Goal: Task Accomplishment & Management: Use online tool/utility

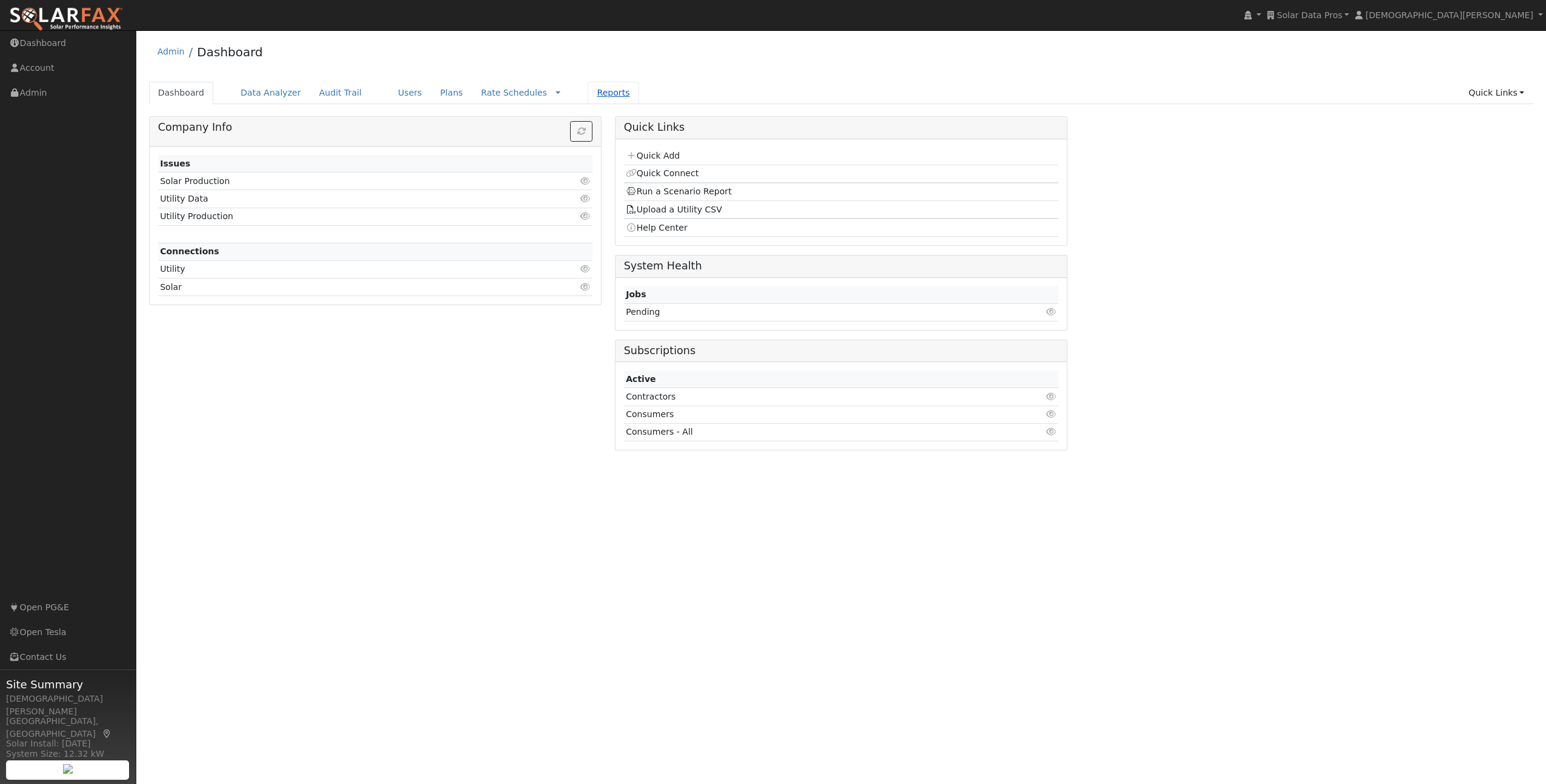
click at [588, 96] on link "Reports" at bounding box center [613, 93] width 51 height 22
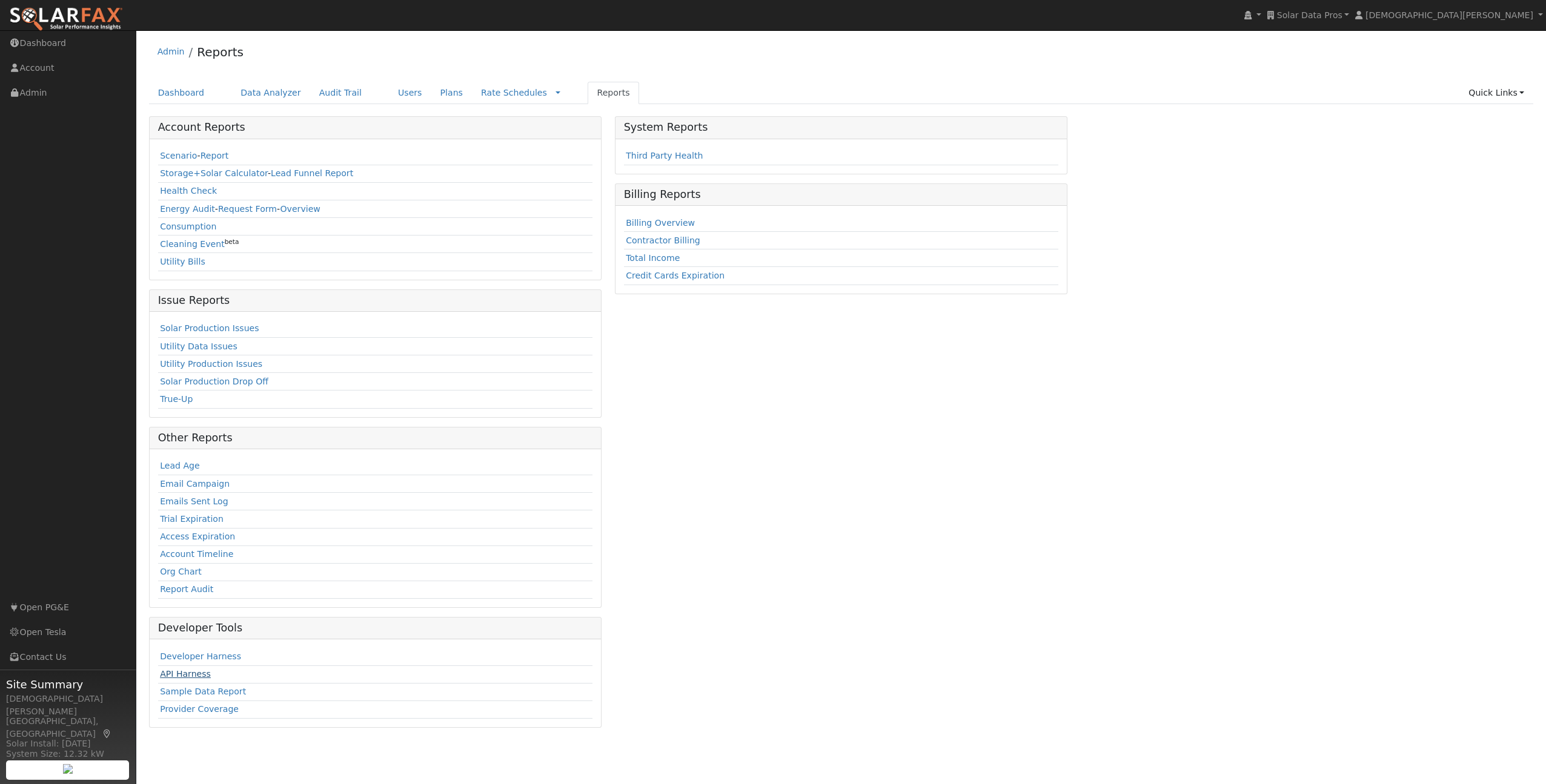
click at [189, 670] on link "API Harness" at bounding box center [185, 674] width 51 height 9
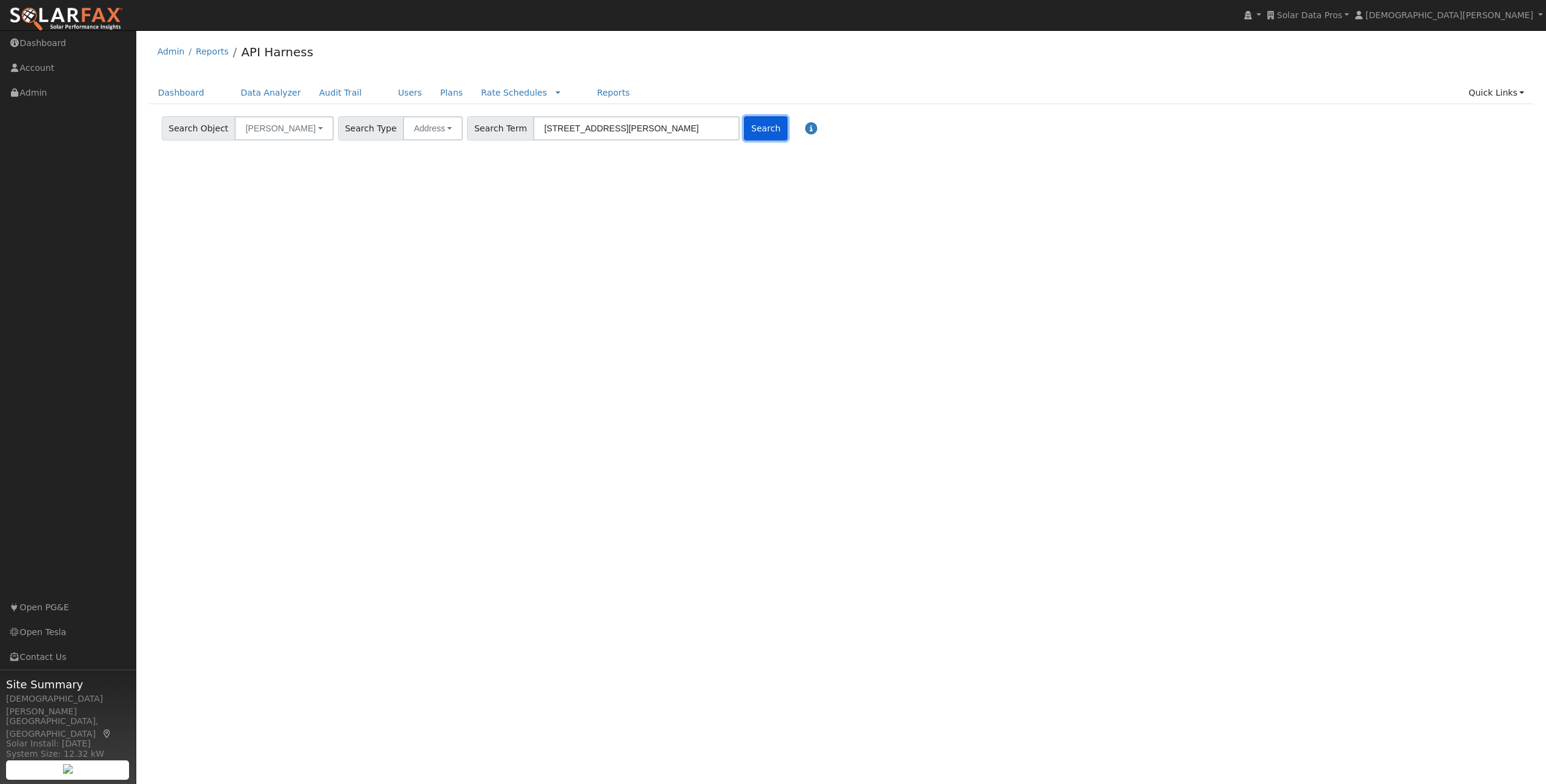
click at [744, 130] on button "Search" at bounding box center [766, 128] width 43 height 24
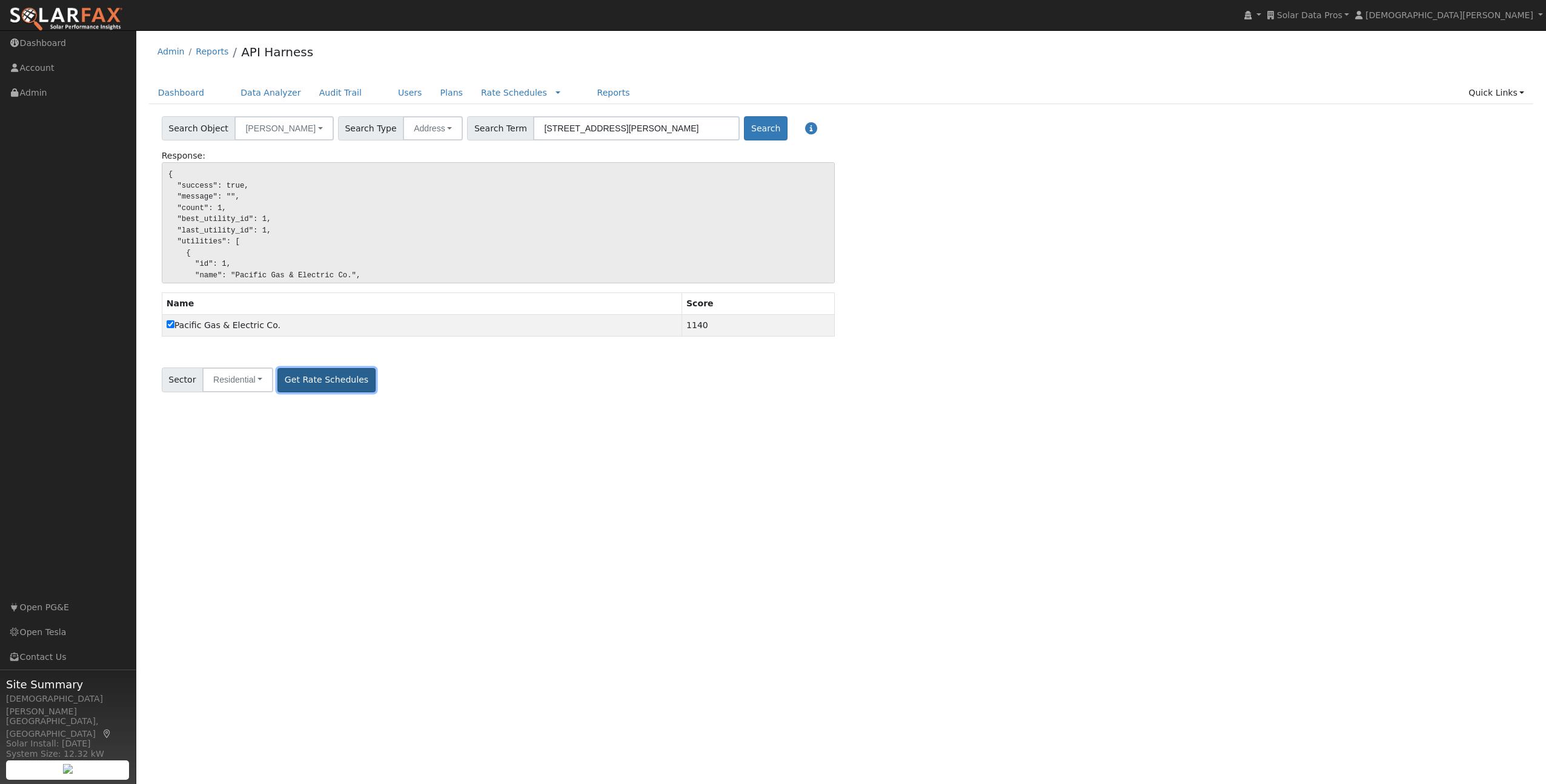
click at [336, 383] on button "Get Rate Schedules" at bounding box center [327, 380] width 98 height 24
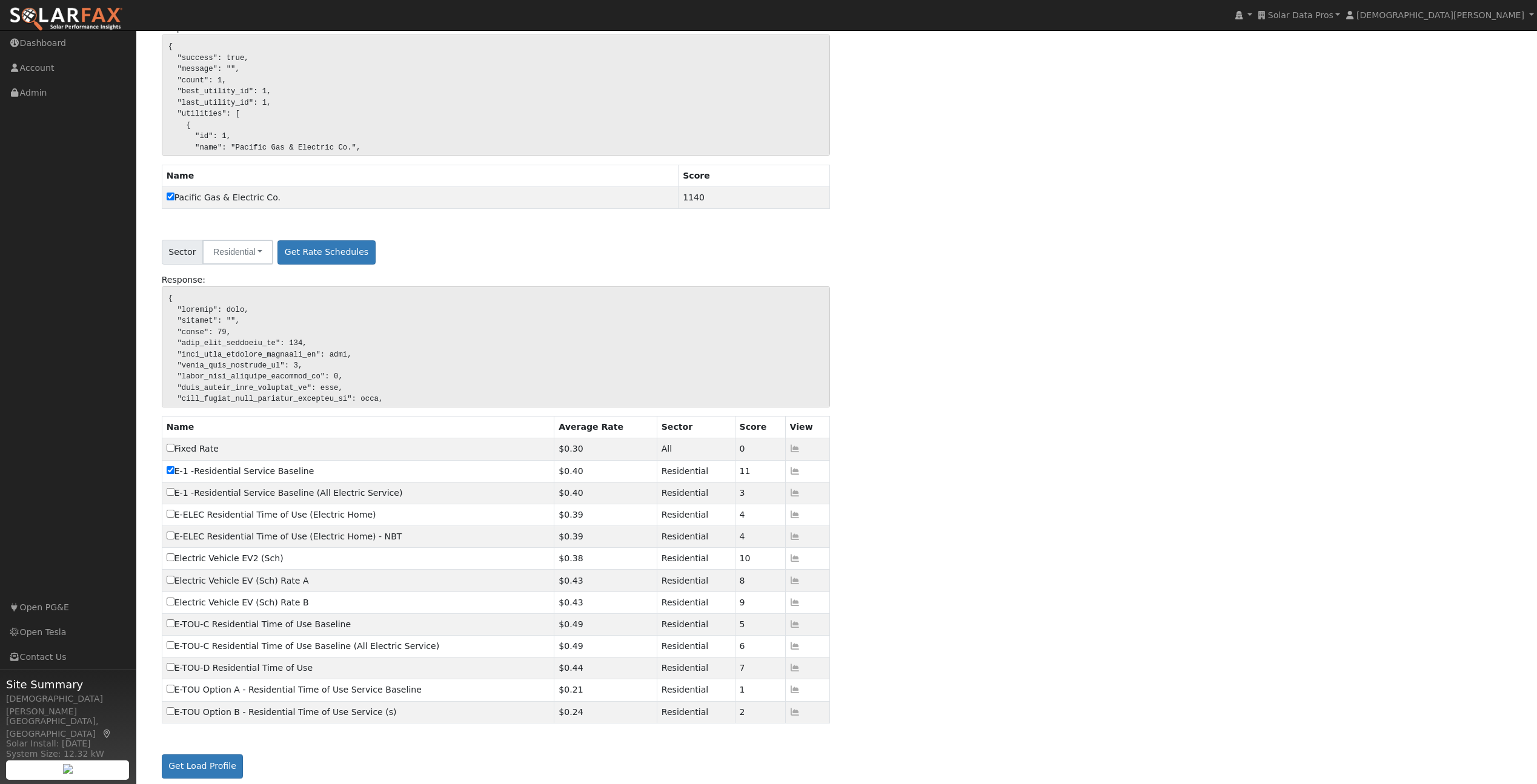
scroll to position [136, 0]
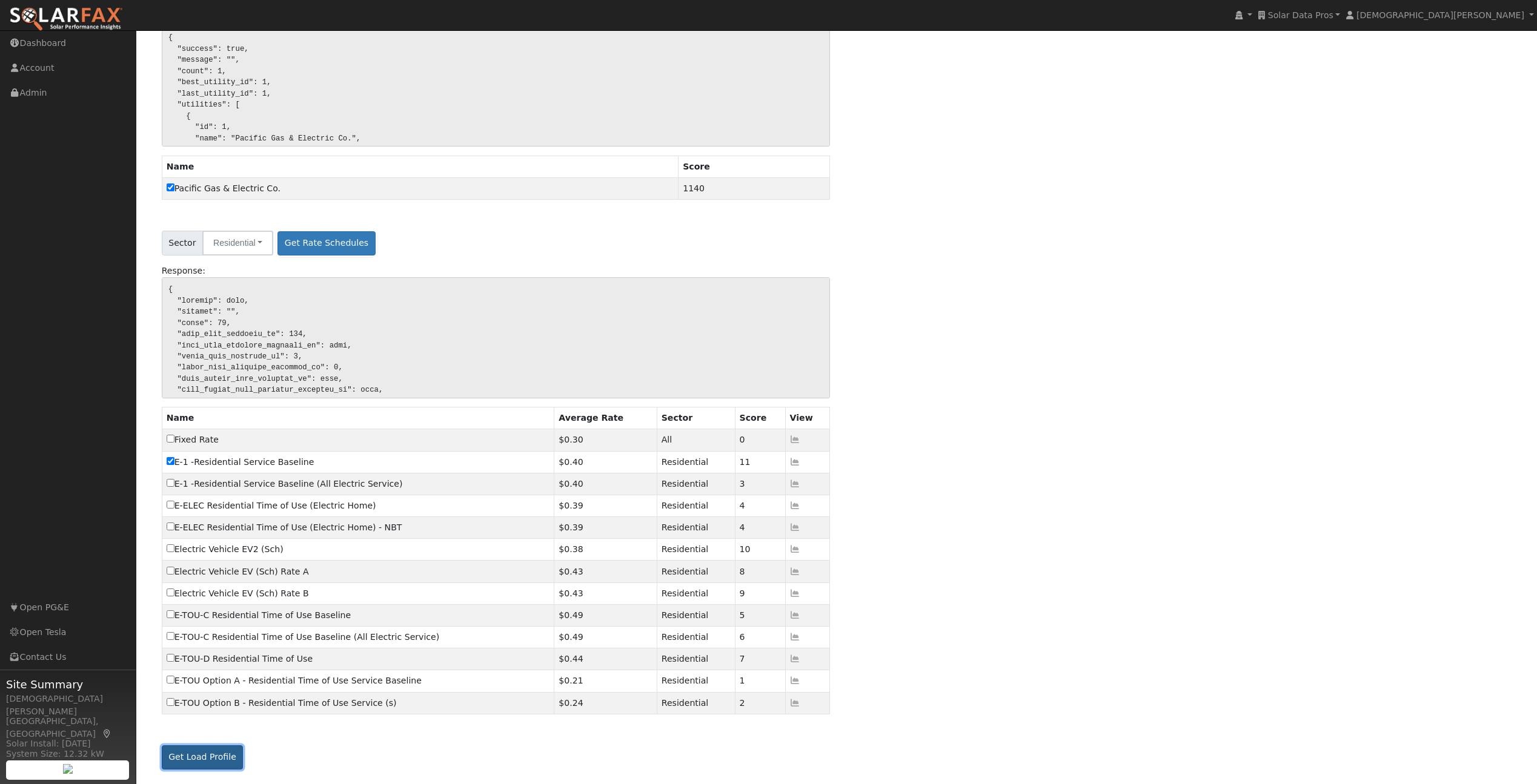
click at [218, 761] on button "Get Load Profile" at bounding box center [203, 757] width 82 height 24
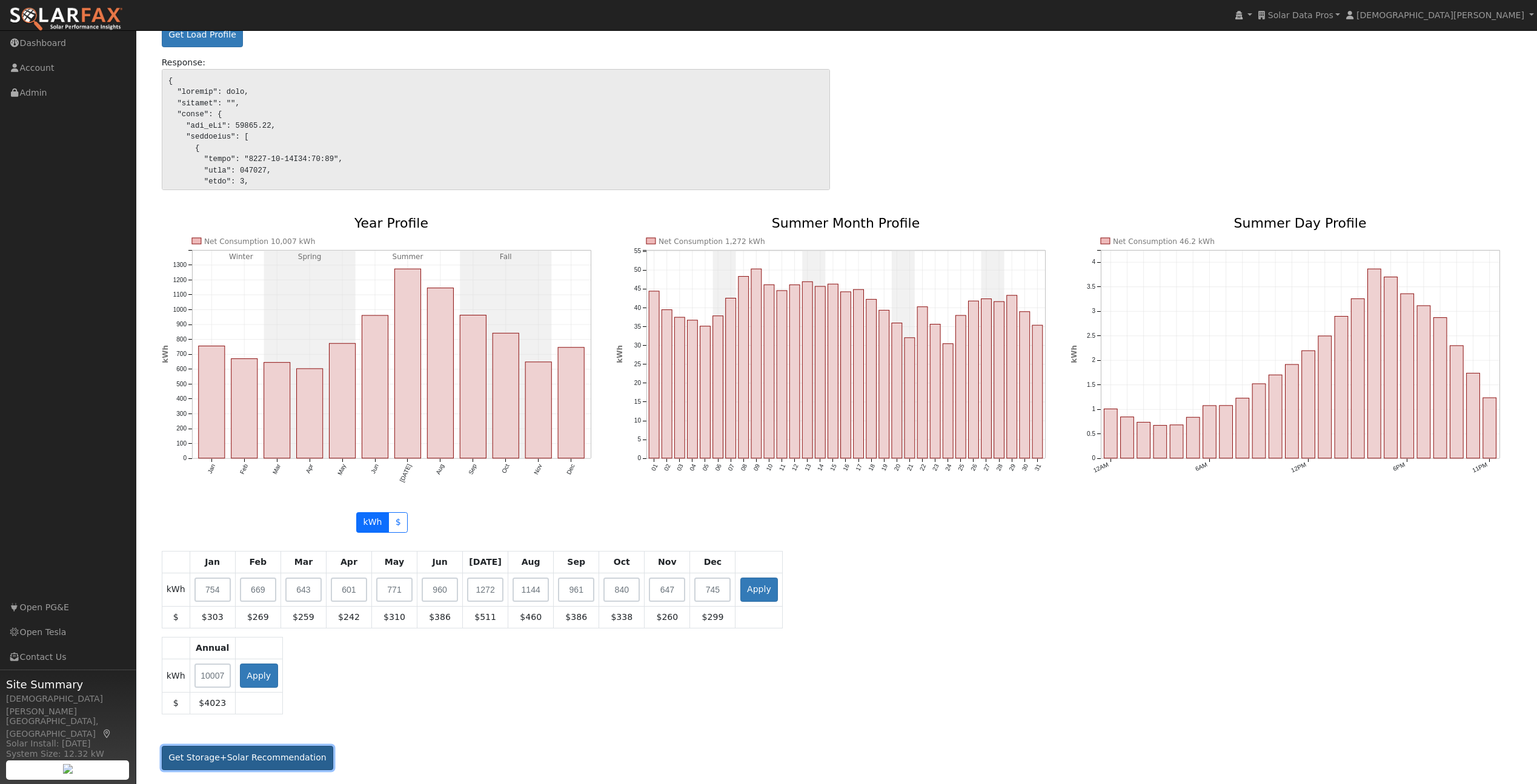
click at [257, 760] on button "Get Storage+Solar Recommendation" at bounding box center [248, 758] width 172 height 24
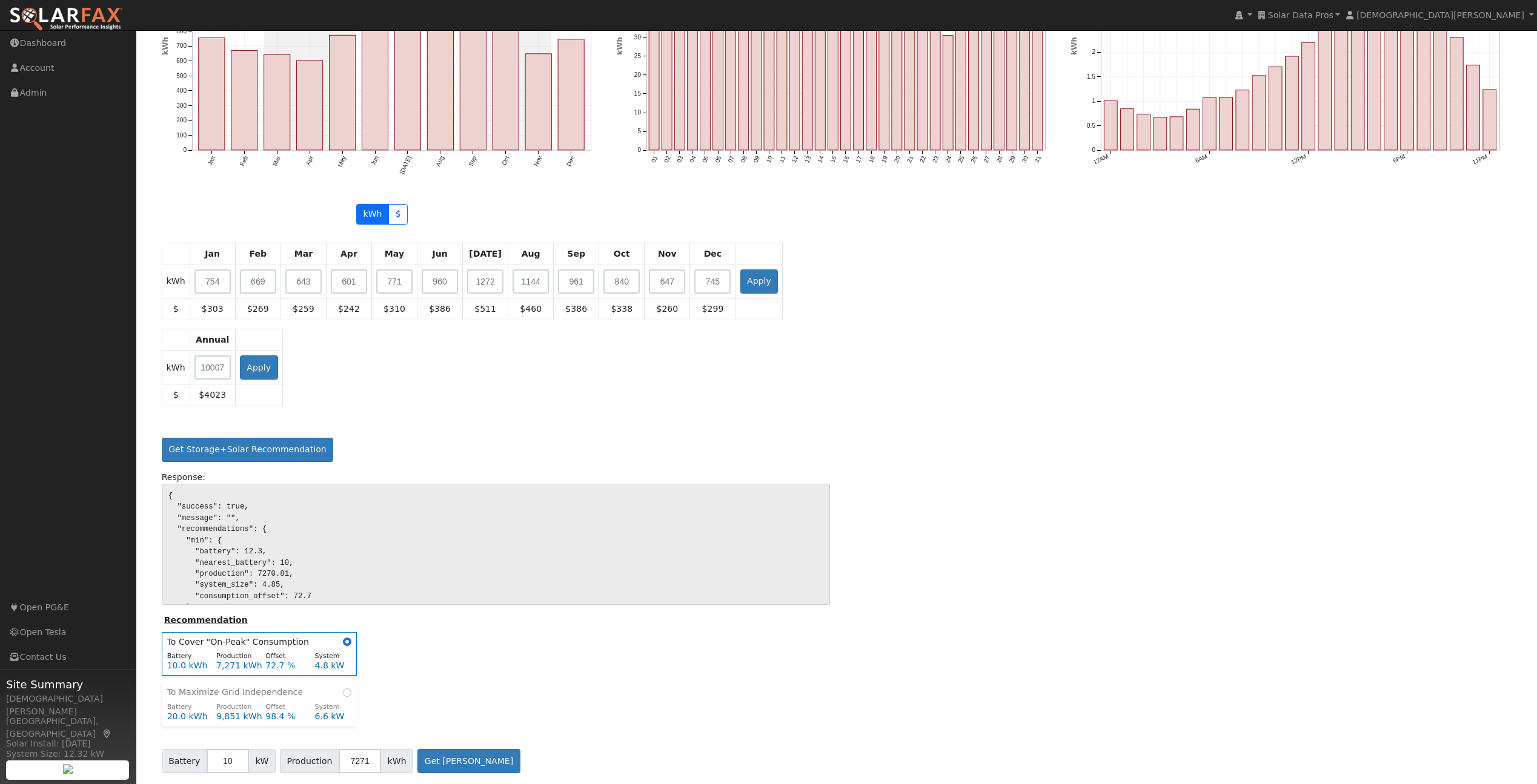
scroll to position [1170, 0]
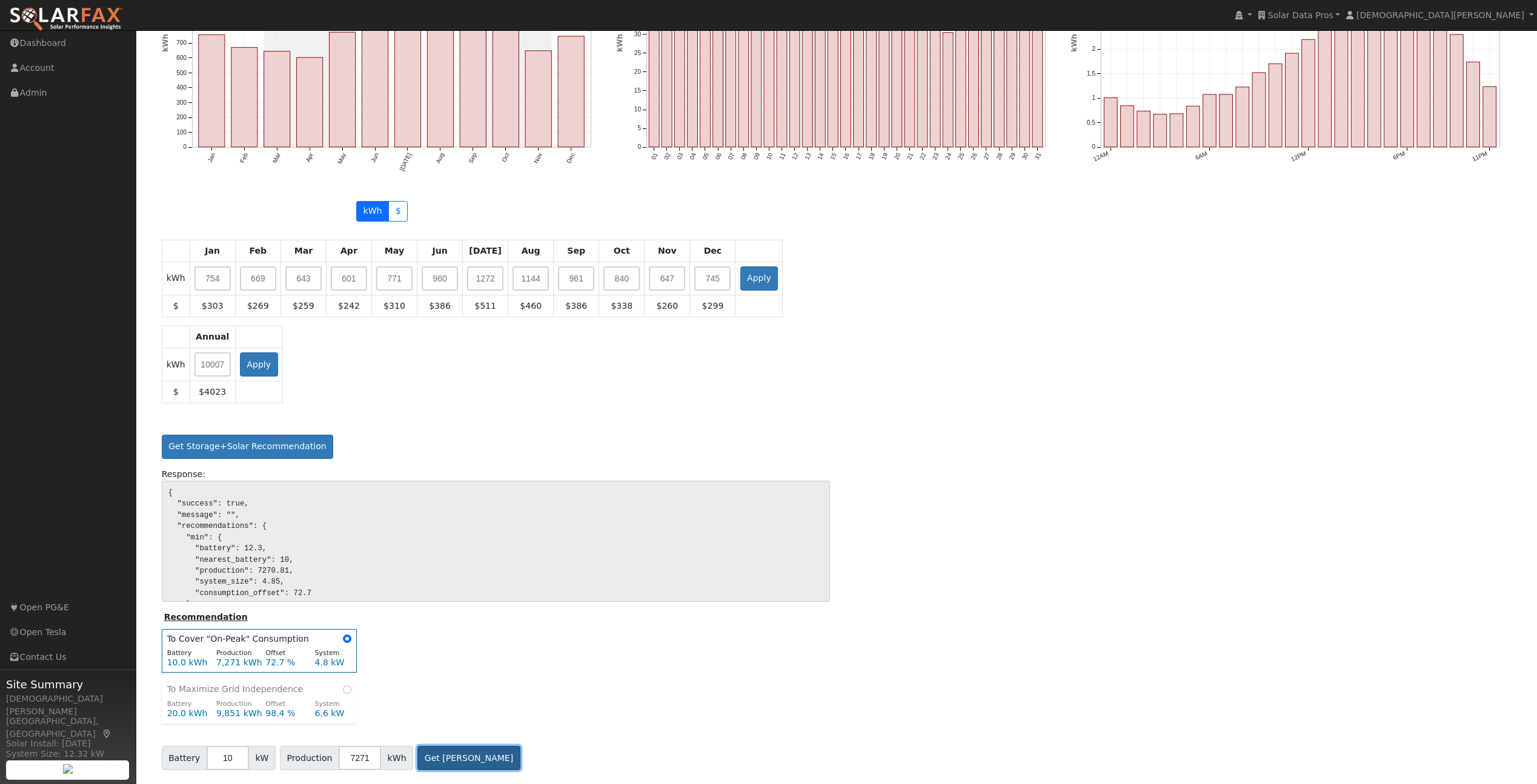
click at [458, 765] on button "Get Bill Savings" at bounding box center [469, 758] width 103 height 24
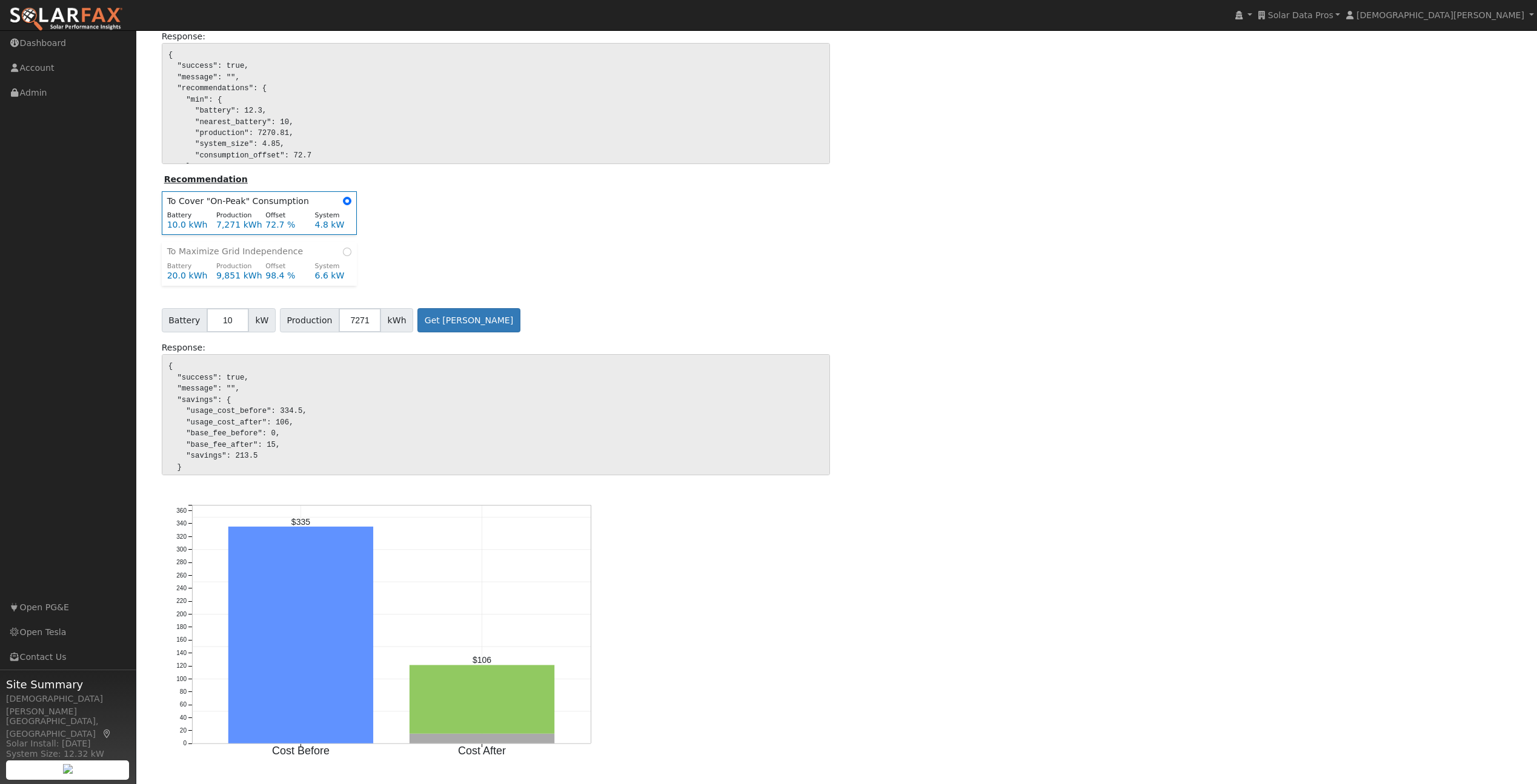
scroll to position [2, 0]
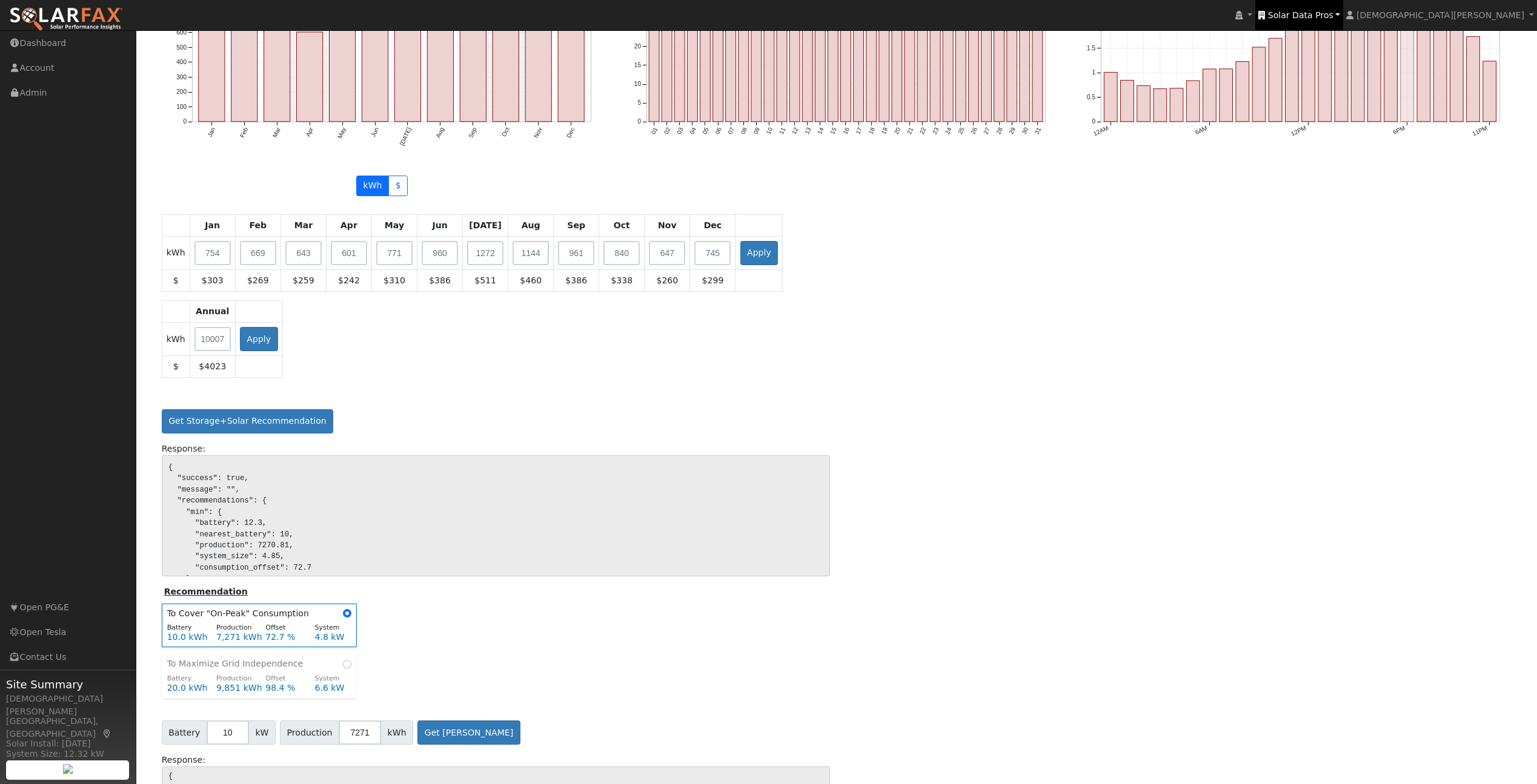
click at [1343, 23] on link "Solar Data Pros" at bounding box center [1299, 15] width 88 height 30
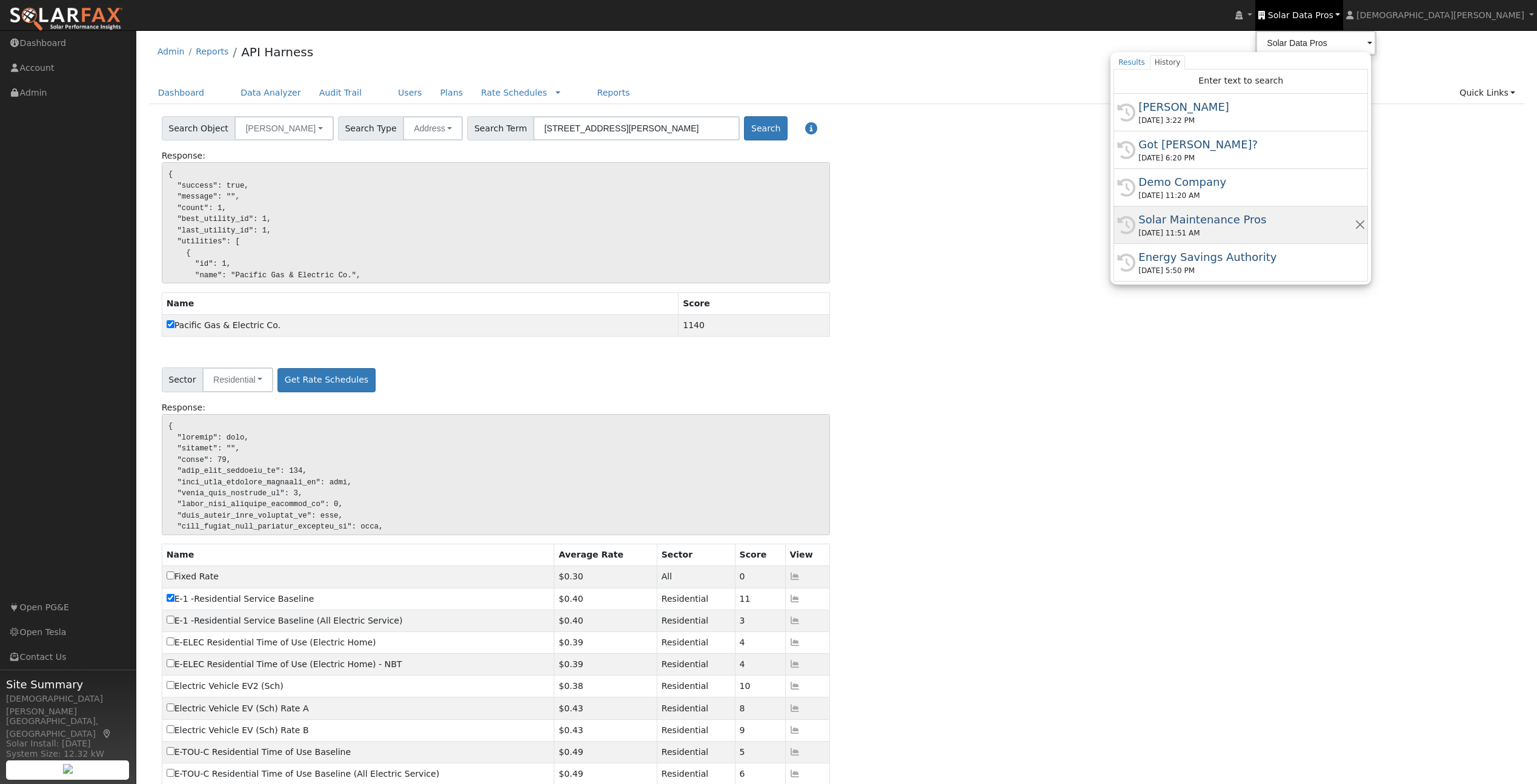
click at [1354, 218] on div "Solar Maintenance Pros" at bounding box center [1245, 219] width 215 height 17
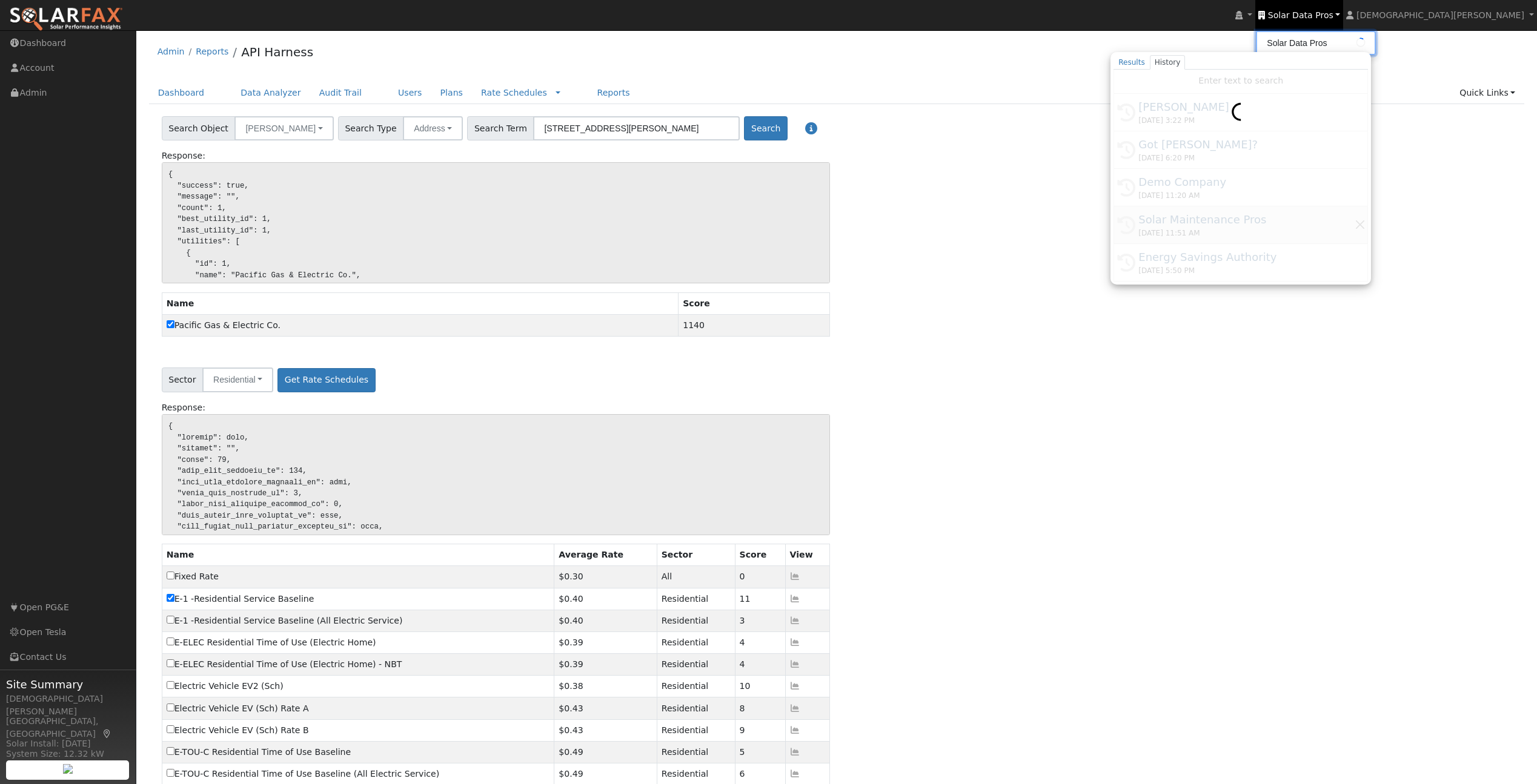
type input "Solar Maintenance Pros"
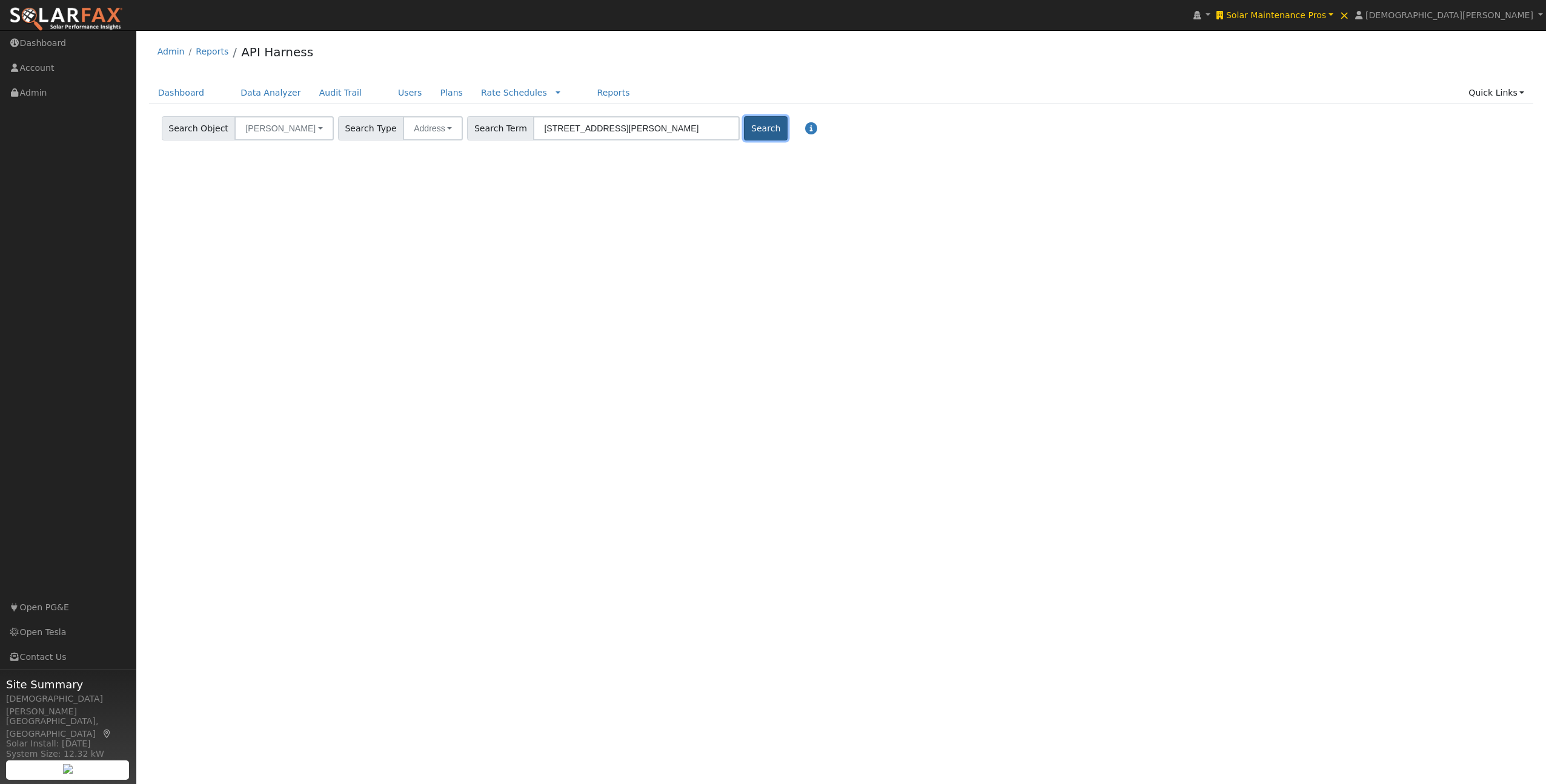
click at [744, 133] on button "Search" at bounding box center [766, 128] width 43 height 24
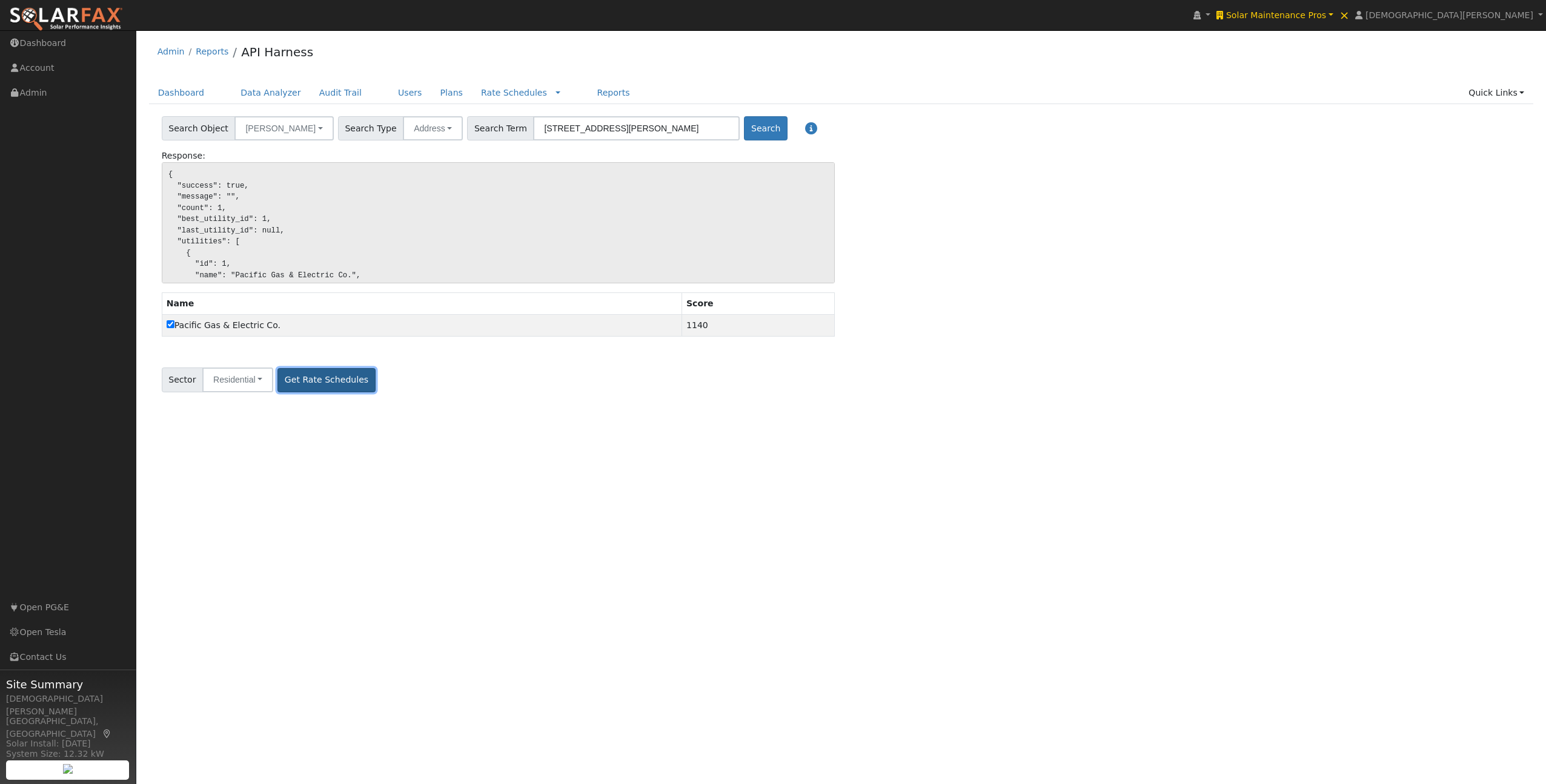
click at [312, 382] on button "Get Rate Schedules" at bounding box center [327, 380] width 98 height 24
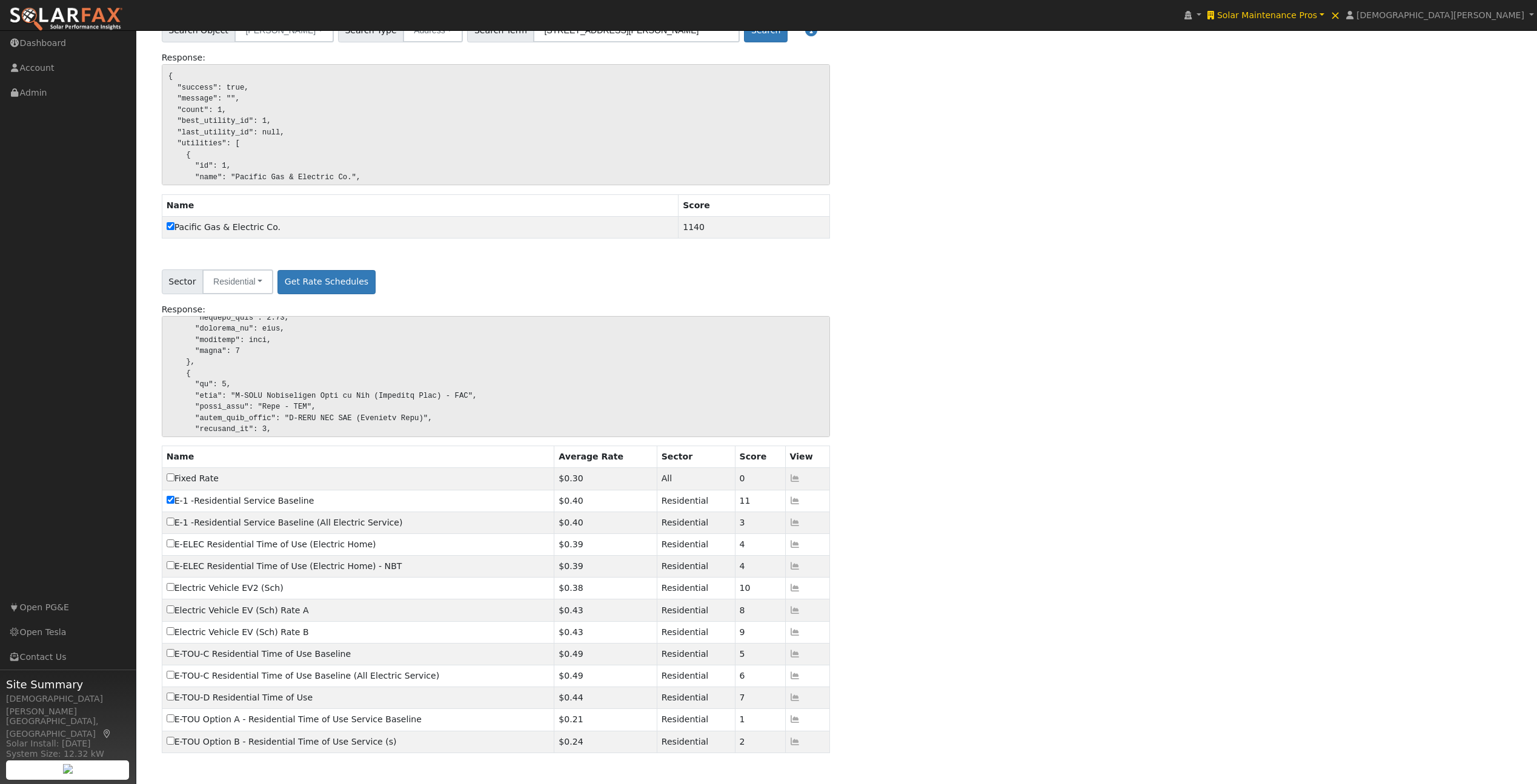
scroll to position [136, 0]
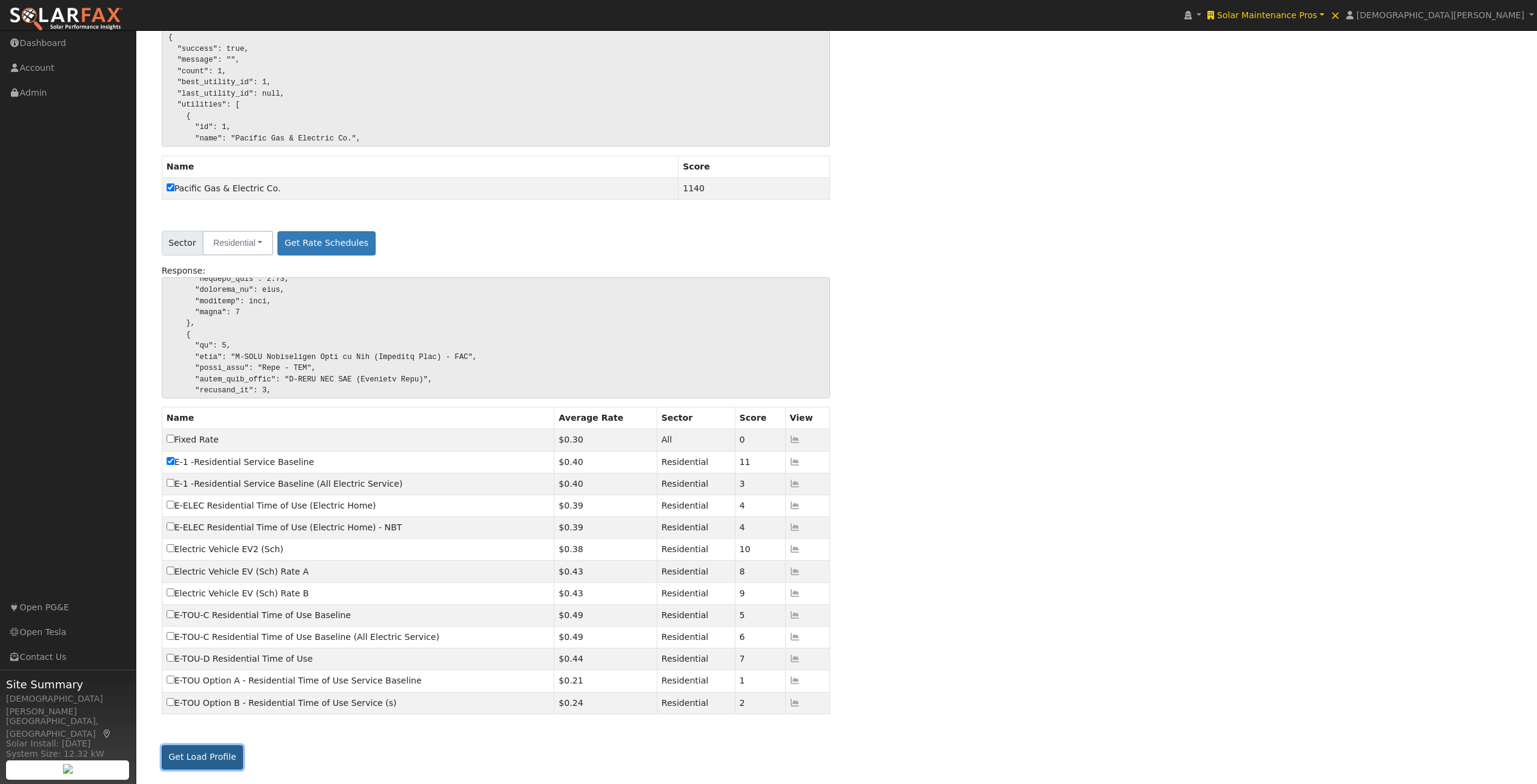
click at [177, 760] on button "Get Load Profile" at bounding box center [203, 757] width 82 height 24
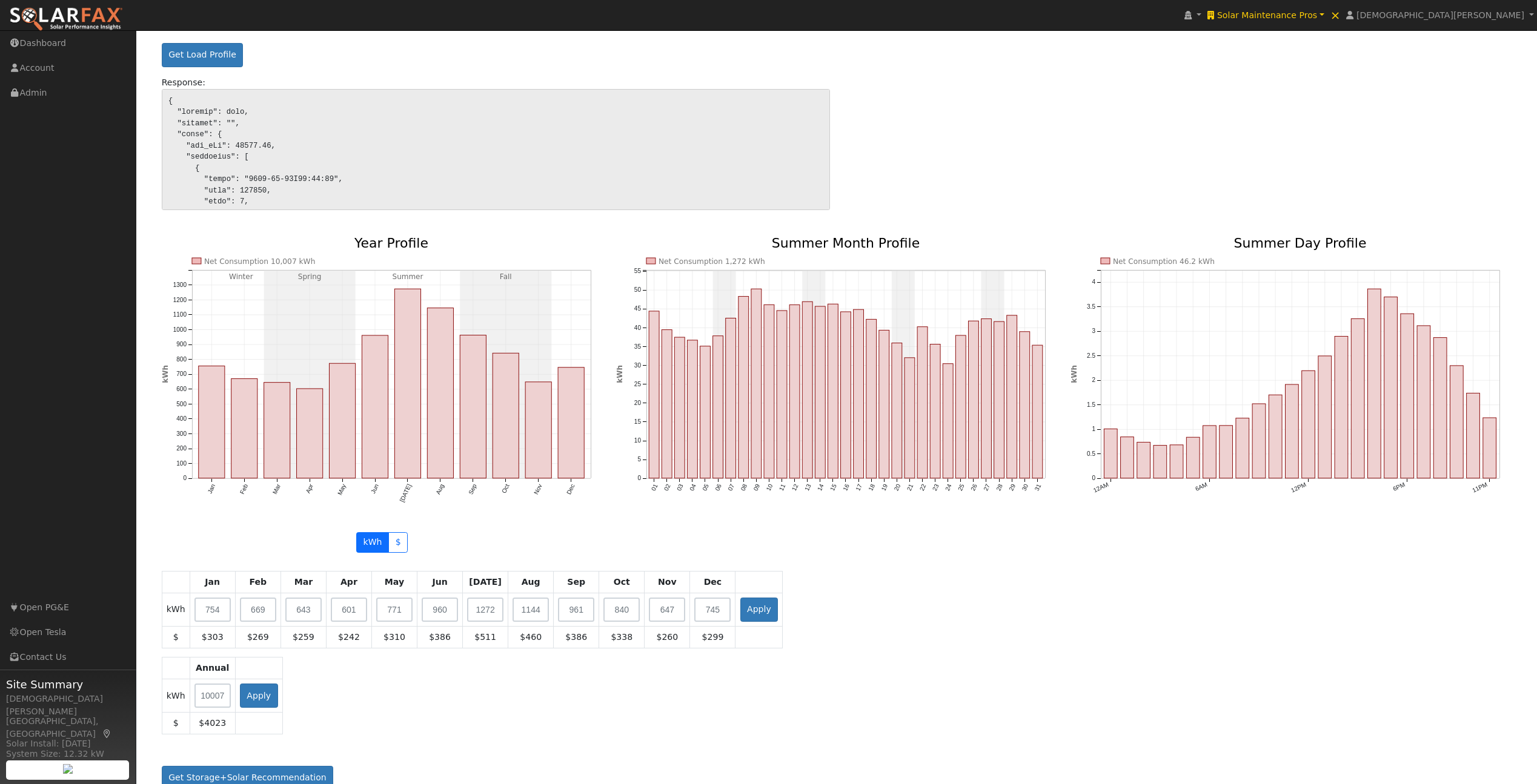
scroll to position [842, 0]
click at [304, 772] on button "Get Storage+Solar Recommendation" at bounding box center [248, 775] width 172 height 24
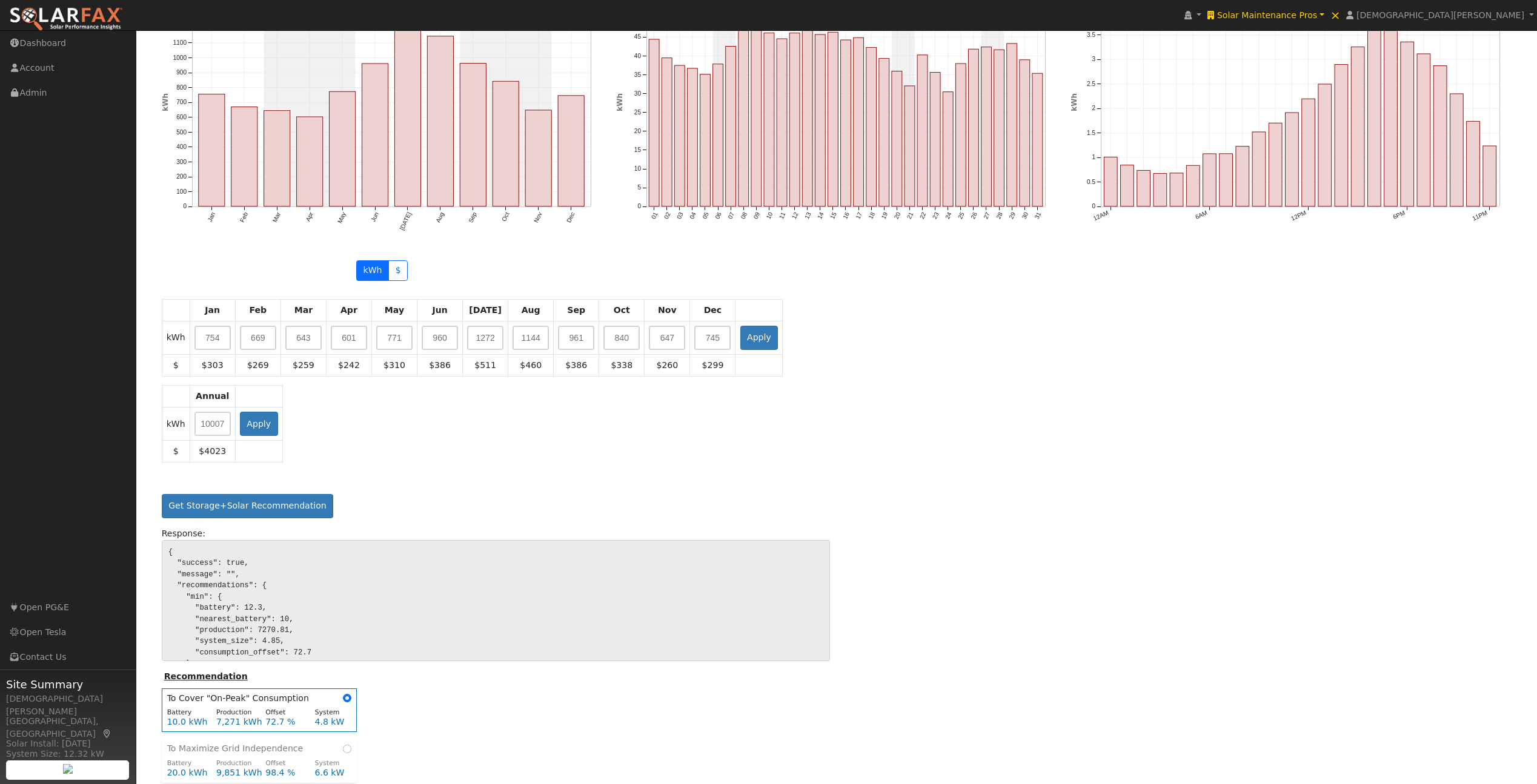
scroll to position [1170, 0]
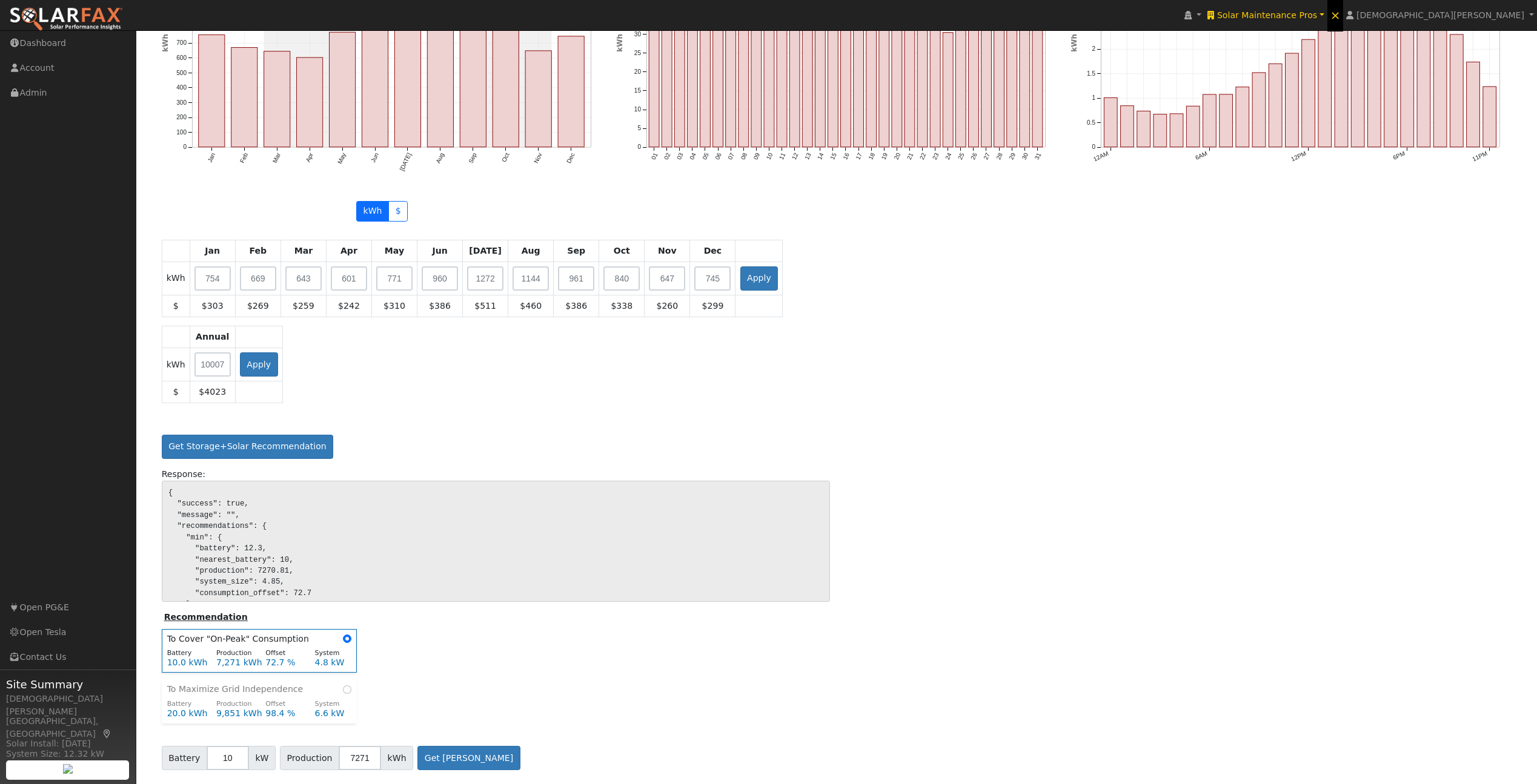
click at [1341, 14] on span "×" at bounding box center [1335, 15] width 10 height 14
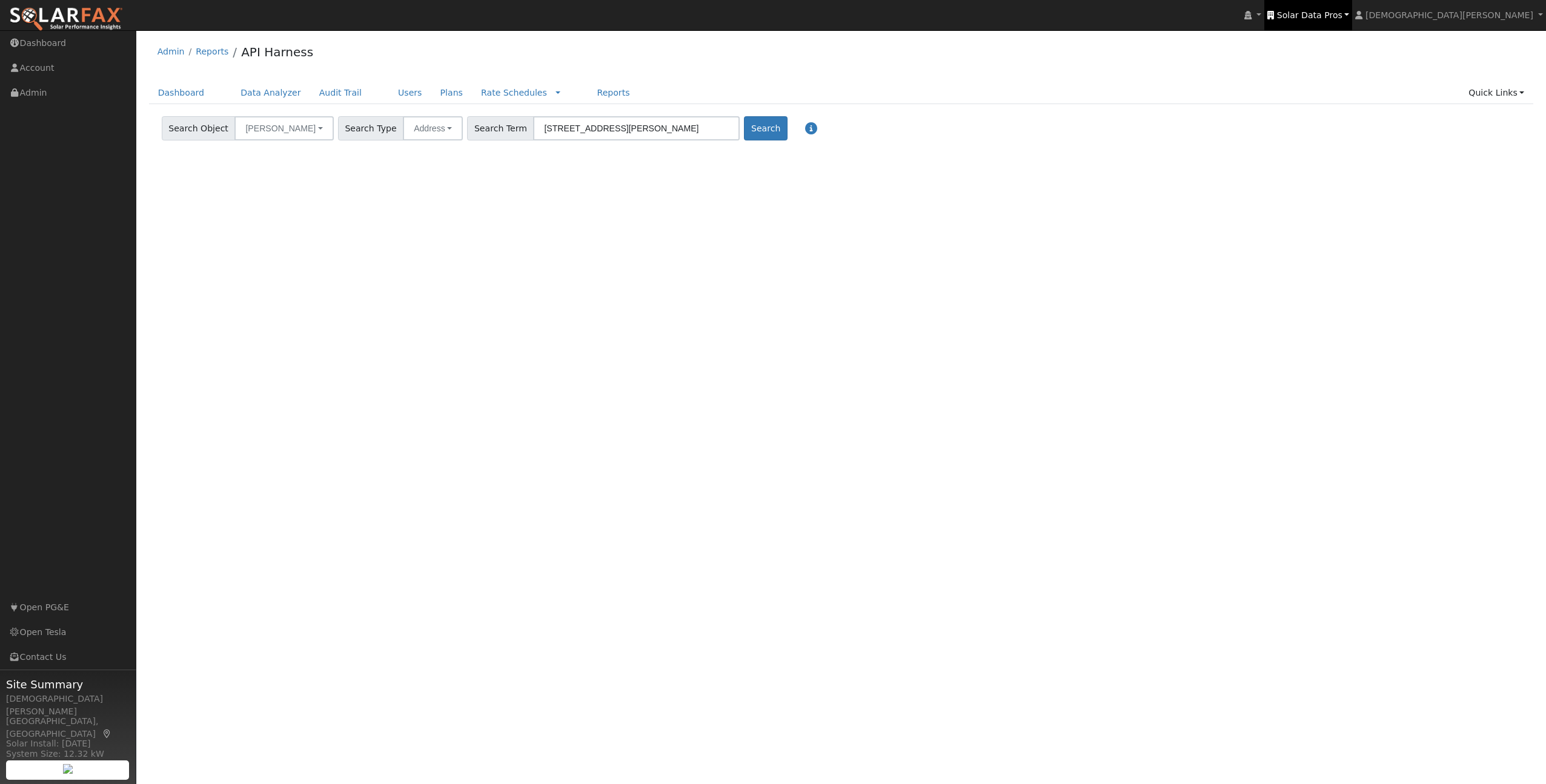
click at [1342, 12] on span "Solar Data Pros" at bounding box center [1309, 15] width 66 height 9
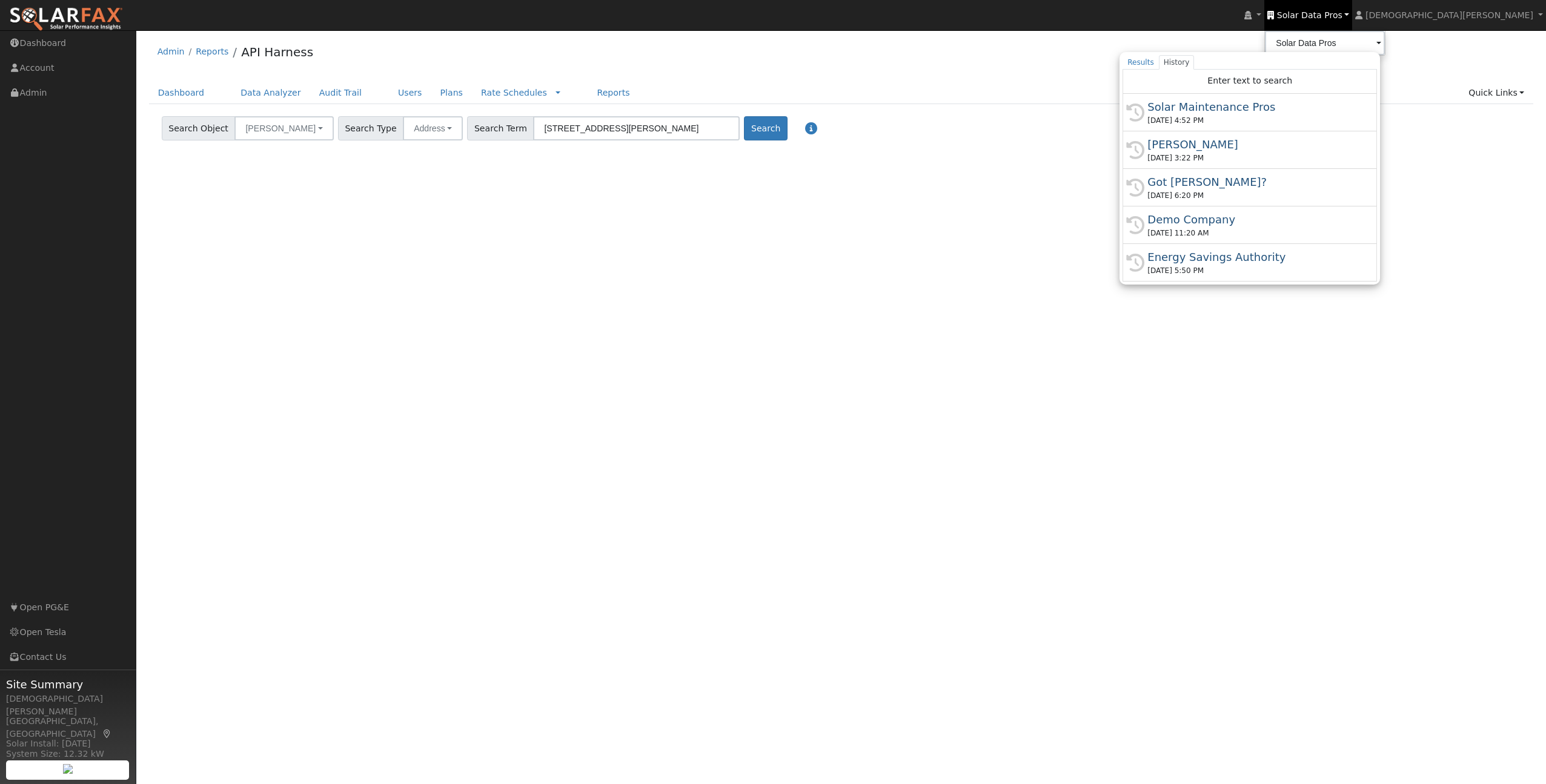
click at [855, 133] on div "Search Object Bill Savings Accounts Utilities Rate Schedules Load Profile Batte…" at bounding box center [841, 126] width 1364 height 28
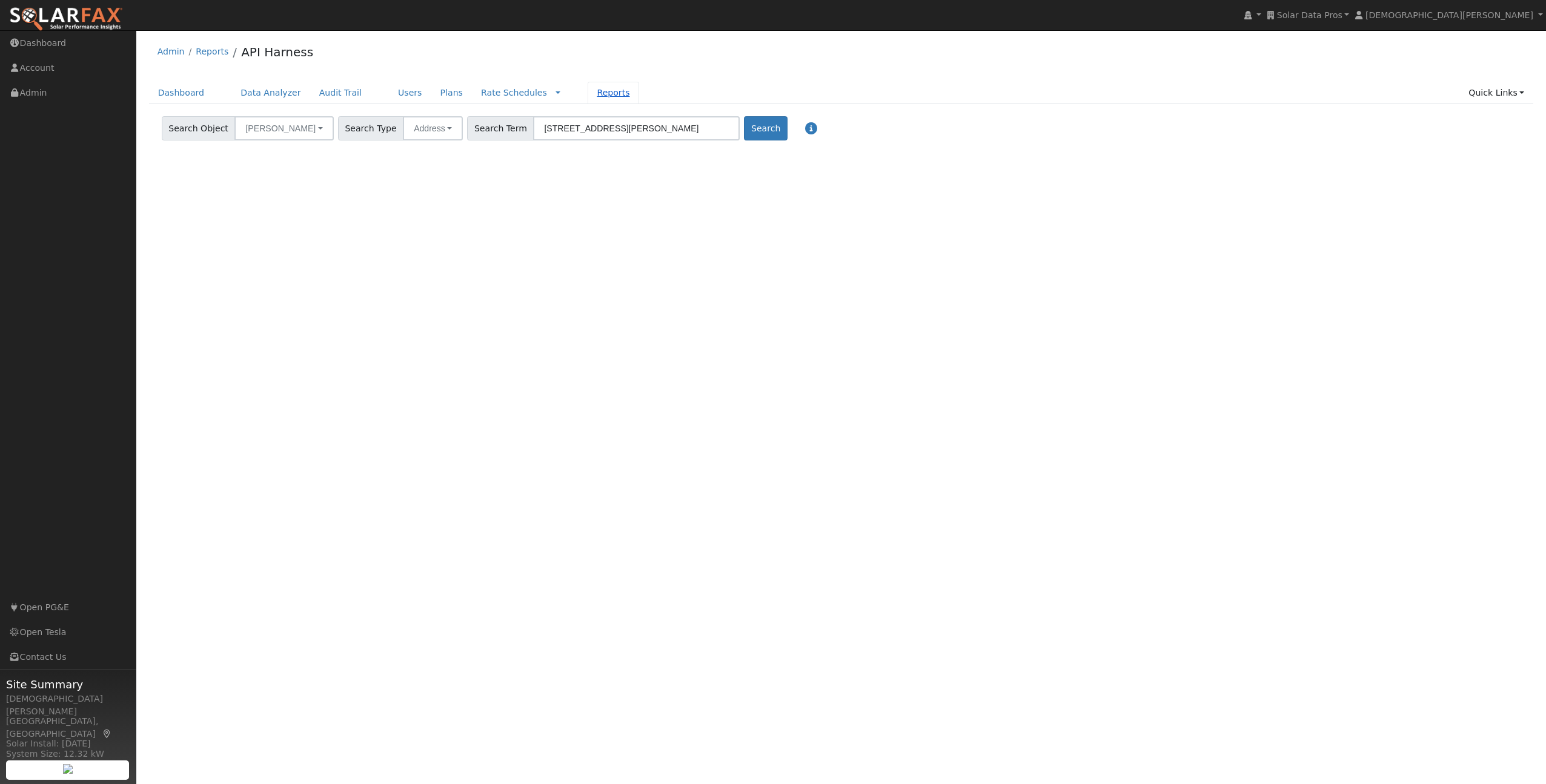
click at [597, 95] on link "Reports" at bounding box center [613, 93] width 51 height 22
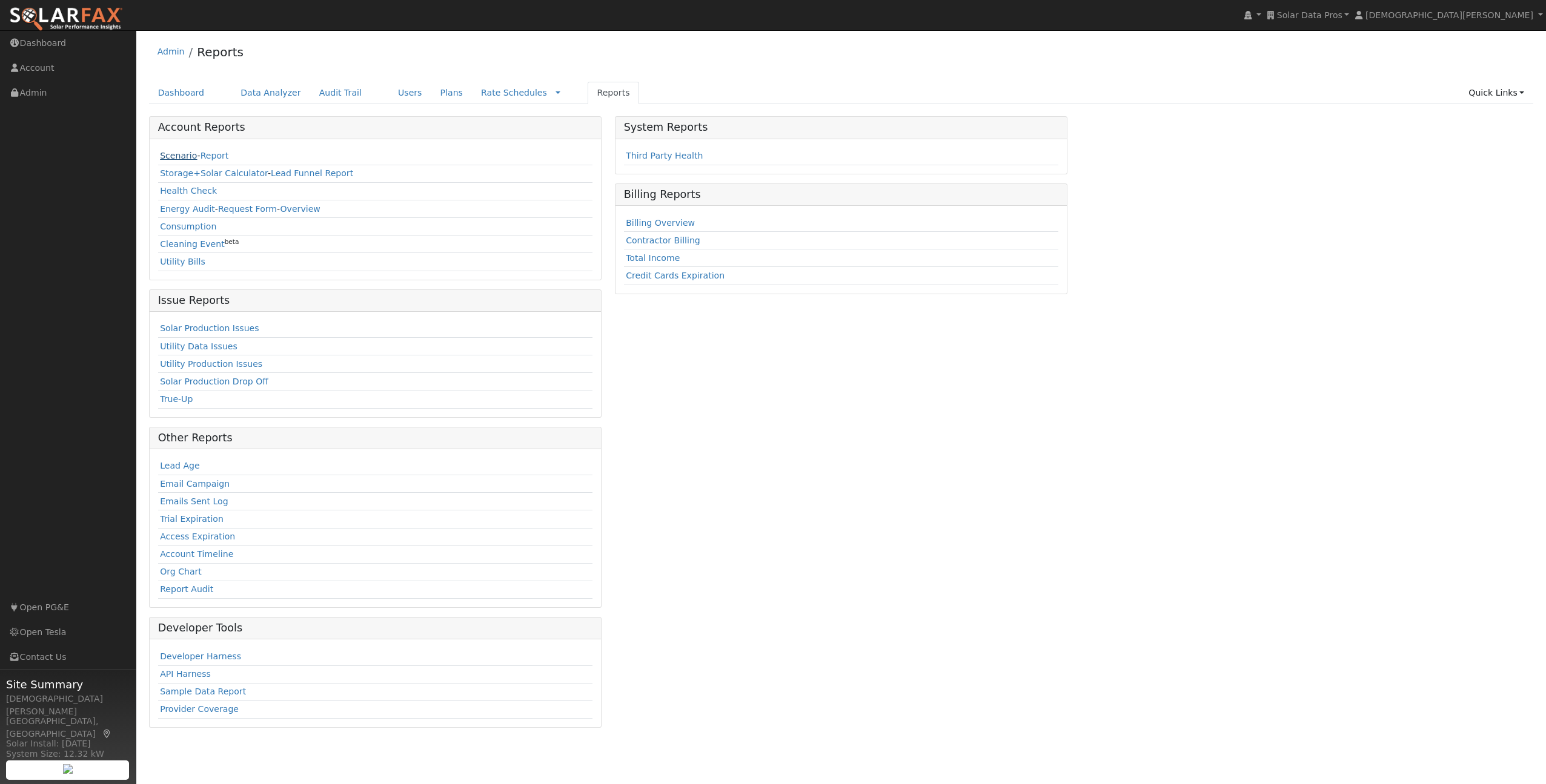
click at [172, 159] on link "Scenario" at bounding box center [178, 155] width 37 height 9
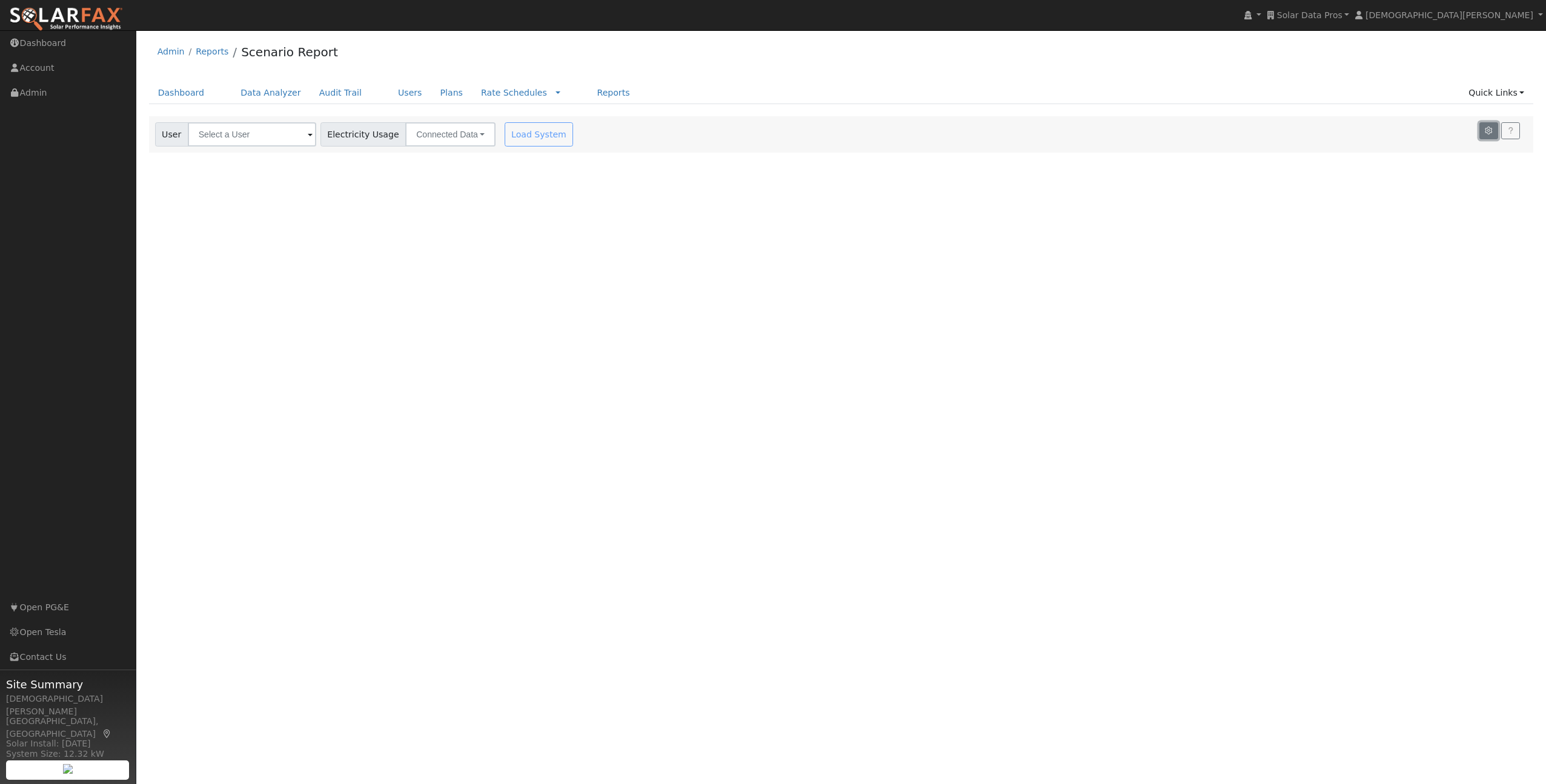
click at [1490, 132] on icon "button" at bounding box center [1489, 130] width 9 height 7
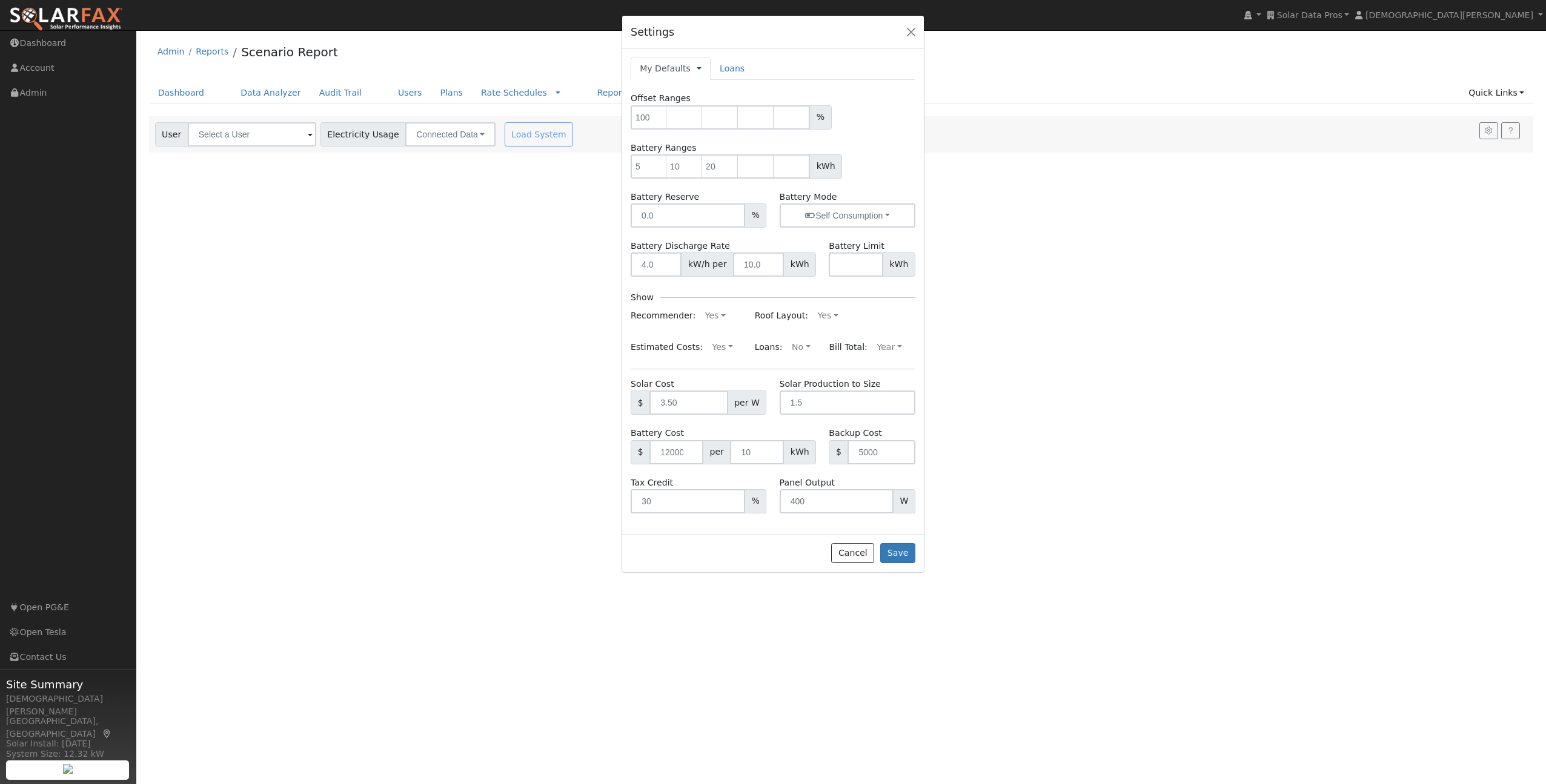
click at [697, 67] on link at bounding box center [699, 69] width 5 height 13
click at [721, 123] on link "Company Defaults" at bounding box center [745, 124] width 95 height 17
type input "100"
type input "5"
type input "10"
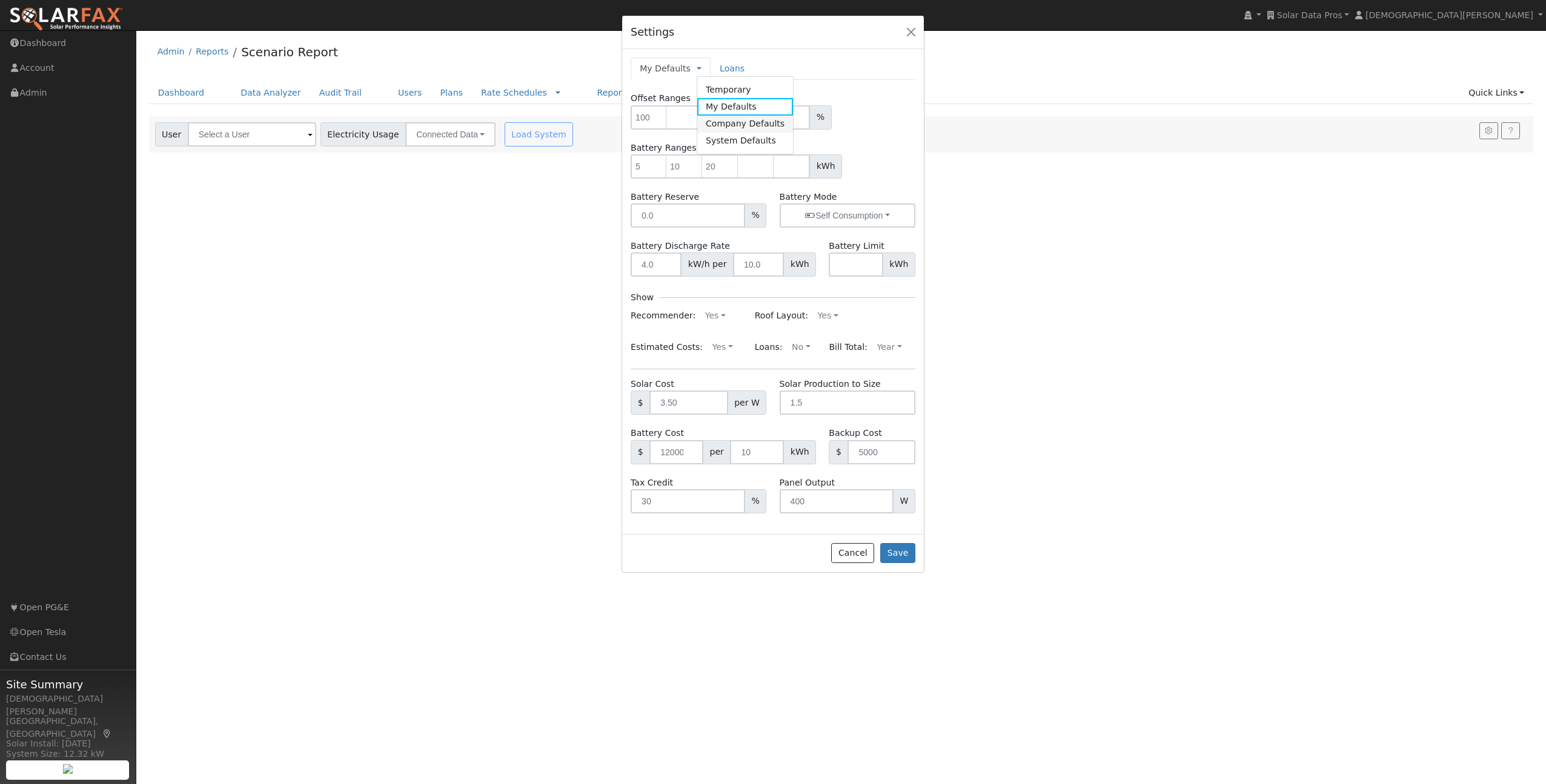
type input "20"
type input "0"
click at [910, 33] on button "button" at bounding box center [911, 32] width 17 height 17
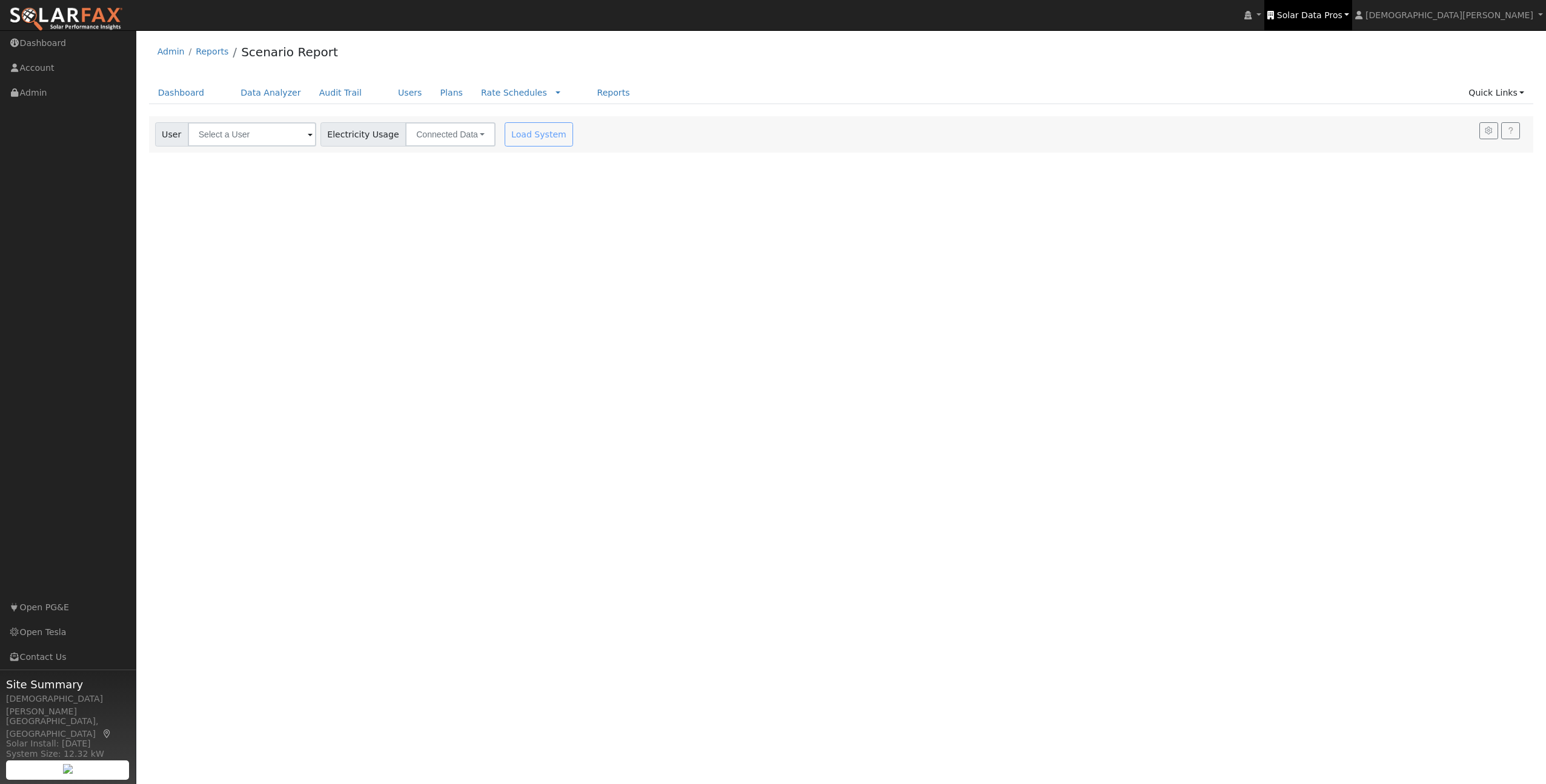
click at [1352, 27] on link "Solar Data Pros" at bounding box center [1308, 15] width 88 height 30
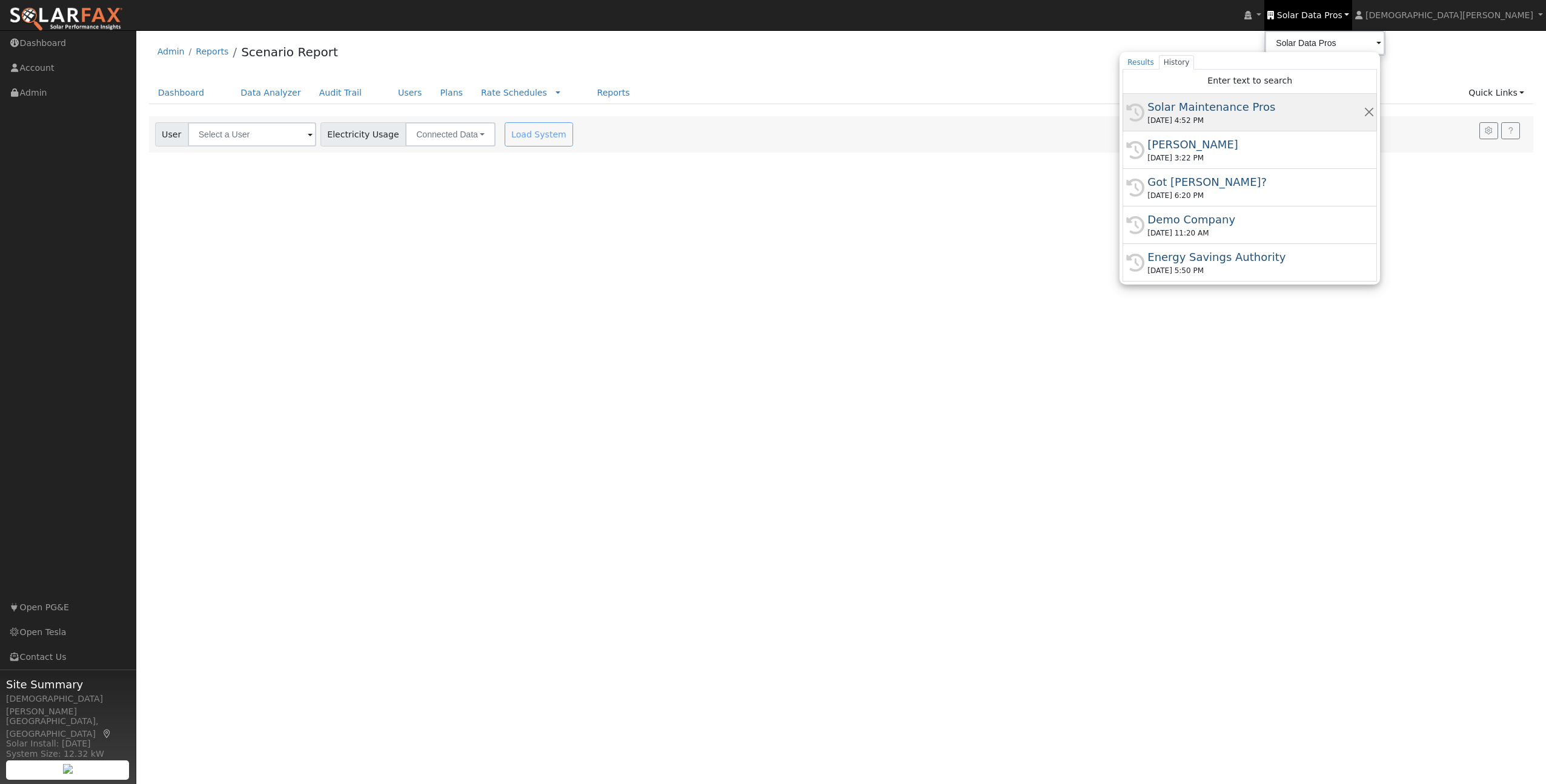
click at [1362, 116] on div "09/17/2025 4:52 PM" at bounding box center [1255, 121] width 215 height 11
type input "Solar Maintenance Pros"
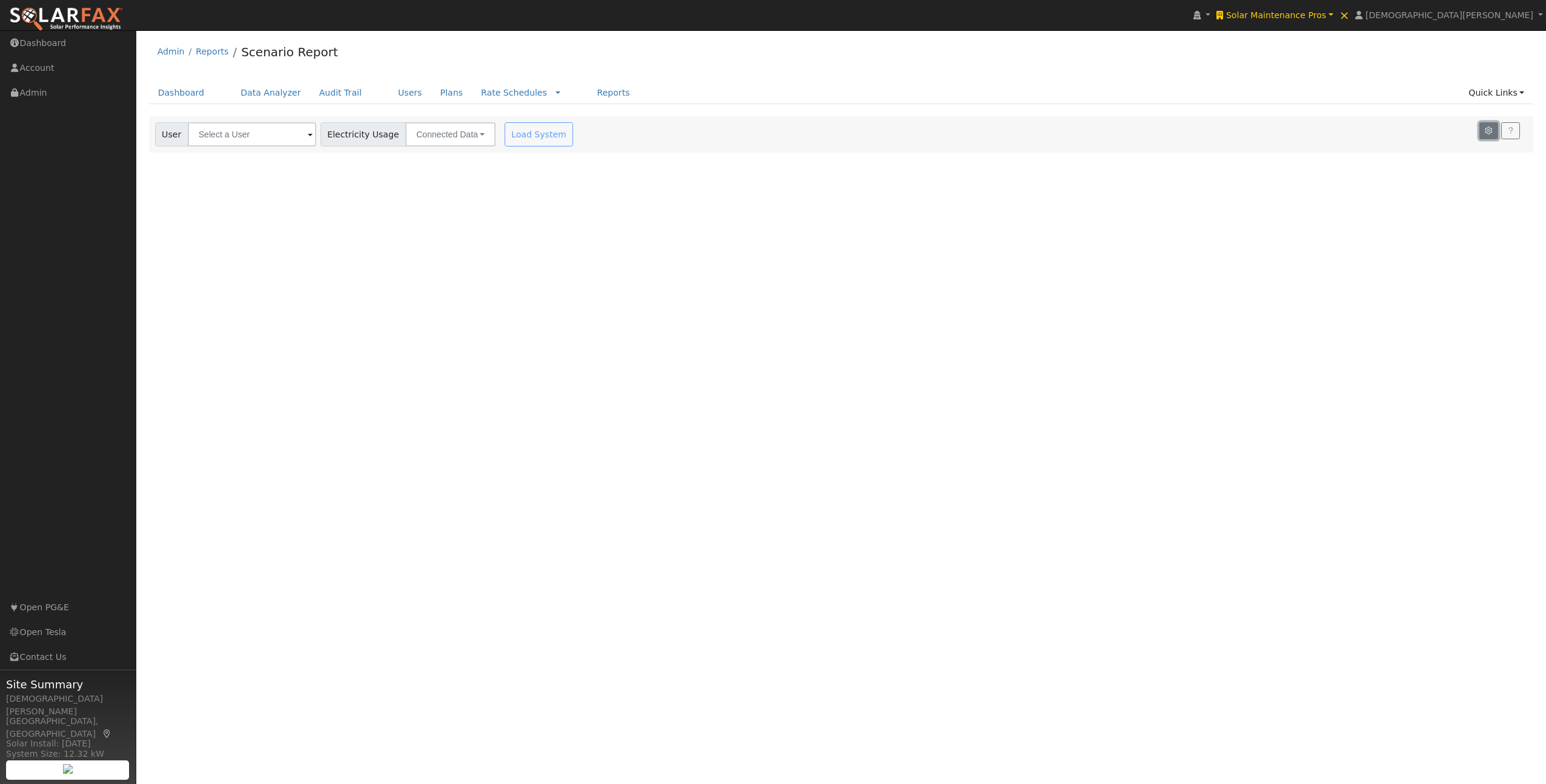
click at [1485, 134] on icon "button" at bounding box center [1489, 130] width 9 height 7
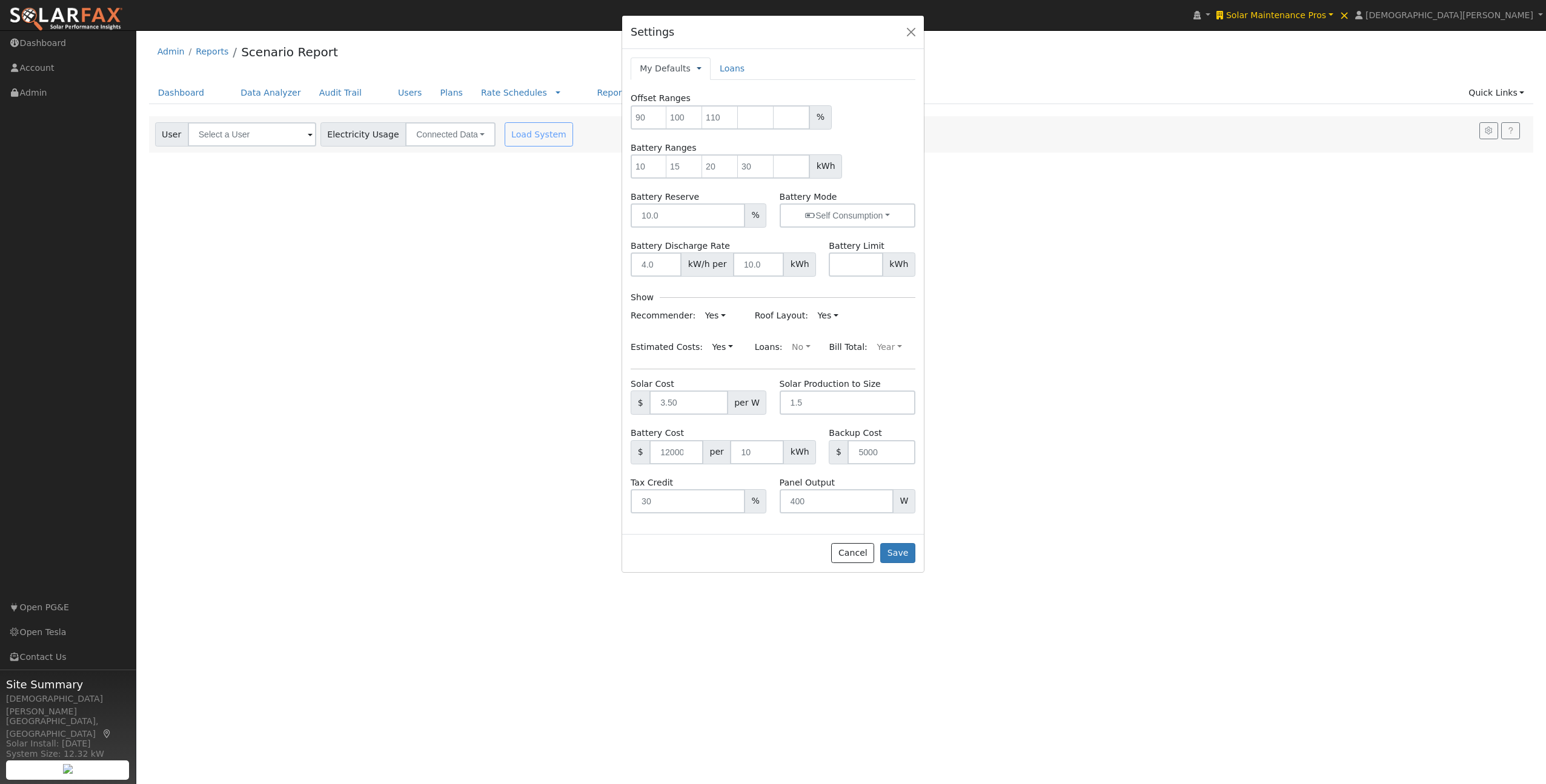
click at [697, 69] on link at bounding box center [699, 69] width 5 height 13
click at [713, 124] on link "Company Defaults" at bounding box center [745, 124] width 95 height 17
type input "10"
type input "15"
type input "20"
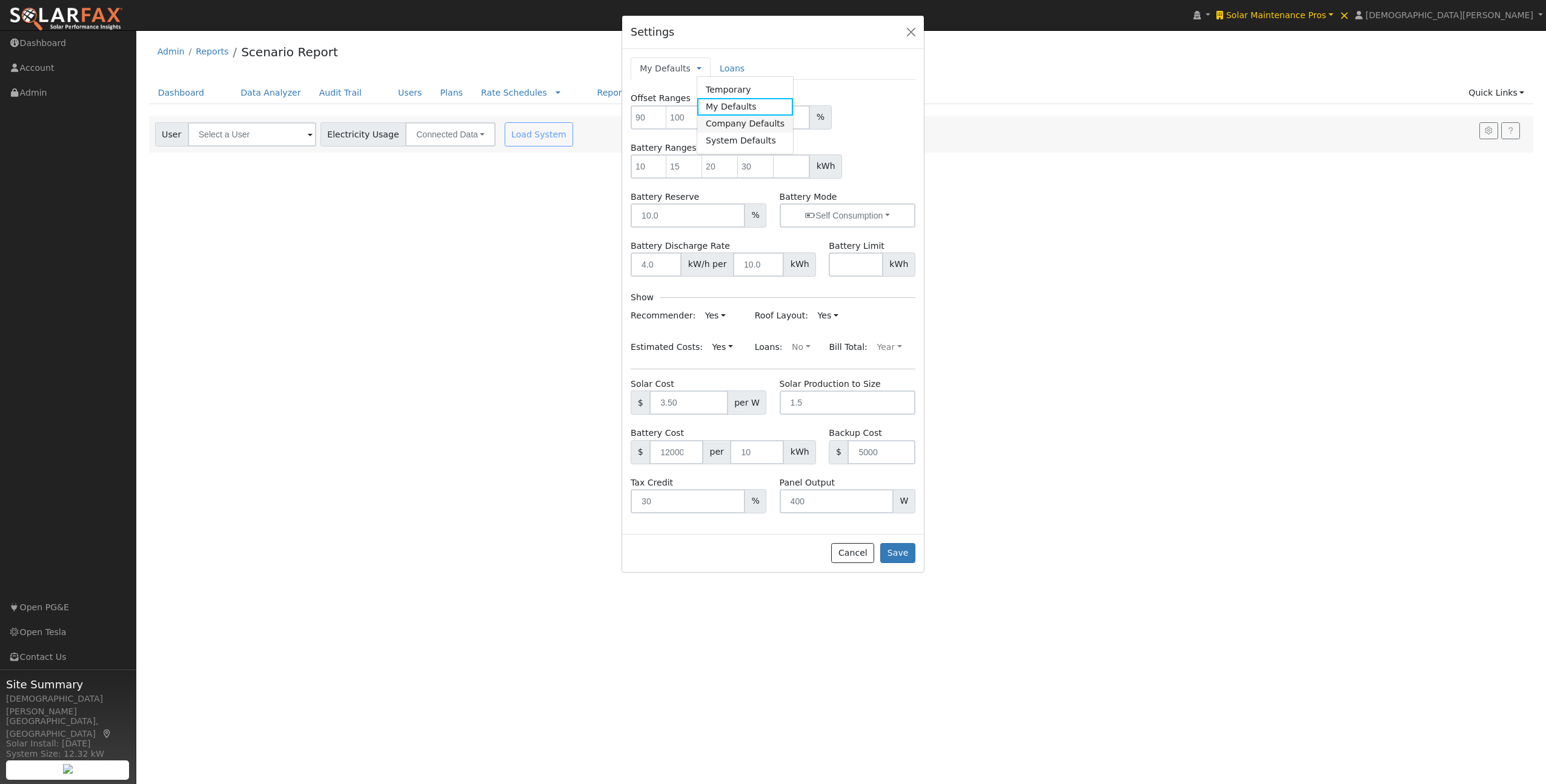
type input "30"
type input "10"
click at [724, 67] on div "Company Defaults Temporary My Defaults Company Defaults System Defaults" at bounding box center [684, 69] width 108 height 22
click at [724, 69] on link at bounding box center [727, 69] width 5 height 13
click at [739, 111] on link "My Defaults" at bounding box center [773, 106] width 95 height 17
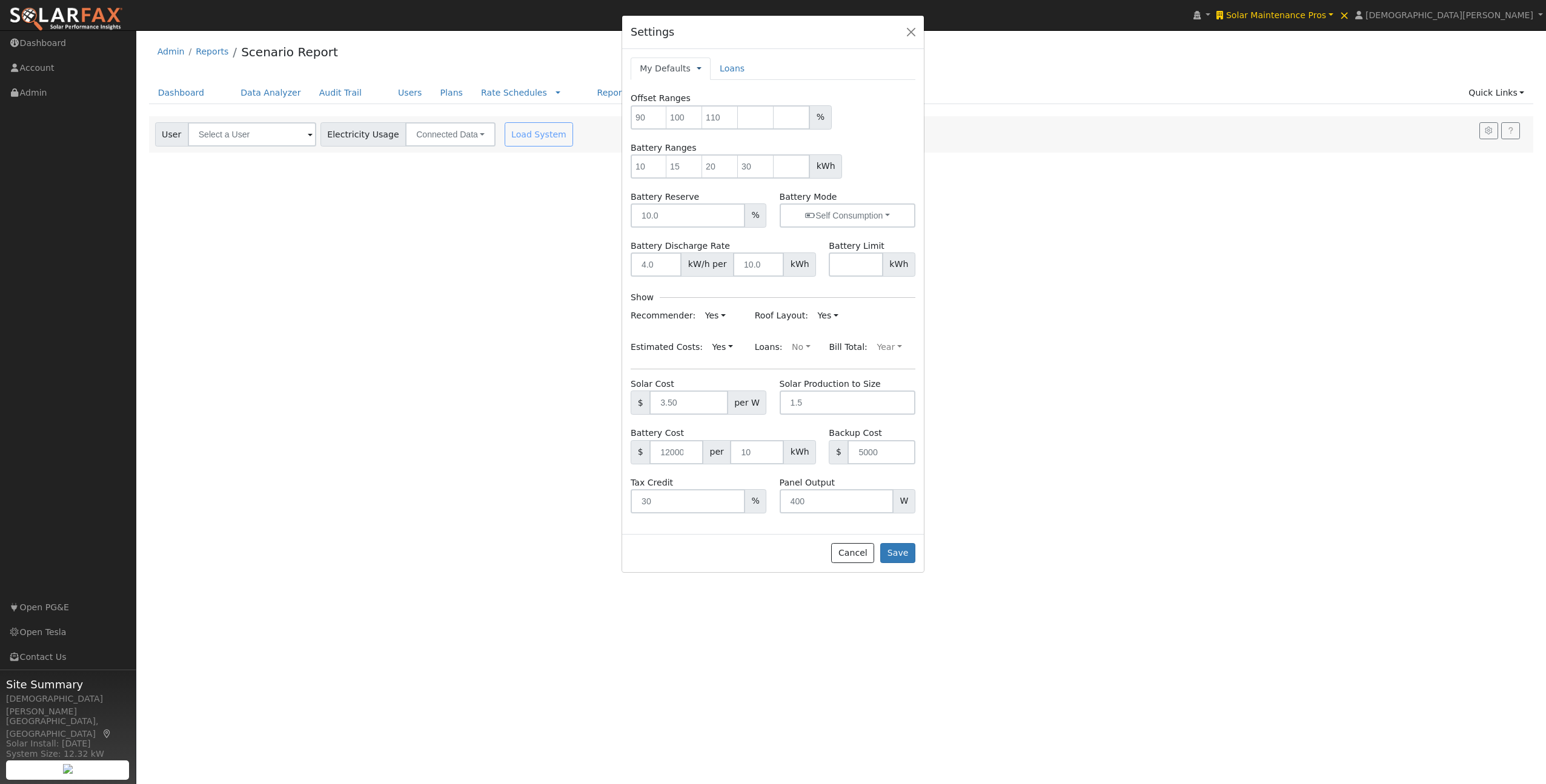
click at [697, 69] on link at bounding box center [699, 69] width 5 height 13
click at [722, 123] on link "Company Defaults" at bounding box center [745, 124] width 95 height 17
type input "10"
type input "15"
type input "20"
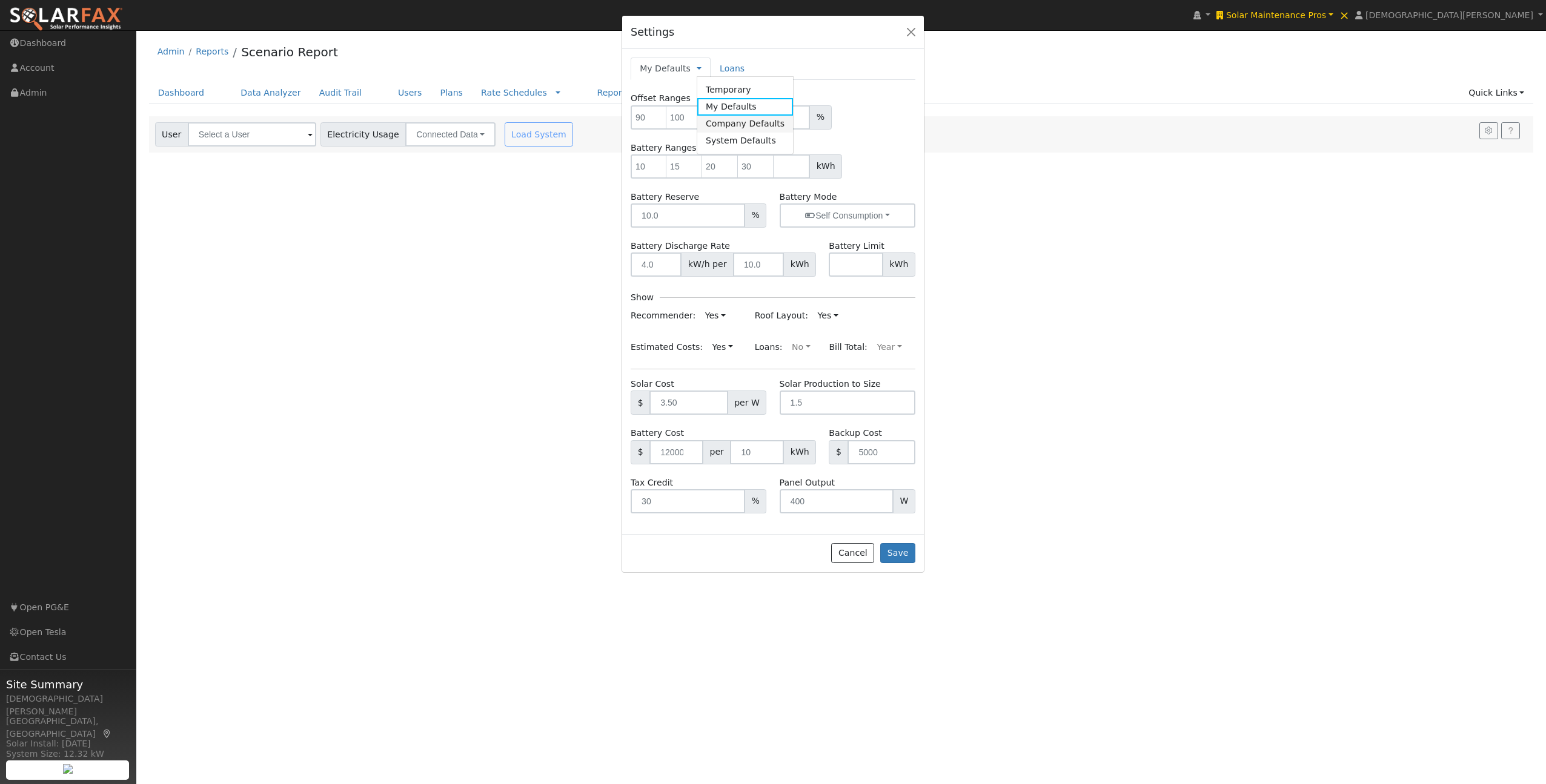
type input "30"
type input "10"
click at [912, 35] on button "button" at bounding box center [911, 32] width 17 height 17
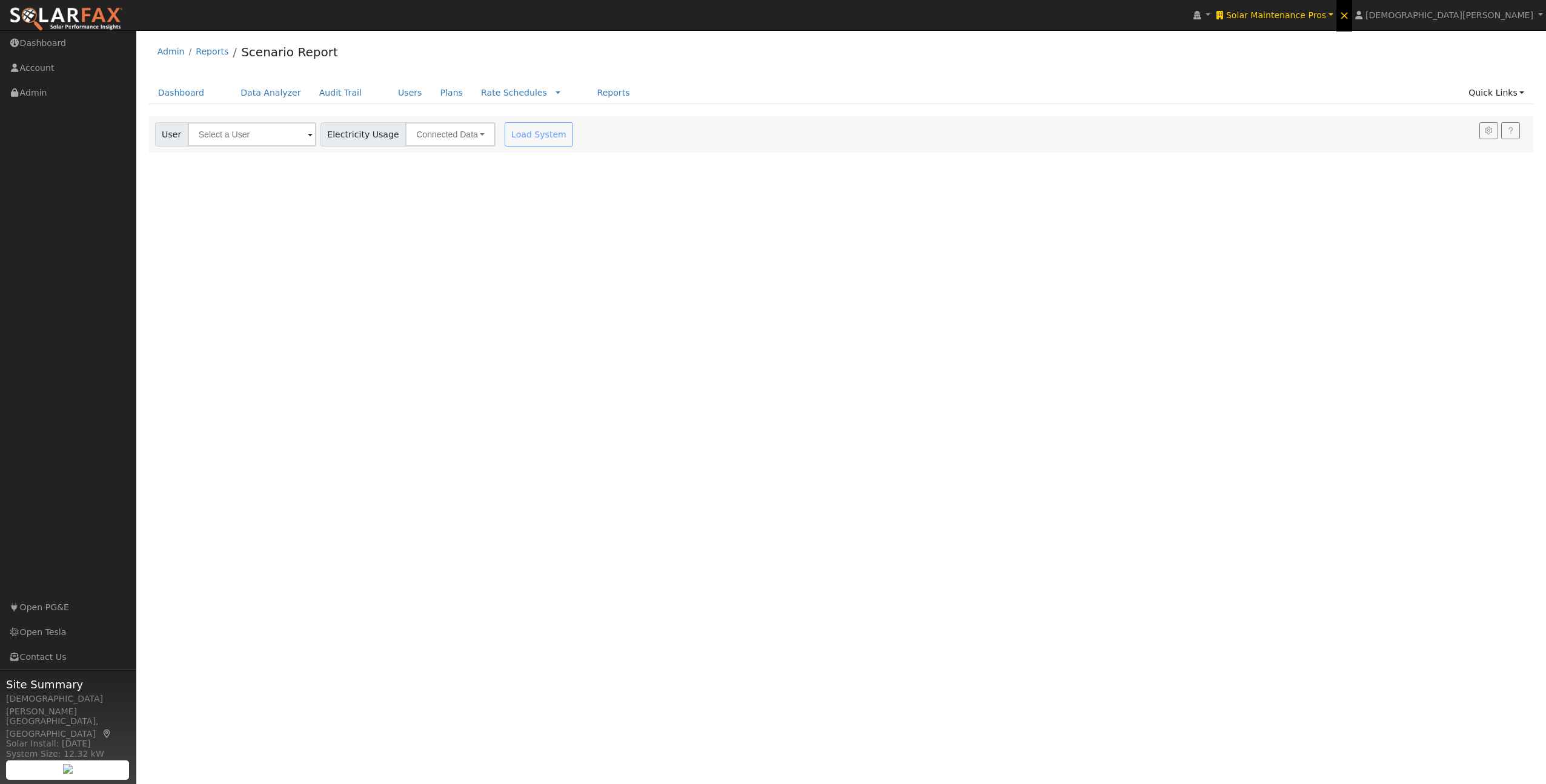
click at [1349, 16] on span "×" at bounding box center [1344, 15] width 10 height 14
click at [1502, 136] on link at bounding box center [1510, 130] width 19 height 17
click at [1488, 127] on icon "button" at bounding box center [1489, 130] width 9 height 7
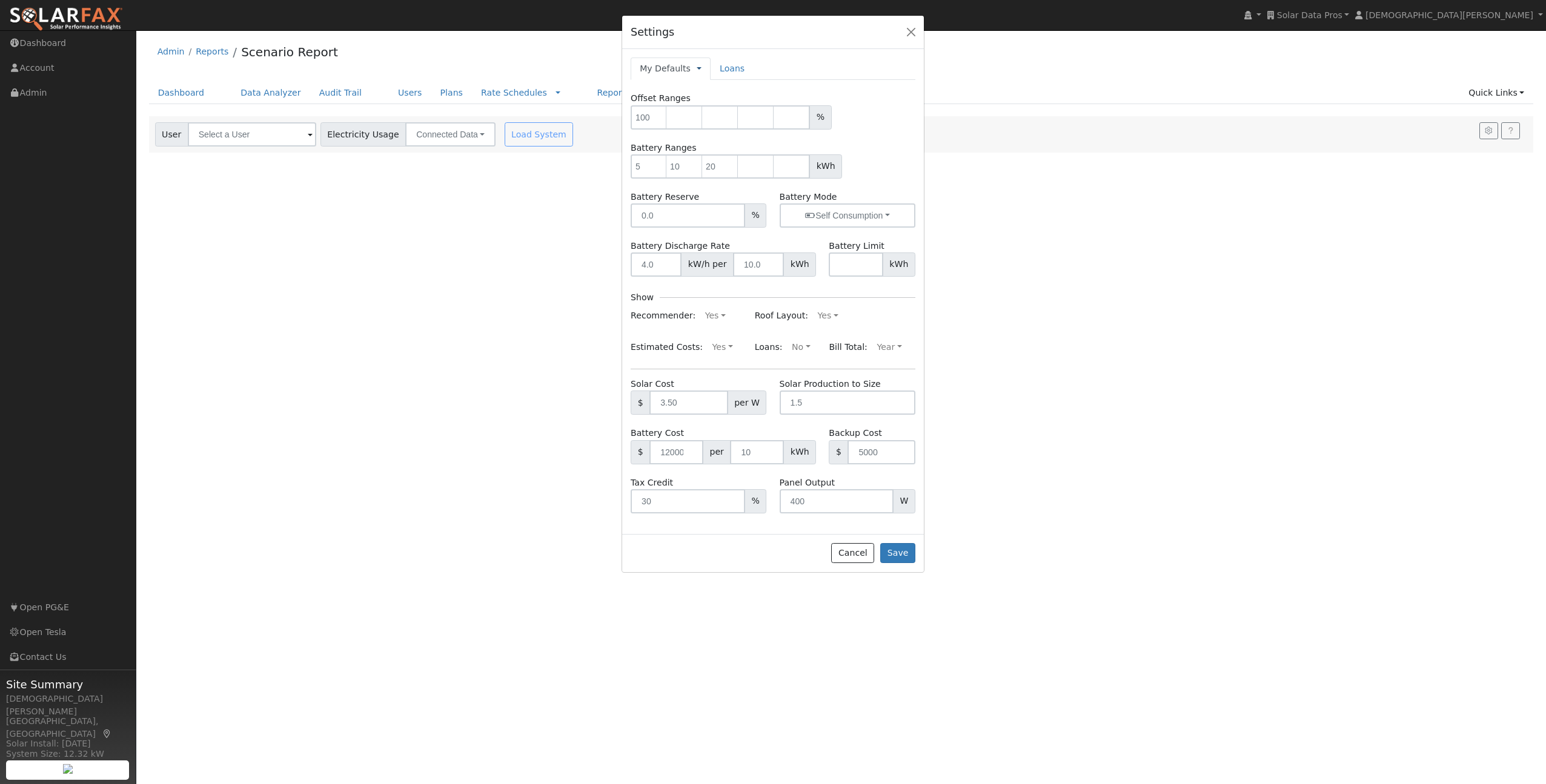
click at [697, 66] on link at bounding box center [699, 69] width 5 height 13
click at [713, 118] on link "Company Defaults" at bounding box center [745, 124] width 95 height 17
type input "100"
type input "5"
type input "10"
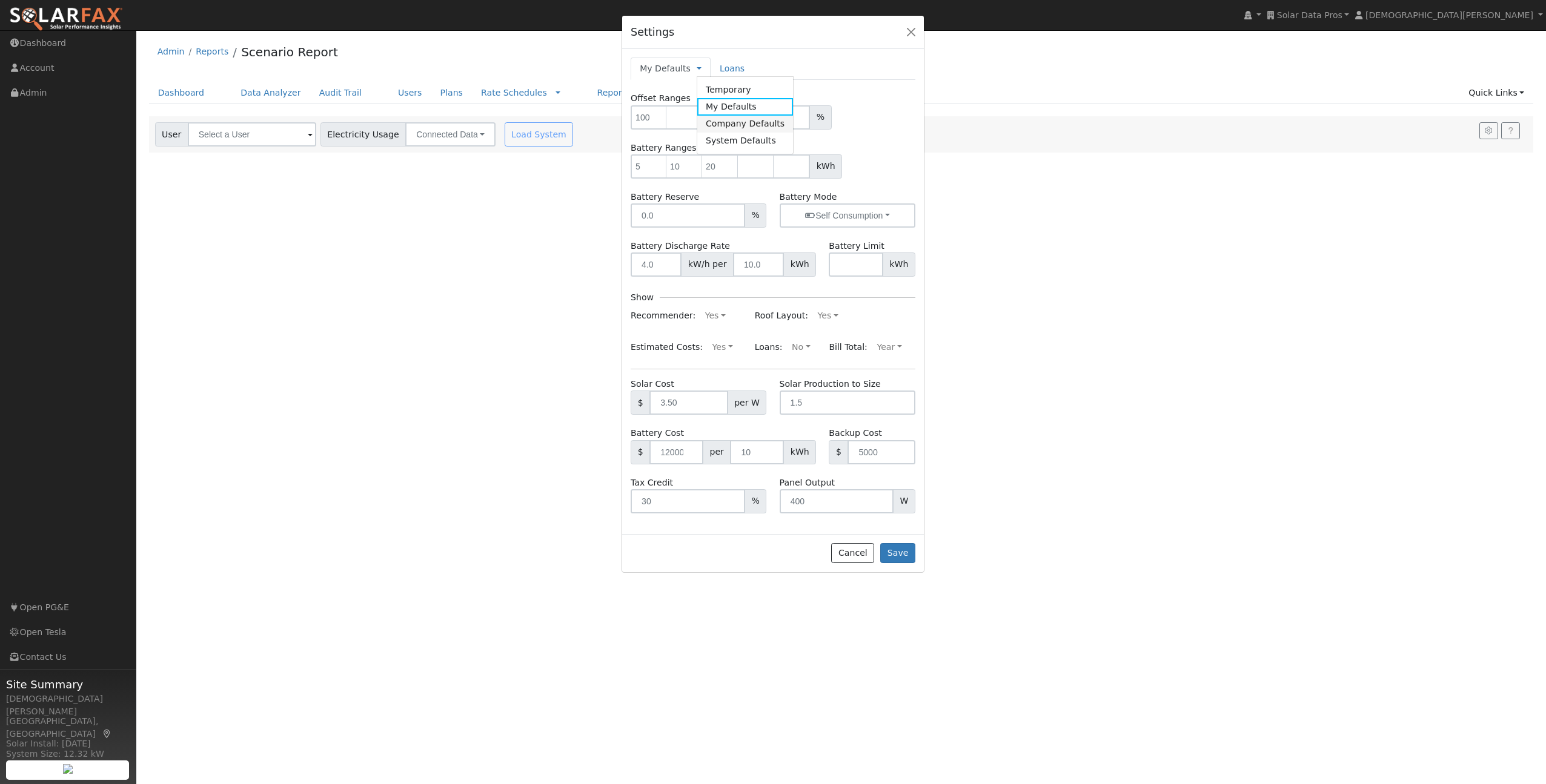
type input "20"
type input "0"
click at [724, 69] on link at bounding box center [727, 69] width 5 height 13
click at [745, 142] on link "System Defaults" at bounding box center [773, 140] width 95 height 17
type input "90"
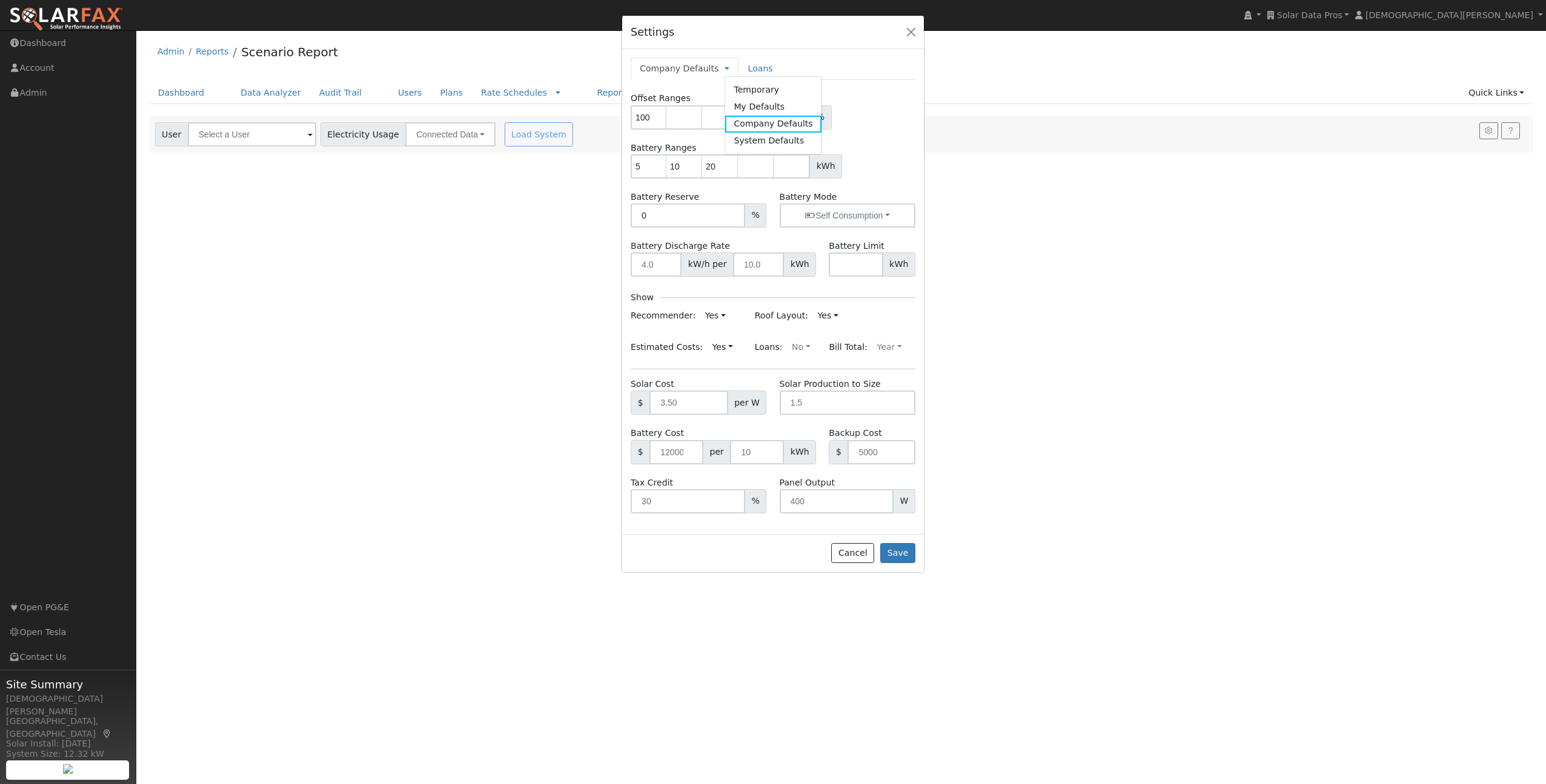
type input "100"
type input "110"
type input "3"
type input "4"
type input "10"
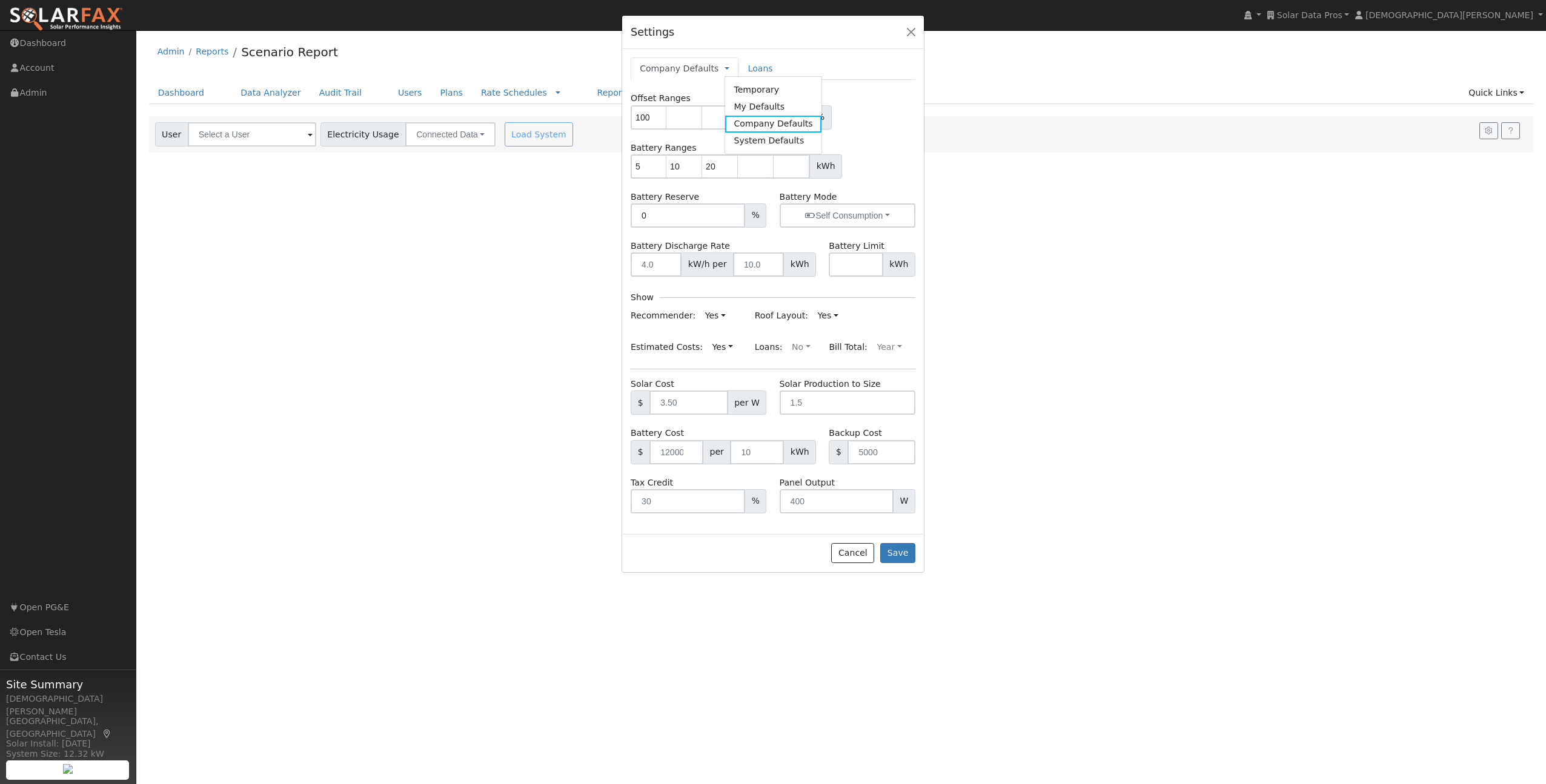
type input "3.5"
type input "1.5"
type input "12000"
type input "10"
type input "5000"
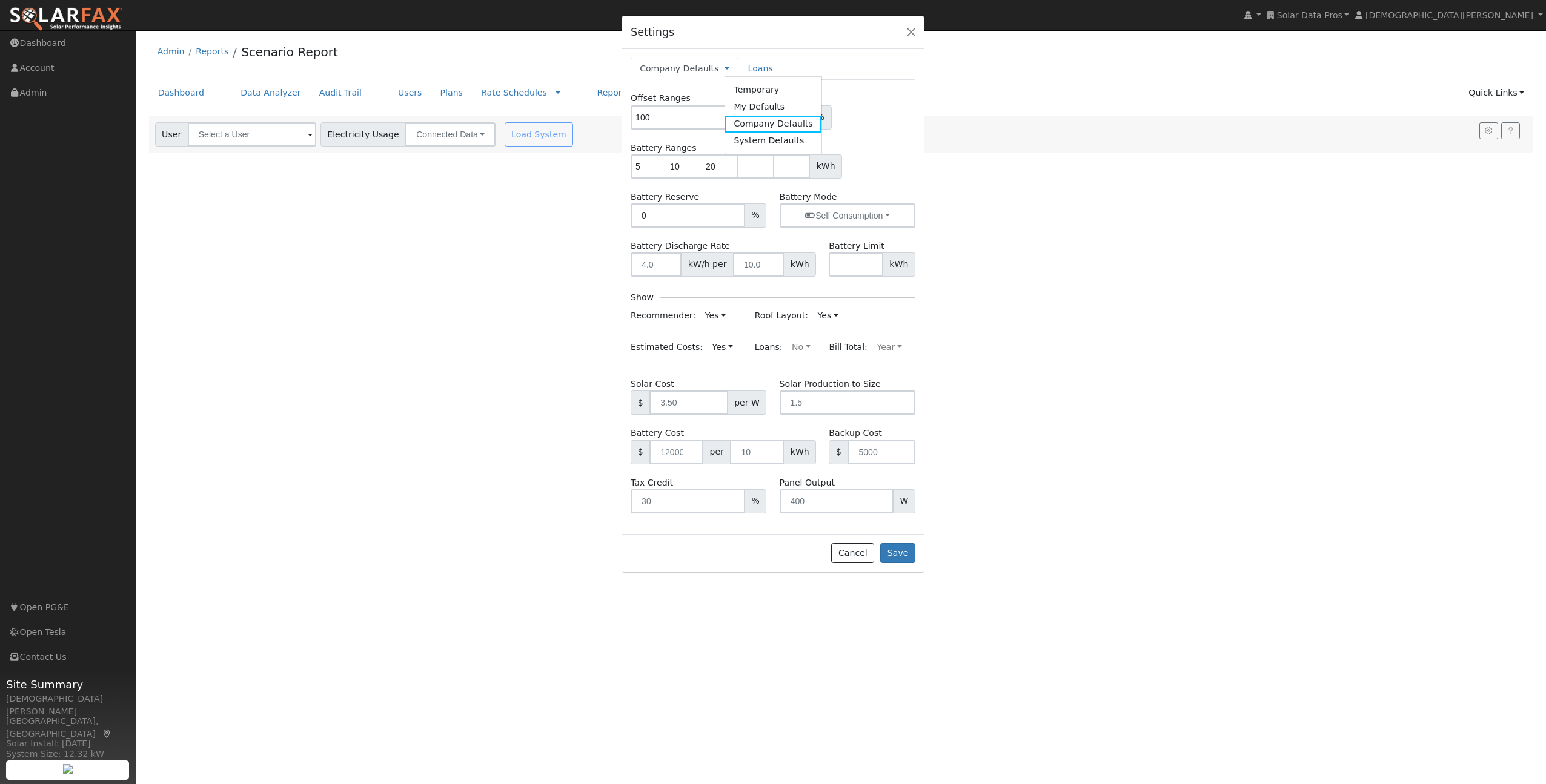
type input "30"
type input "400"
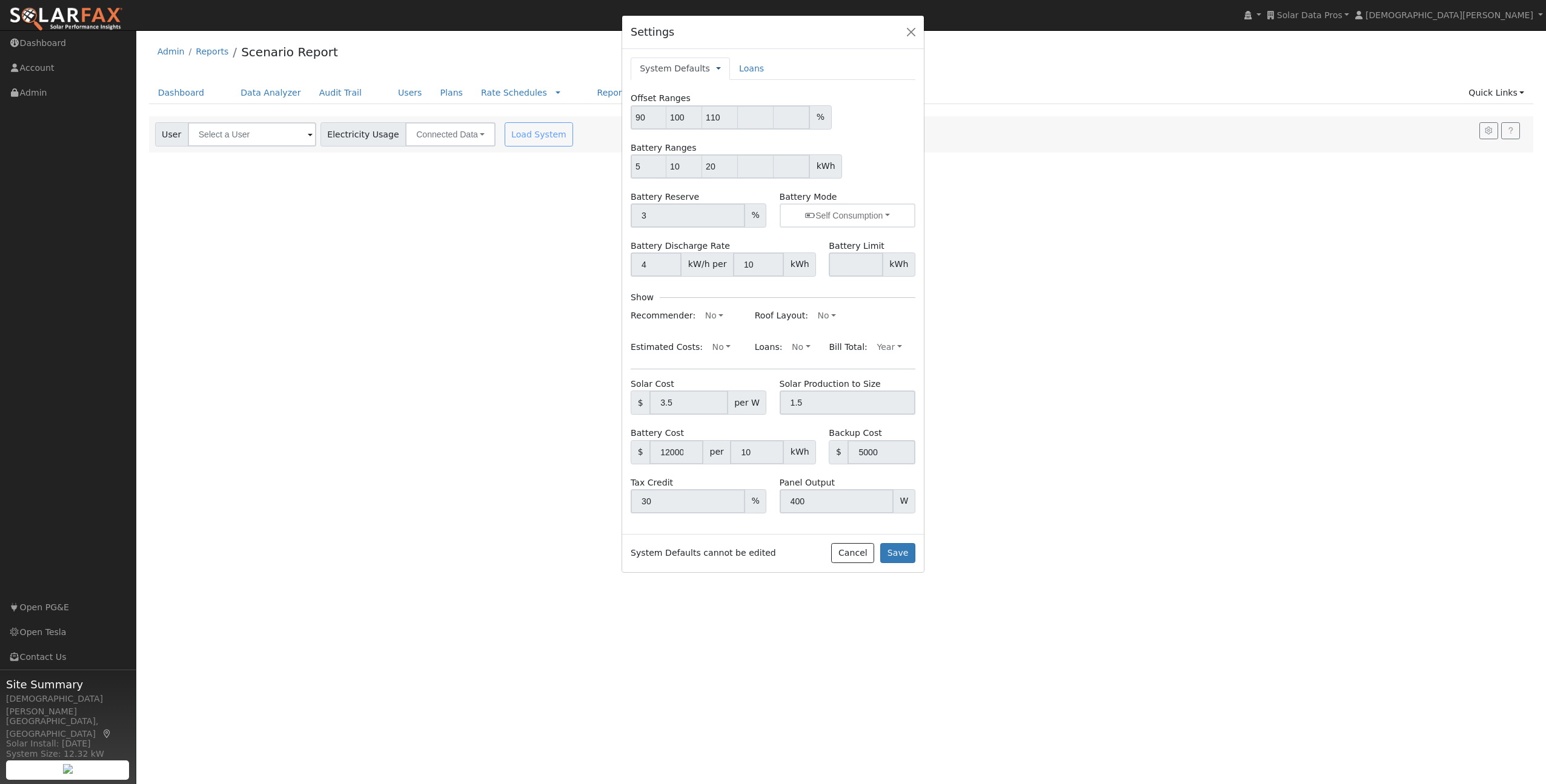
click at [716, 65] on link at bounding box center [718, 69] width 5 height 13
click at [733, 124] on link "Company Defaults" at bounding box center [764, 124] width 95 height 17
type input "100"
type input "0"
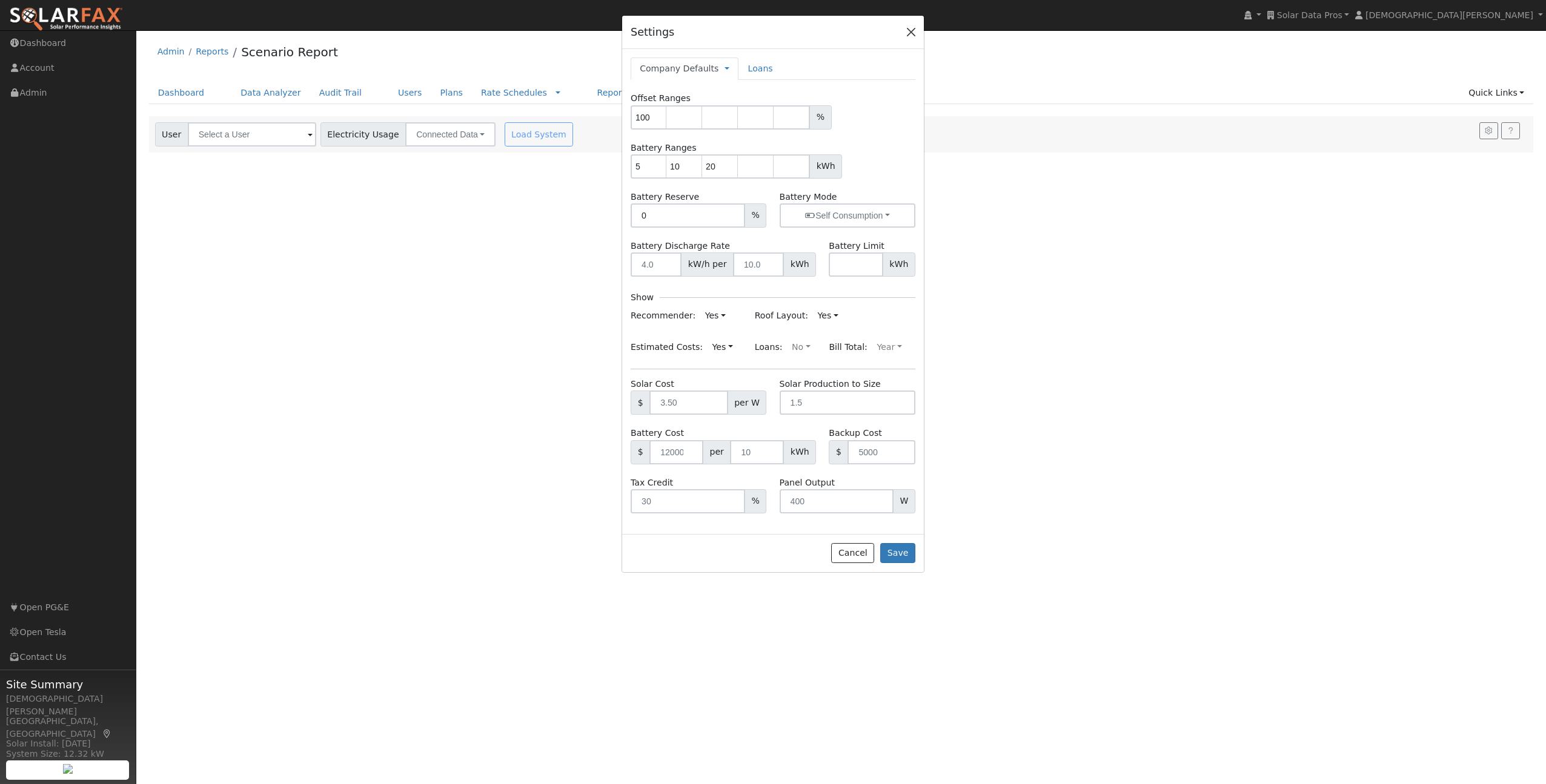
drag, startPoint x: 901, startPoint y: 38, endPoint x: 908, endPoint y: 35, distance: 7.6
click at [901, 38] on div "Settings" at bounding box center [773, 32] width 301 height 34
drag, startPoint x: 907, startPoint y: 34, endPoint x: 775, endPoint y: 91, distance: 143.8
click at [907, 34] on button "button" at bounding box center [911, 32] width 17 height 17
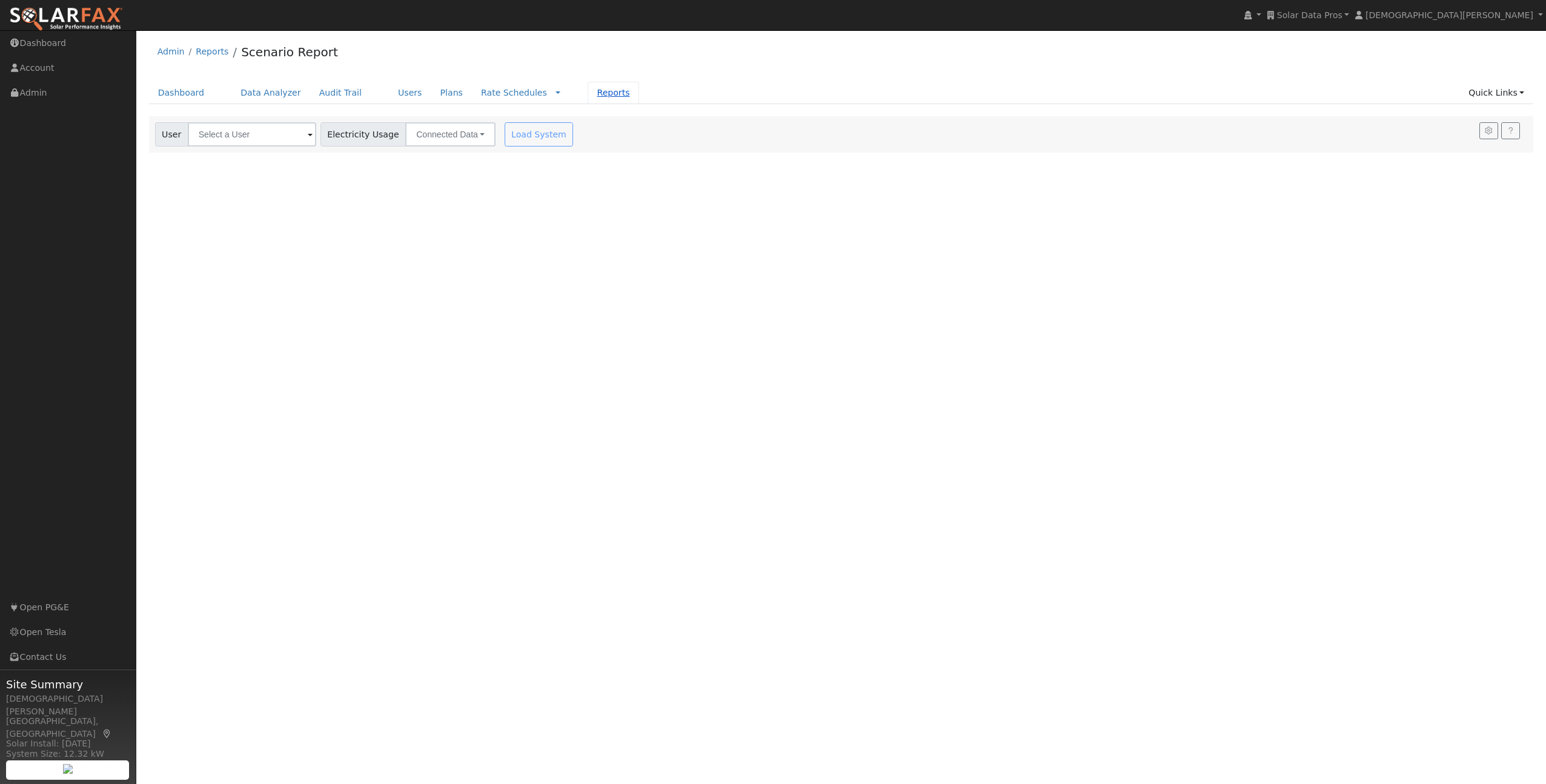
click at [593, 91] on link "Reports" at bounding box center [613, 93] width 51 height 22
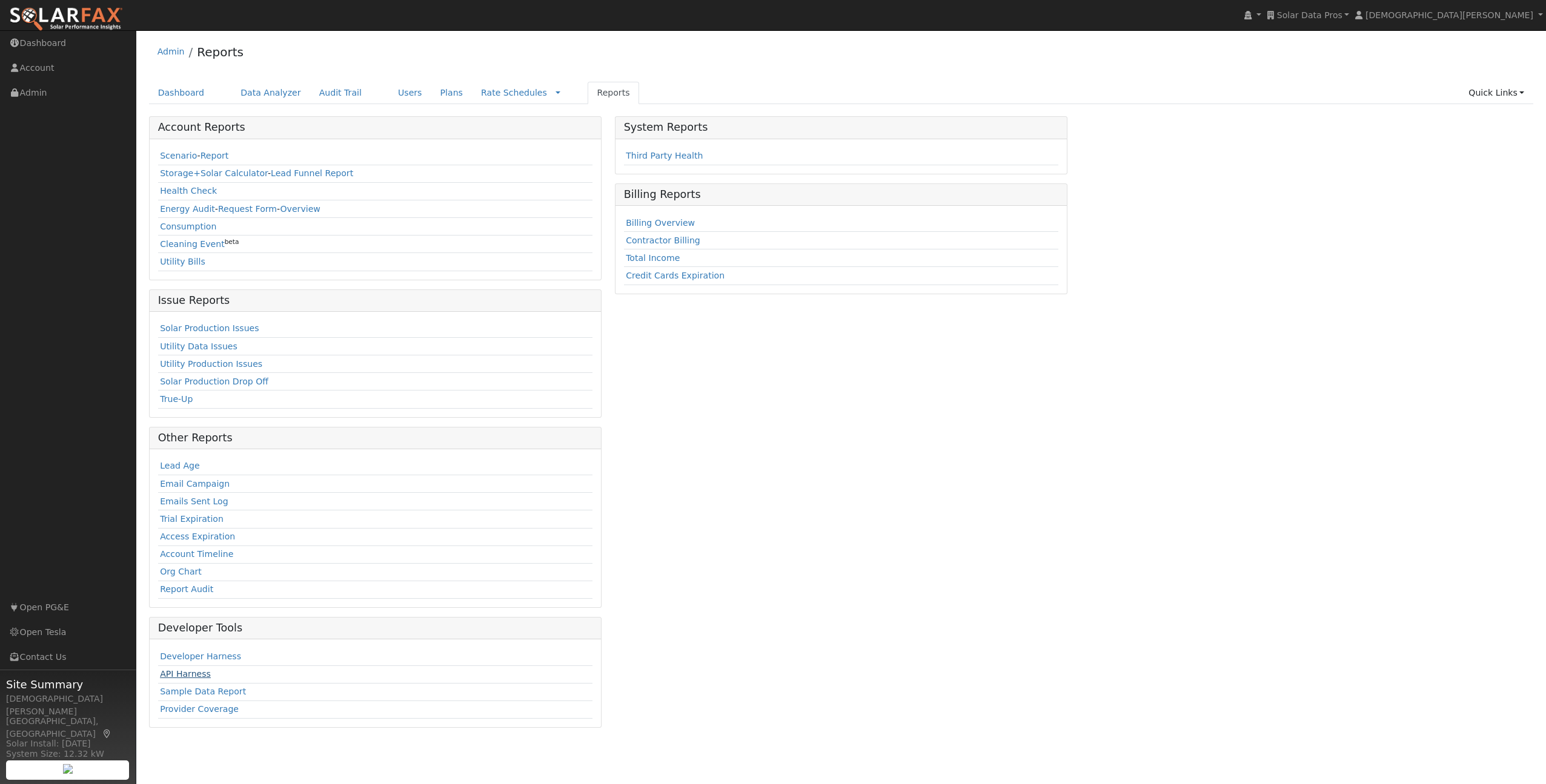
click at [186, 671] on link "API Harness" at bounding box center [185, 674] width 51 height 9
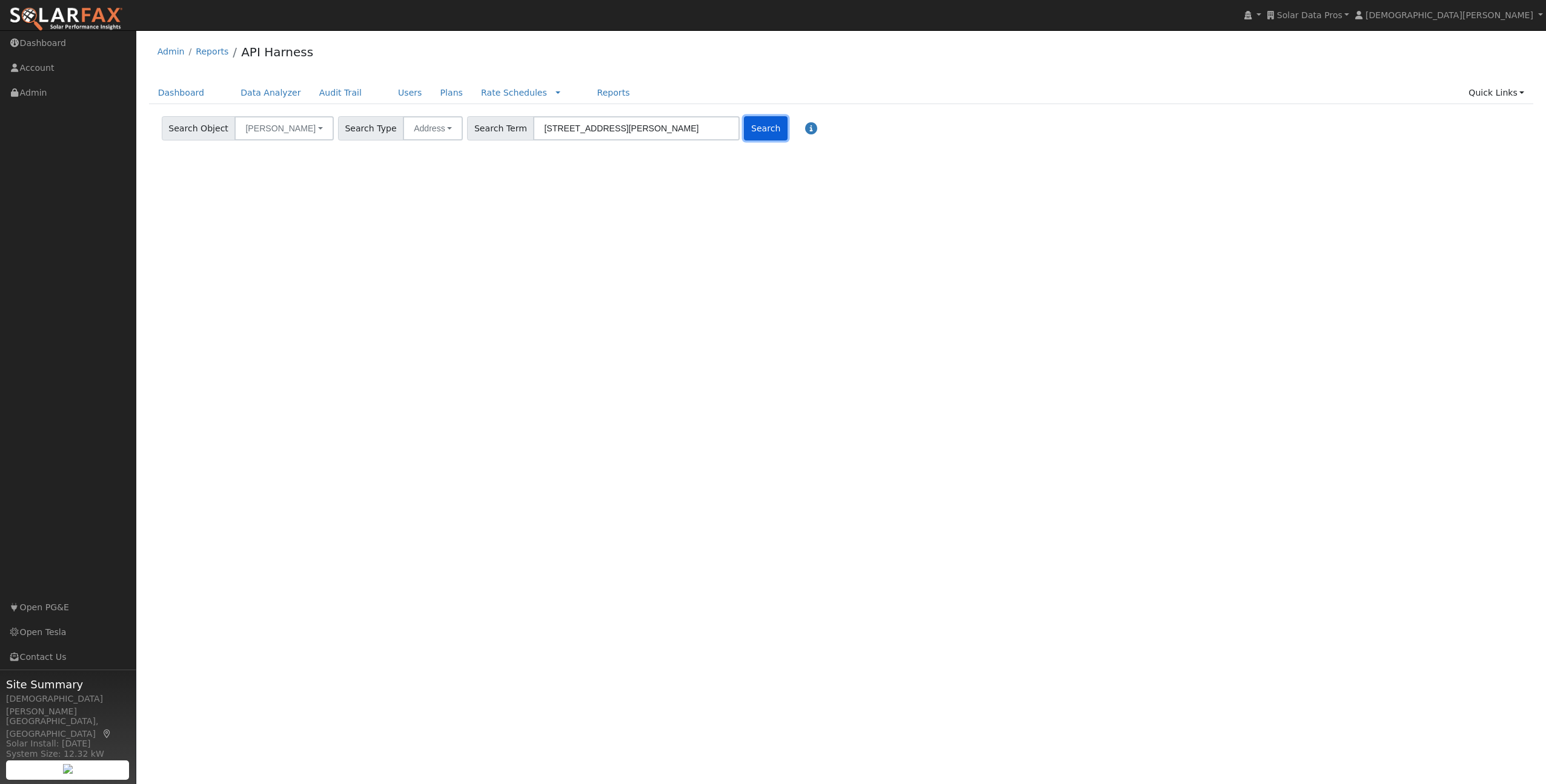
click at [744, 131] on button "Search" at bounding box center [766, 128] width 43 height 24
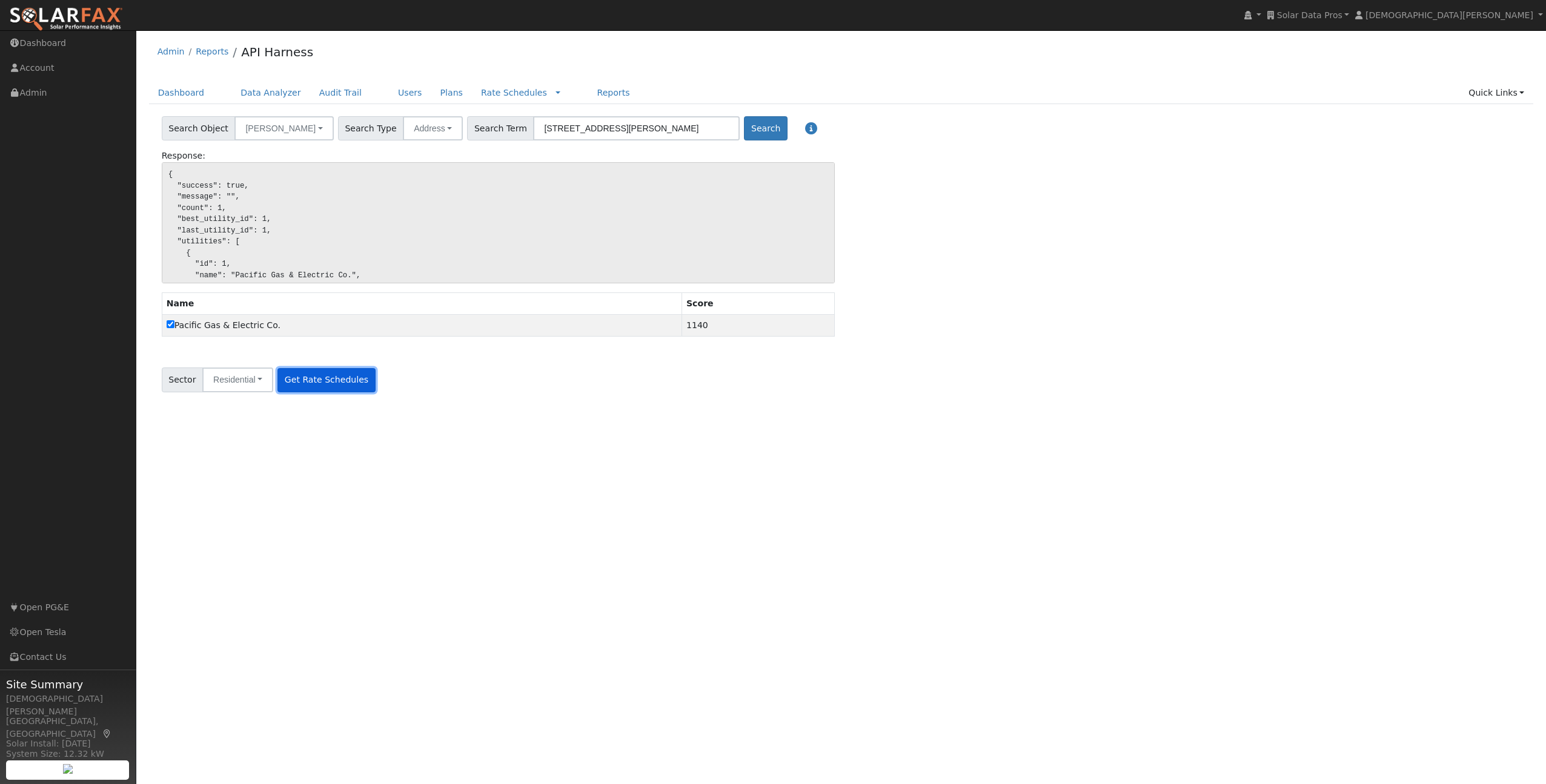
click at [331, 381] on button "Get Rate Schedules" at bounding box center [327, 380] width 98 height 24
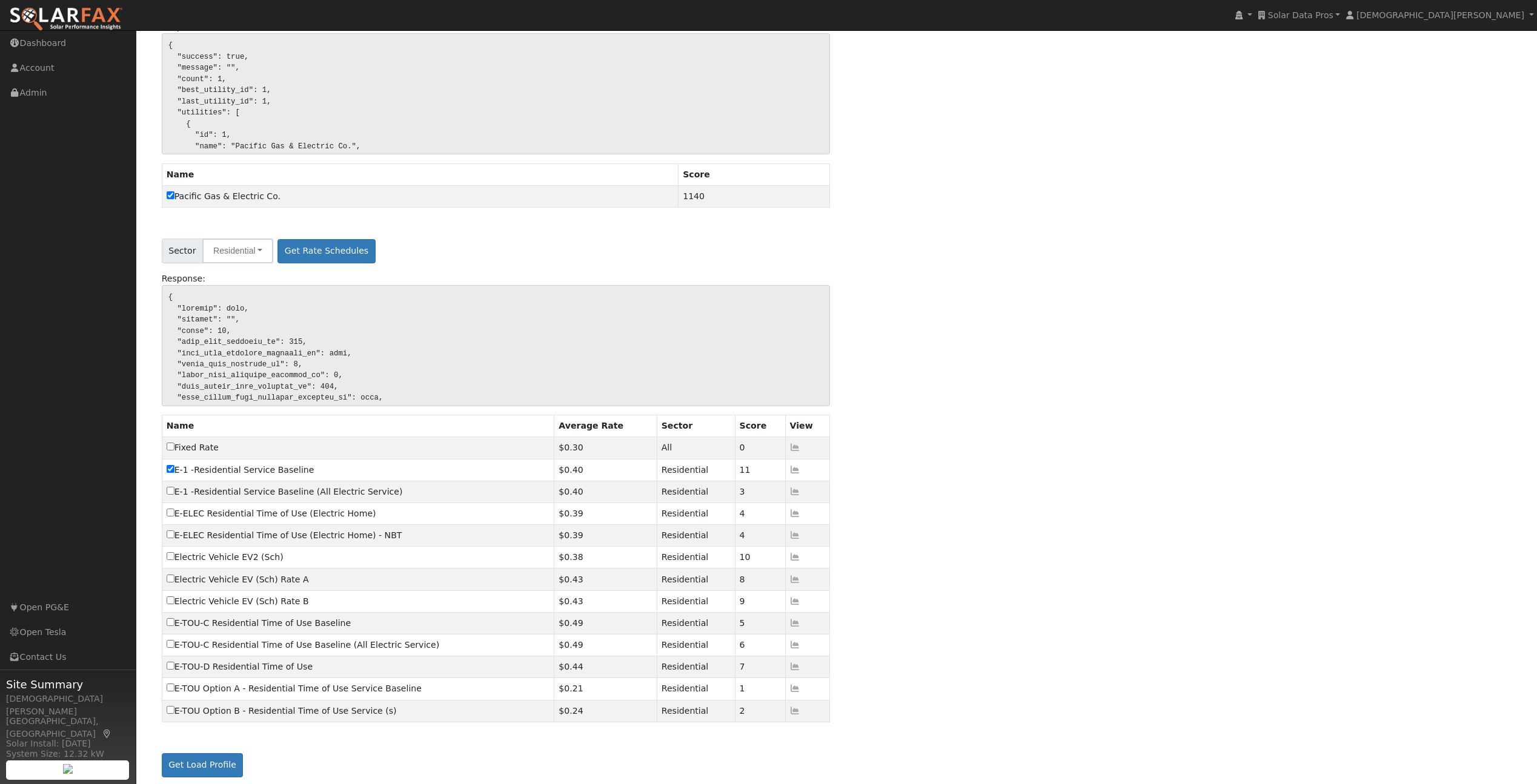
scroll to position [125, 0]
drag, startPoint x: 216, startPoint y: 764, endPoint x: 651, endPoint y: 765, distance: 435.0
click at [216, 764] on button "Get Load Profile" at bounding box center [203, 769] width 82 height 24
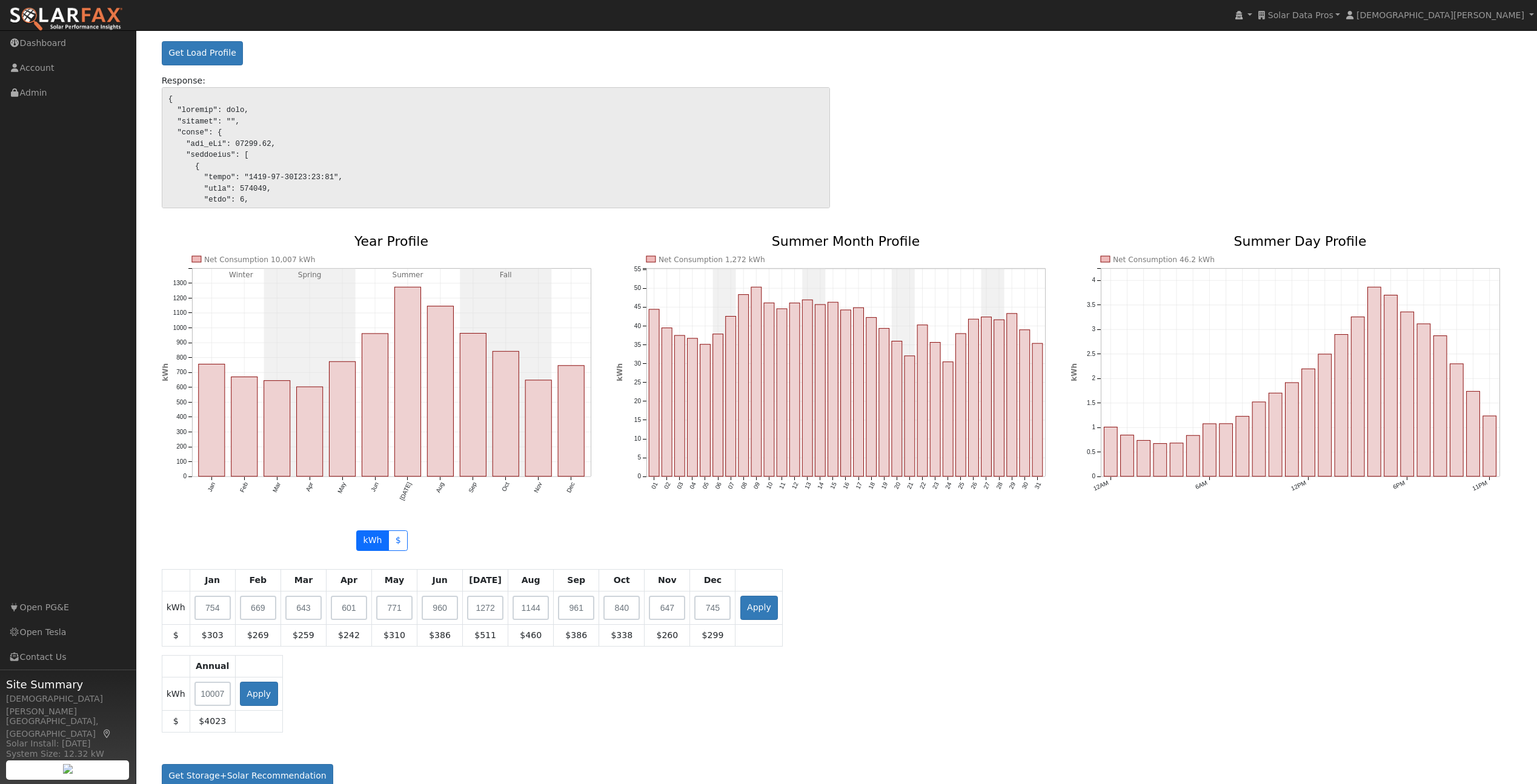
scroll to position [859, 0]
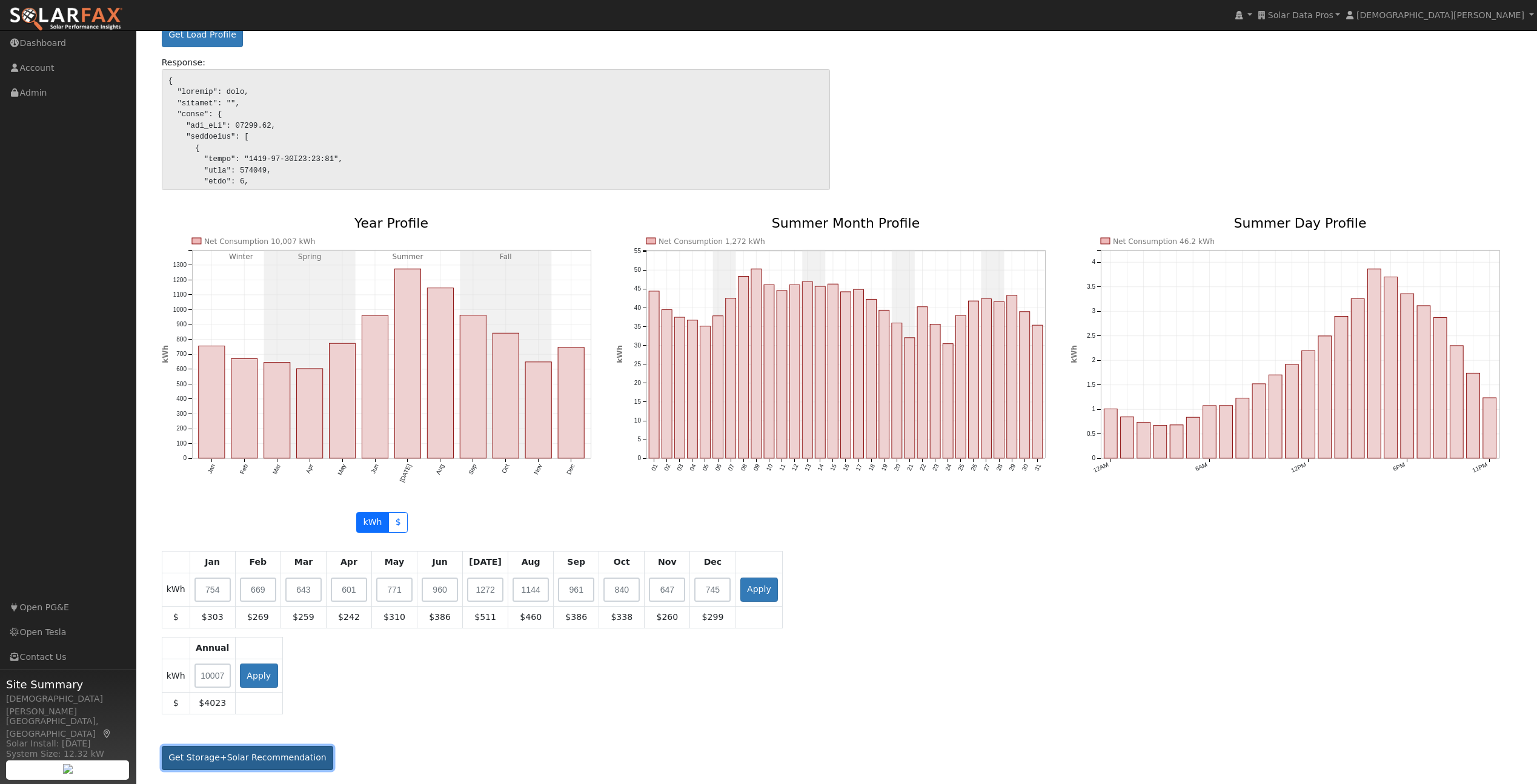
click at [291, 756] on button "Get Storage+Solar Recommendation" at bounding box center [248, 758] width 172 height 24
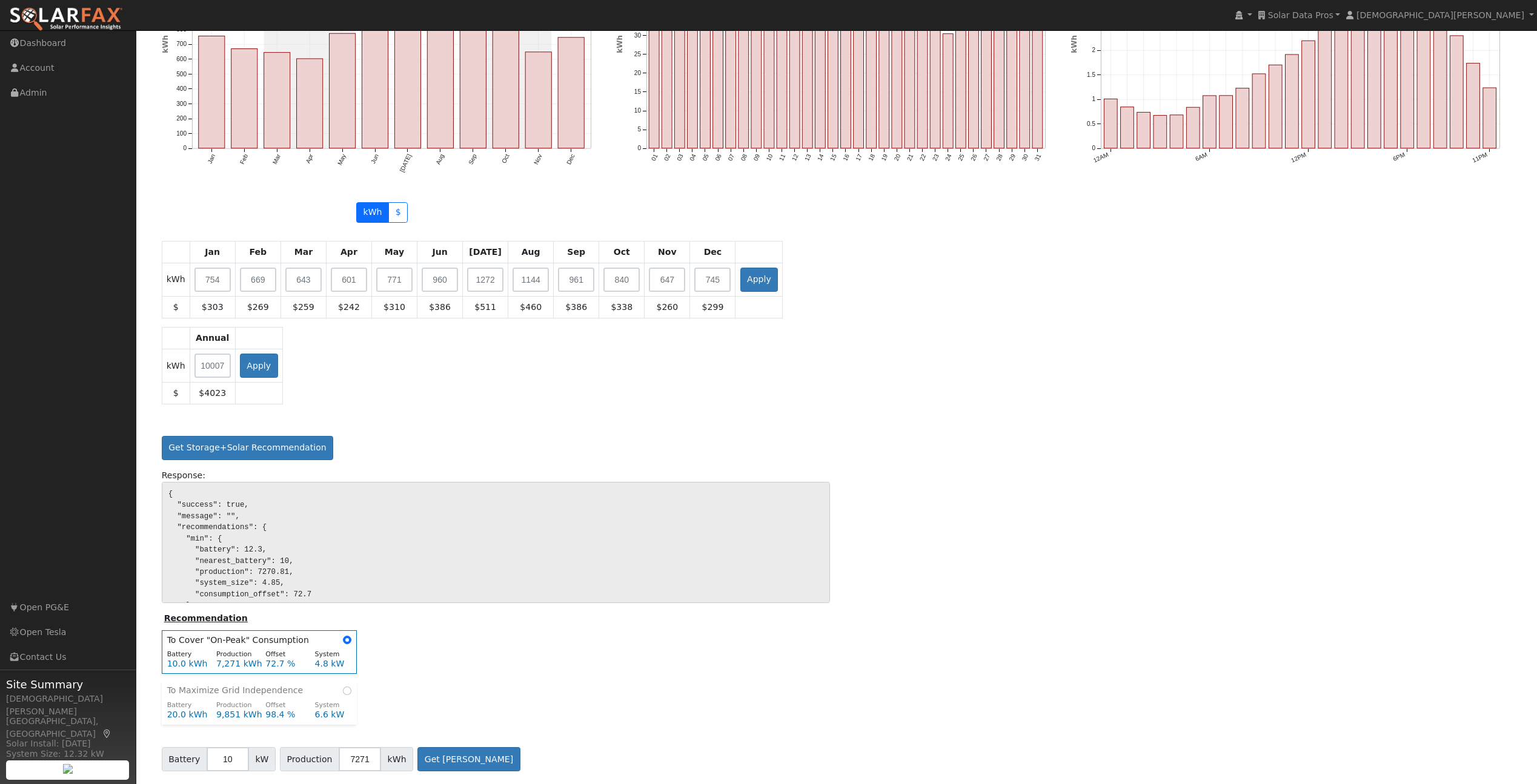
scroll to position [1170, 0]
click at [469, 765] on button "Get [PERSON_NAME]" at bounding box center [469, 758] width 103 height 24
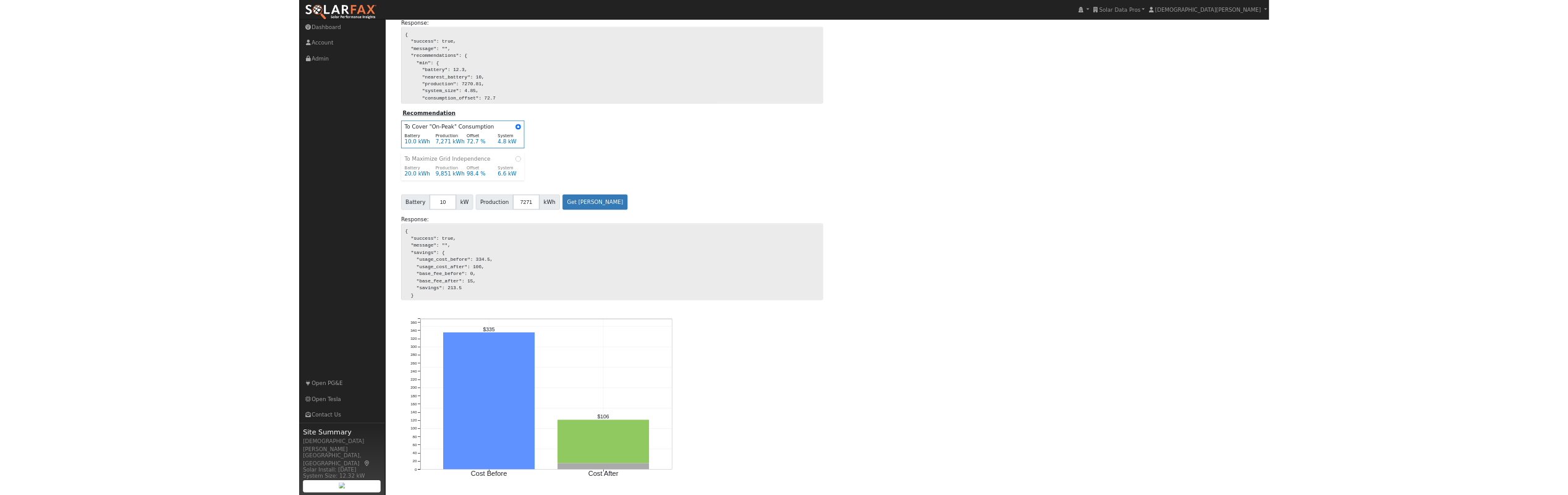
scroll to position [1639, 0]
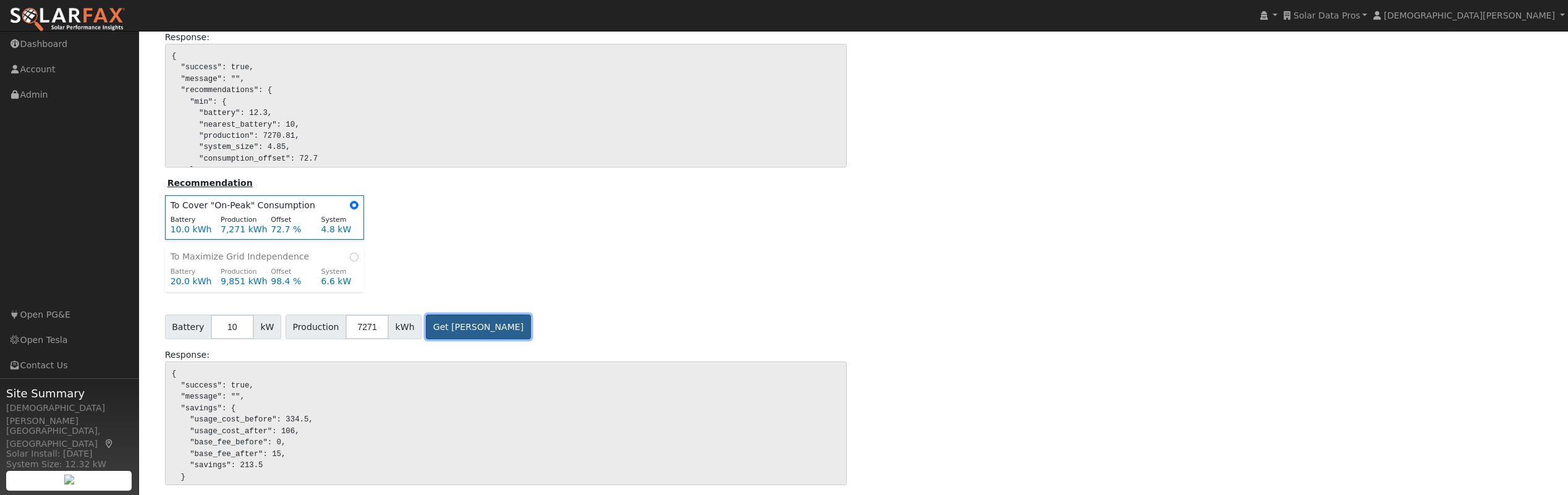
click at [469, 325] on button "Get [PERSON_NAME]" at bounding box center [478, 327] width 105 height 25
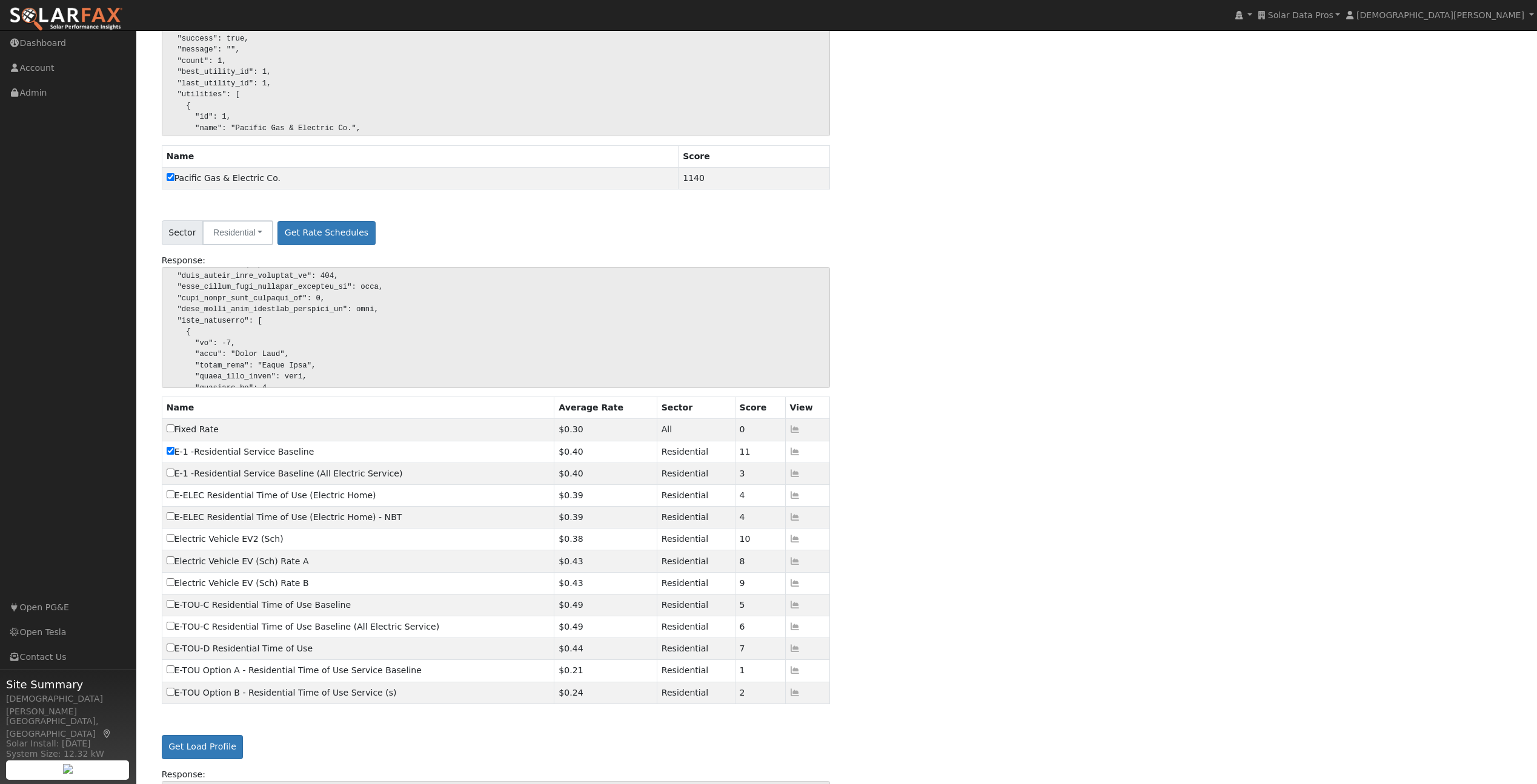
scroll to position [222, 0]
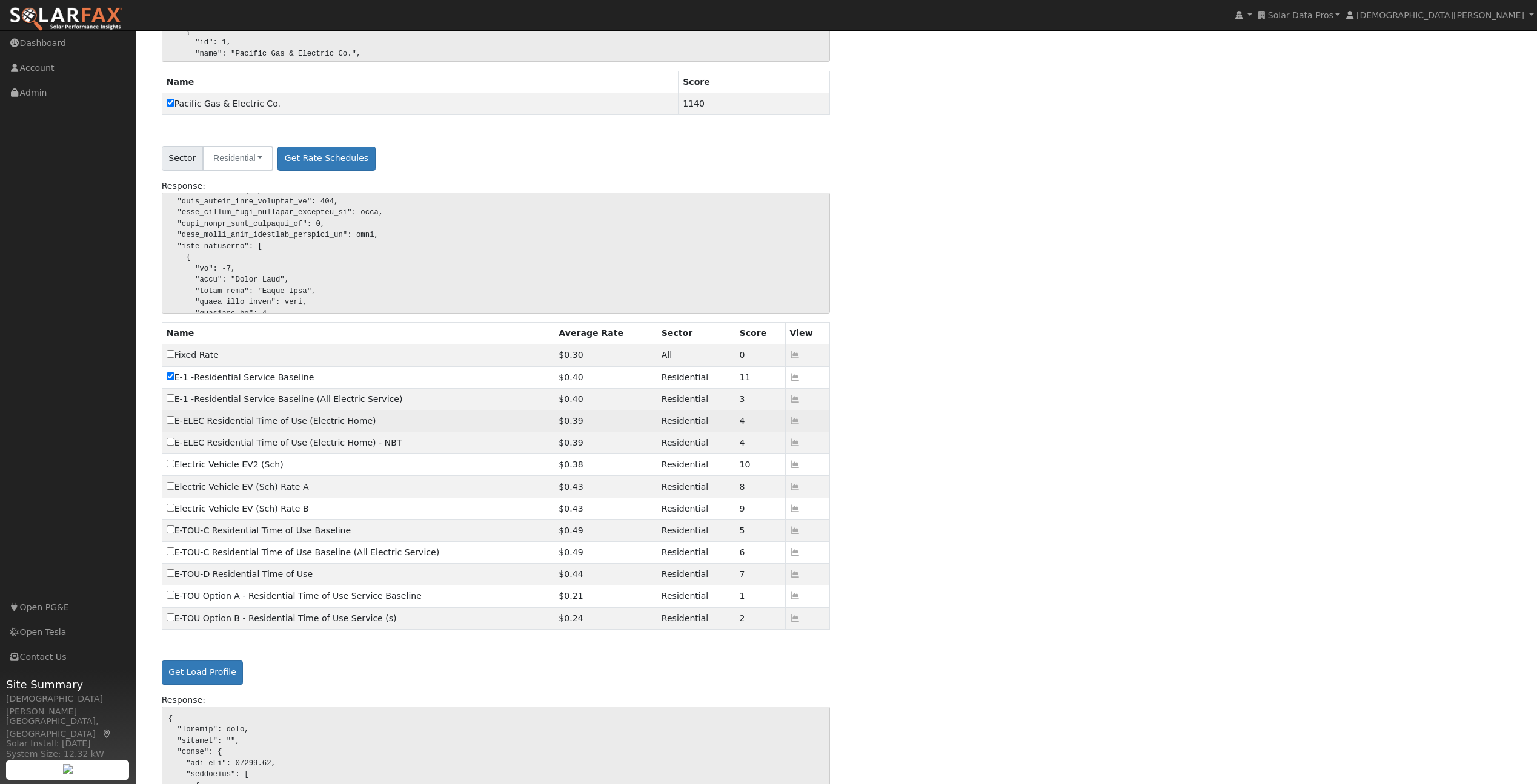
click at [795, 420] on icon at bounding box center [795, 420] width 11 height 9
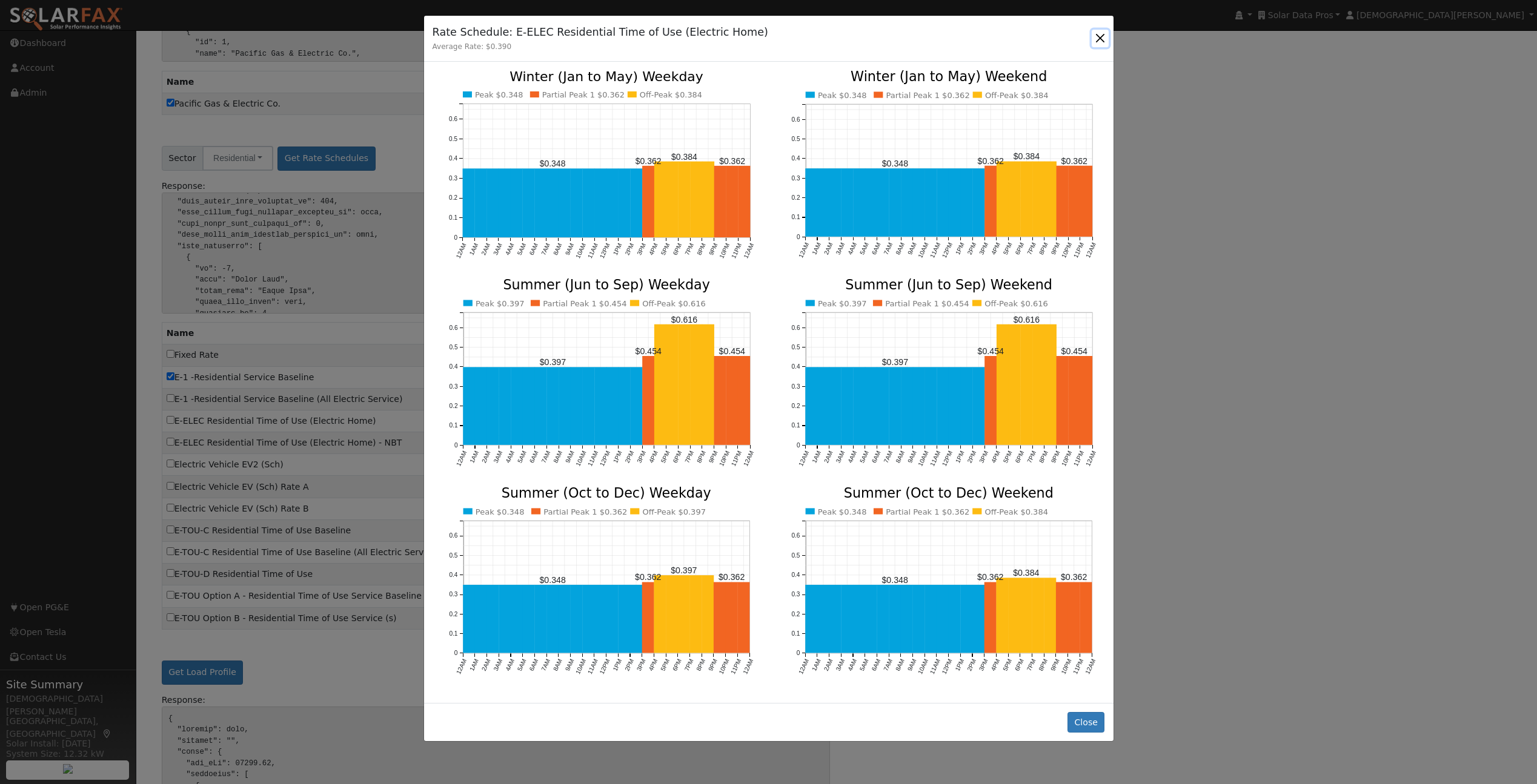
click at [1102, 40] on button "button" at bounding box center [1099, 38] width 17 height 17
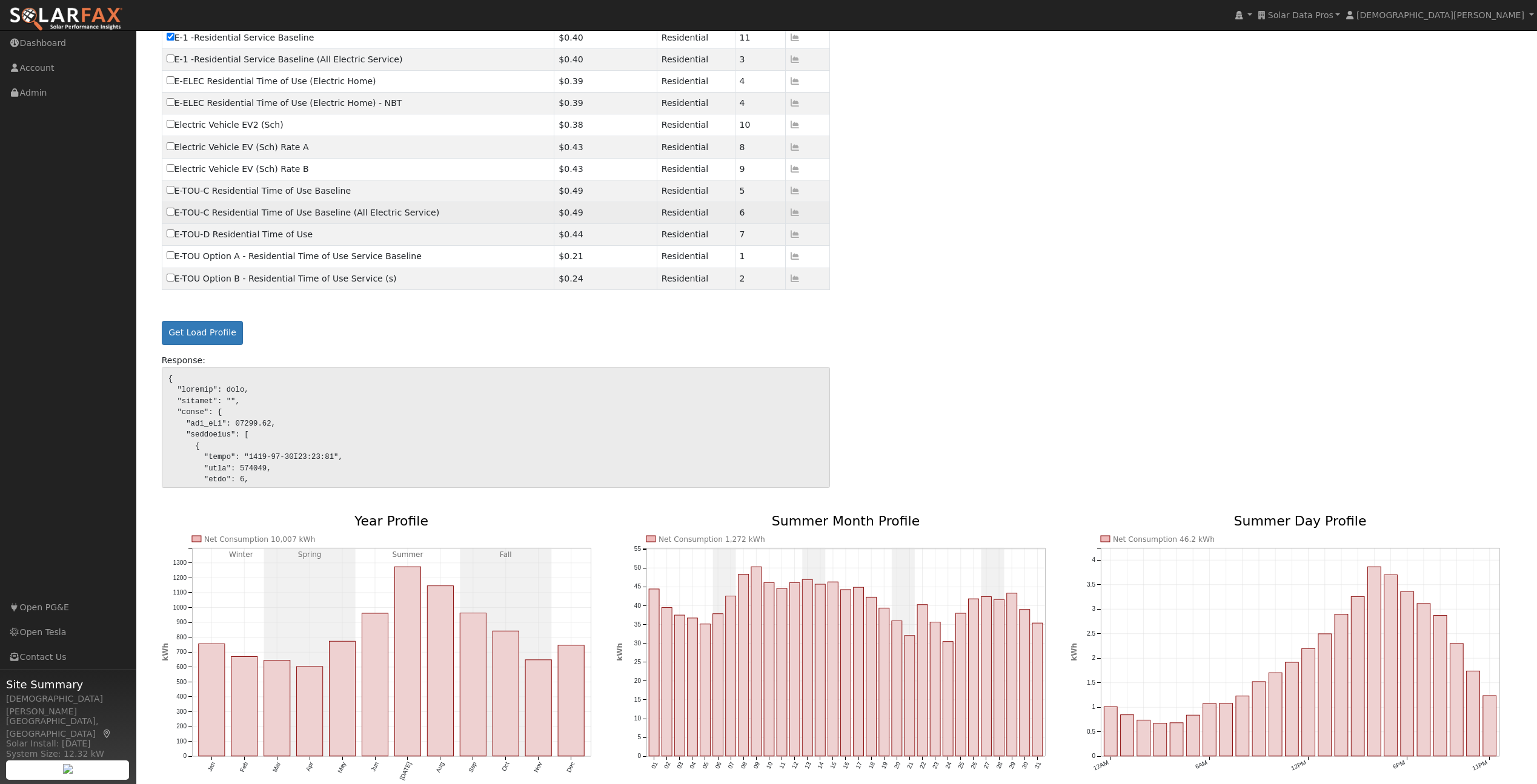
scroll to position [559, 0]
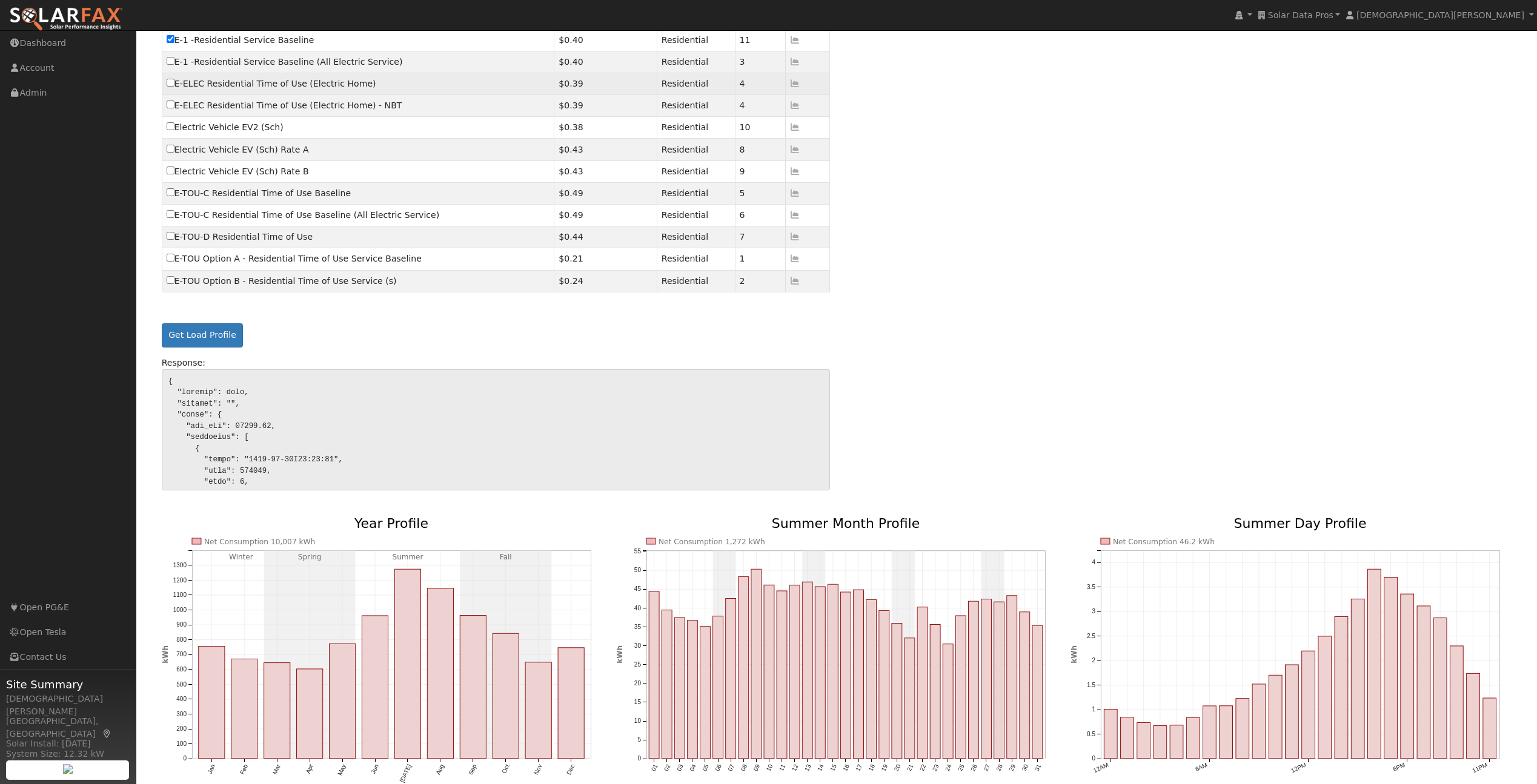
click at [169, 84] on input "E-ELEC Residential Time of Use (Electric Home)" at bounding box center [170, 83] width 8 height 8
checkbox input "true"
checkbox input "false"
click at [210, 334] on button "Get Load Profile" at bounding box center [203, 335] width 82 height 24
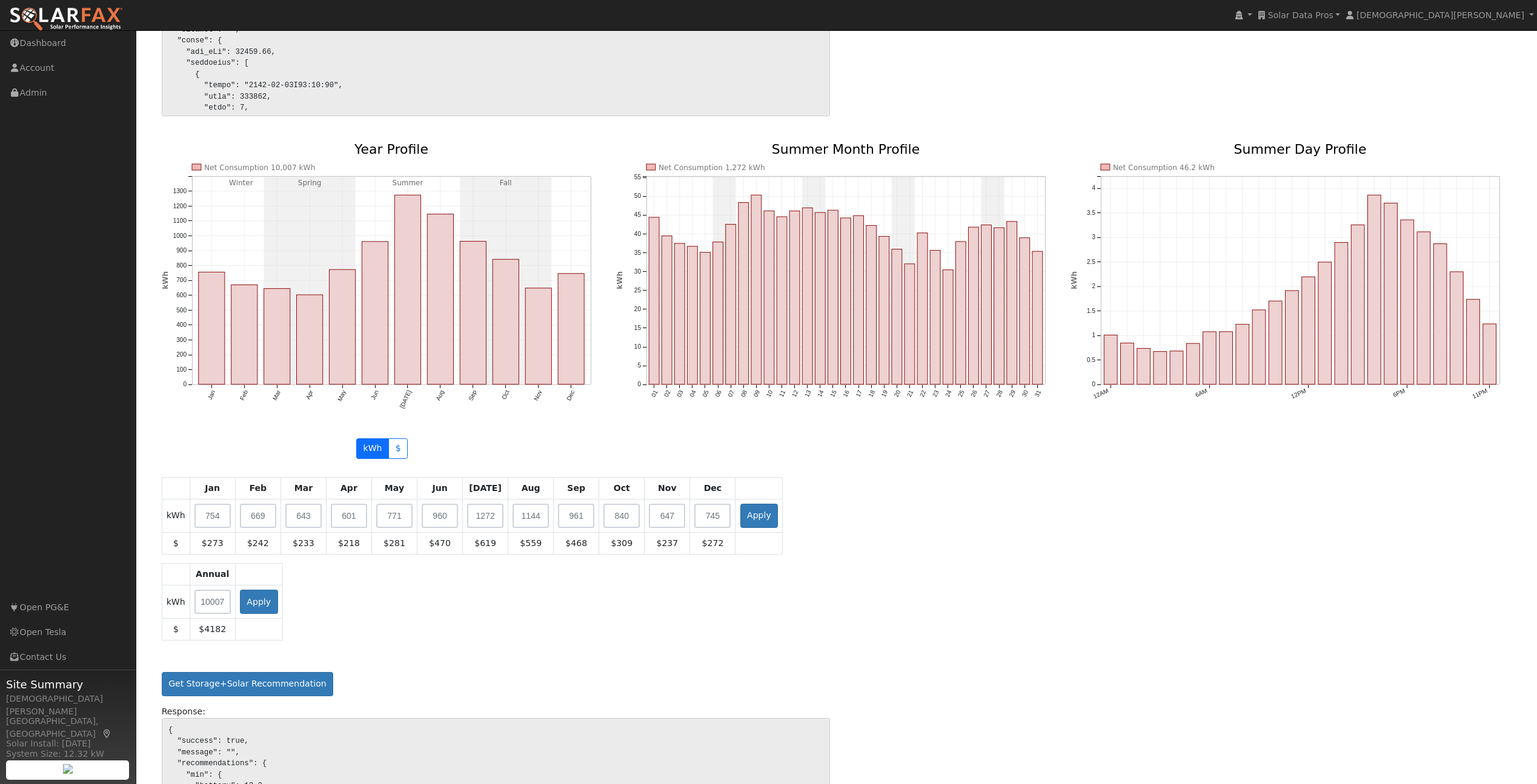
scroll to position [1115, 0]
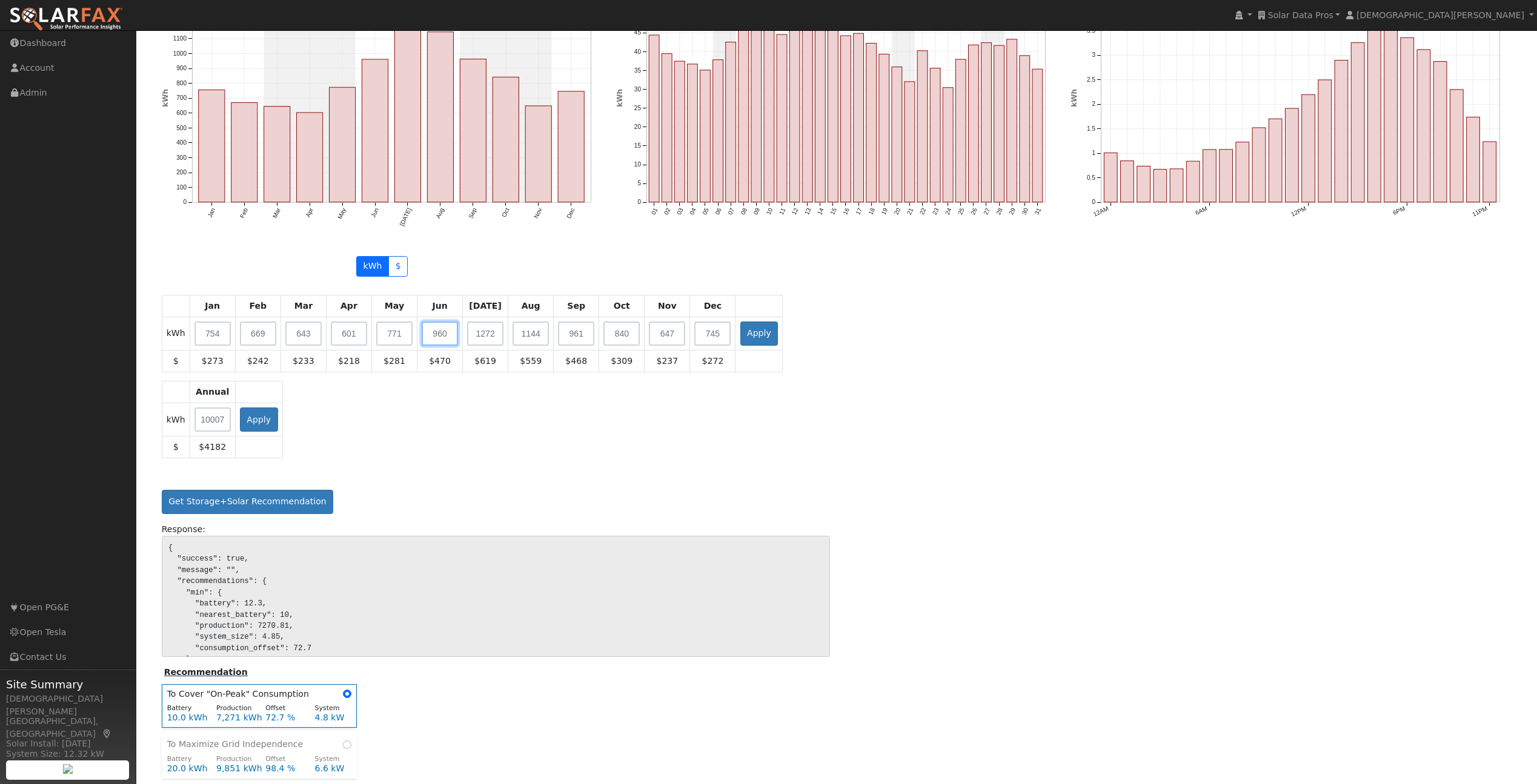
click at [452, 324] on input "text" at bounding box center [439, 334] width 36 height 24
click at [565, 458] on div "Annual kWh Apply $ $4182" at bounding box center [836, 424] width 1363 height 86
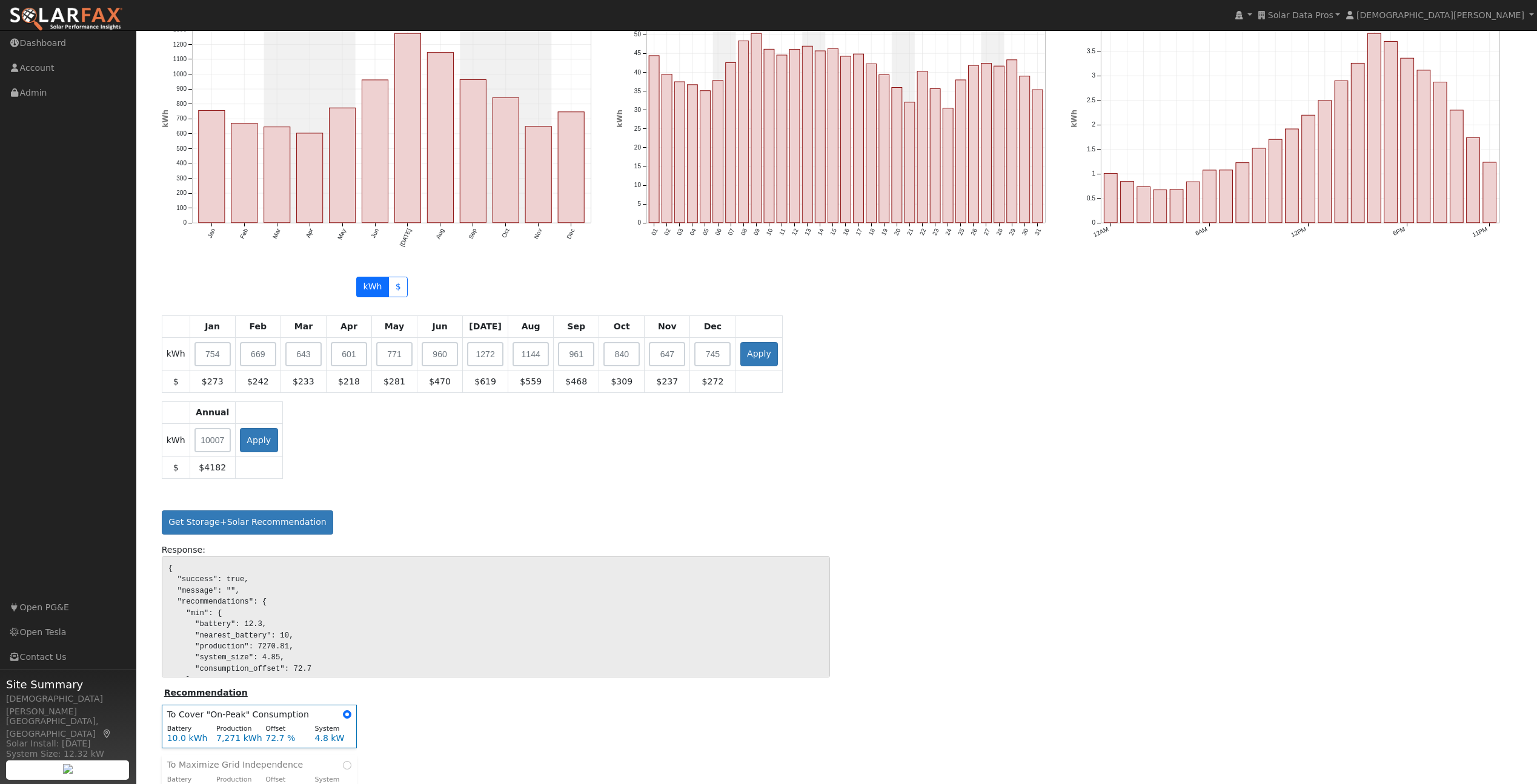
click at [1130, 536] on div "Get Storage+Solar Recommendation Response: { "success": true, "message": "", "r…" at bounding box center [836, 653] width 1350 height 293
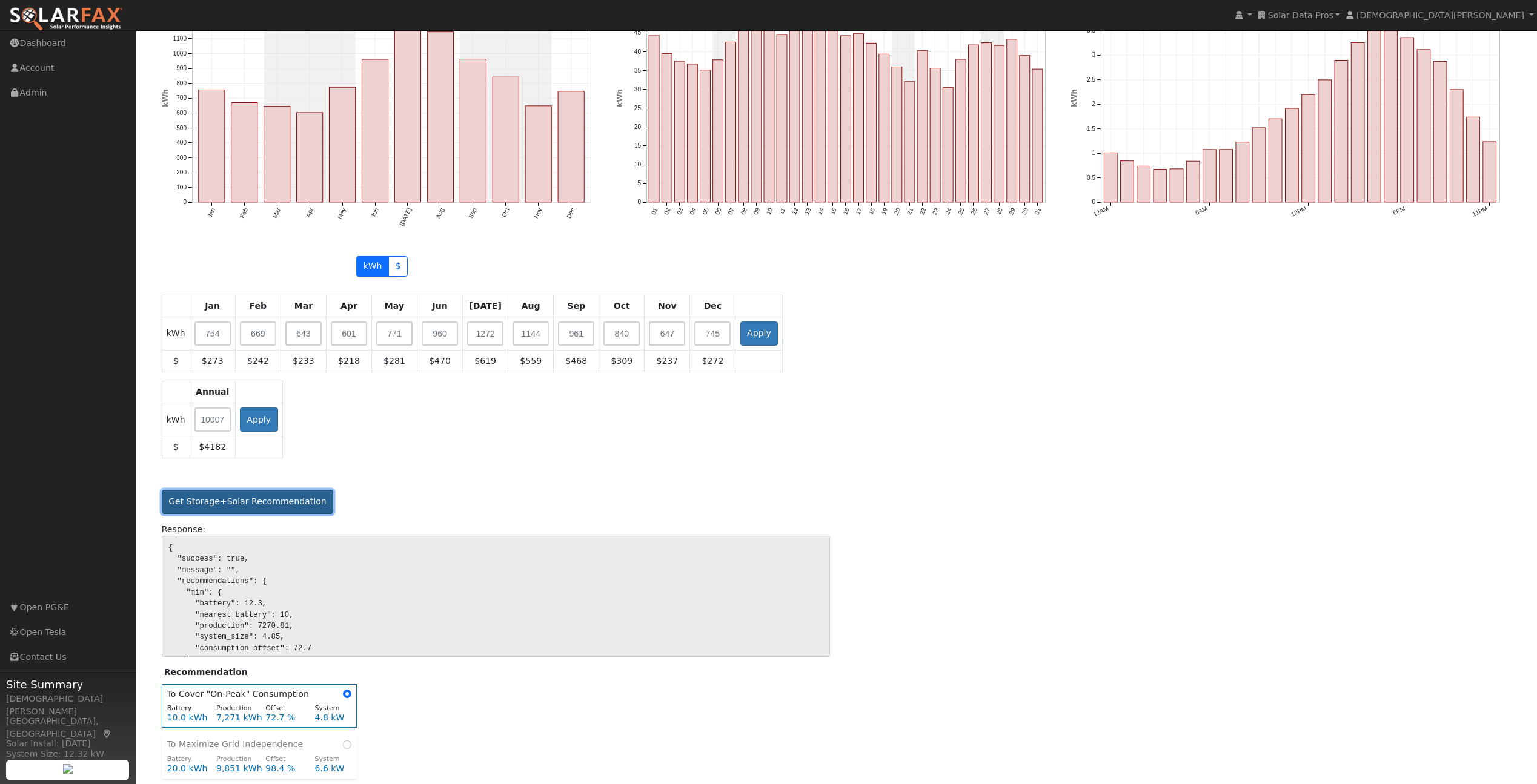
click at [288, 506] on button "Get Storage+Solar Recommendation" at bounding box center [248, 502] width 172 height 24
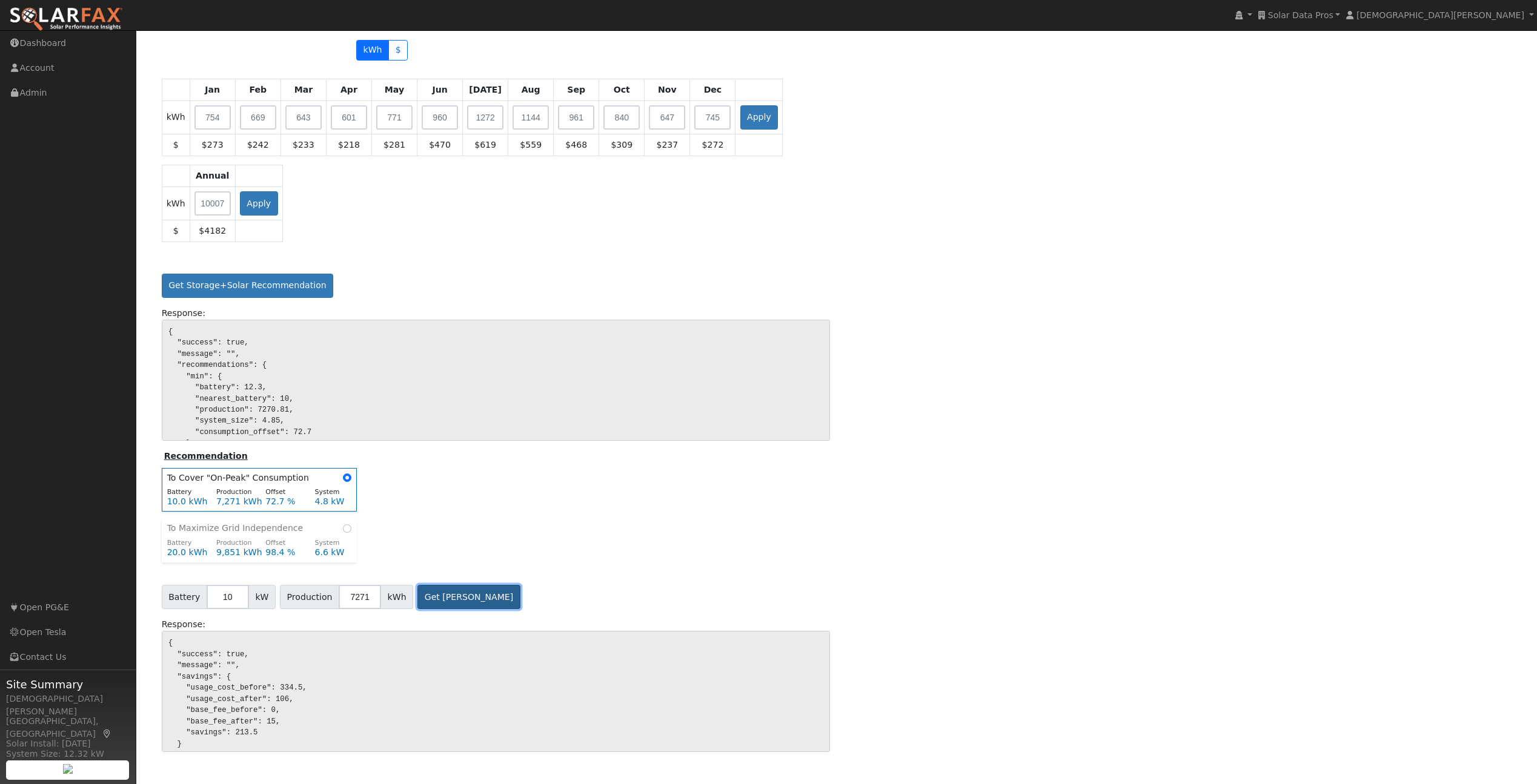
click at [445, 593] on button "Get Bill Savings" at bounding box center [469, 597] width 103 height 24
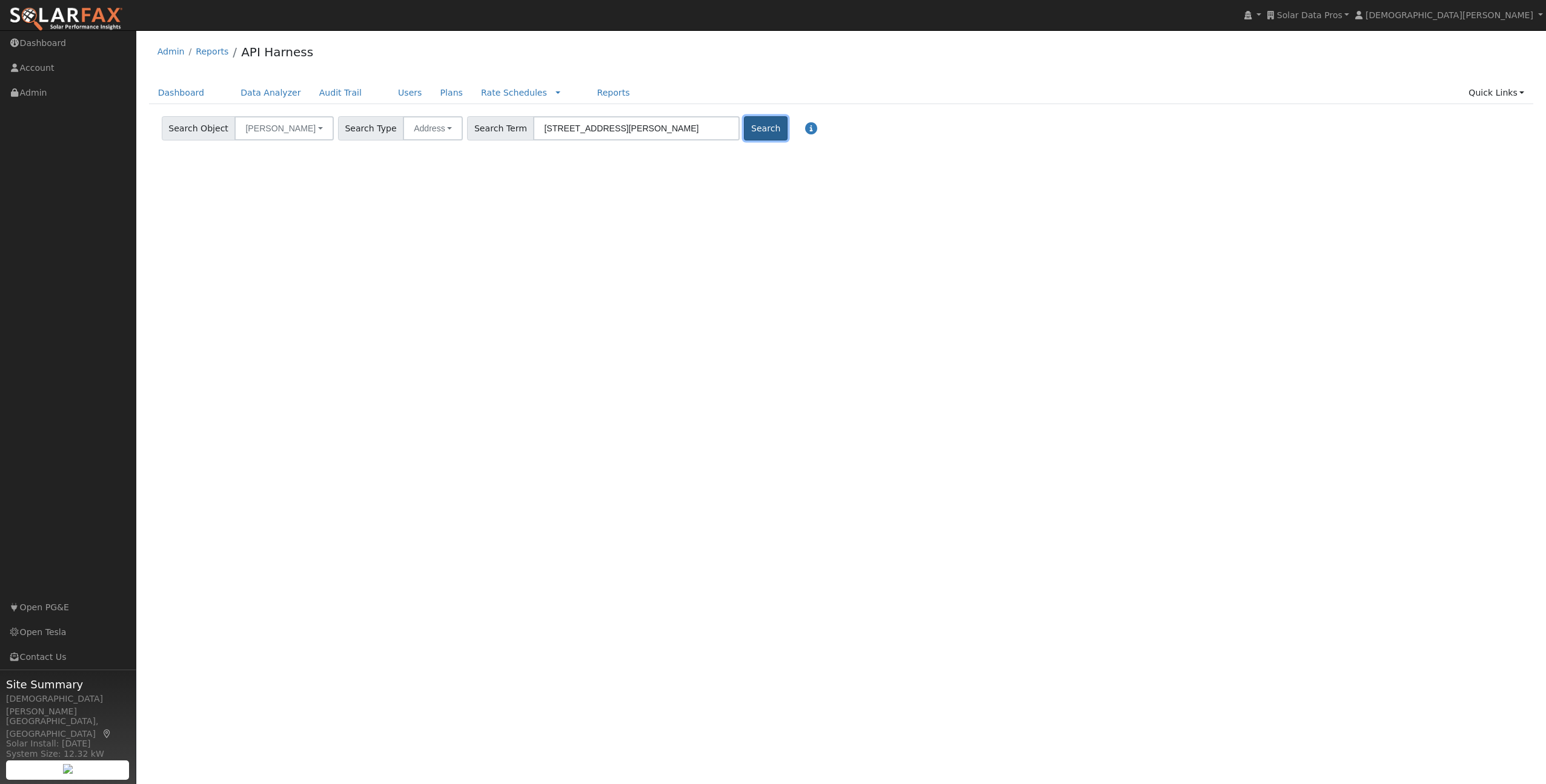
click at [744, 129] on button "Search" at bounding box center [766, 128] width 43 height 24
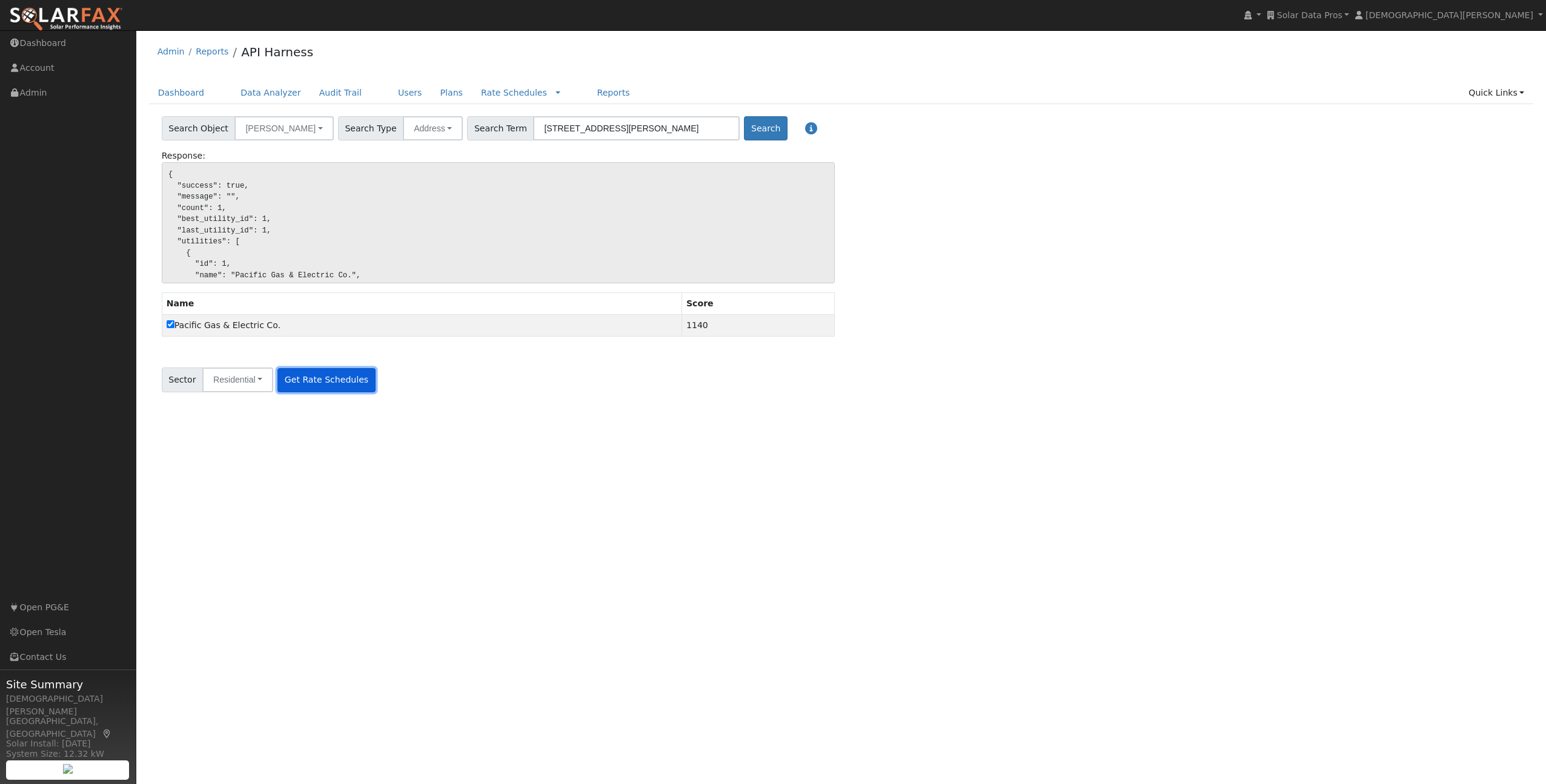
click at [320, 387] on button "Get Rate Schedules" at bounding box center [327, 380] width 98 height 24
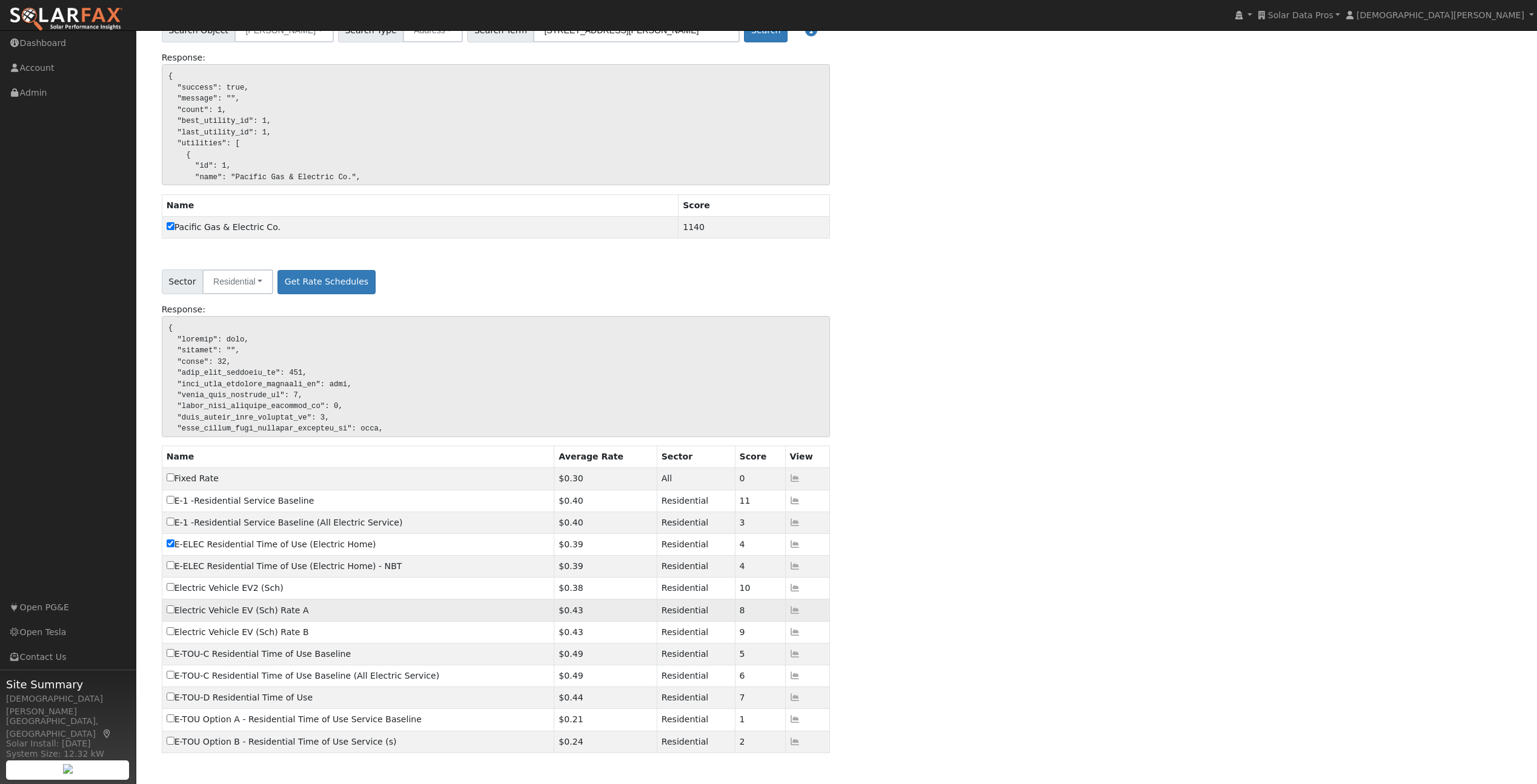
scroll to position [136, 0]
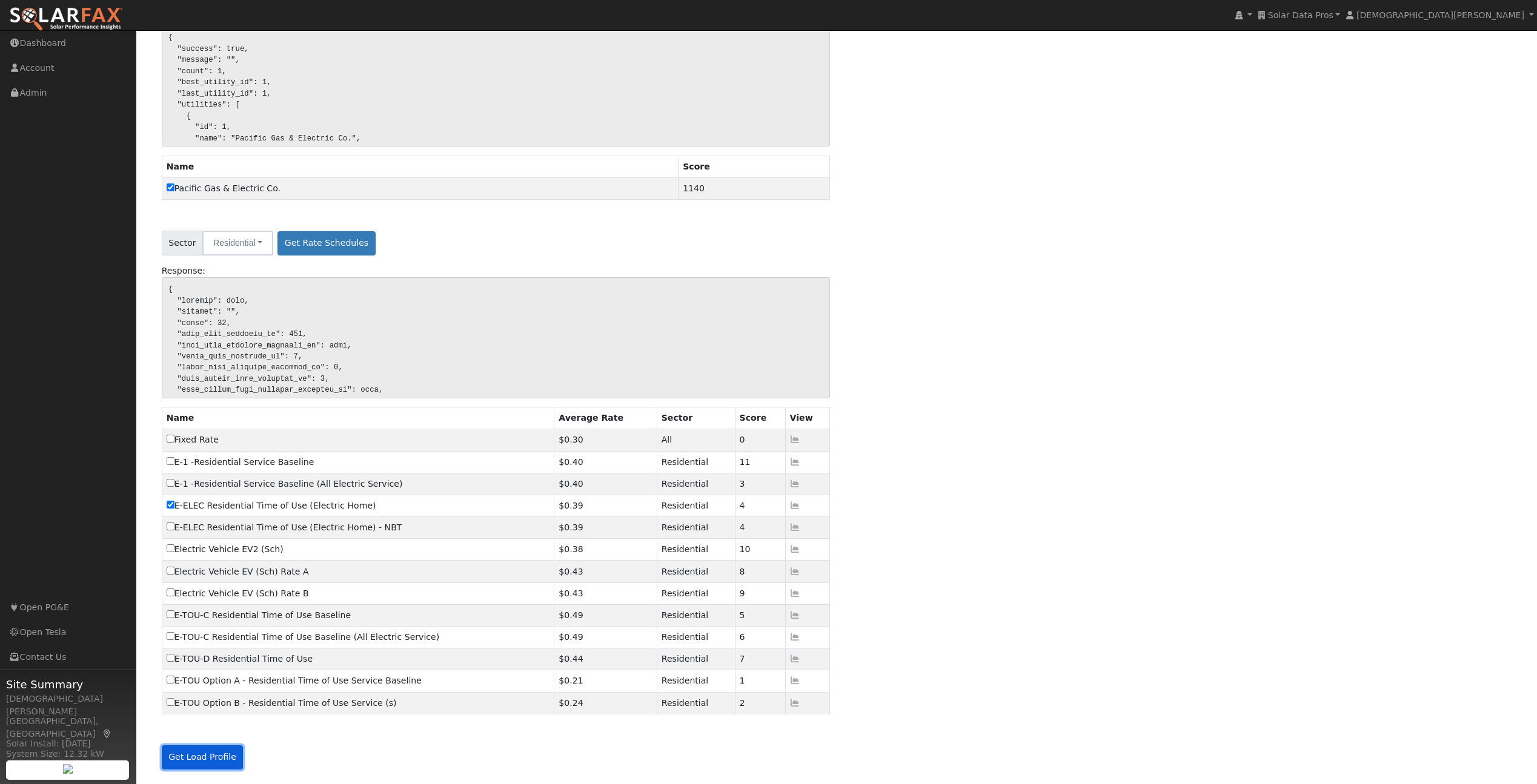
drag, startPoint x: 220, startPoint y: 757, endPoint x: 228, endPoint y: 756, distance: 8.1
click at [220, 757] on button "Get Load Profile" at bounding box center [203, 757] width 82 height 24
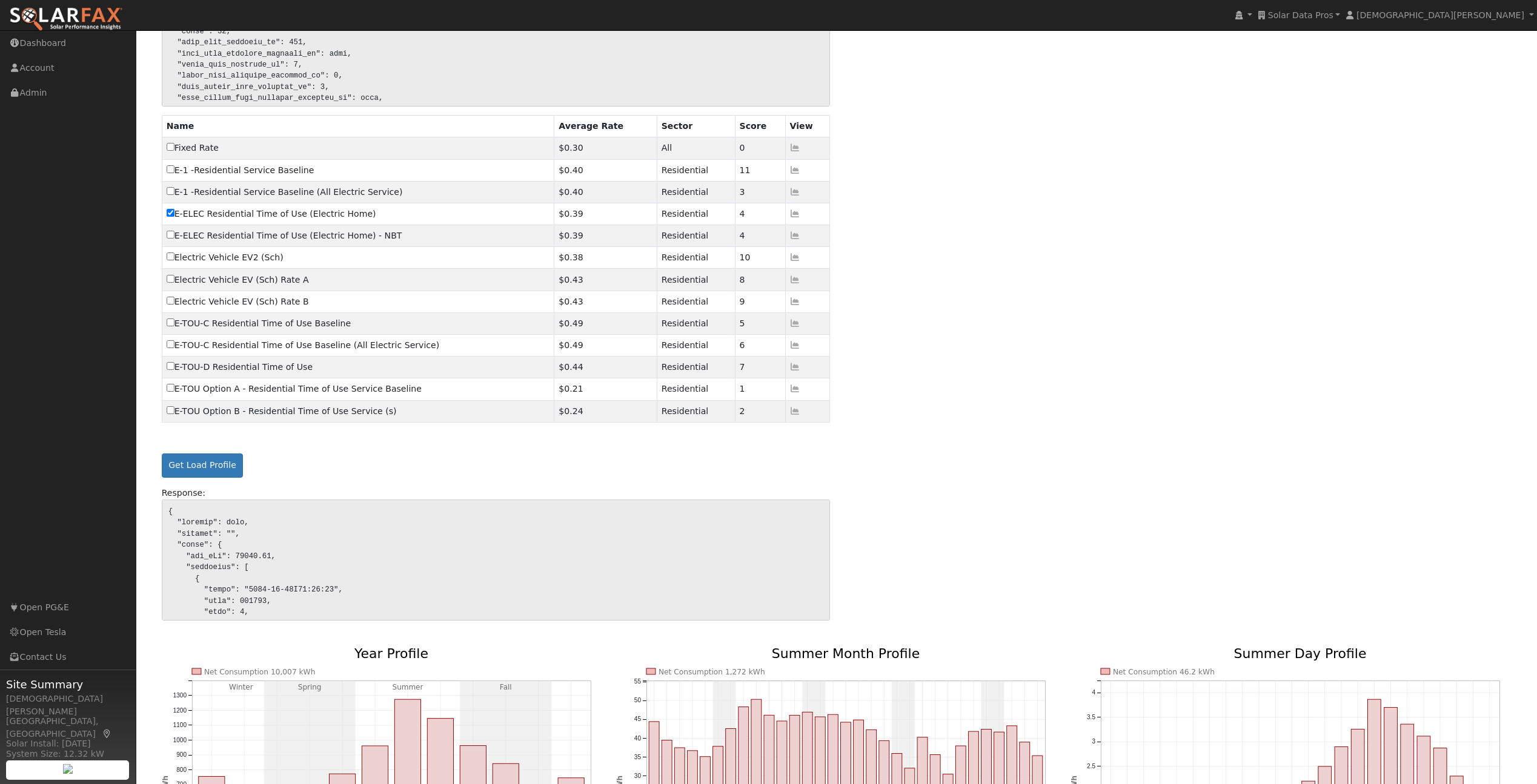
scroll to position [859, 0]
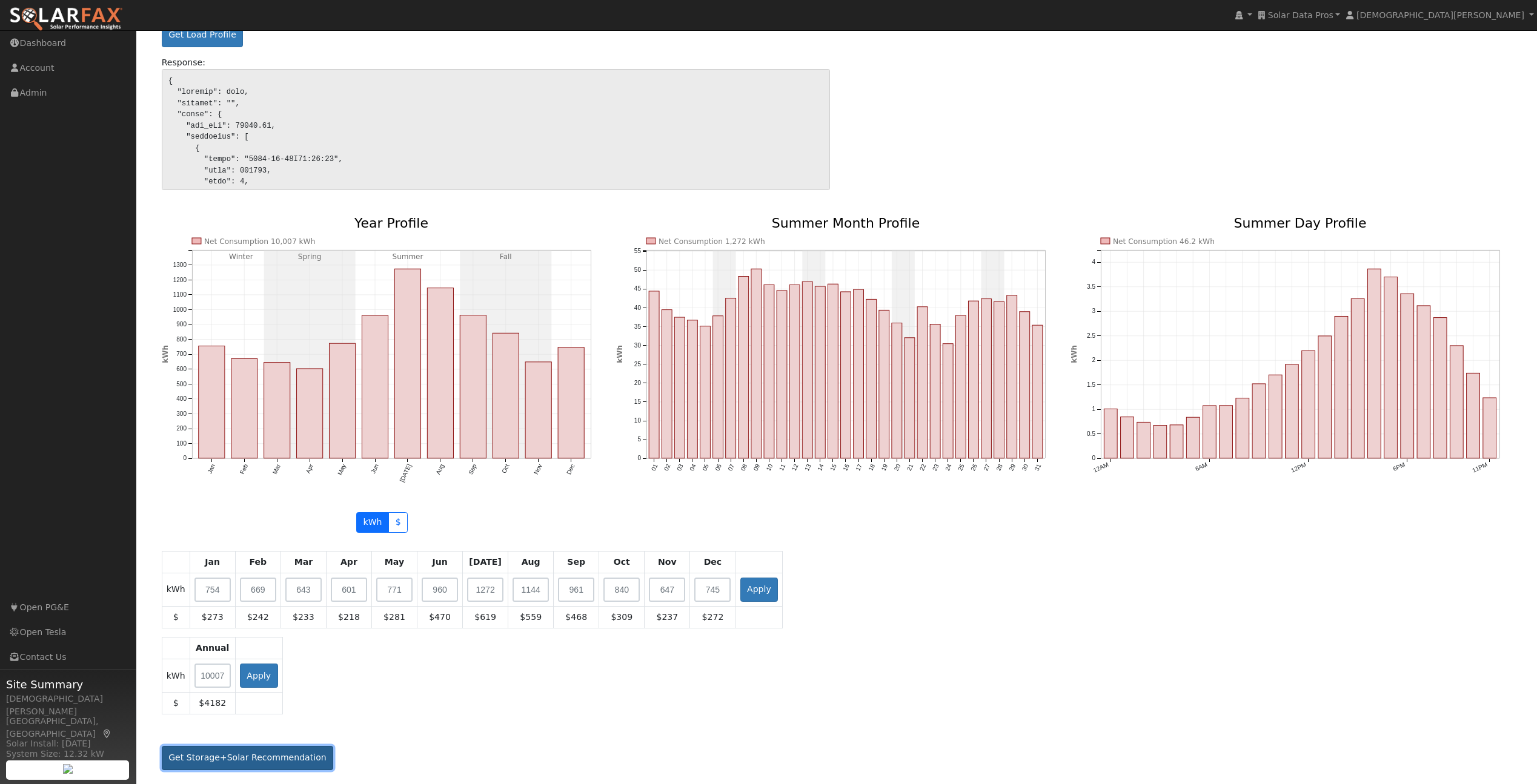
click at [306, 751] on button "Get Storage+Solar Recommendation" at bounding box center [248, 758] width 172 height 24
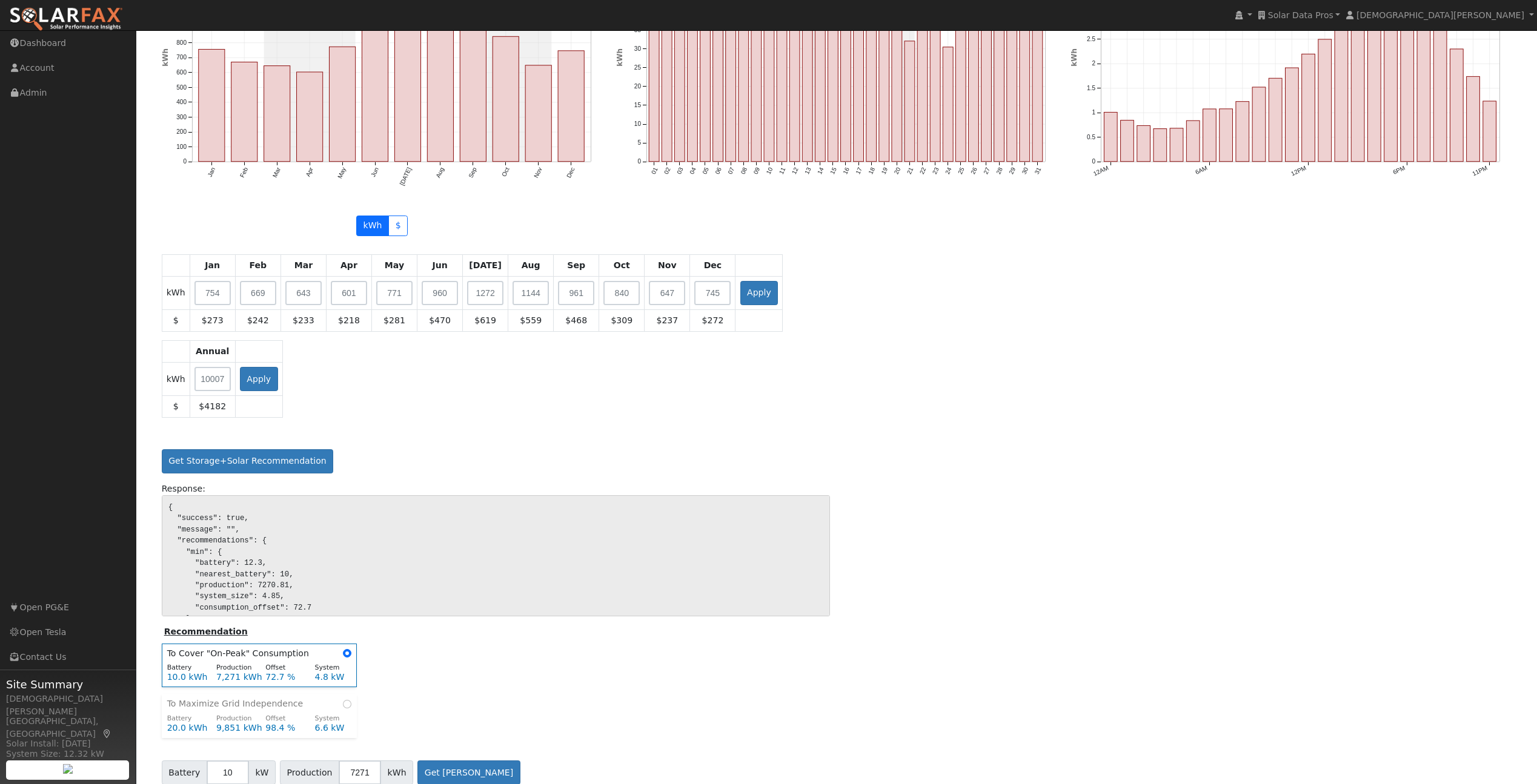
scroll to position [1170, 0]
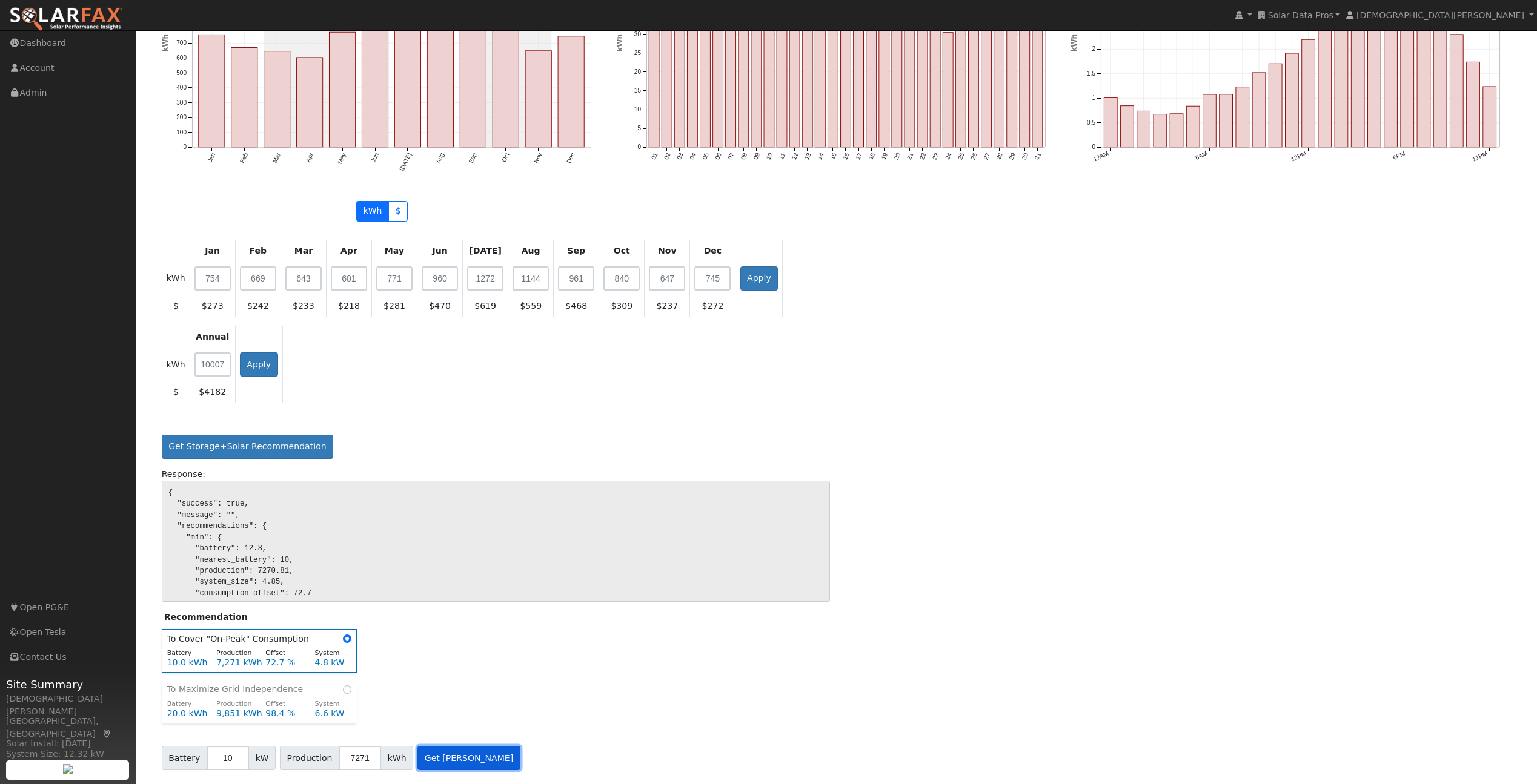
click at [461, 756] on button "Get [PERSON_NAME]" at bounding box center [469, 758] width 103 height 24
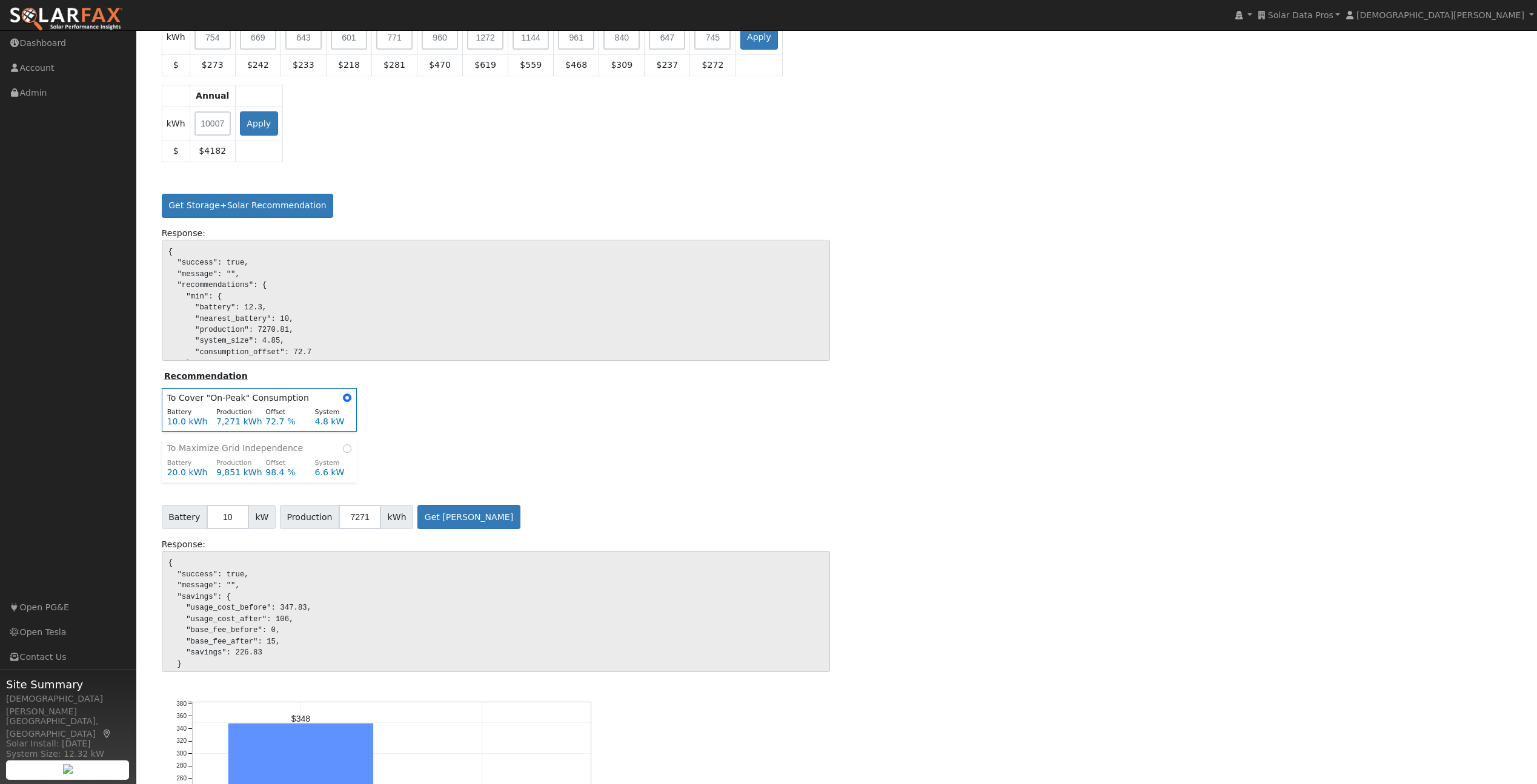
scroll to position [1608, 0]
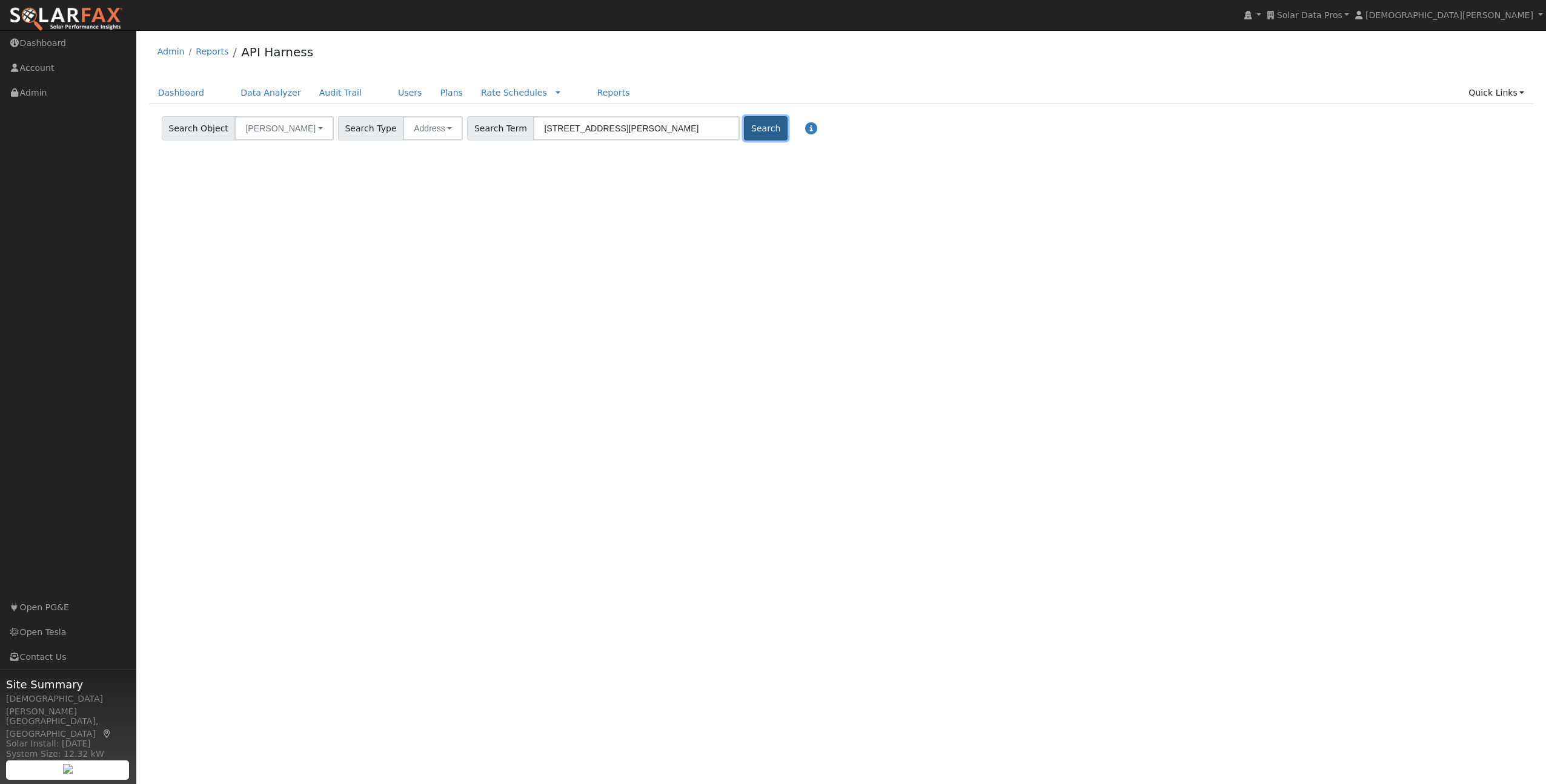
click at [744, 124] on button "Search" at bounding box center [766, 128] width 43 height 24
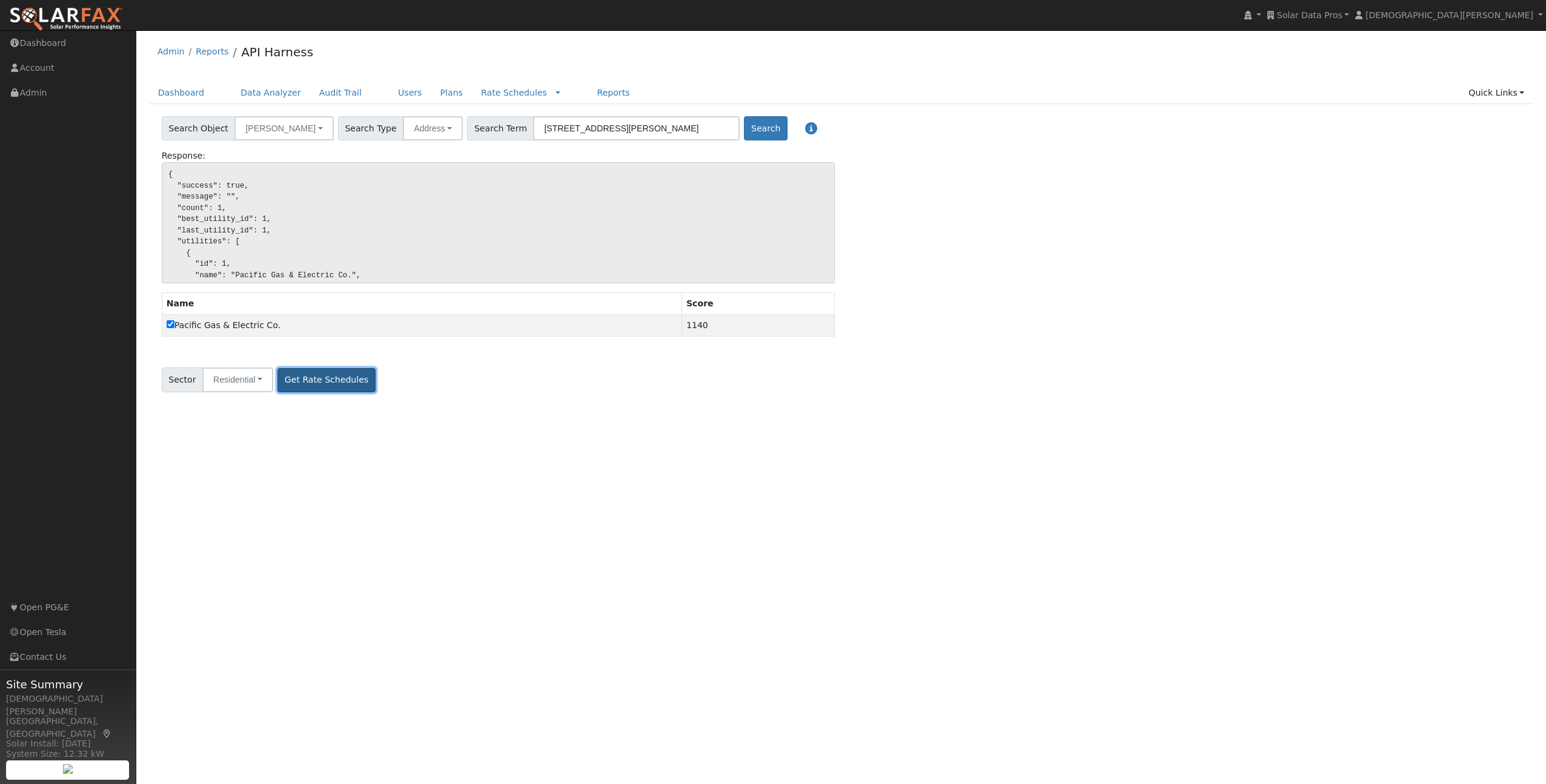
click at [320, 383] on button "Get Rate Schedules" at bounding box center [327, 380] width 98 height 24
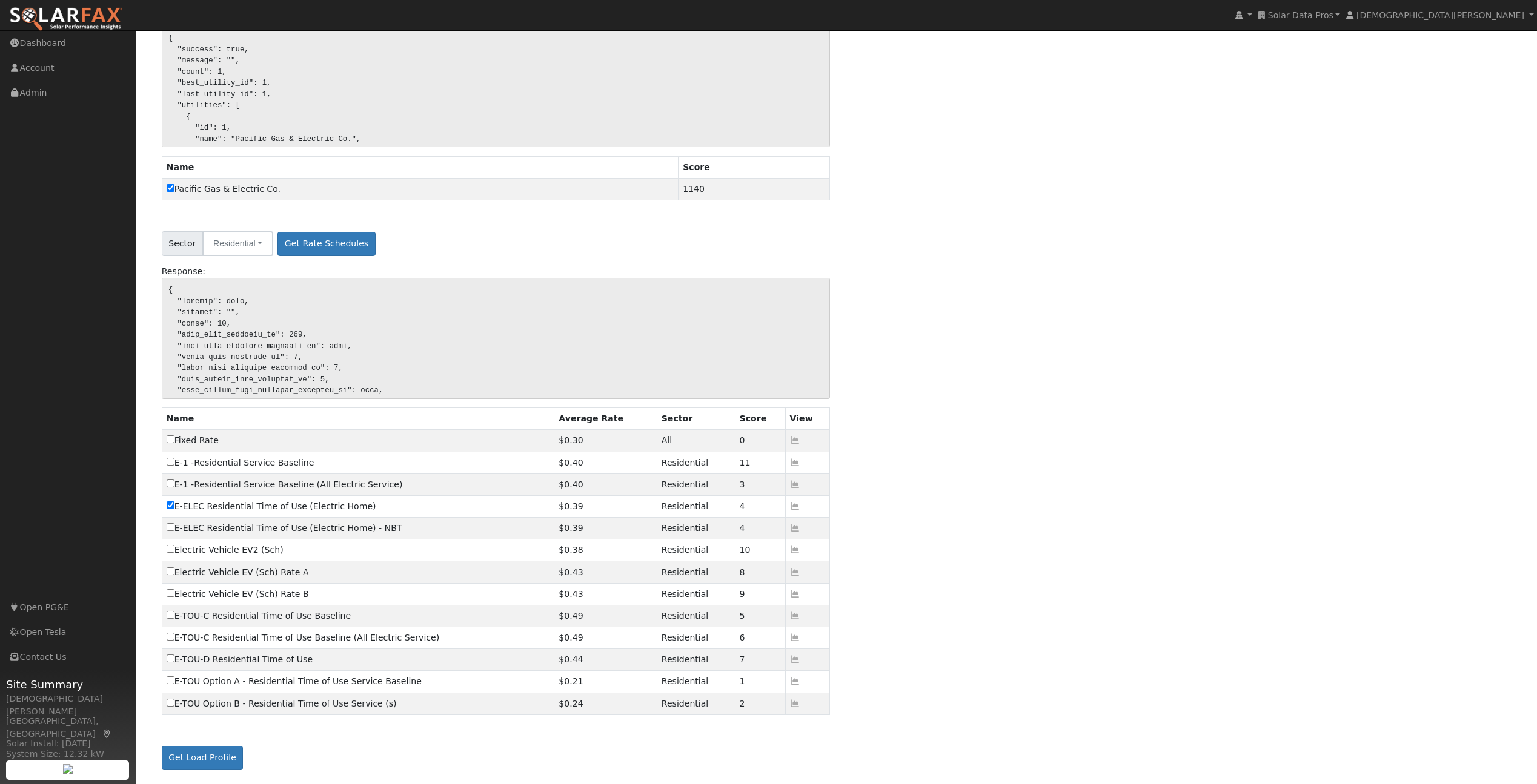
scroll to position [136, 0]
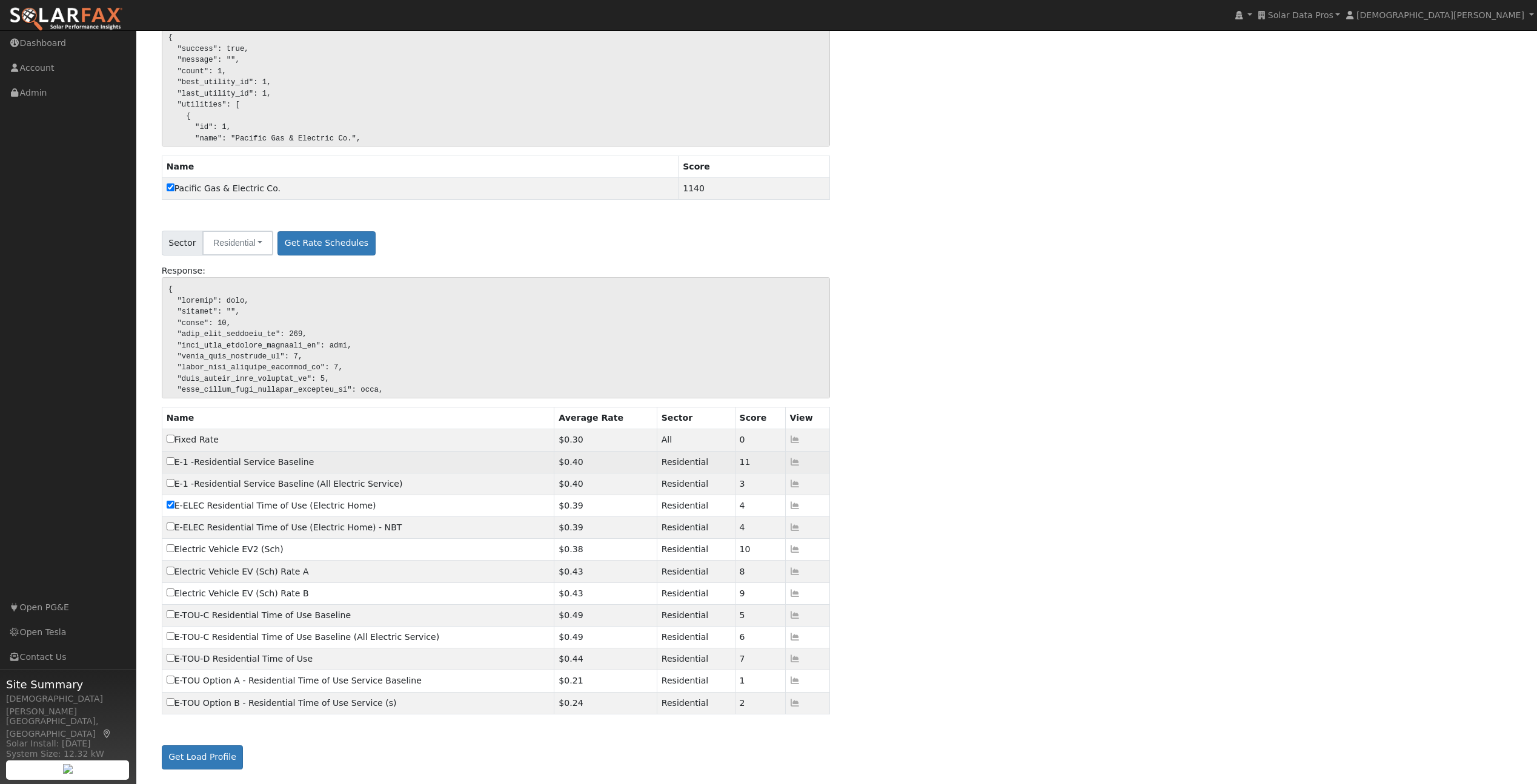
click at [170, 461] on input "E-1 -Residential Service Baseline" at bounding box center [170, 461] width 8 height 8
checkbox input "true"
checkbox input "false"
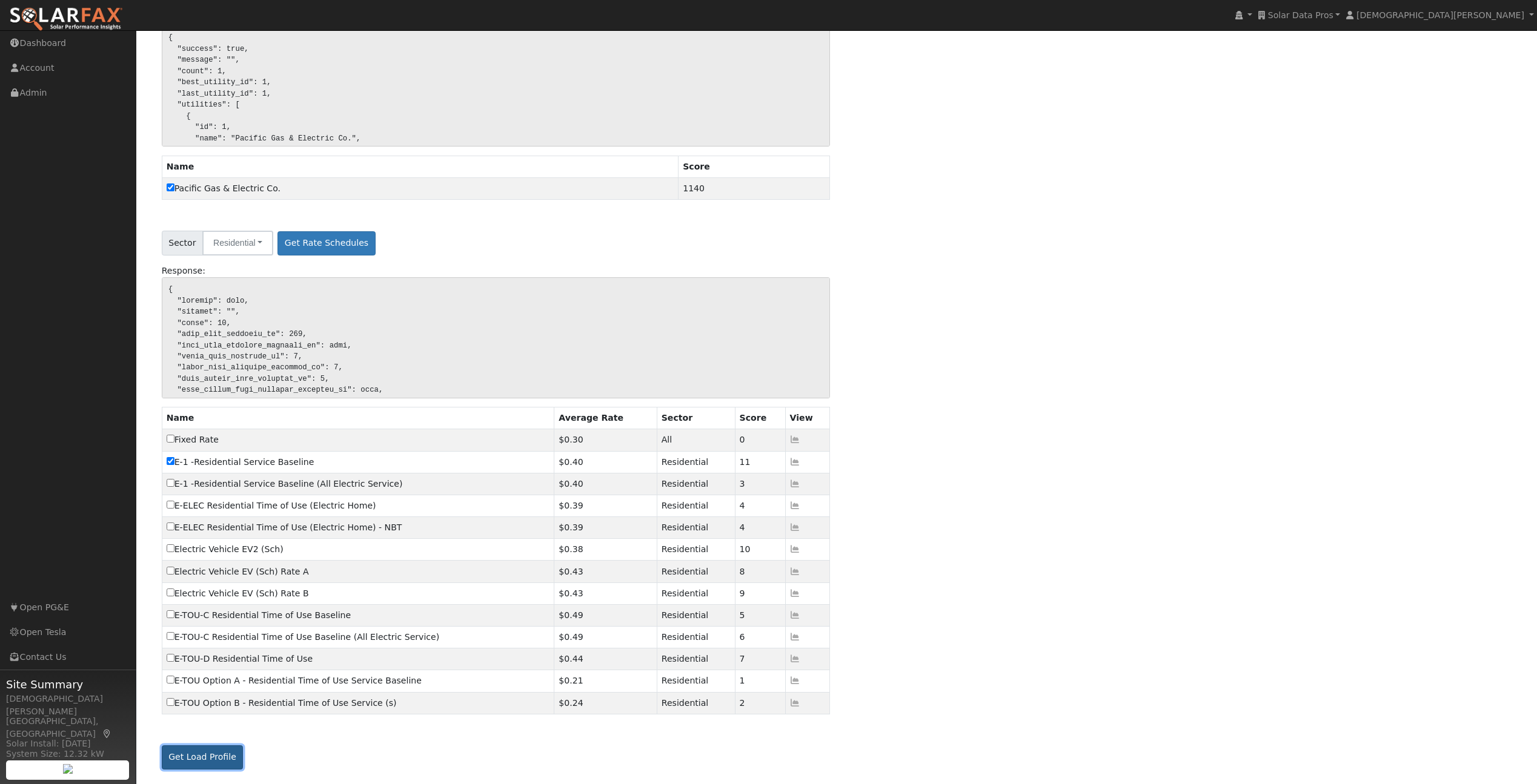
click at [197, 754] on button "Get Load Profile" at bounding box center [203, 757] width 82 height 24
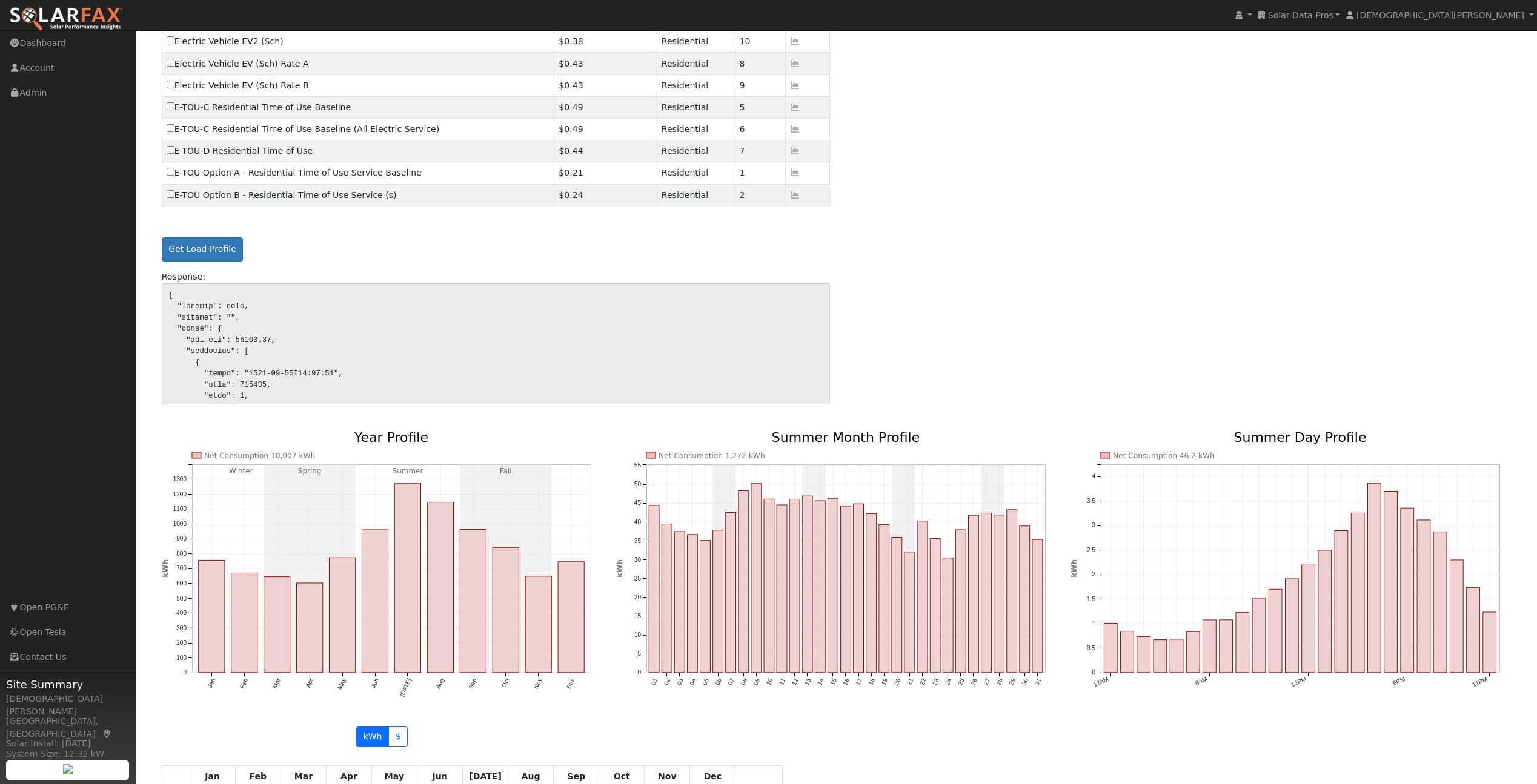
scroll to position [859, 0]
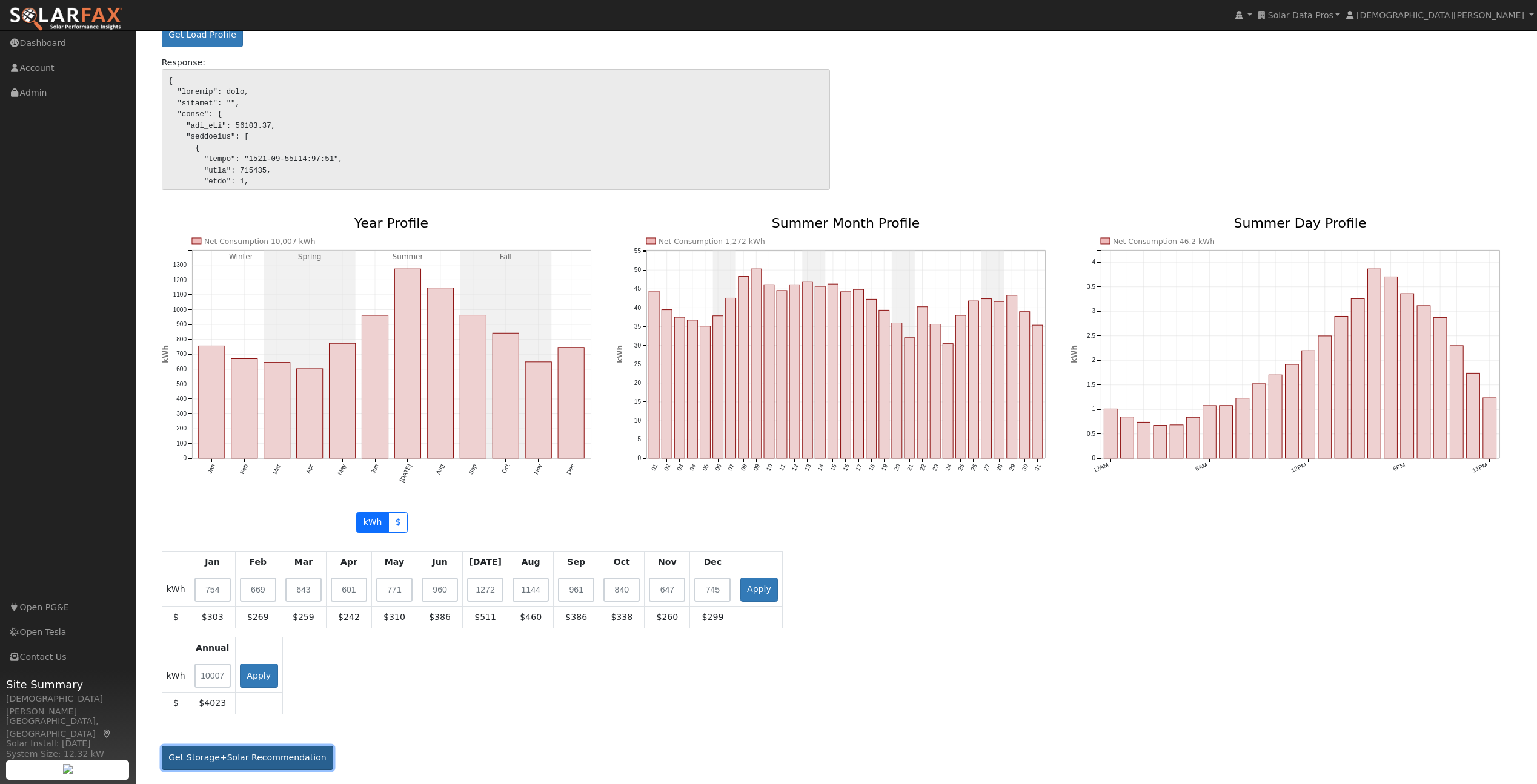
click at [276, 758] on button "Get Storage+Solar Recommendation" at bounding box center [248, 758] width 172 height 24
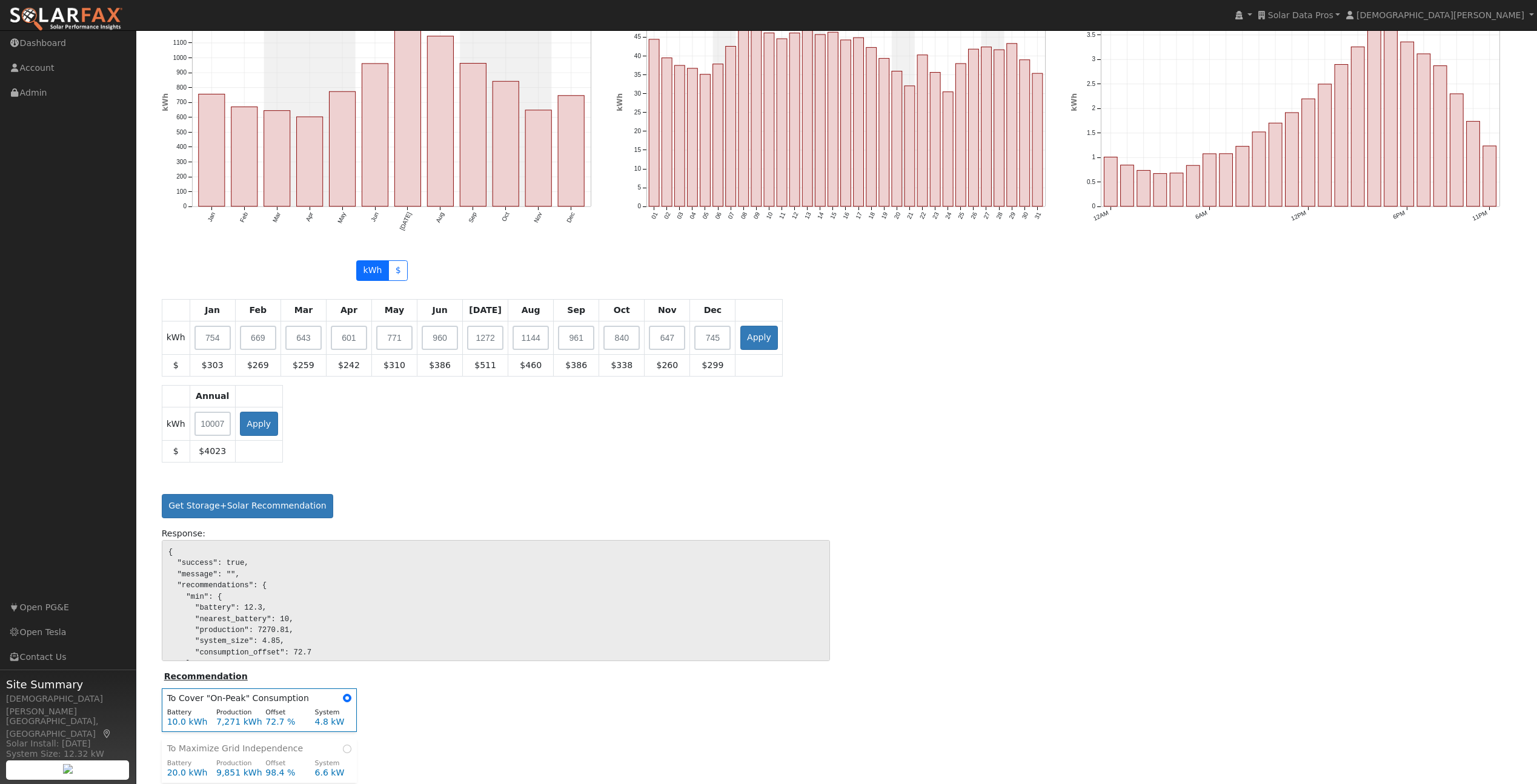
scroll to position [1170, 0]
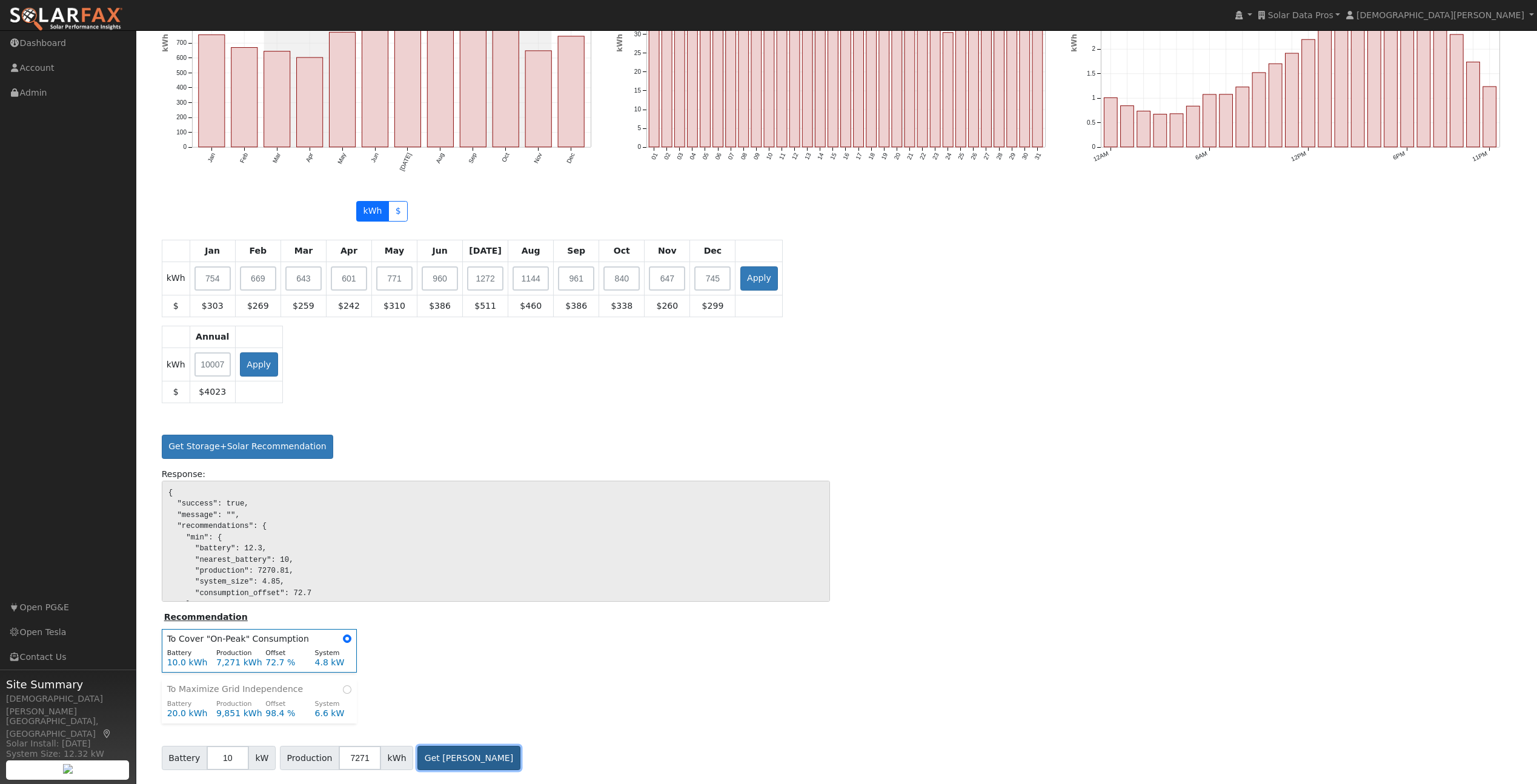
click at [452, 763] on button "Get [PERSON_NAME]" at bounding box center [469, 758] width 103 height 24
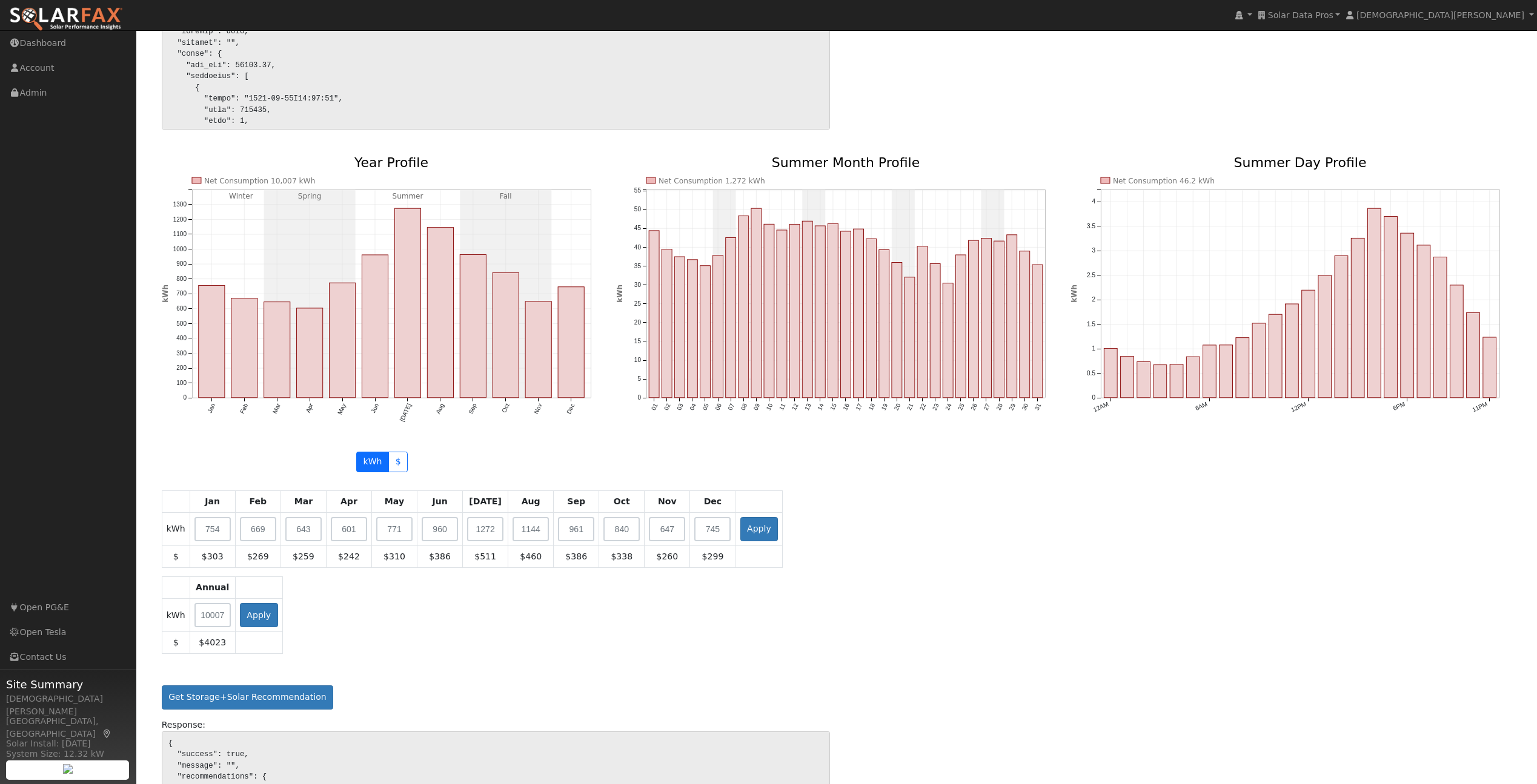
scroll to position [0, 0]
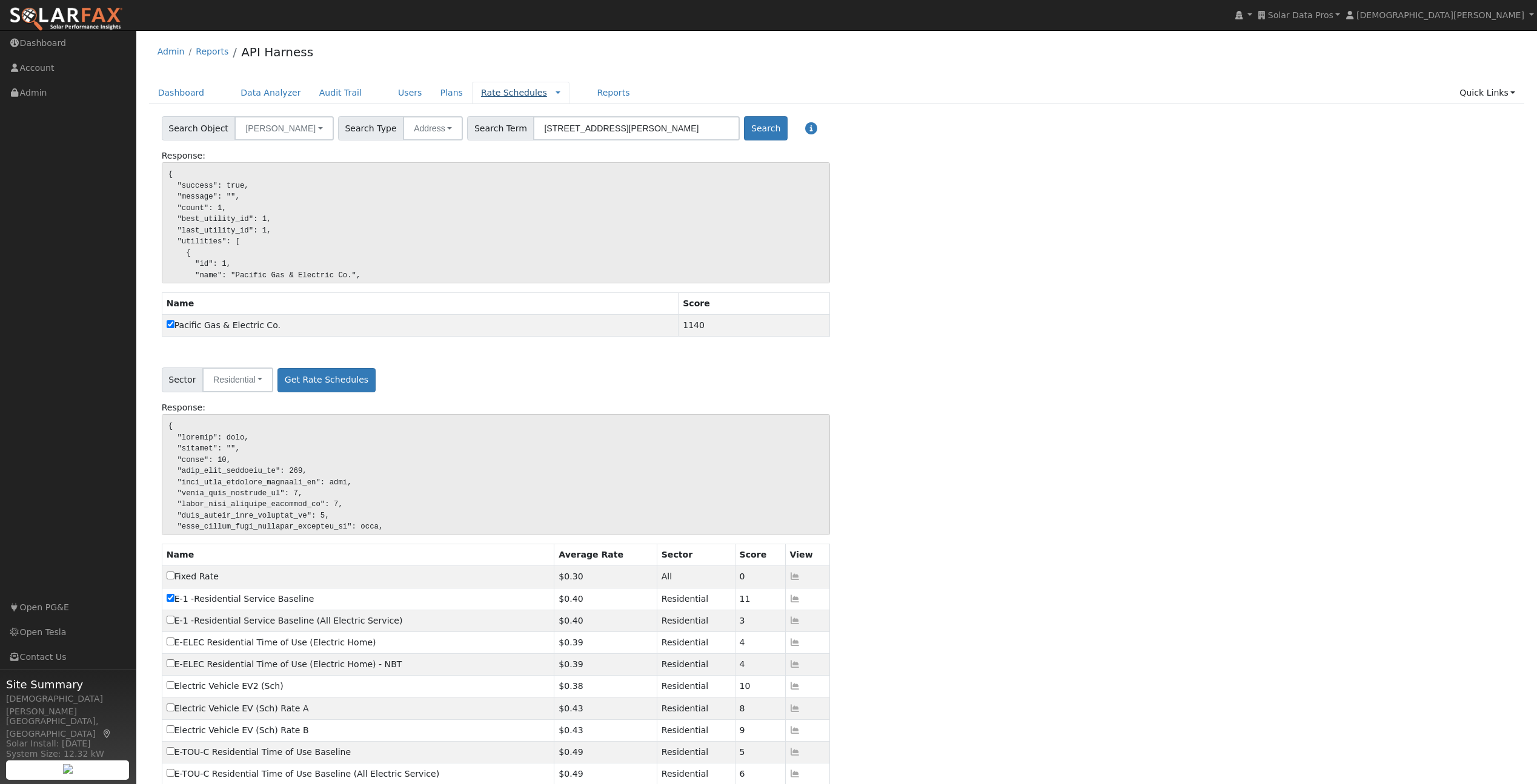
click at [482, 92] on link "Rate Schedules" at bounding box center [514, 92] width 66 height 9
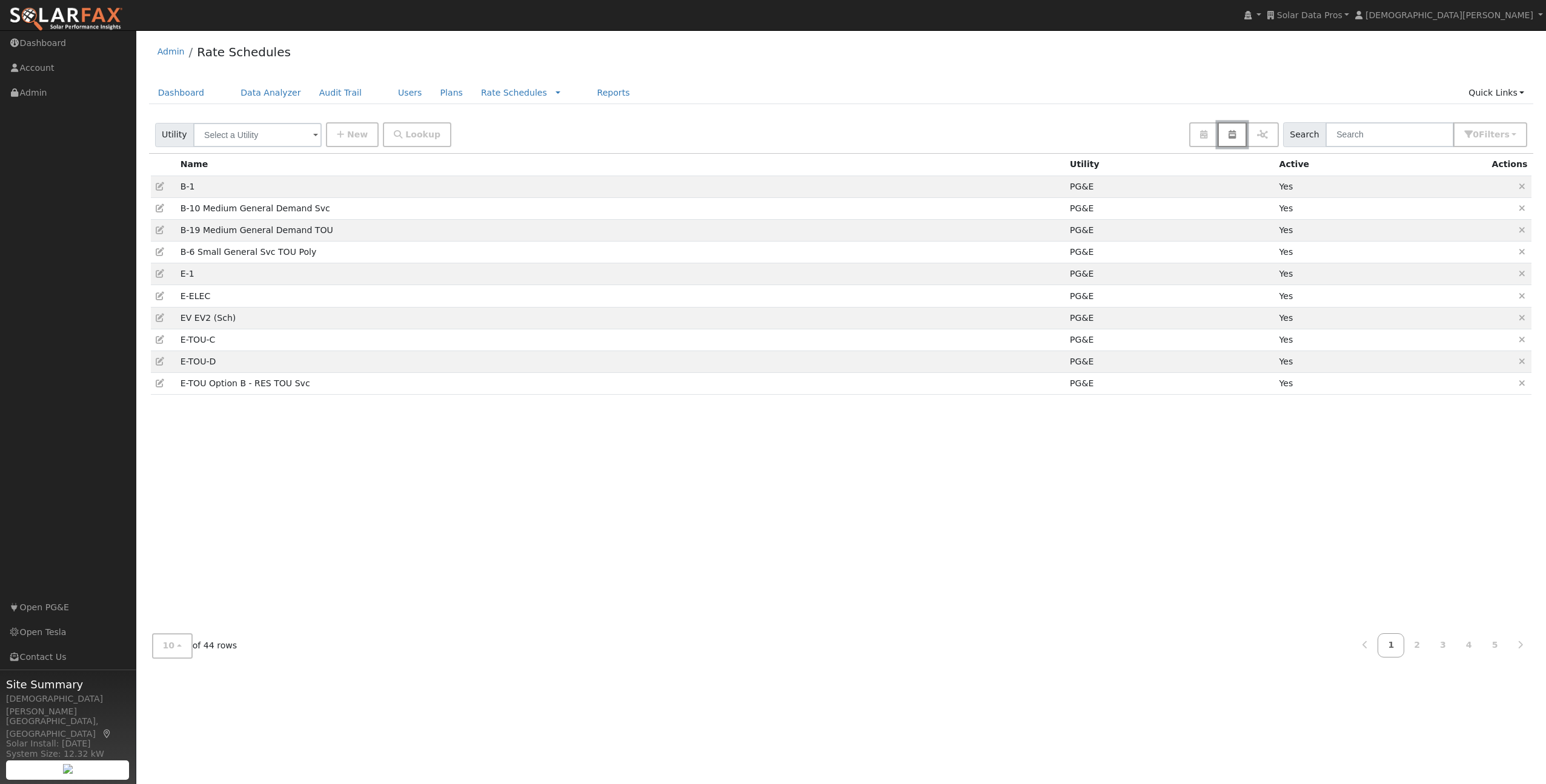
click at [1245, 136] on button "button" at bounding box center [1232, 134] width 29 height 24
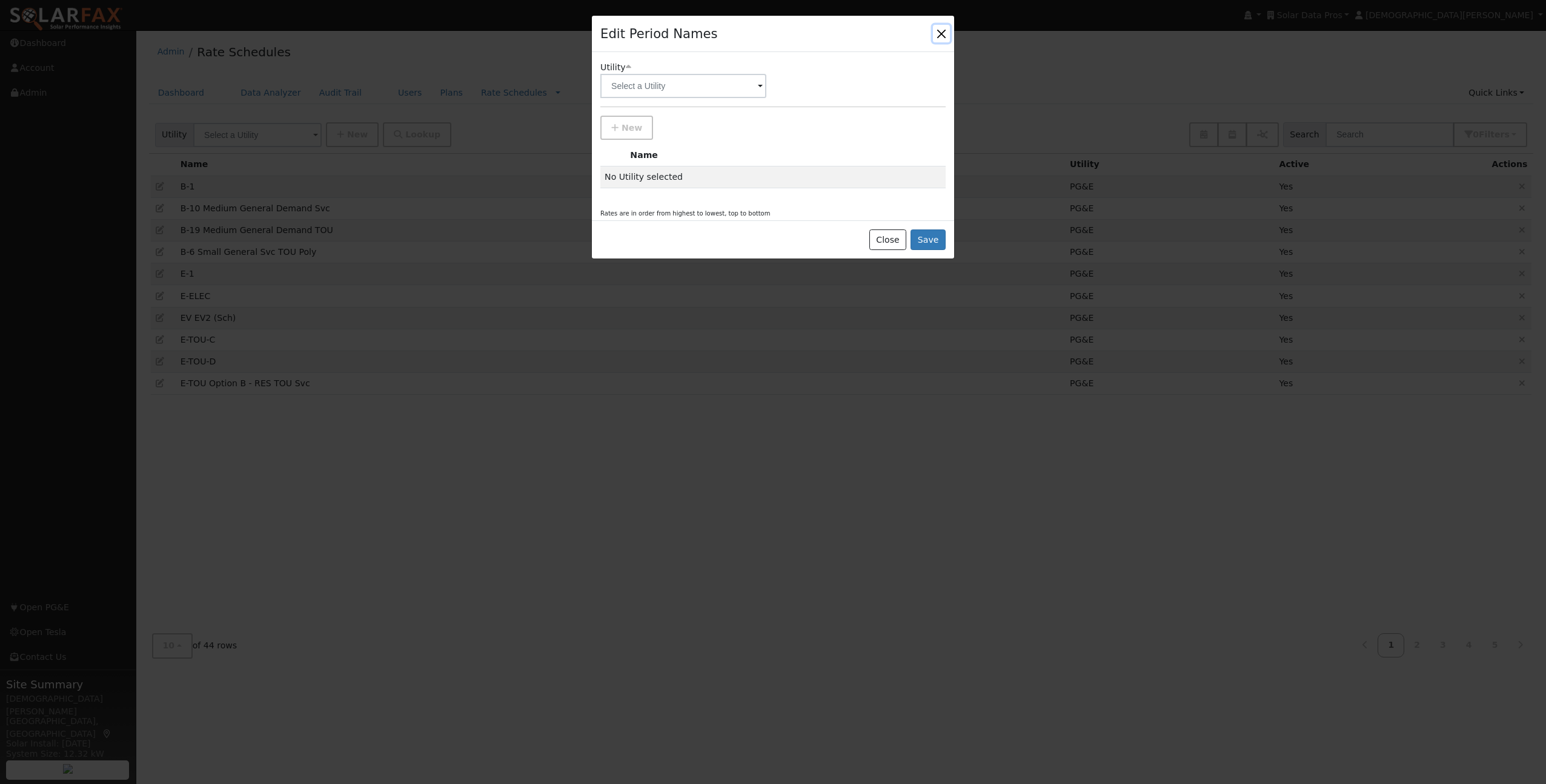
click at [939, 37] on button "button" at bounding box center [941, 32] width 17 height 17
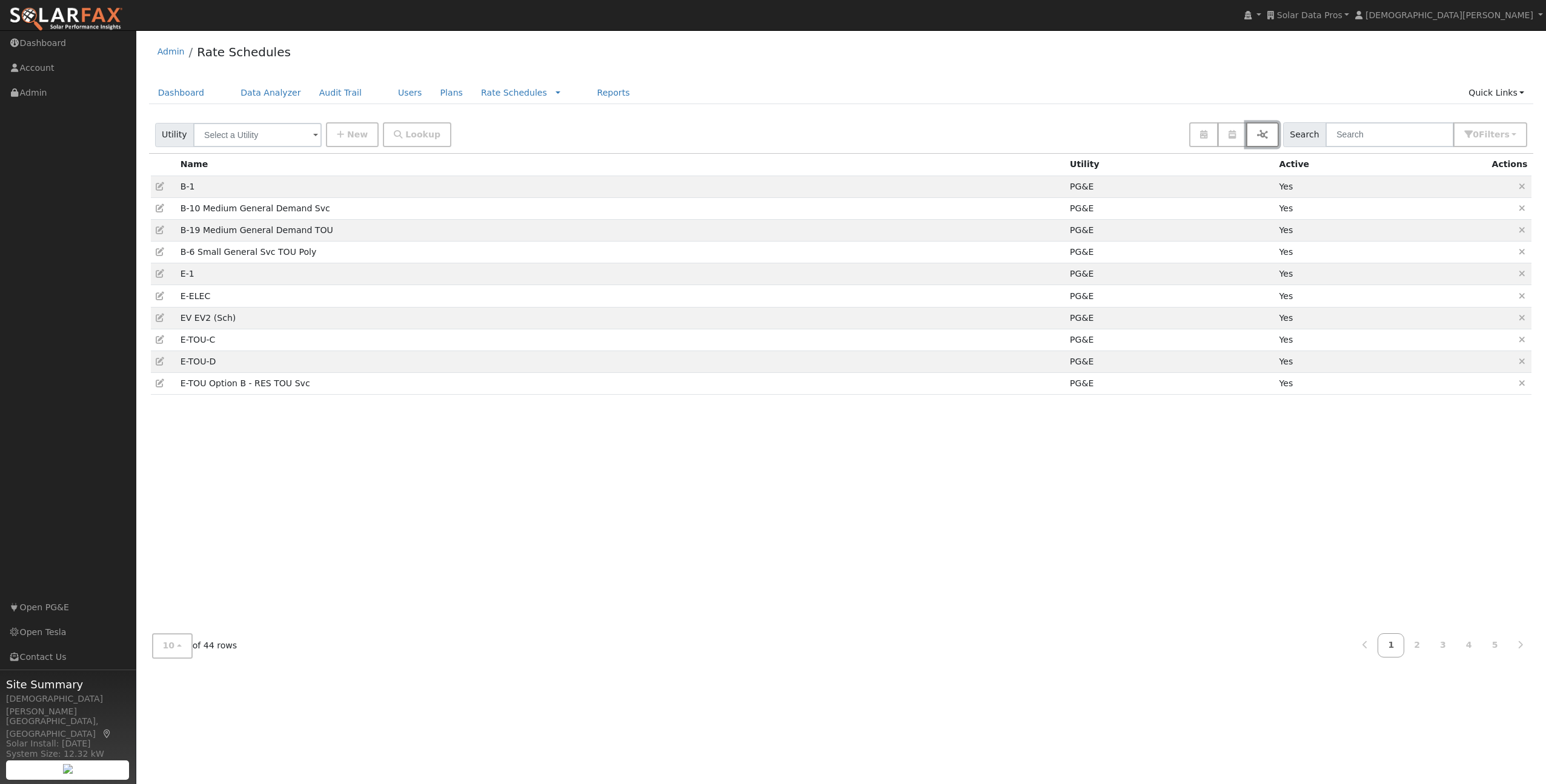
click at [1279, 132] on button "button" at bounding box center [1262, 134] width 32 height 24
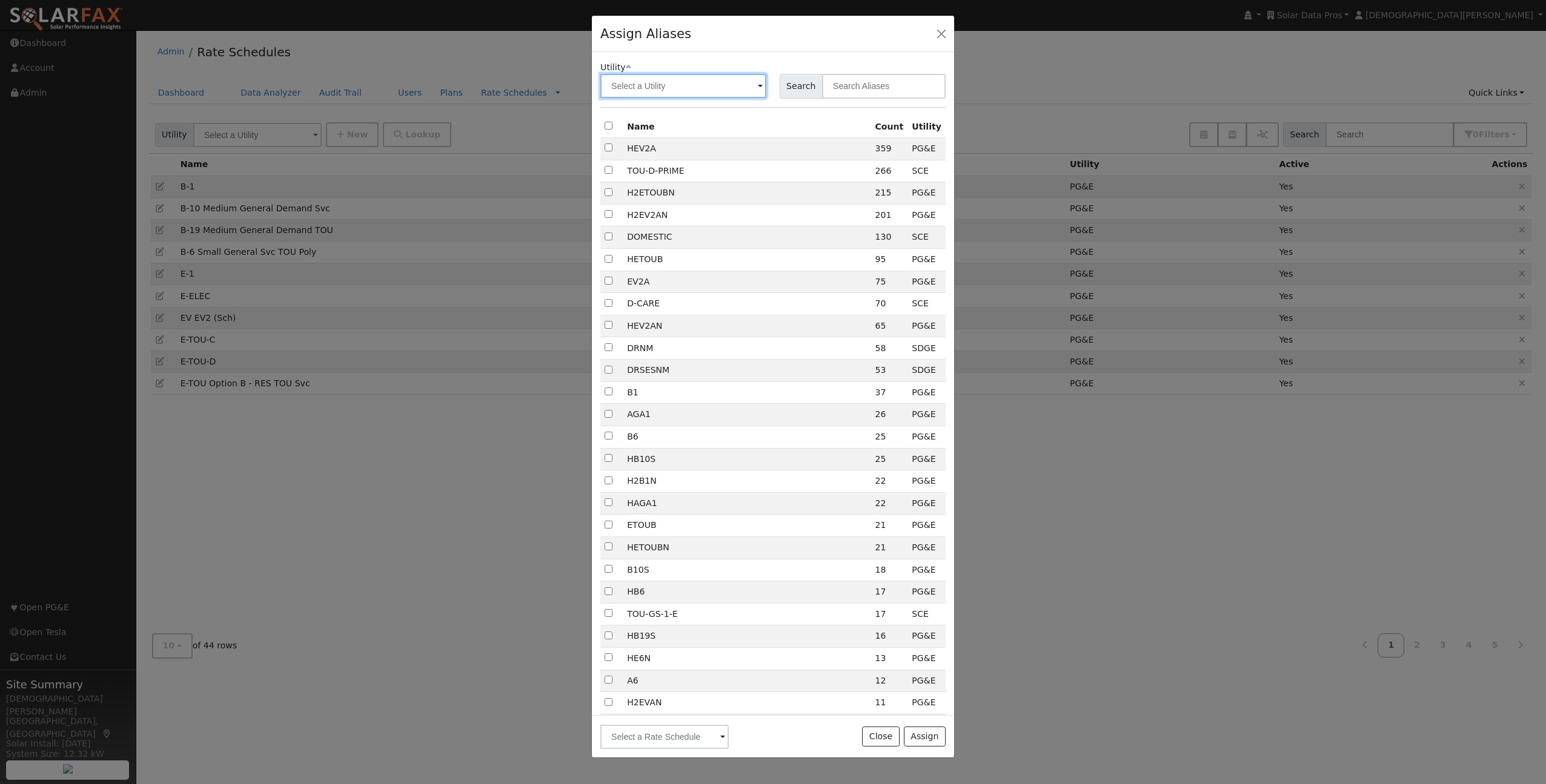
click at [684, 88] on input "text" at bounding box center [683, 86] width 166 height 24
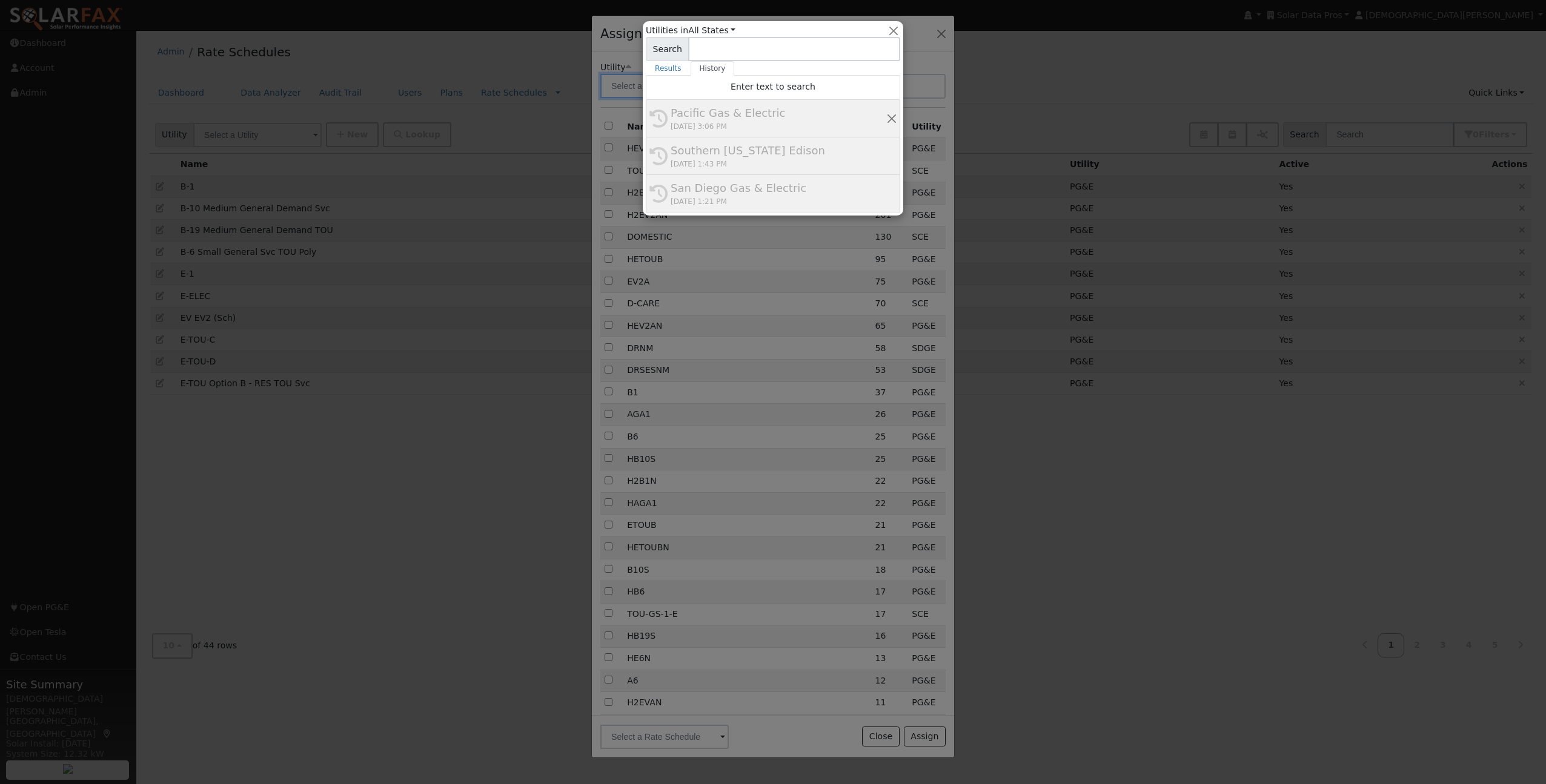
click at [703, 129] on div "[DATE] 3:06 PM" at bounding box center [778, 127] width 215 height 11
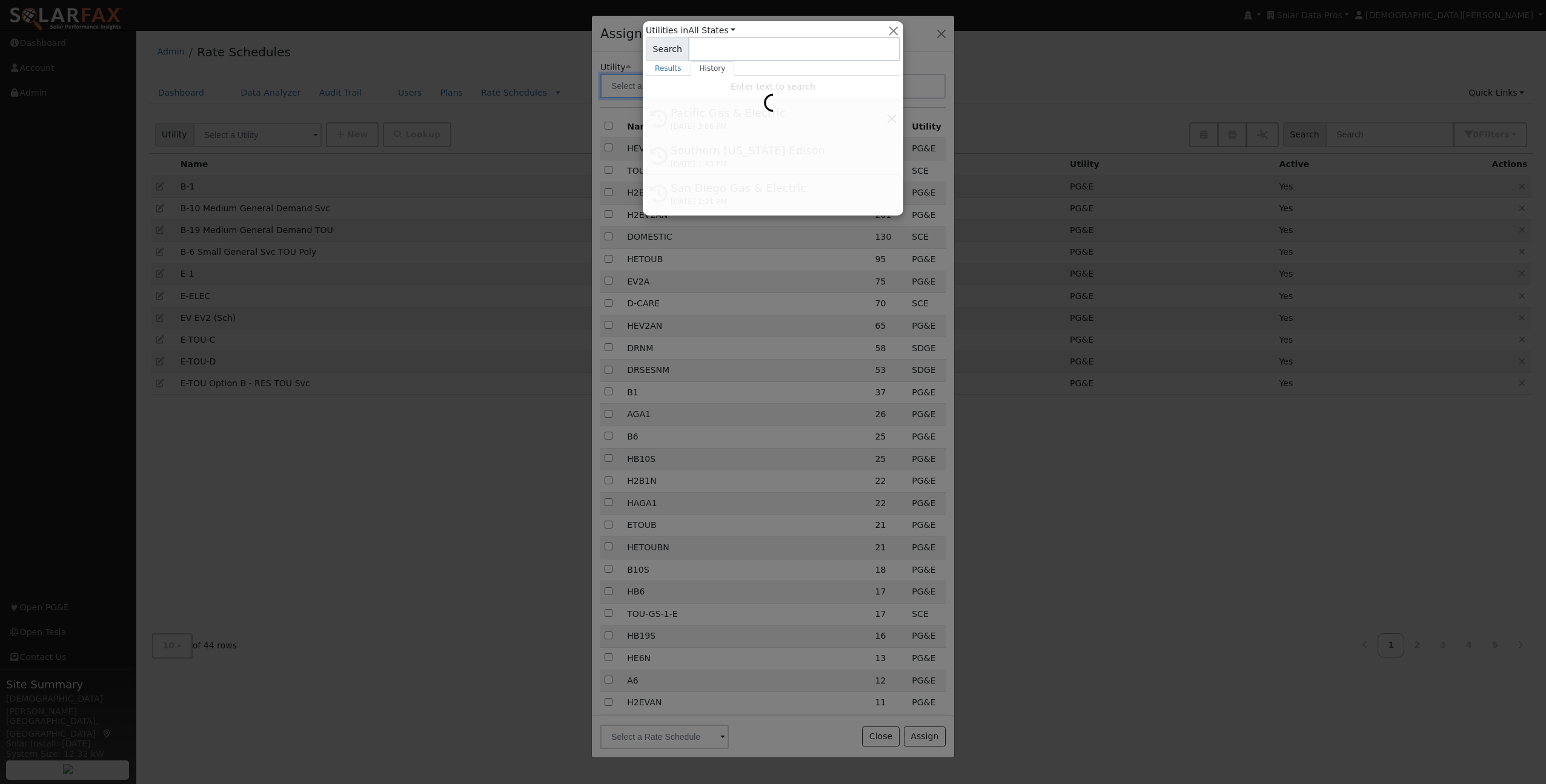
type input "Pacific Gas & Electric"
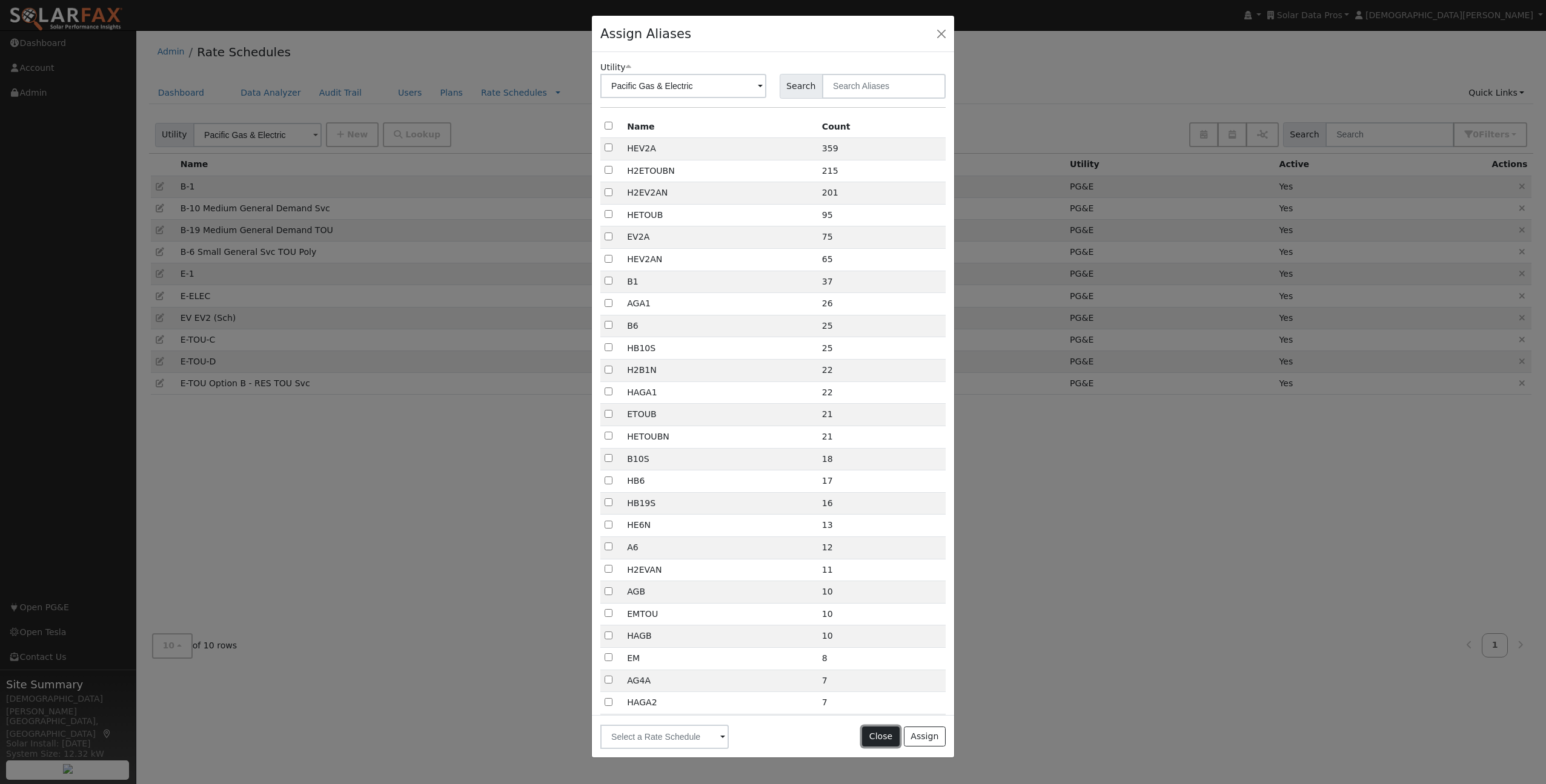
click at [873, 738] on button "Close" at bounding box center [880, 737] width 37 height 21
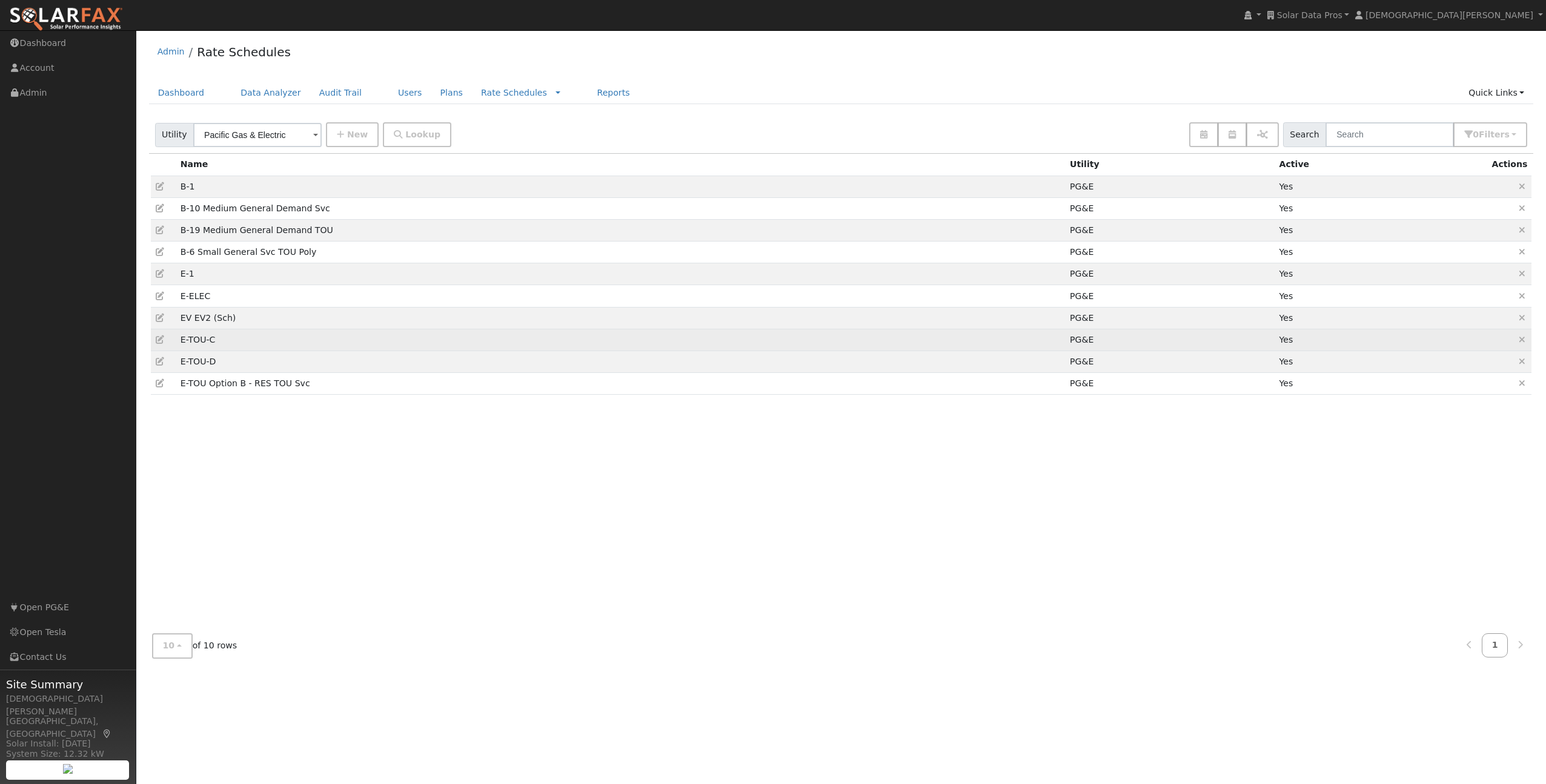
click at [162, 338] on icon at bounding box center [161, 339] width 11 height 9
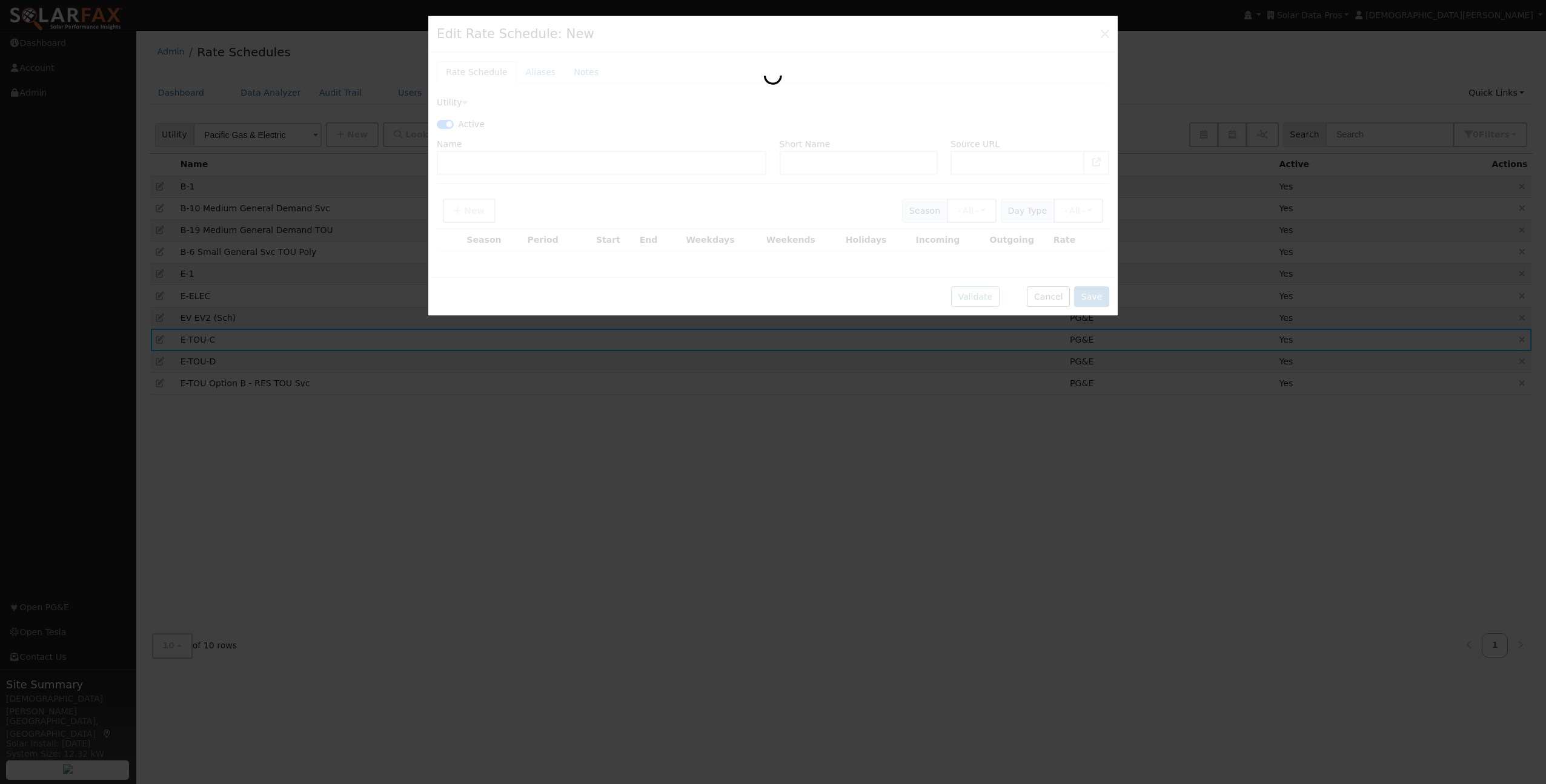
checkbox input "true"
type input "E-TOU-C"
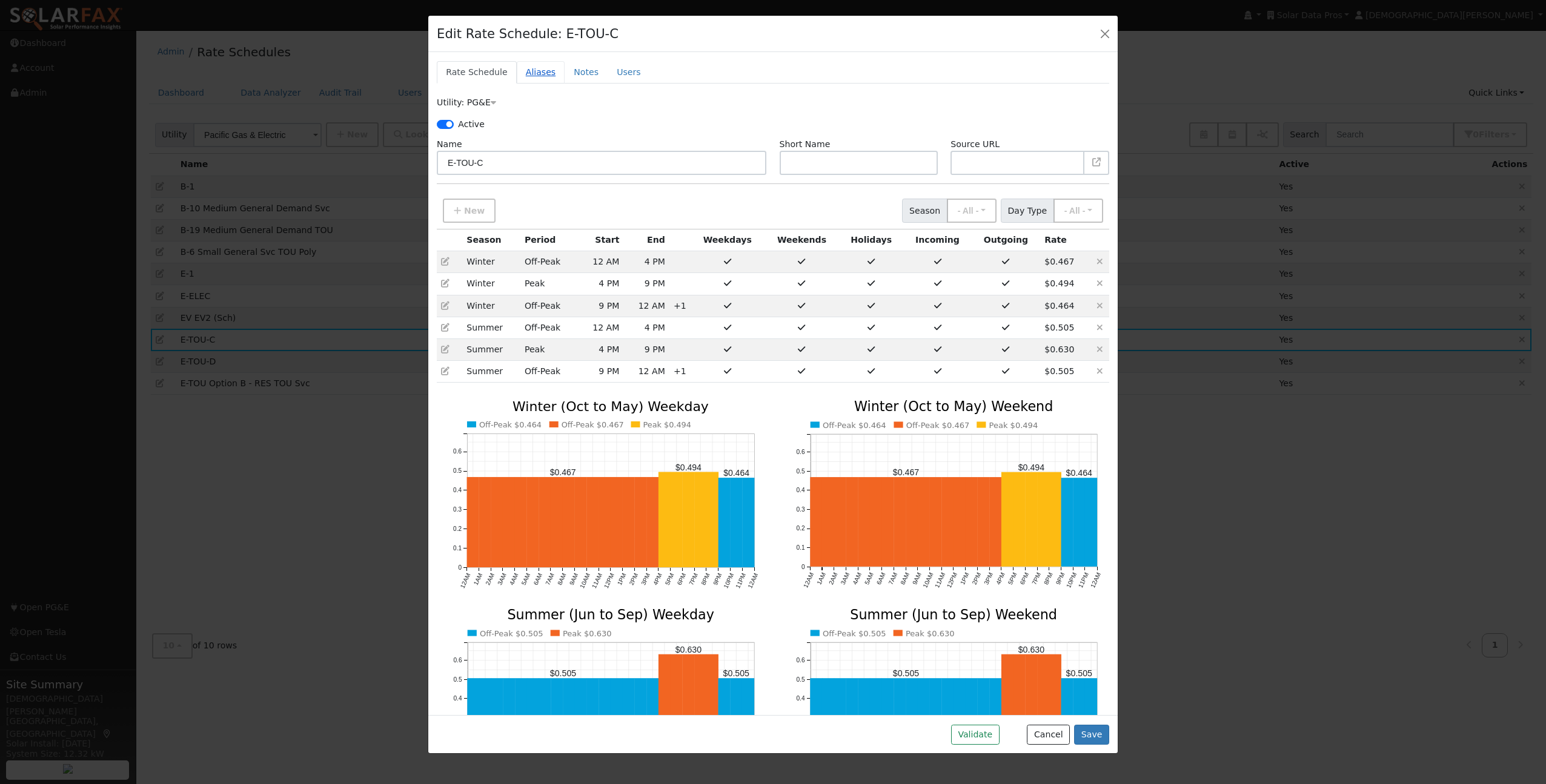
click at [536, 70] on link "Aliases" at bounding box center [541, 73] width 48 height 22
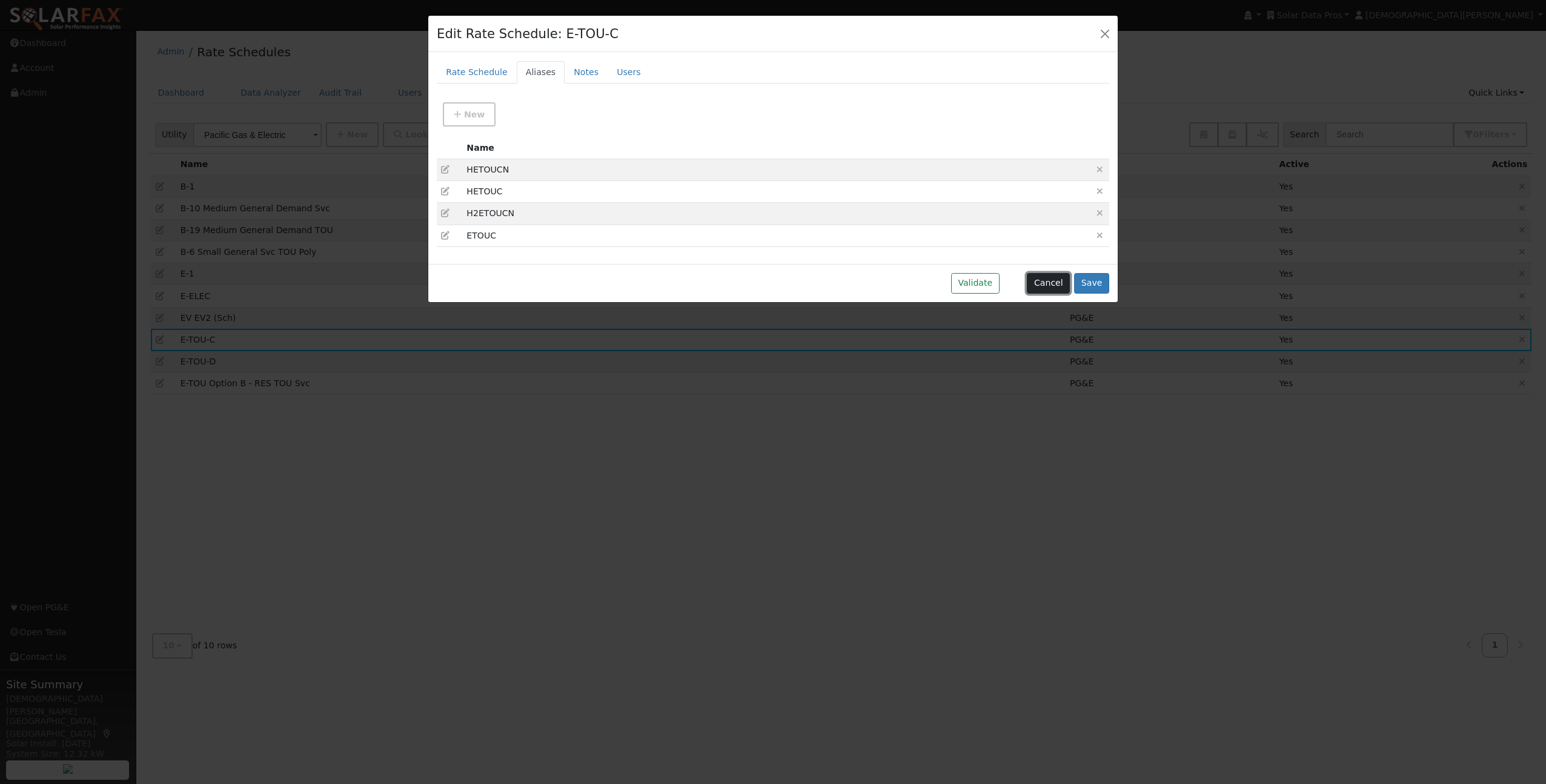
click at [1045, 286] on button "Cancel" at bounding box center [1048, 283] width 43 height 21
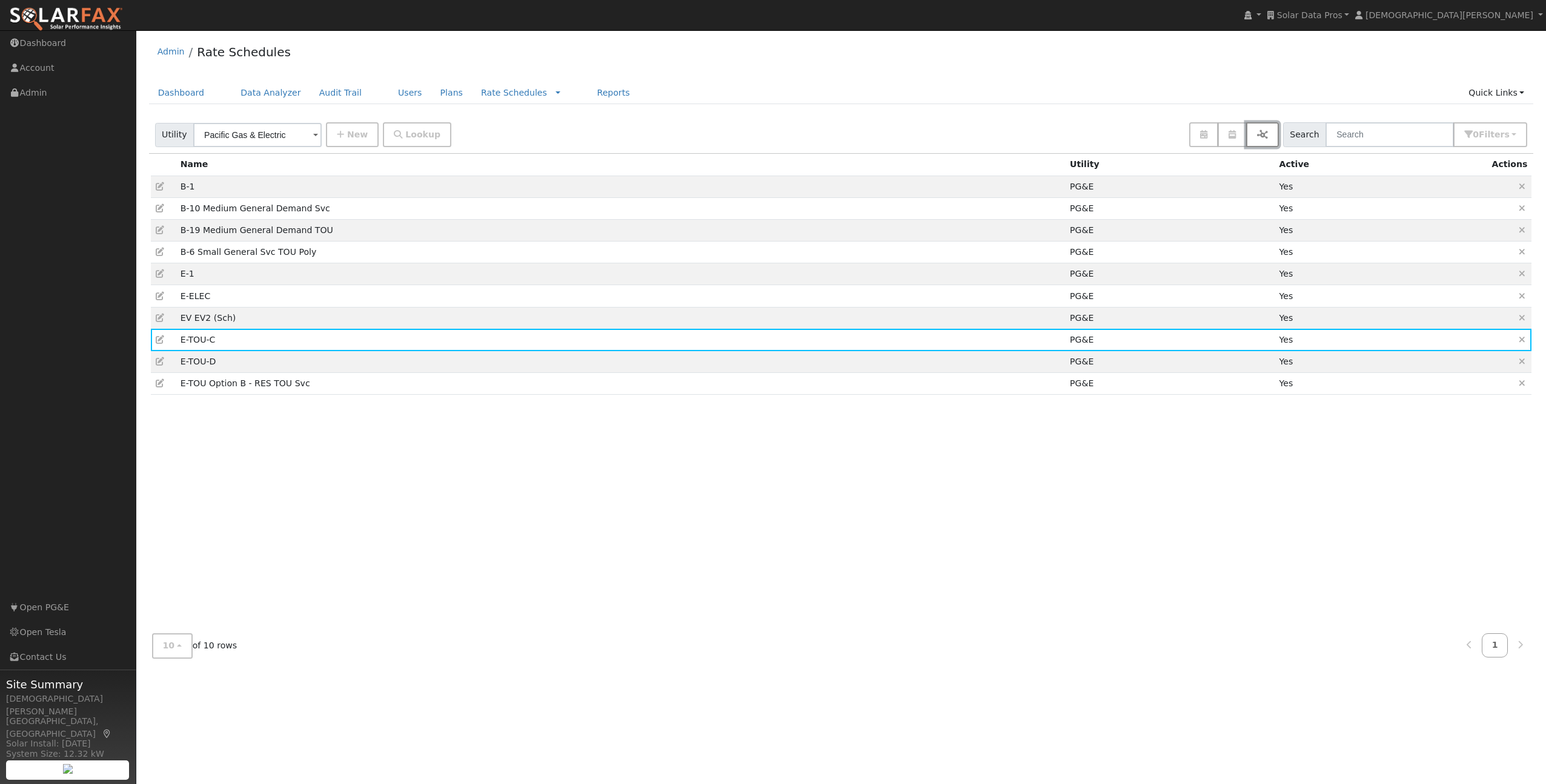
click at [1268, 135] on icon "button" at bounding box center [1263, 134] width 11 height 9
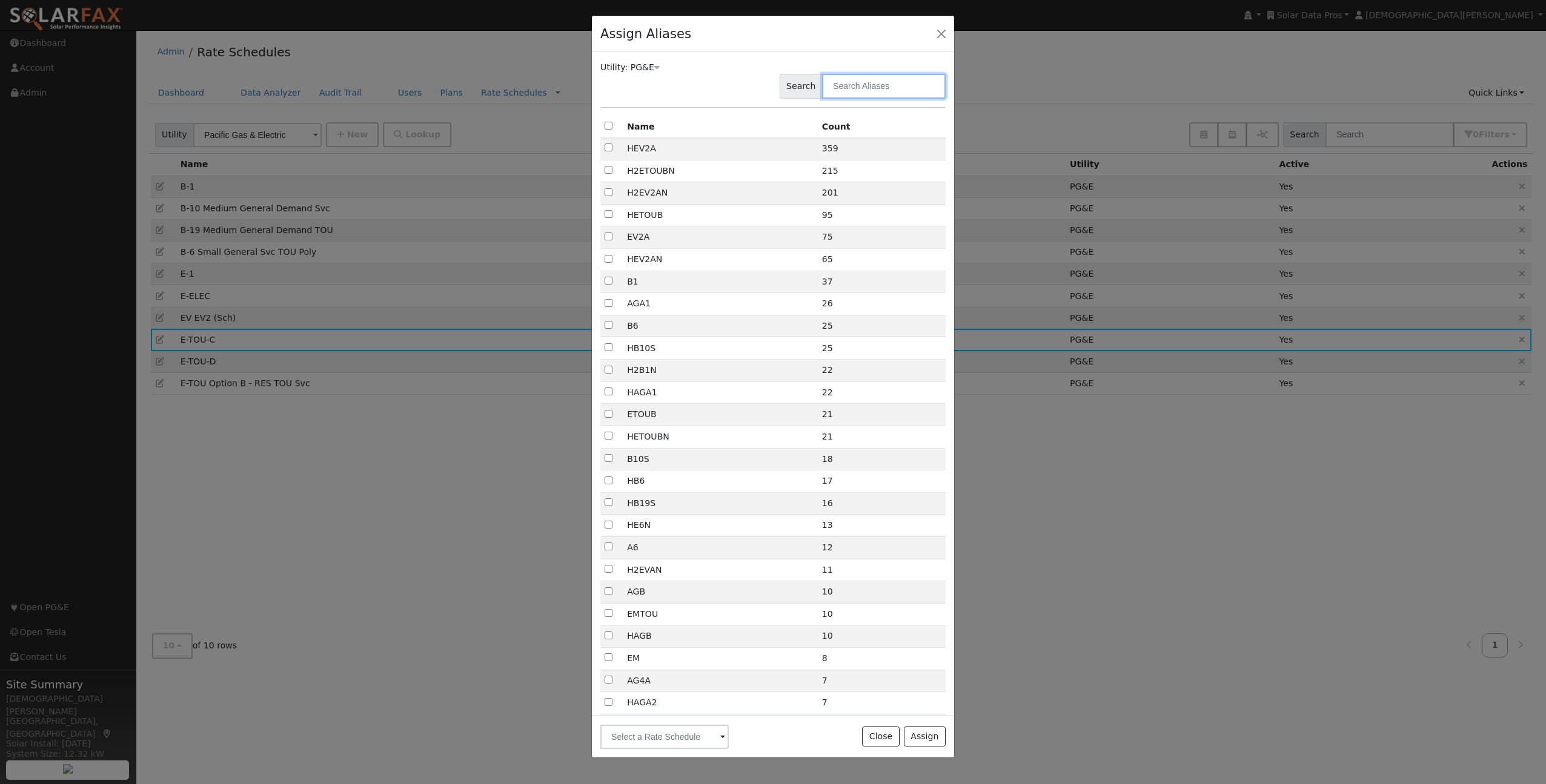
click at [897, 91] on input "text" at bounding box center [884, 86] width 124 height 24
type input "touc"
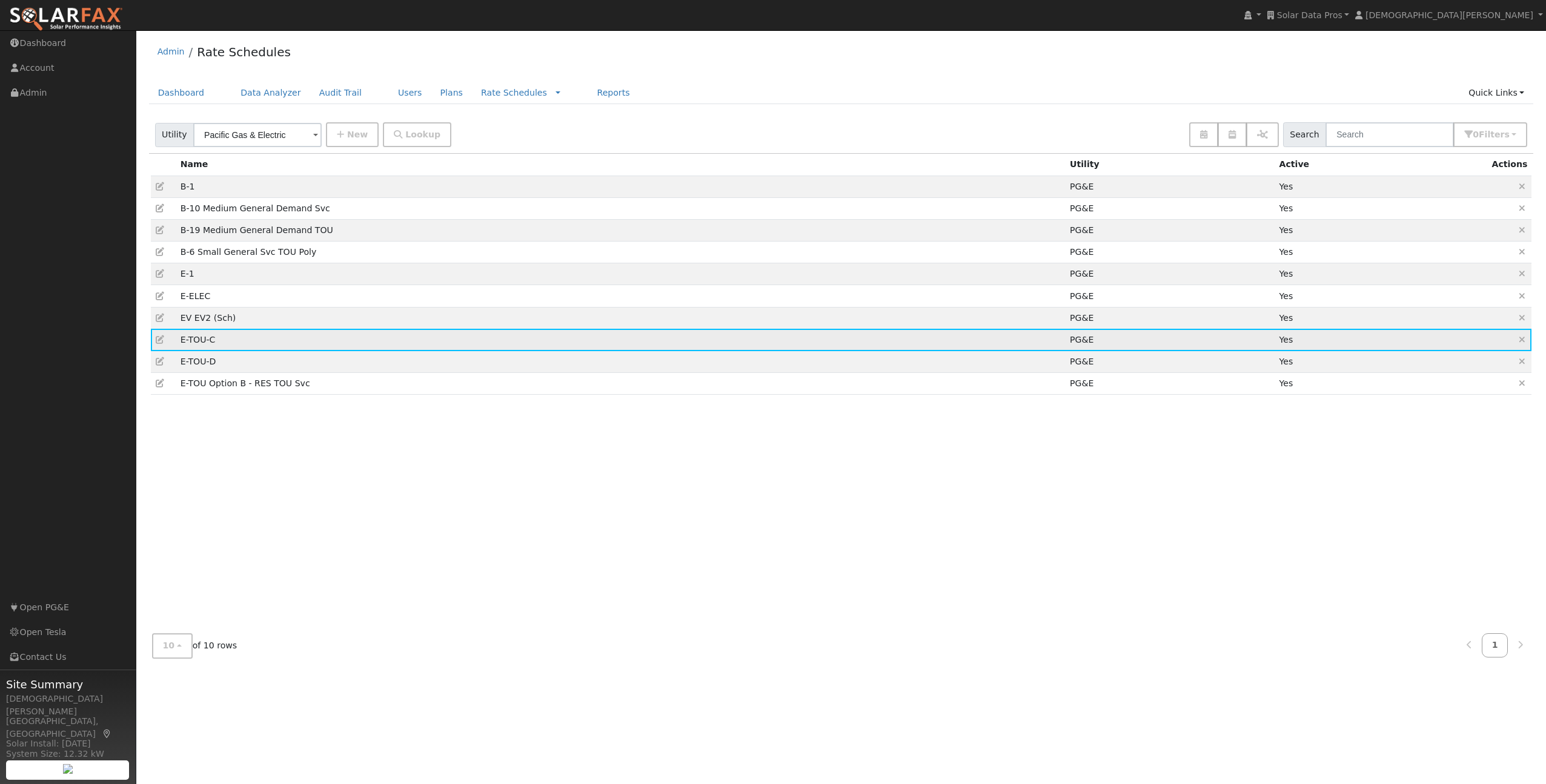
click at [159, 339] on icon at bounding box center [161, 339] width 11 height 9
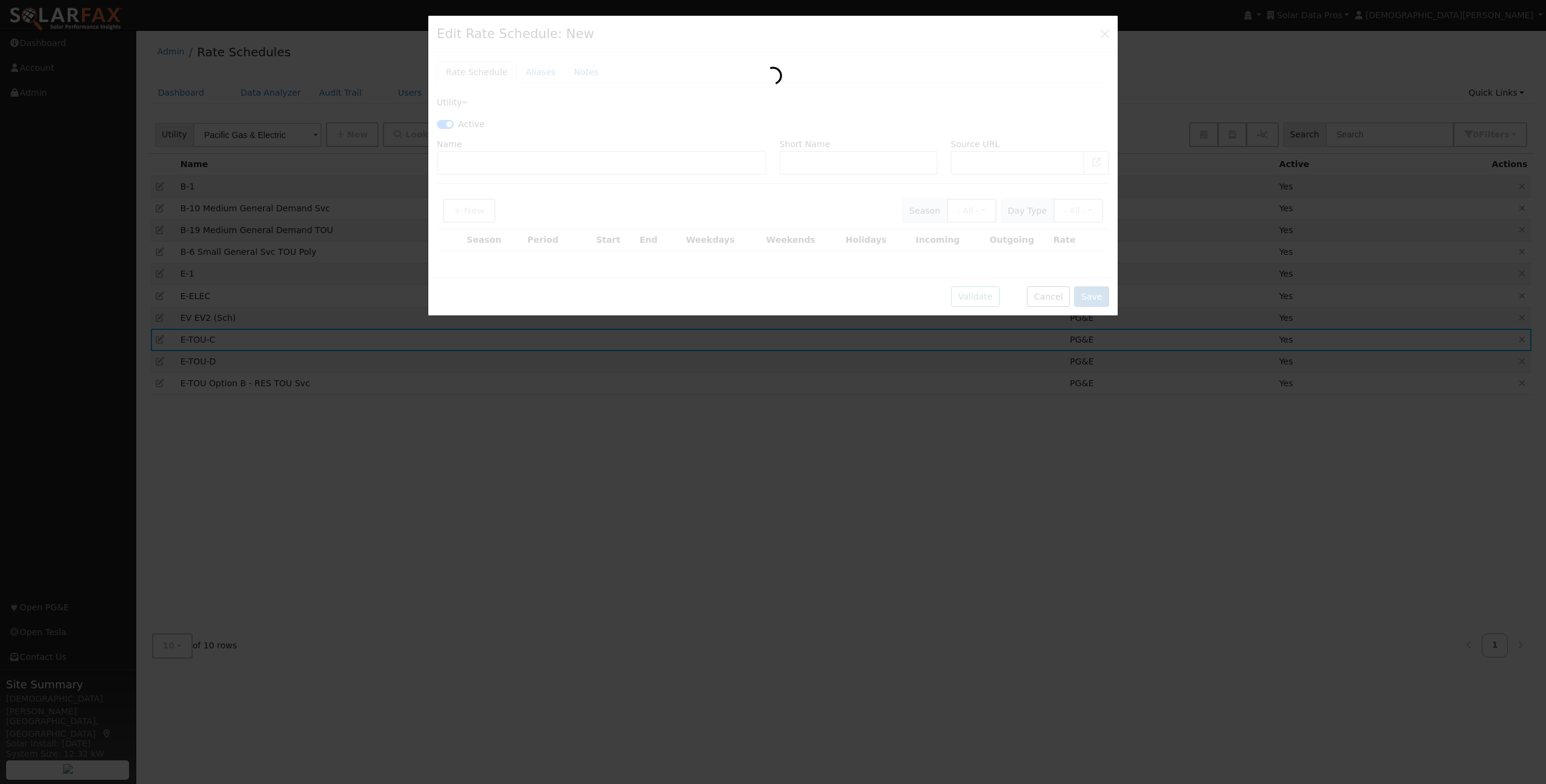
checkbox input "true"
type input "E-TOU-C"
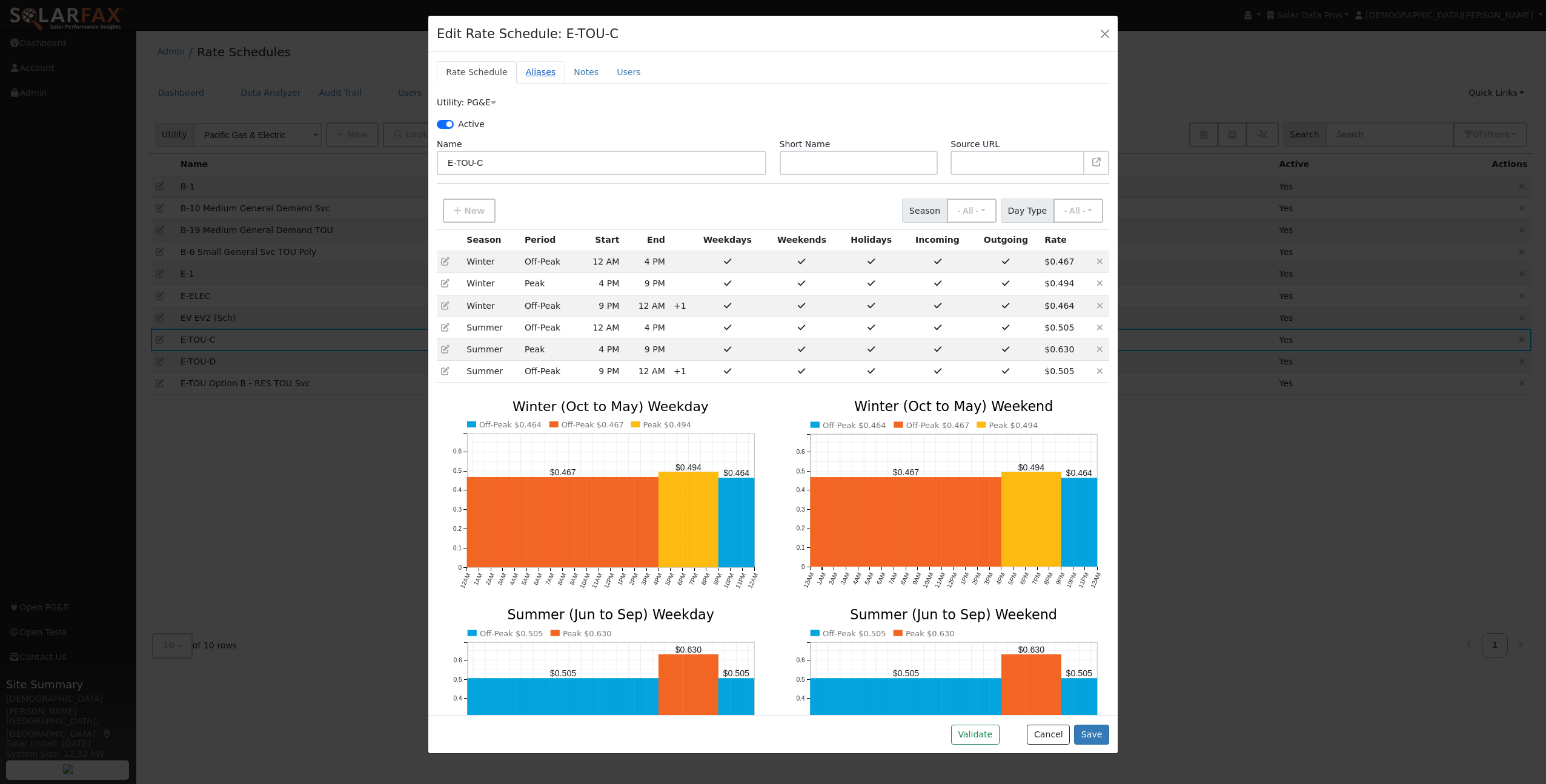
click at [549, 73] on link "Aliases" at bounding box center [541, 73] width 48 height 22
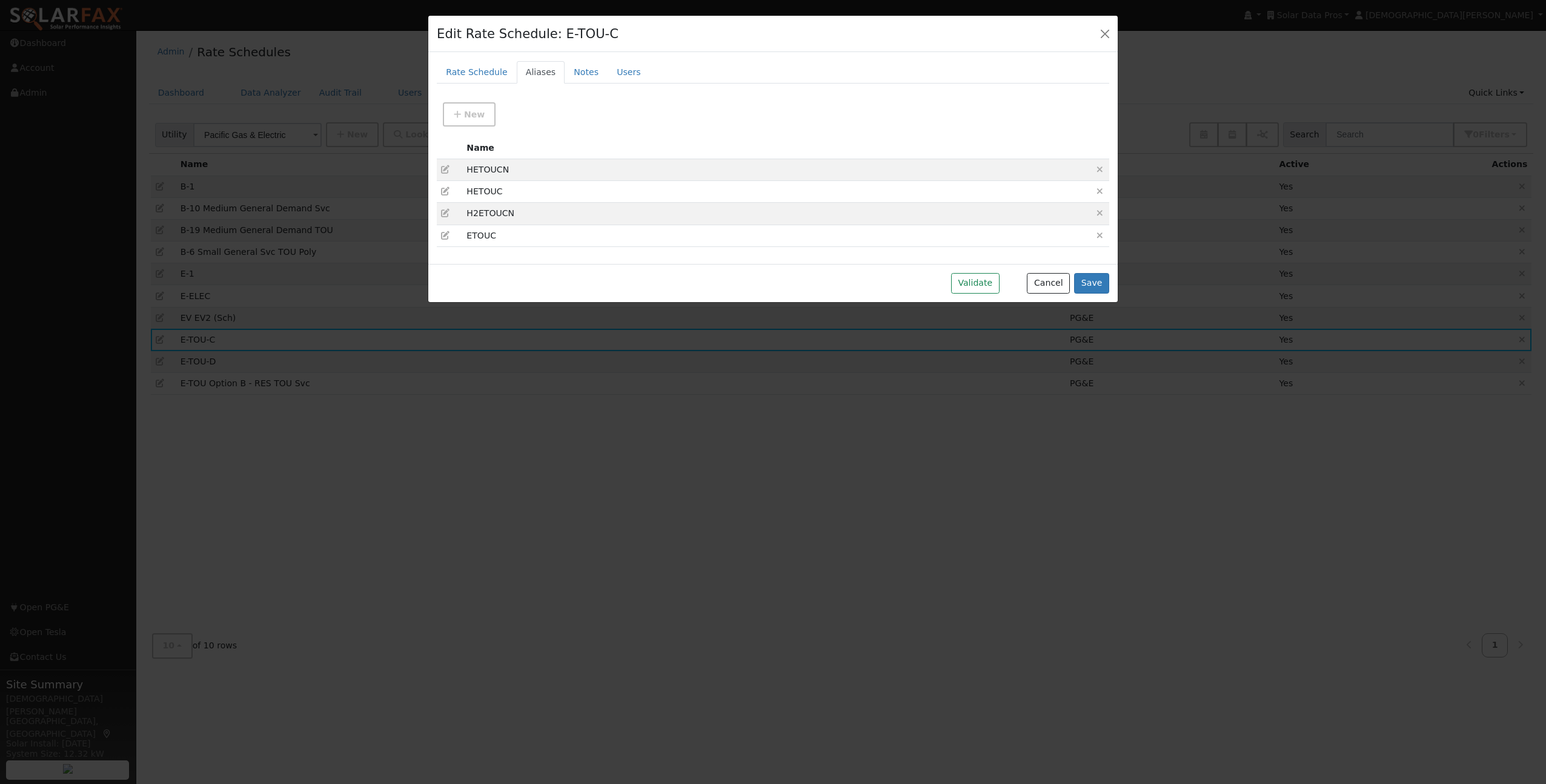
click at [446, 166] on icon at bounding box center [445, 170] width 9 height 9
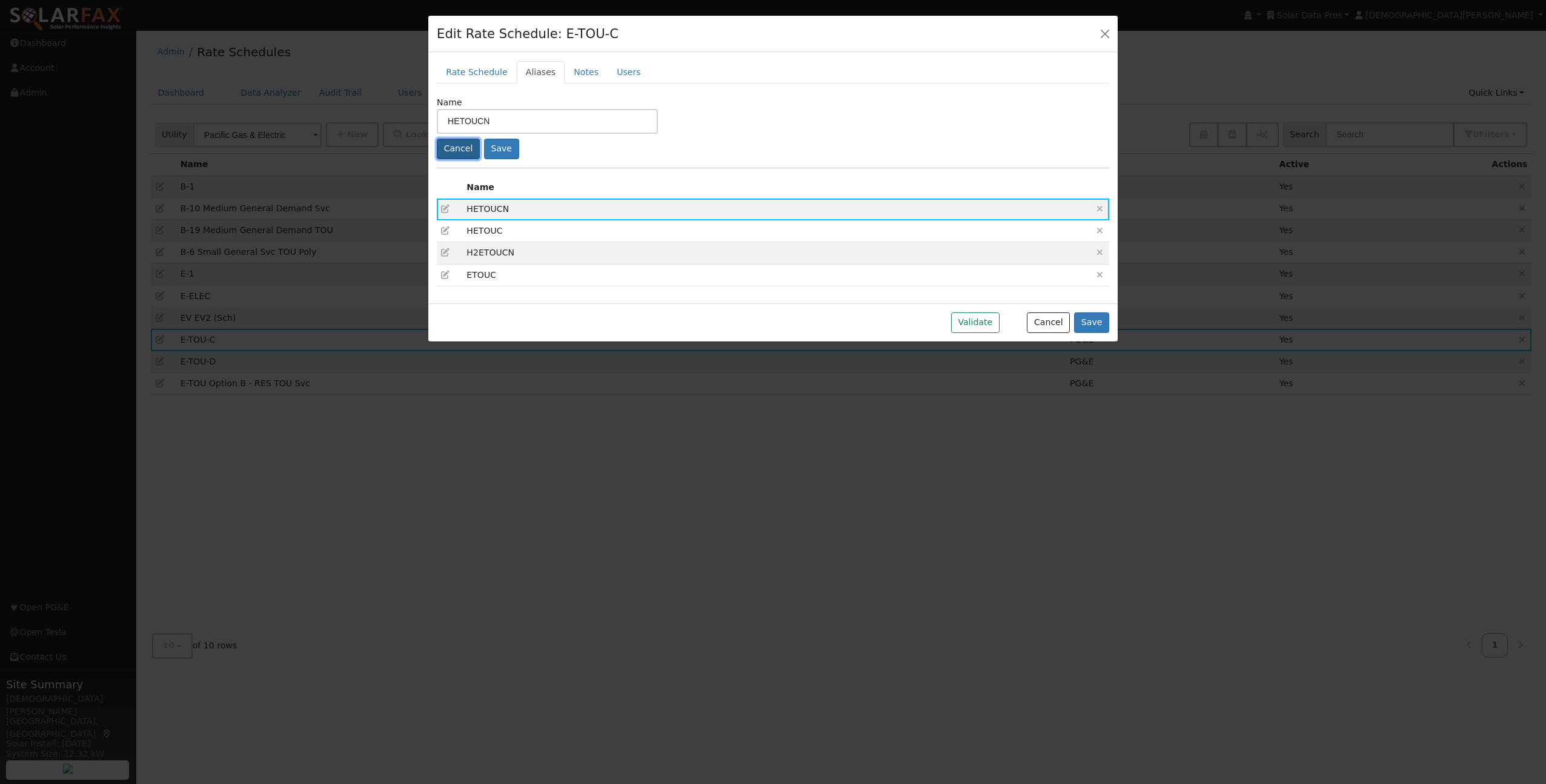
click at [464, 148] on button "Cancel" at bounding box center [458, 149] width 43 height 21
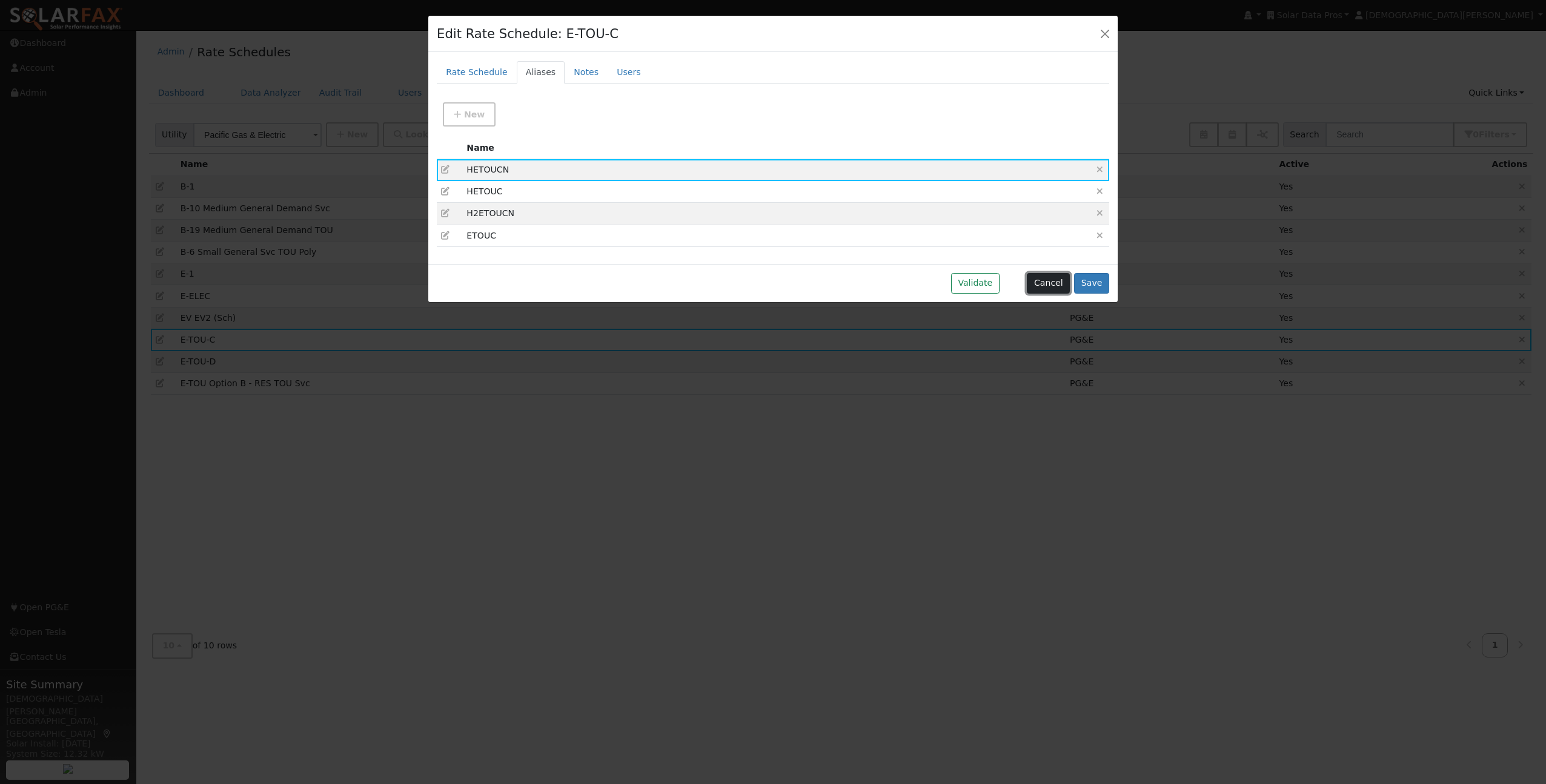
click at [1048, 286] on button "Cancel" at bounding box center [1048, 283] width 43 height 21
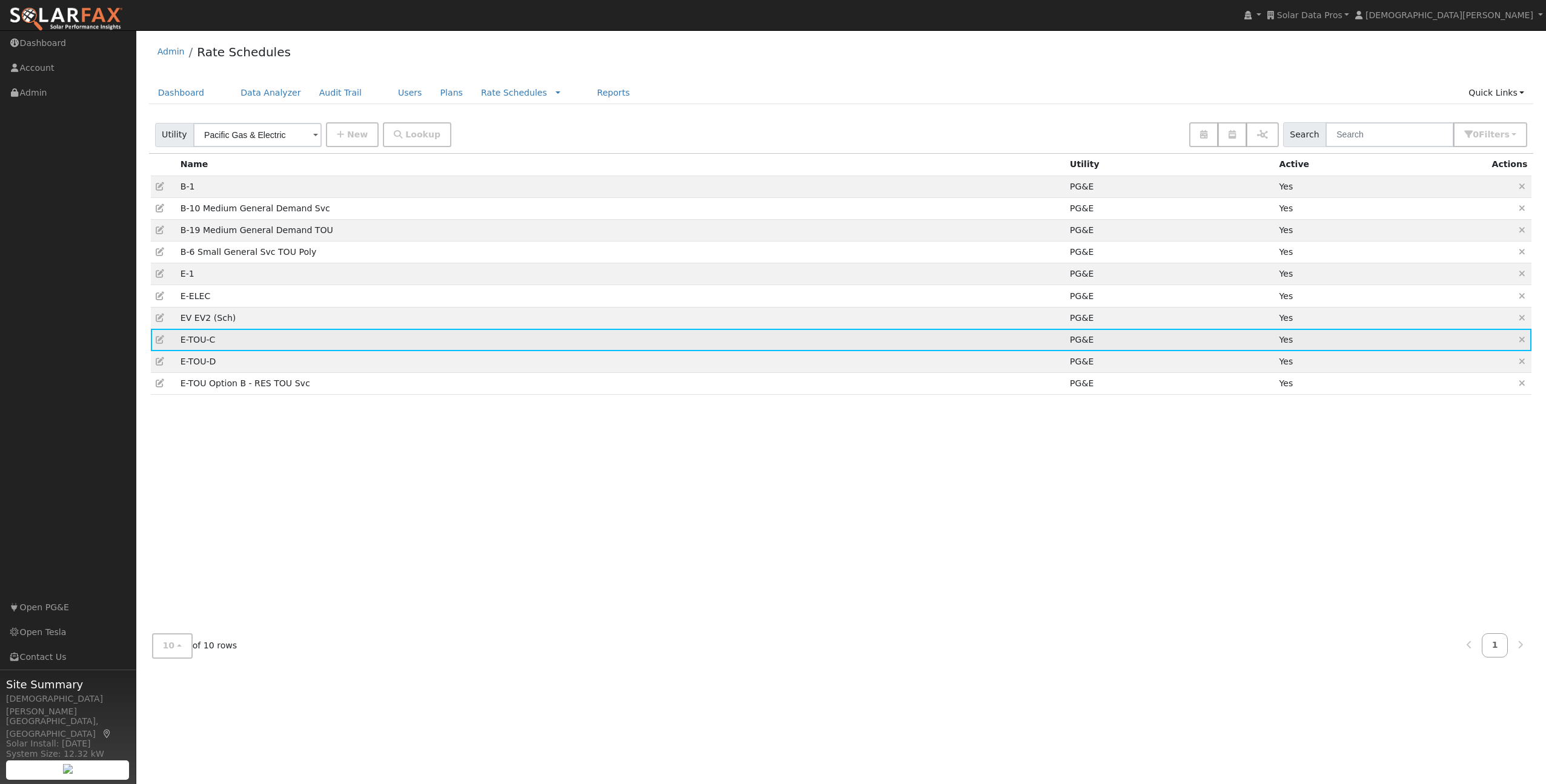
click at [165, 339] on icon at bounding box center [161, 339] width 11 height 9
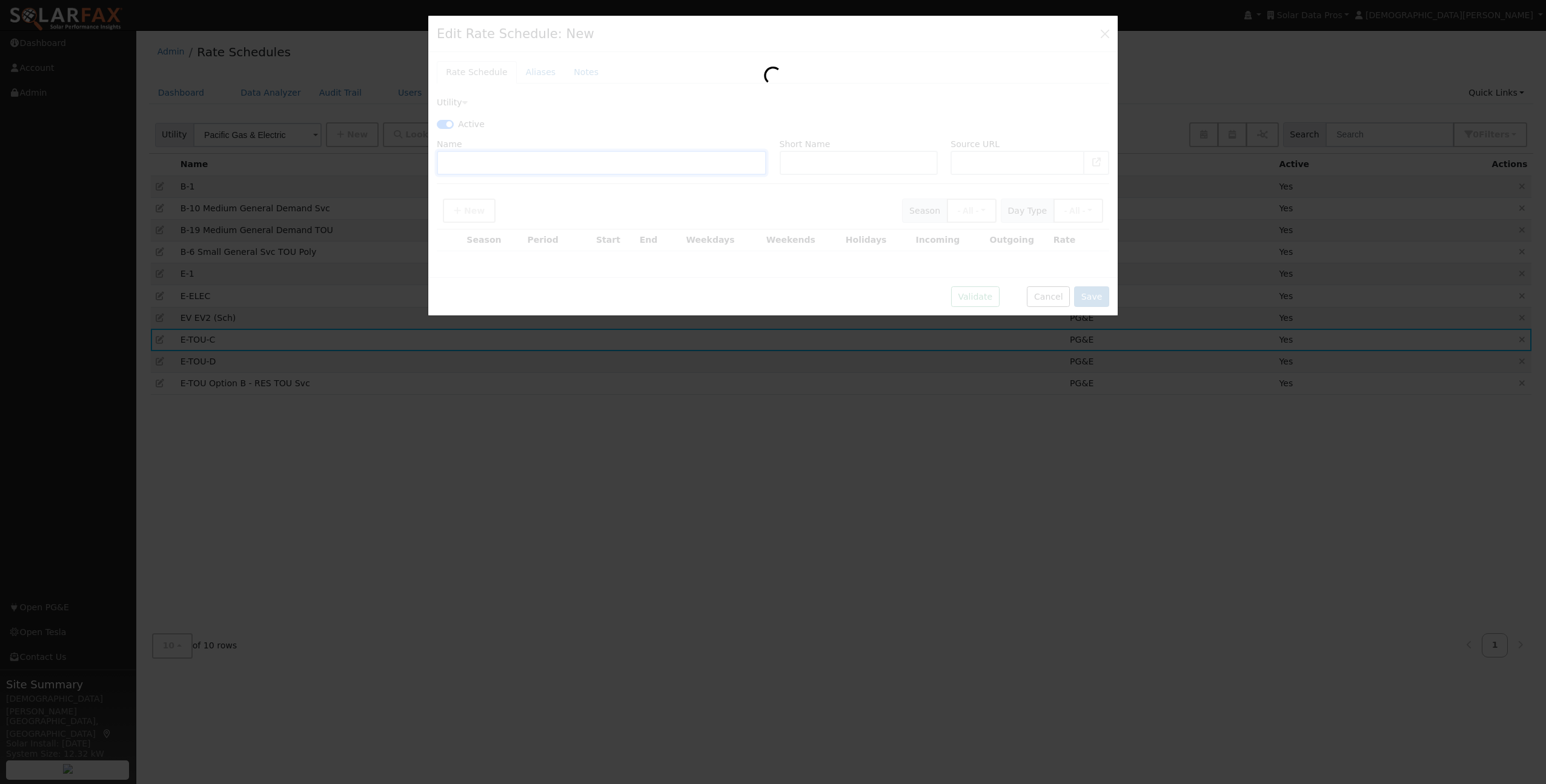
checkbox input "true"
type input "E-TOU-C"
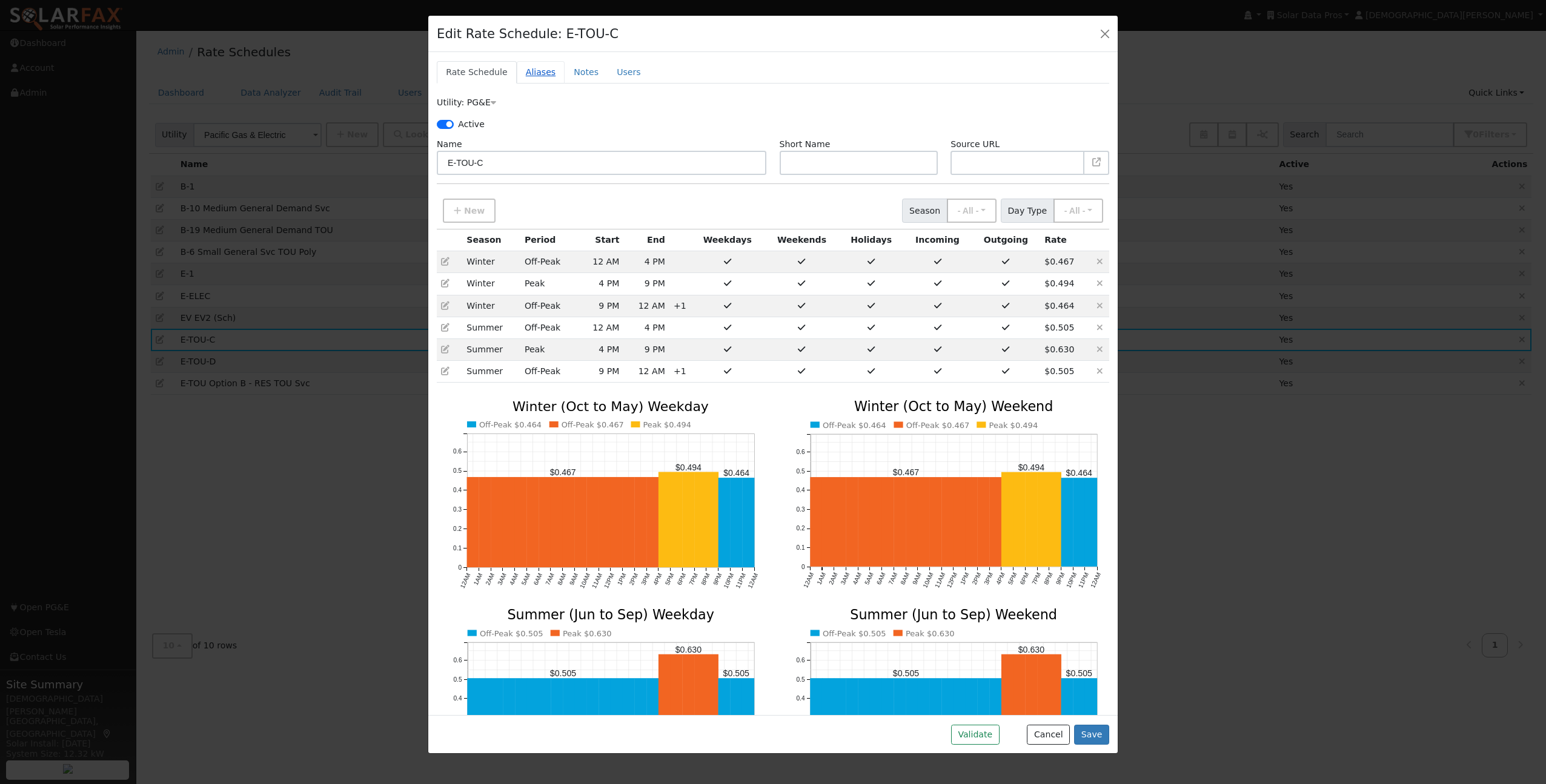
click at [532, 74] on link "Aliases" at bounding box center [541, 73] width 48 height 22
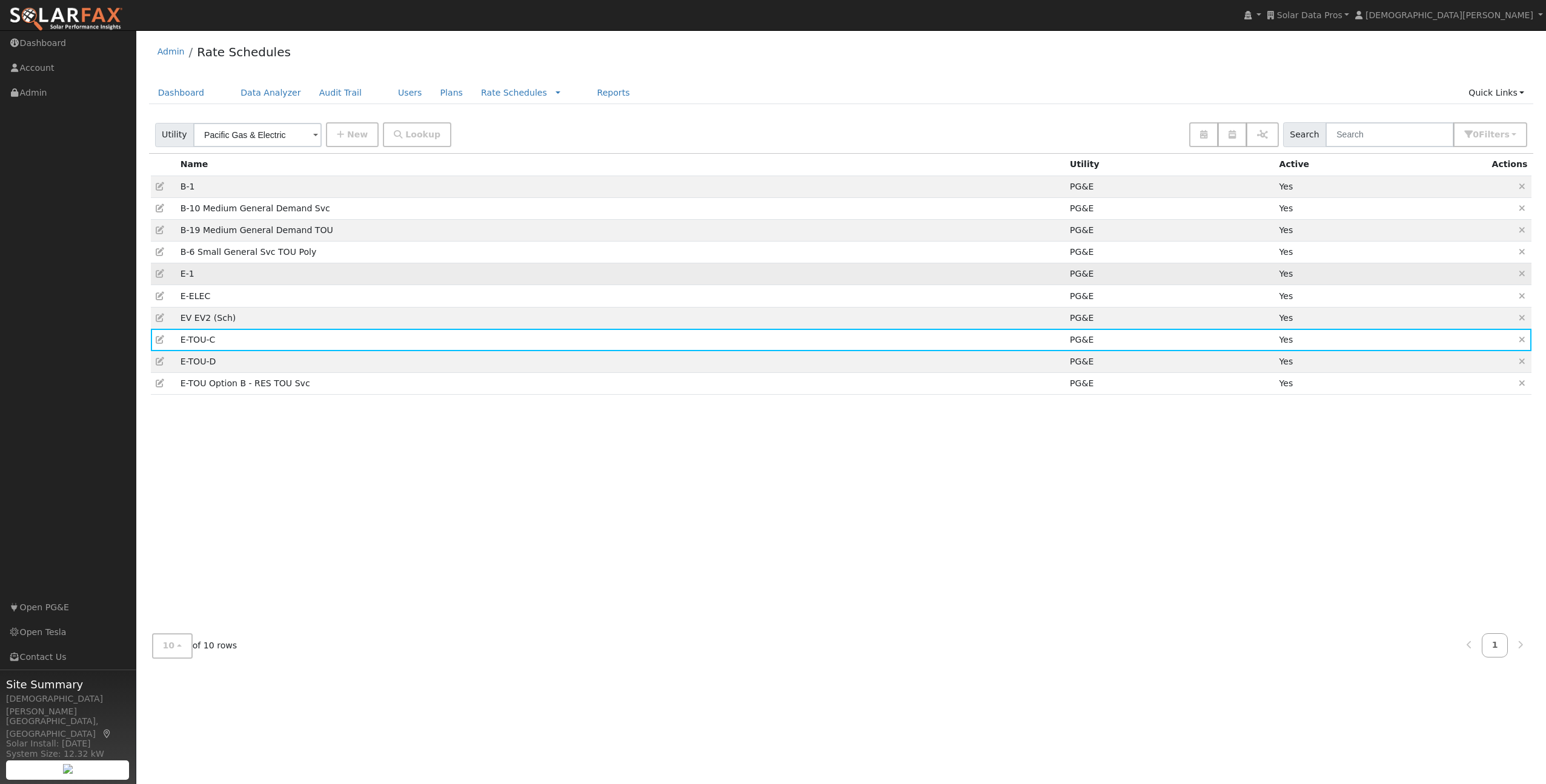
click at [163, 271] on icon at bounding box center [161, 274] width 11 height 9
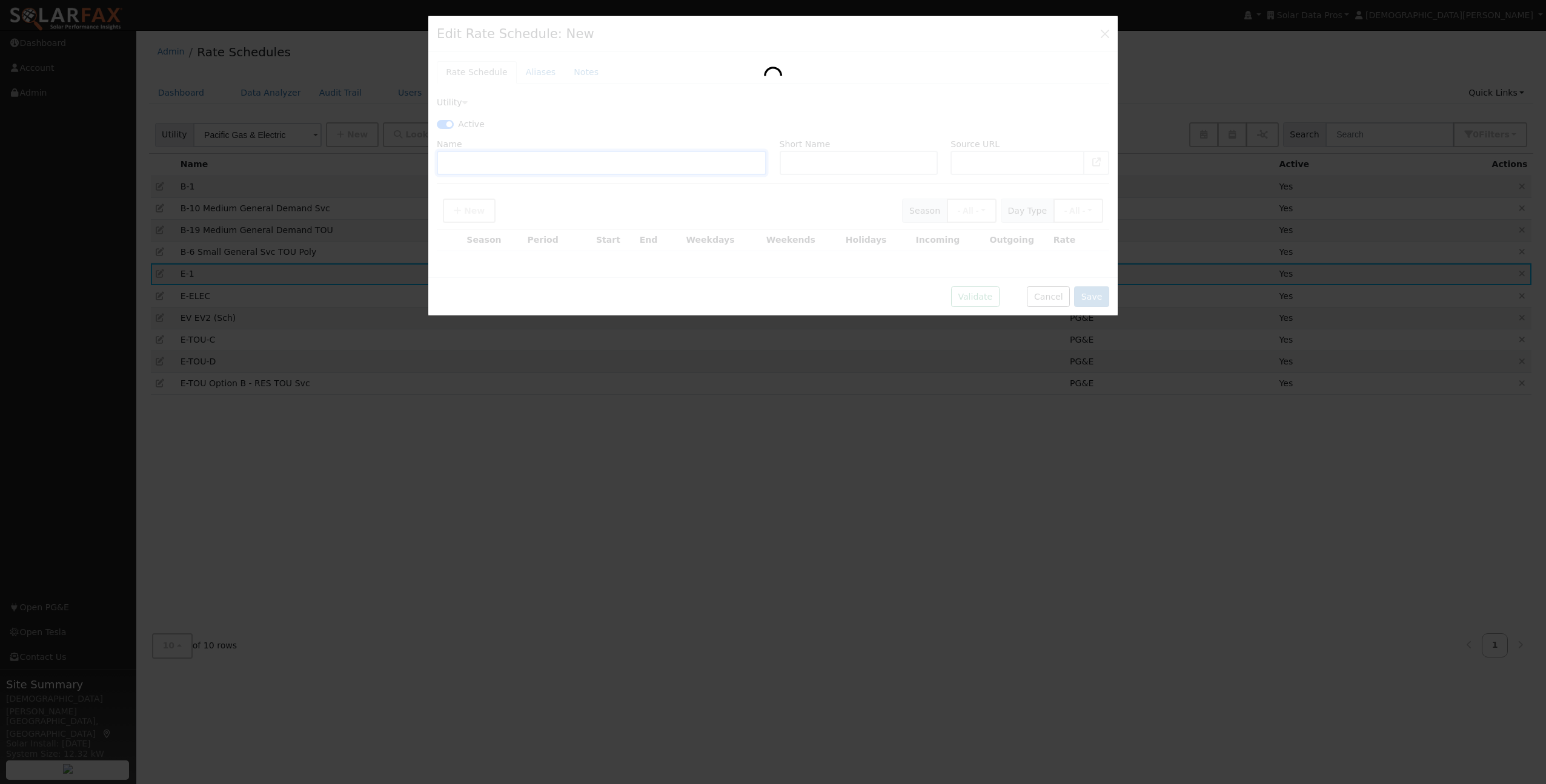
checkbox input "true"
type input "E-1"
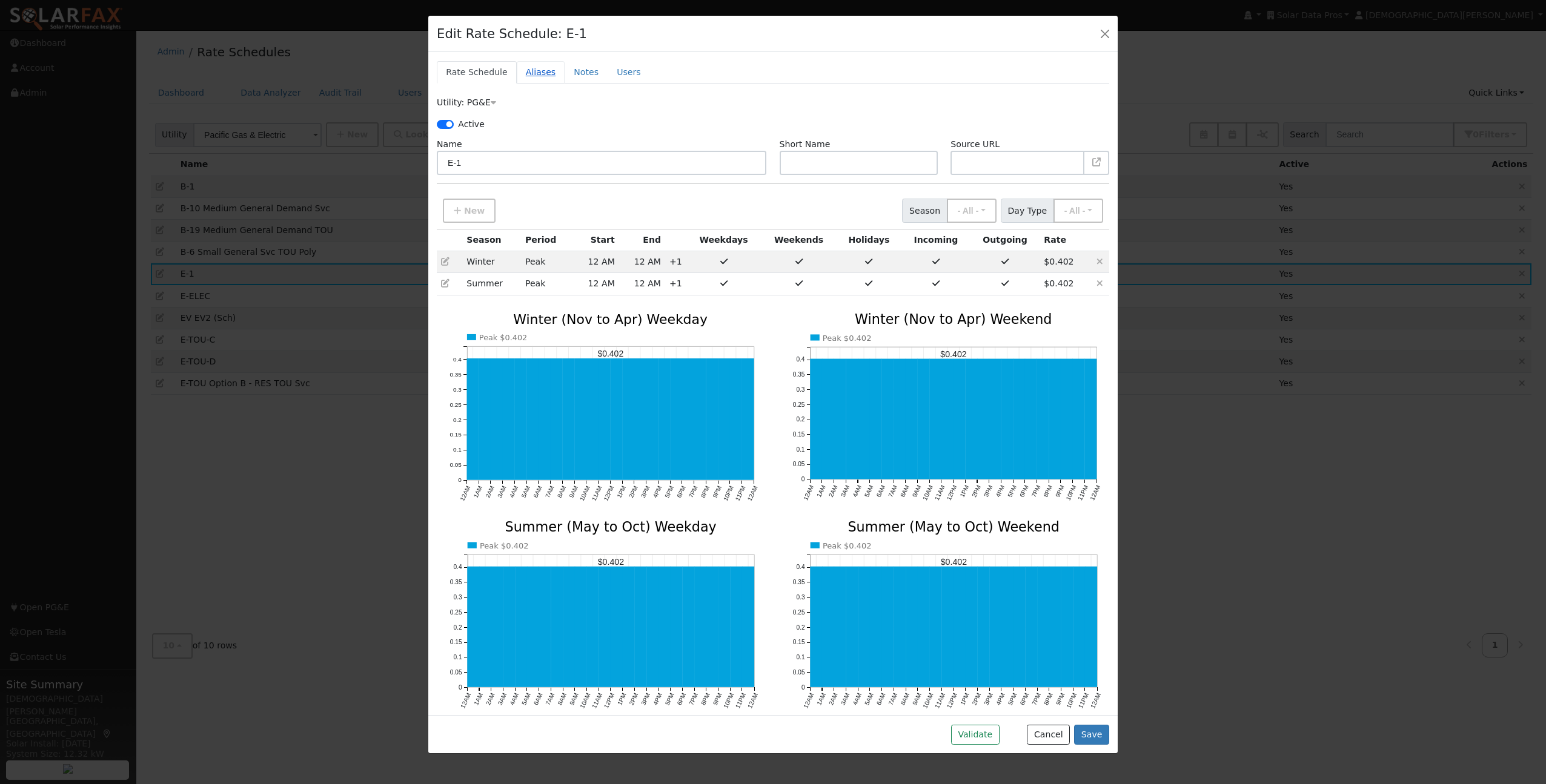
click at [533, 77] on link "Aliases" at bounding box center [541, 73] width 48 height 22
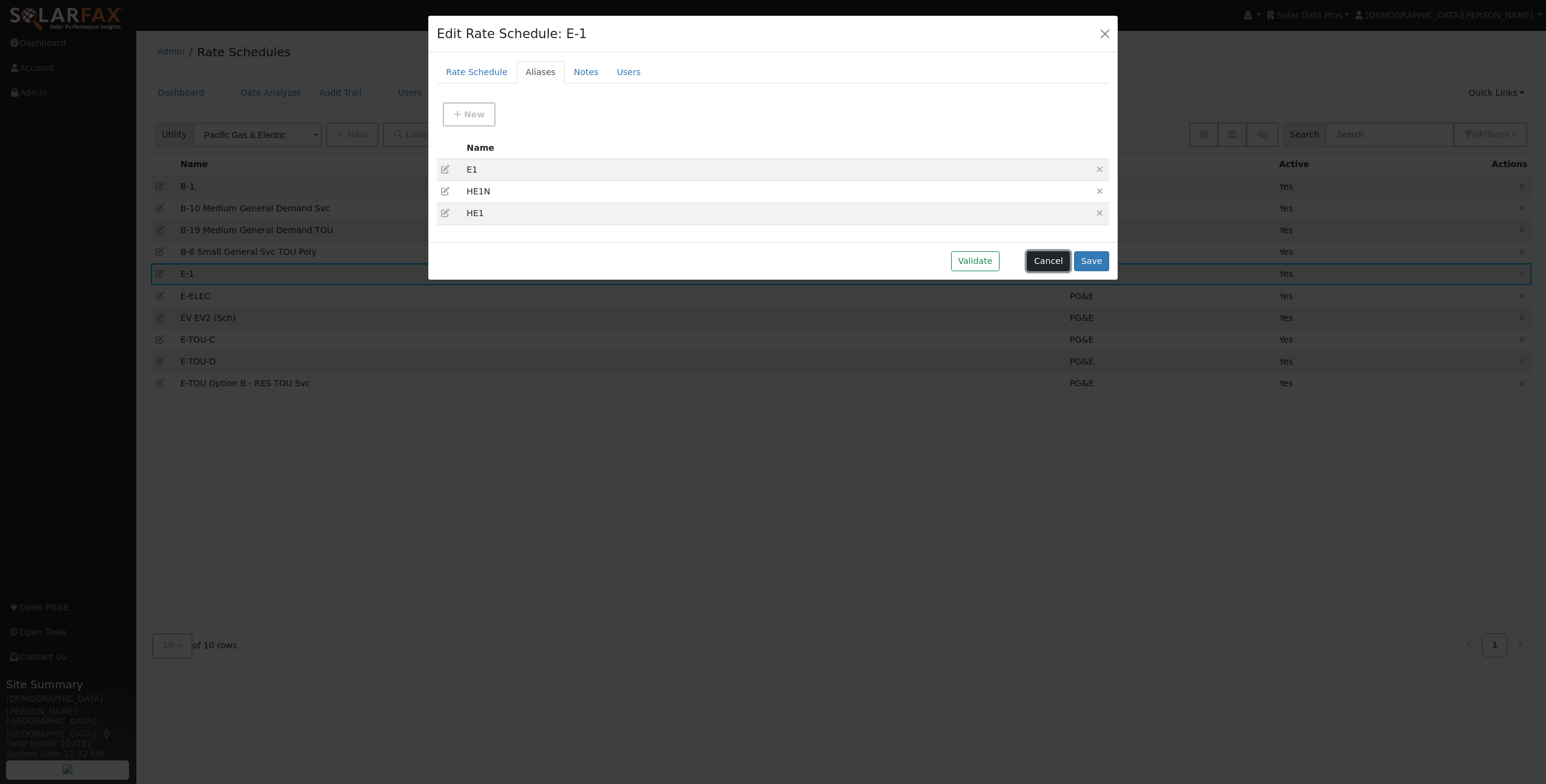
click at [1050, 259] on button "Cancel" at bounding box center [1048, 262] width 43 height 21
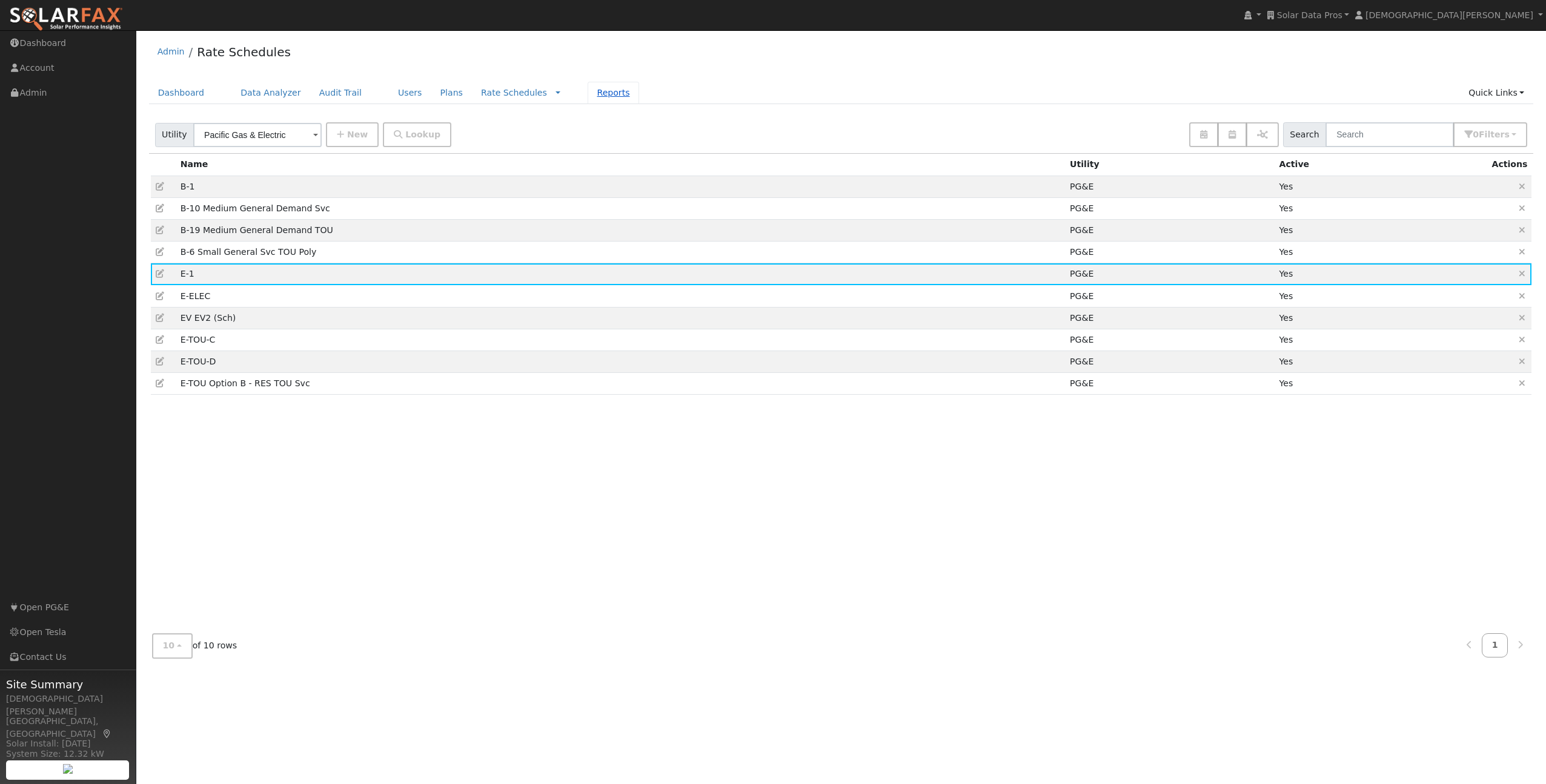
click at [601, 88] on link "Reports" at bounding box center [613, 93] width 51 height 22
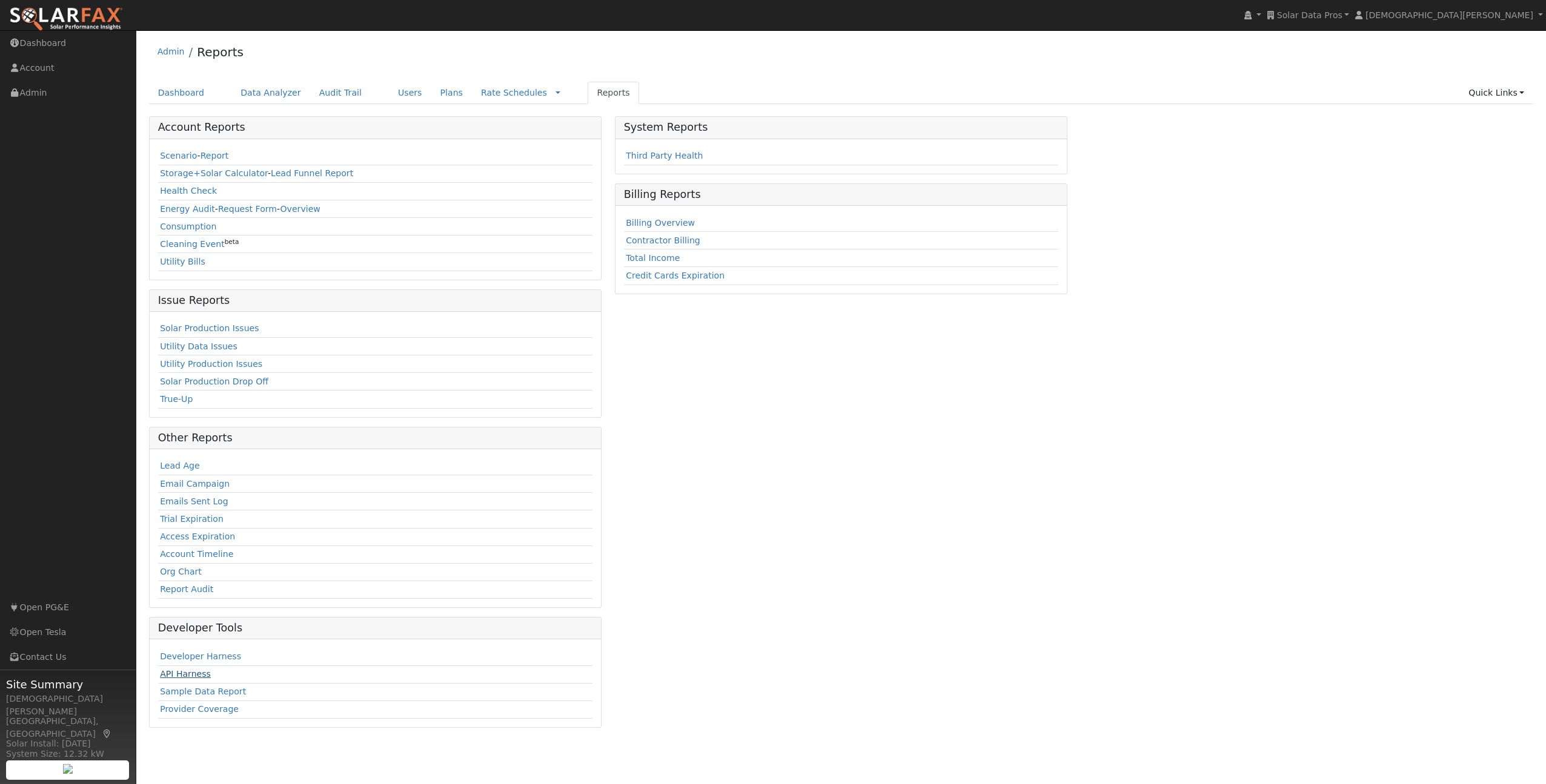
click at [182, 675] on link "API Harness" at bounding box center [185, 674] width 51 height 9
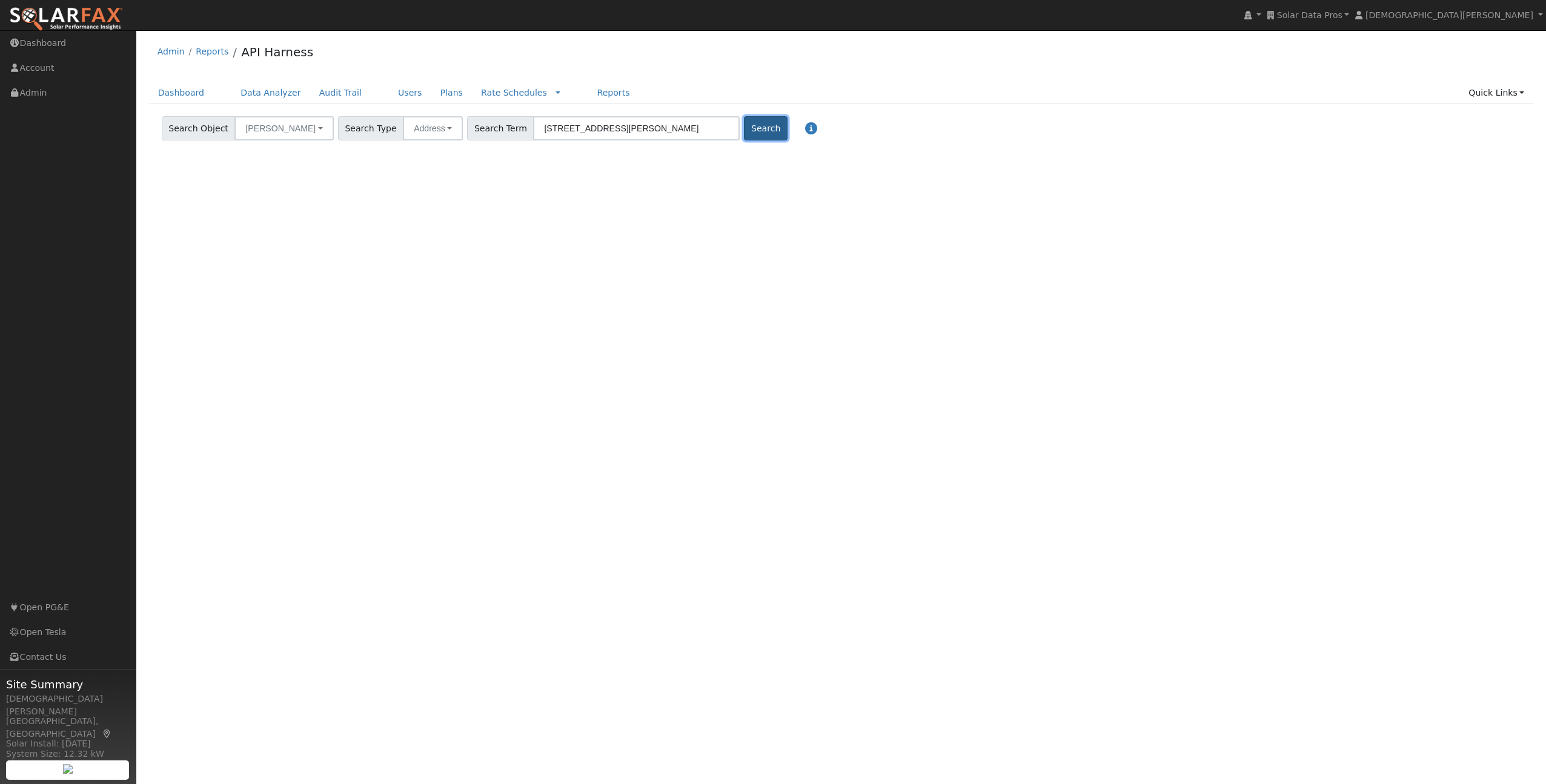
click at [744, 136] on button "Search" at bounding box center [766, 128] width 43 height 24
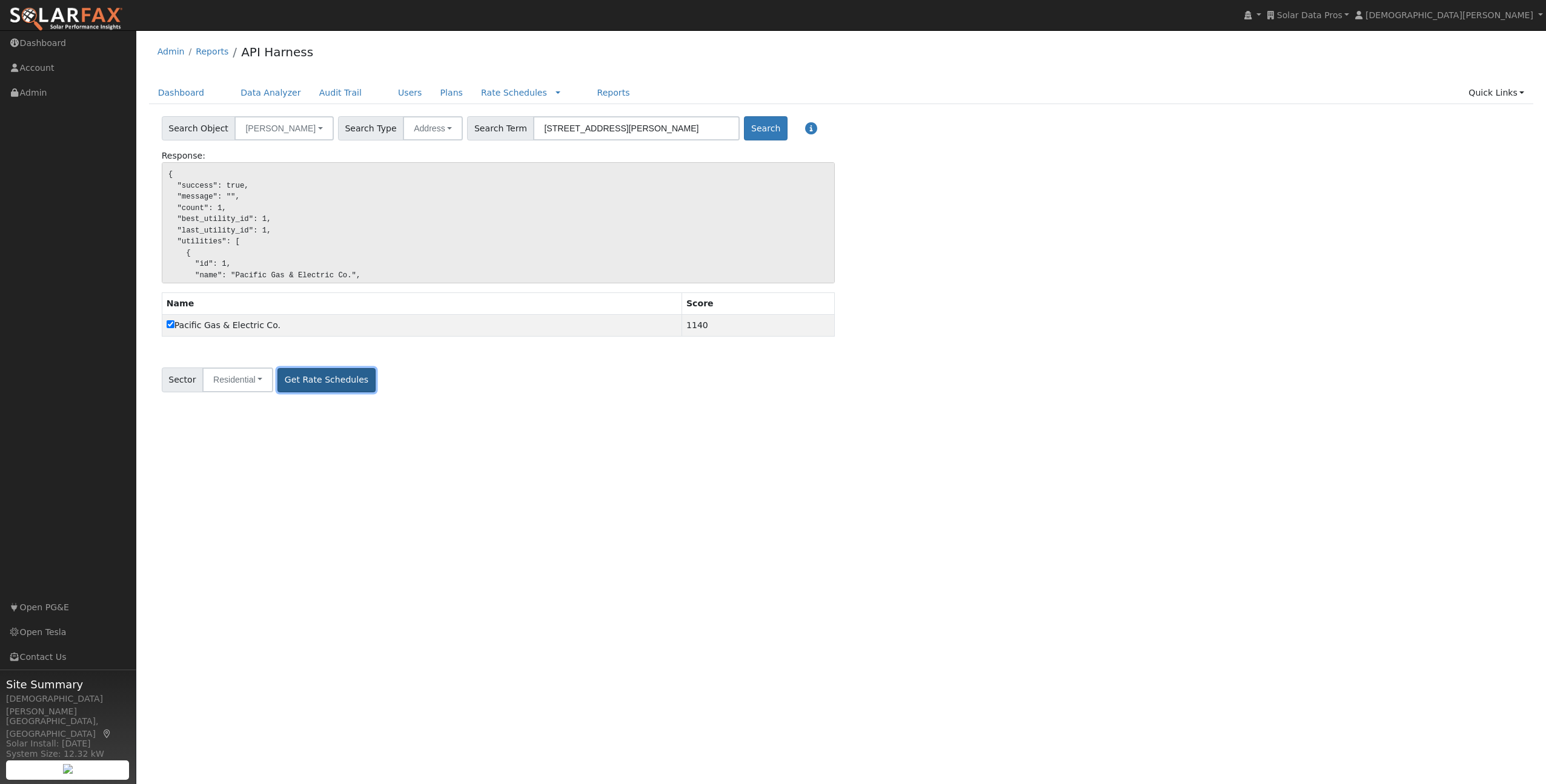
click at [313, 376] on button "Get Rate Schedules" at bounding box center [327, 380] width 98 height 24
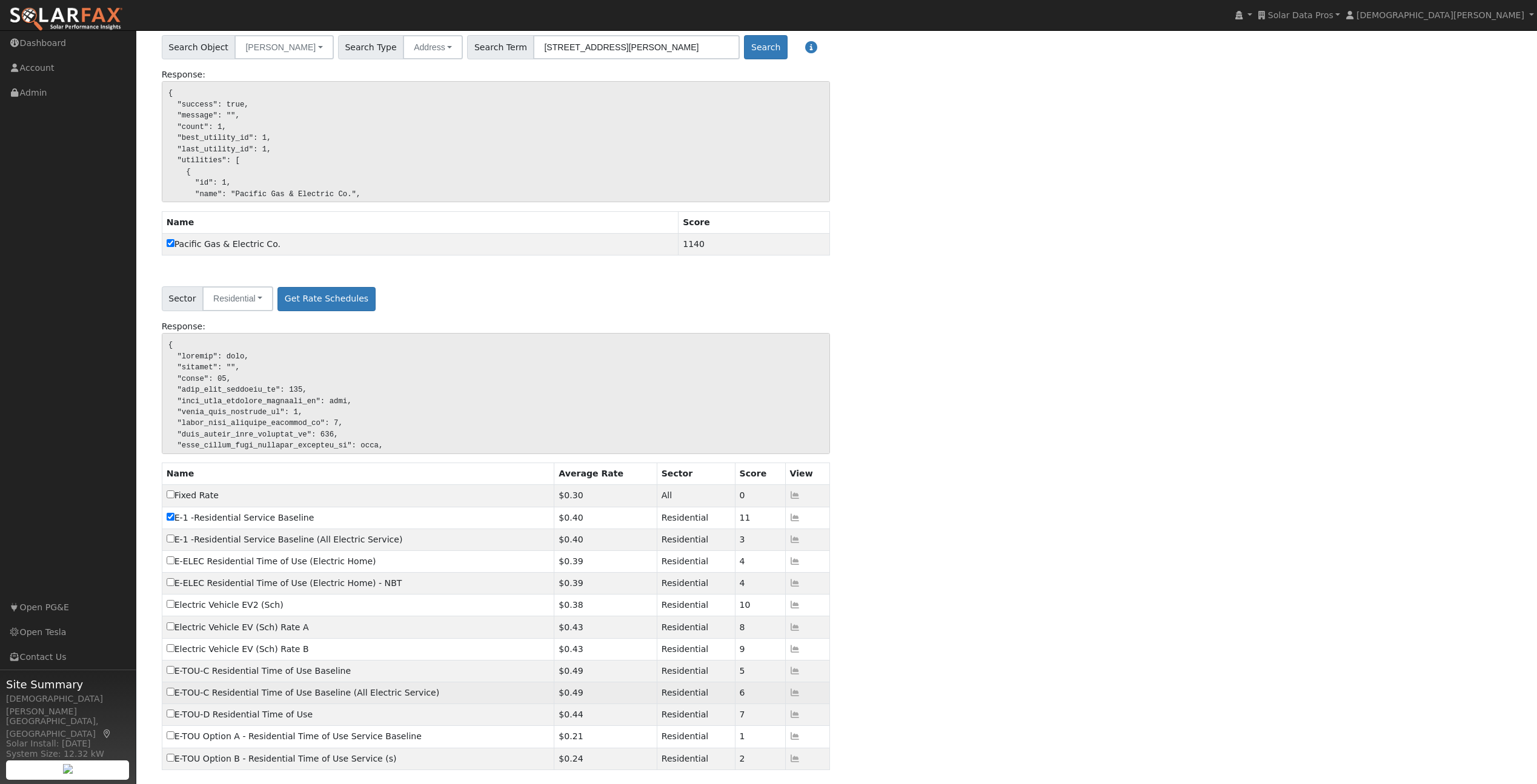
scroll to position [136, 0]
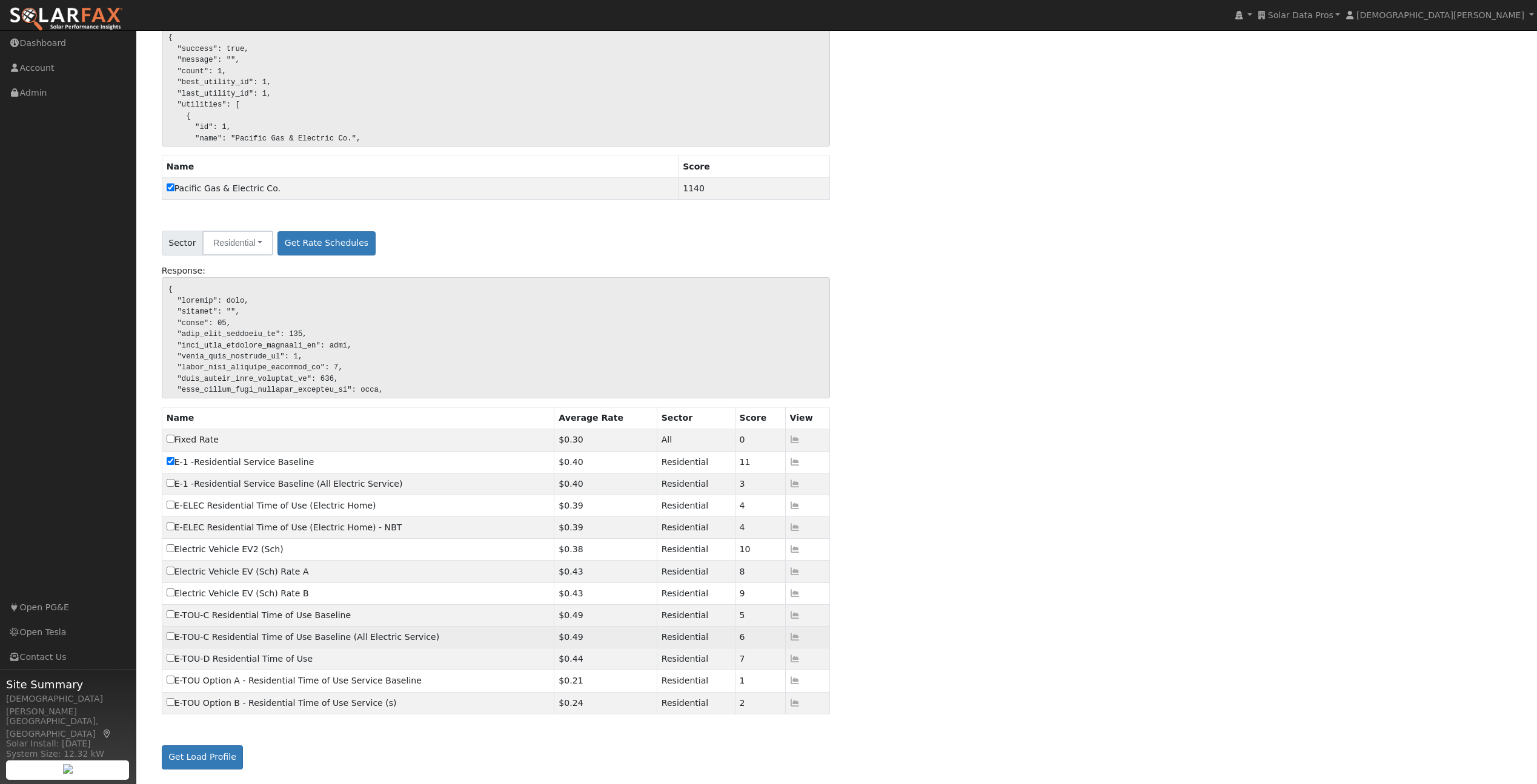
drag, startPoint x: 168, startPoint y: 614, endPoint x: 185, endPoint y: 645, distance: 35.4
click at [168, 614] on input "E-TOU-C Residential Time of Use Baseline" at bounding box center [170, 614] width 8 height 8
checkbox input "true"
checkbox input "false"
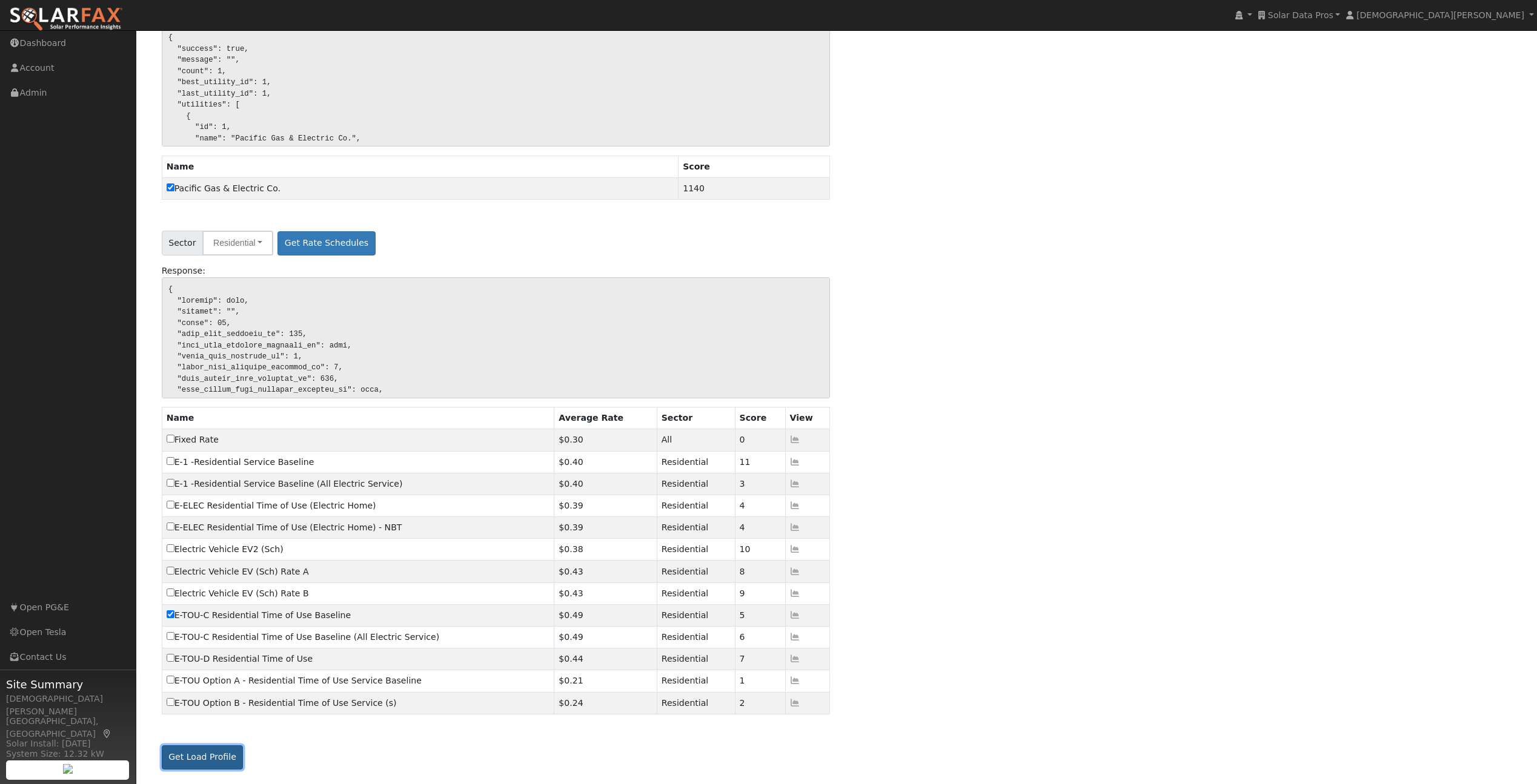
click at [204, 762] on button "Get Load Profile" at bounding box center [203, 757] width 82 height 24
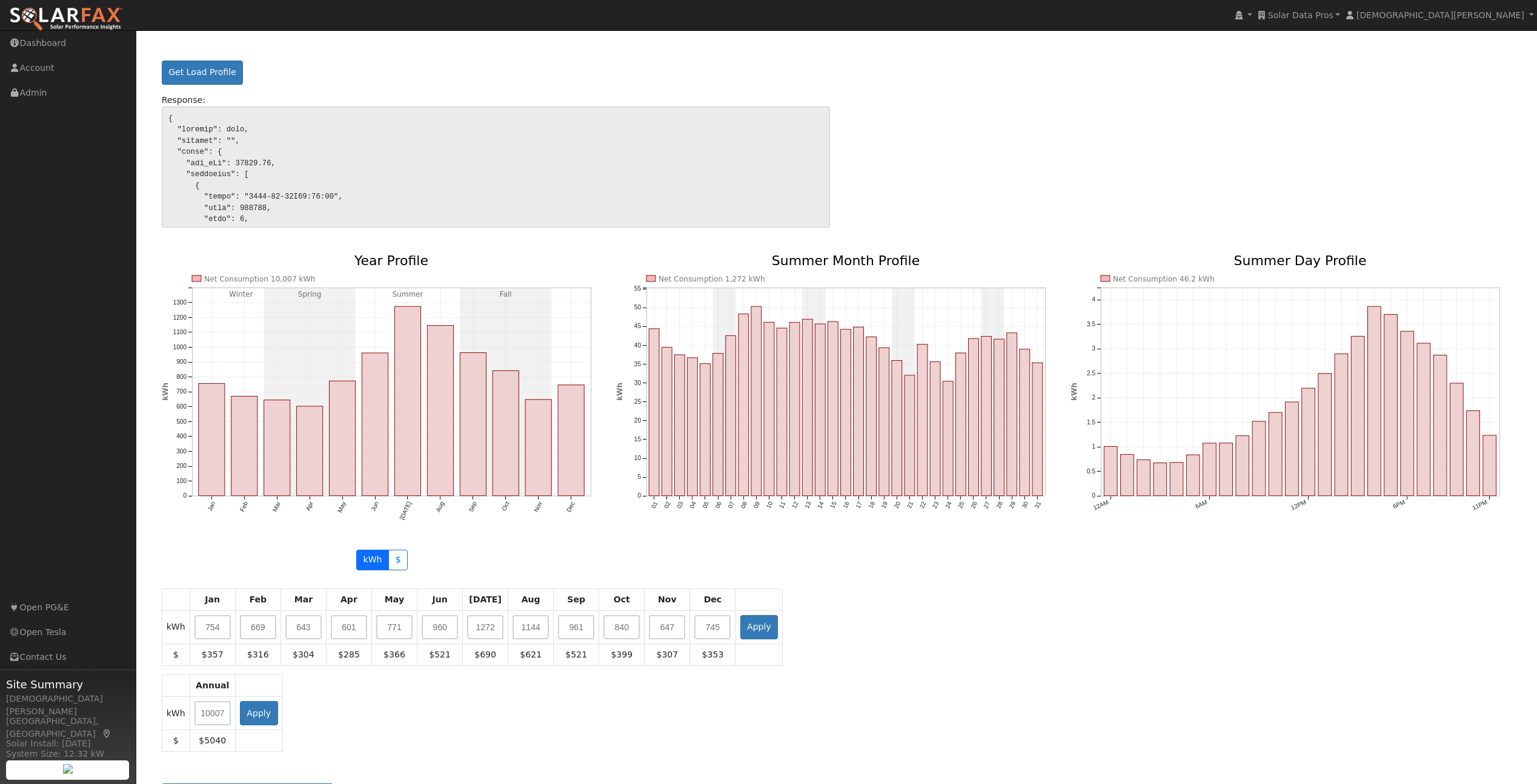
scroll to position [859, 0]
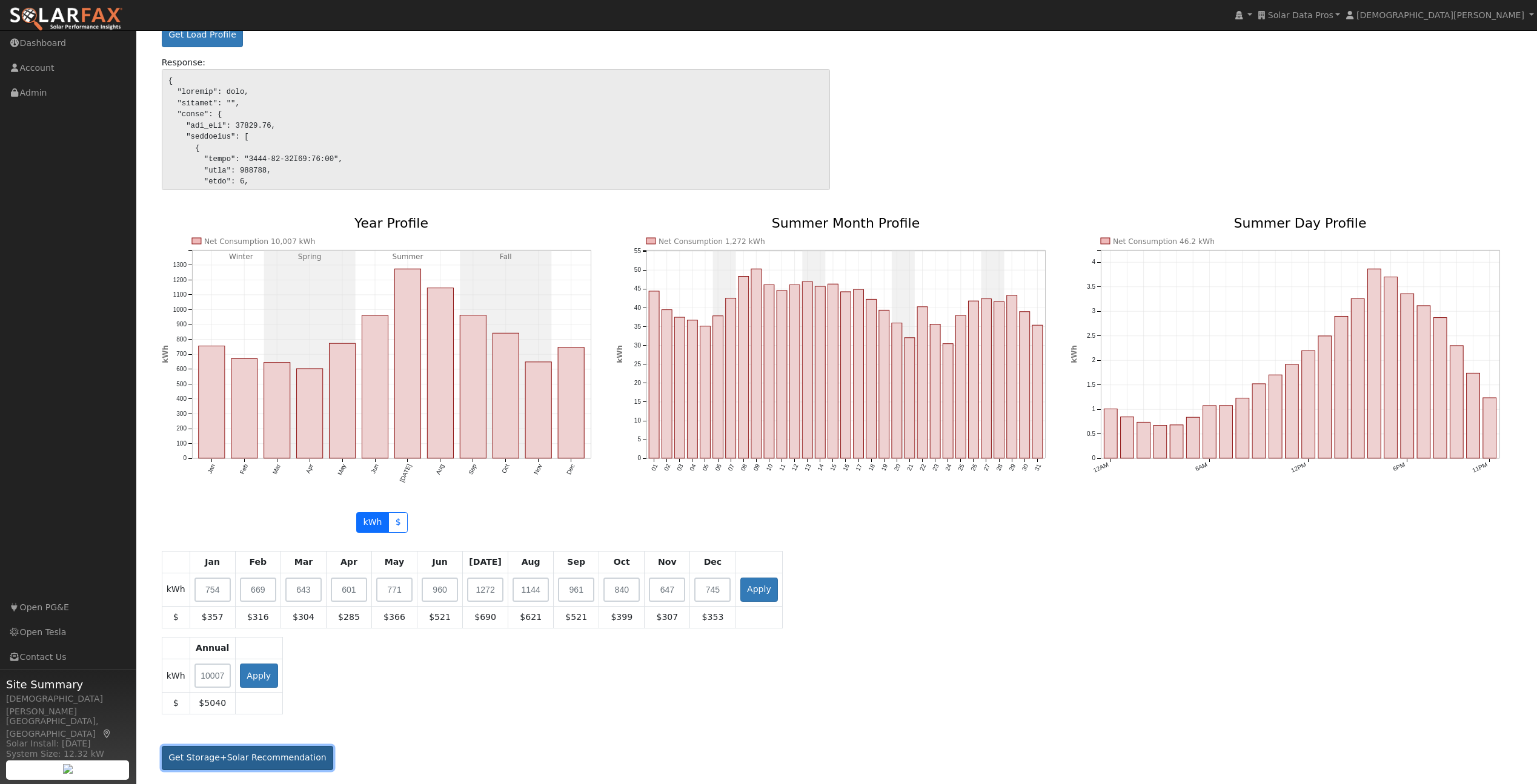
click at [279, 758] on button "Get Storage+Solar Recommendation" at bounding box center [248, 758] width 172 height 24
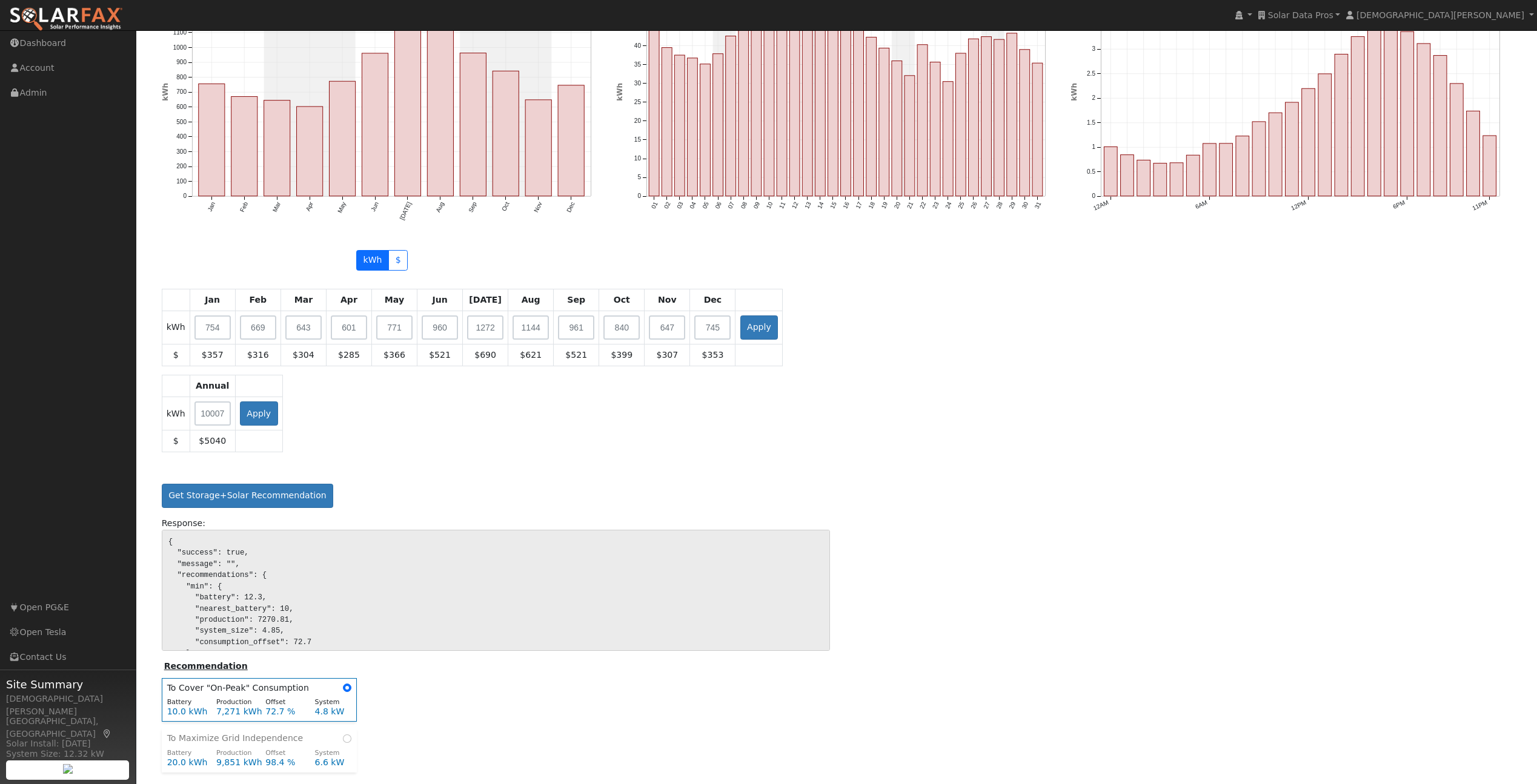
scroll to position [1170, 0]
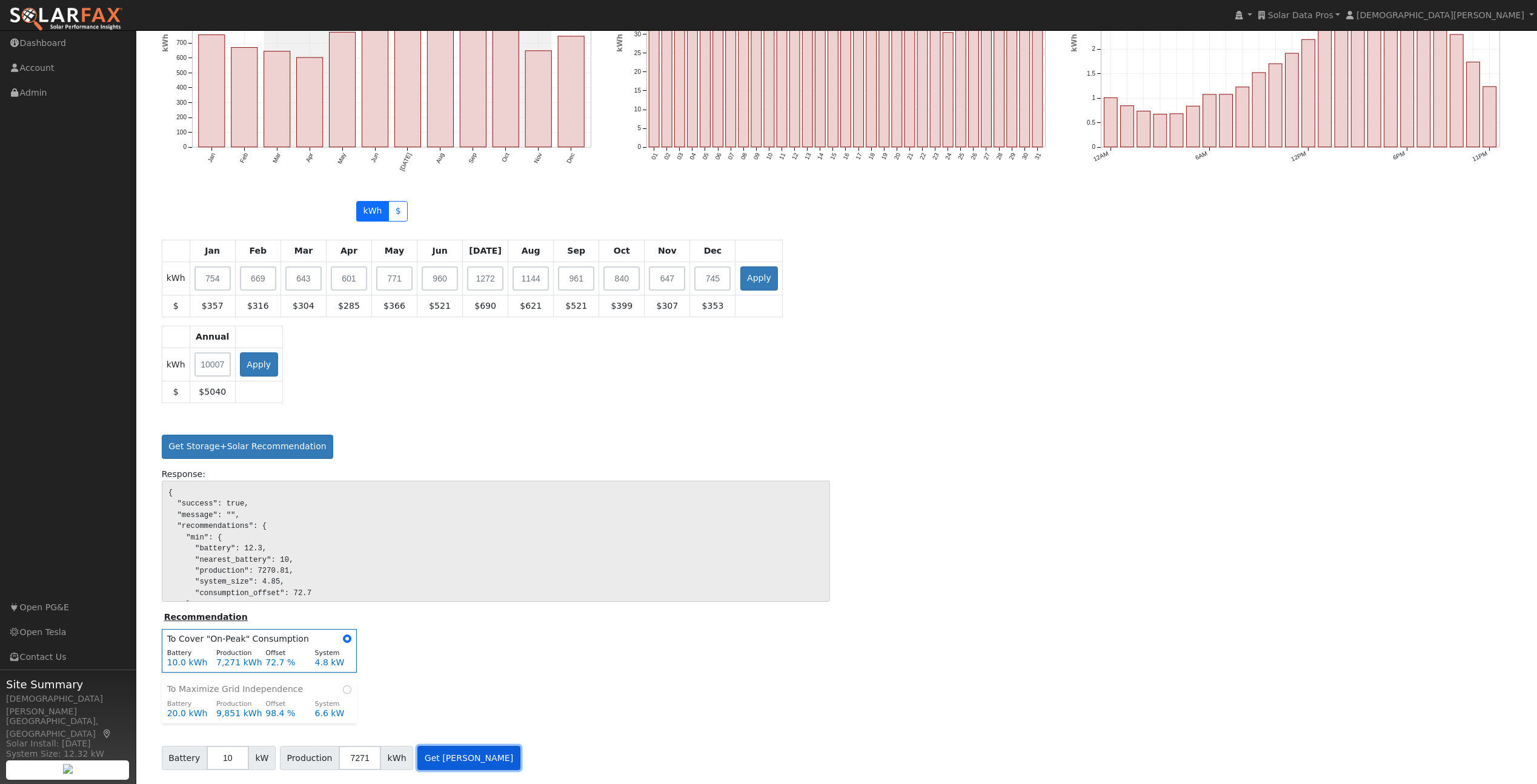
click at [432, 758] on button "Get [PERSON_NAME]" at bounding box center [469, 758] width 103 height 24
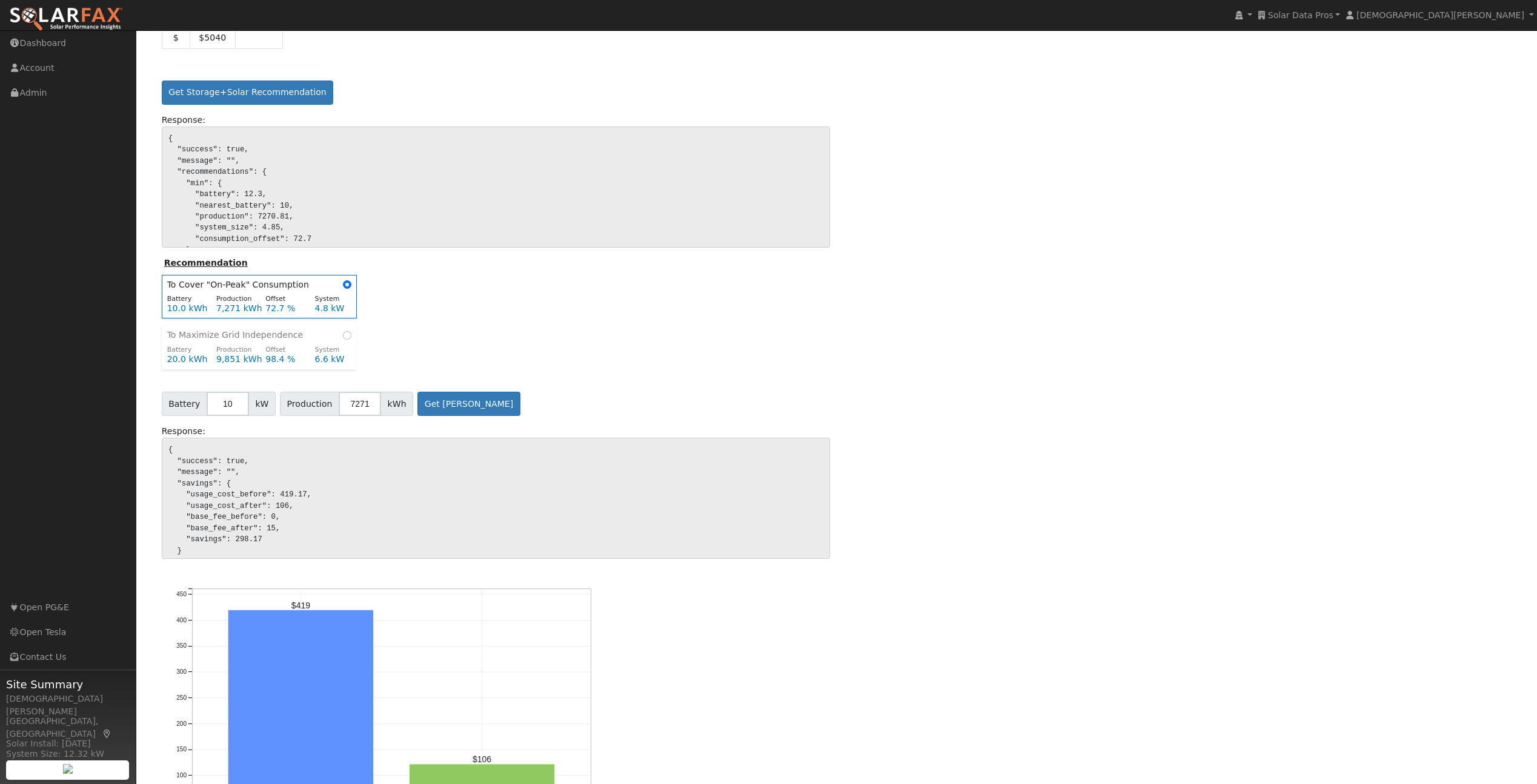
scroll to position [1608, 0]
